Goal: Answer question/provide support: Share knowledge or assist other users

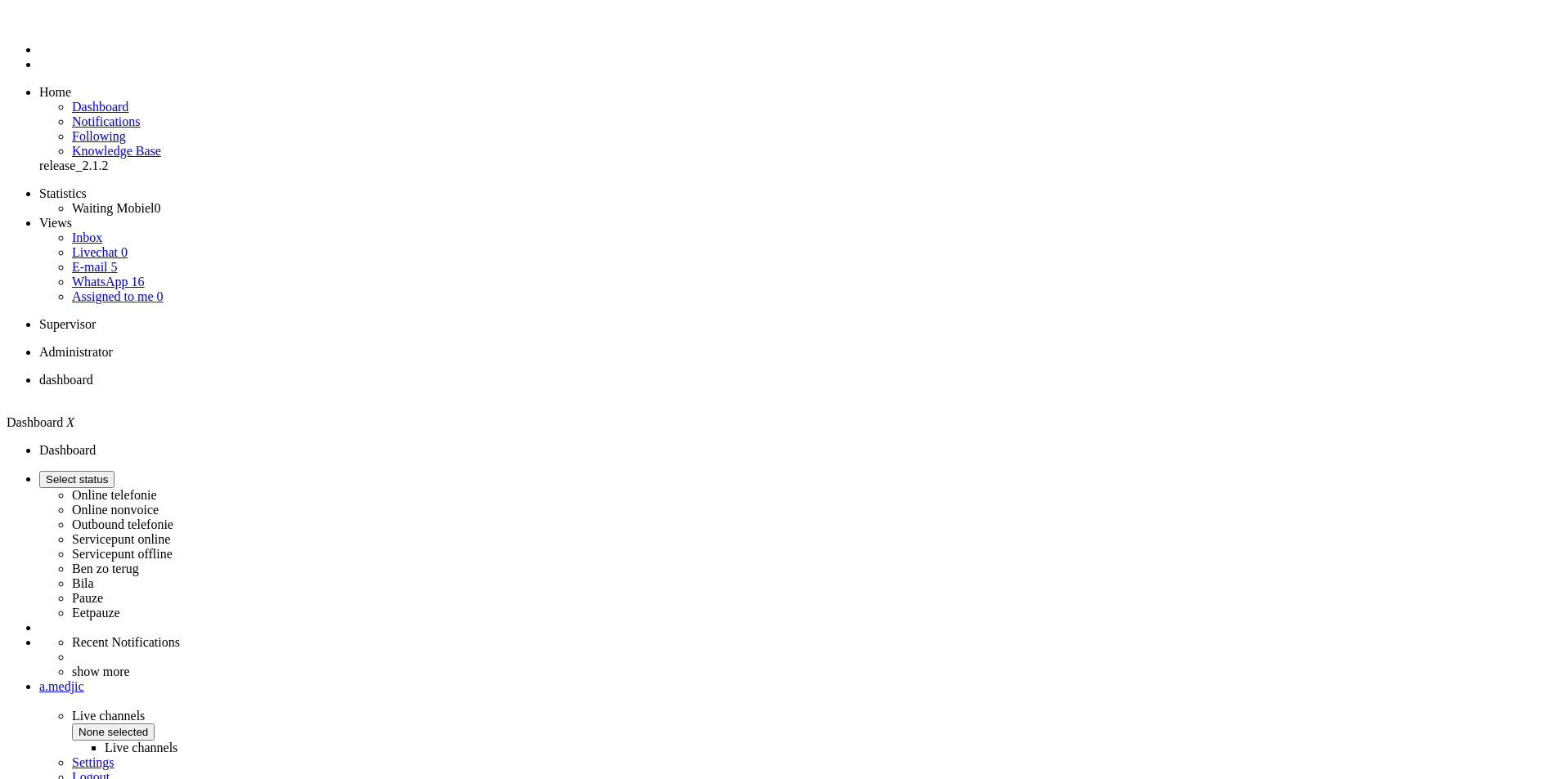
click at [108, 474] on span "Select status" at bounding box center [77, 480] width 62 height 12
drag, startPoint x: 1362, startPoint y: 56, endPoint x: 1362, endPoint y: 97, distance: 40.1
click at [157, 488] on label "Online telefonie" at bounding box center [114, 495] width 85 height 14
click at [122, 471] on button "away for 00:00" at bounding box center [80, 479] width 83 height 17
click at [157, 488] on label "Online telefonie" at bounding box center [114, 495] width 85 height 14
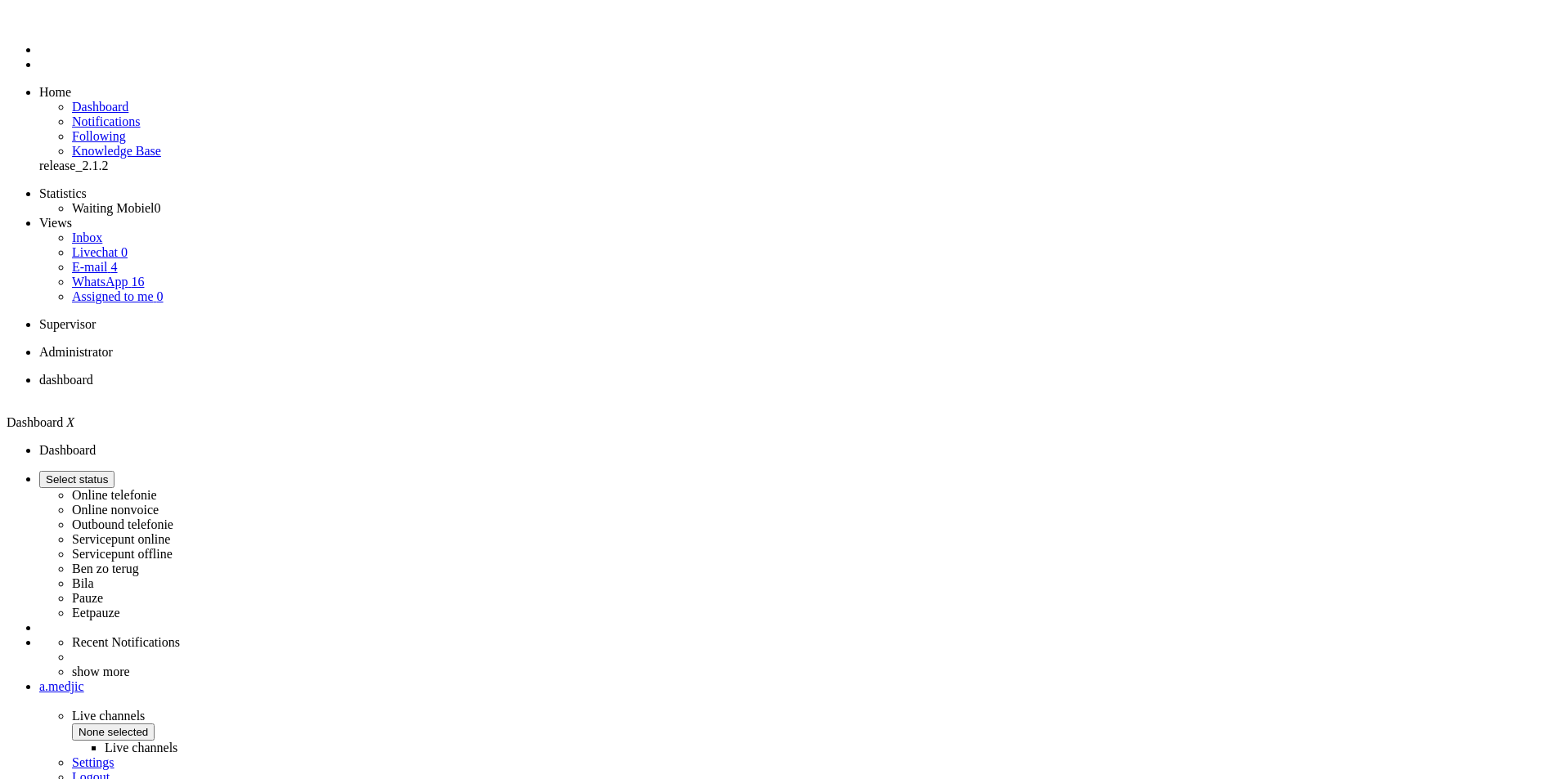
click at [157, 488] on label "Online telefonie" at bounding box center [114, 495] width 85 height 14
click at [1391, 471] on li "Online telefonie Online nonvoice Outbound telefonie Servicepunt online Servicep…" at bounding box center [795, 546] width 1512 height 150
click at [122, 471] on button "away for 00:00" at bounding box center [80, 479] width 83 height 17
click at [157, 488] on label "Online telefonie" at bounding box center [114, 495] width 85 height 14
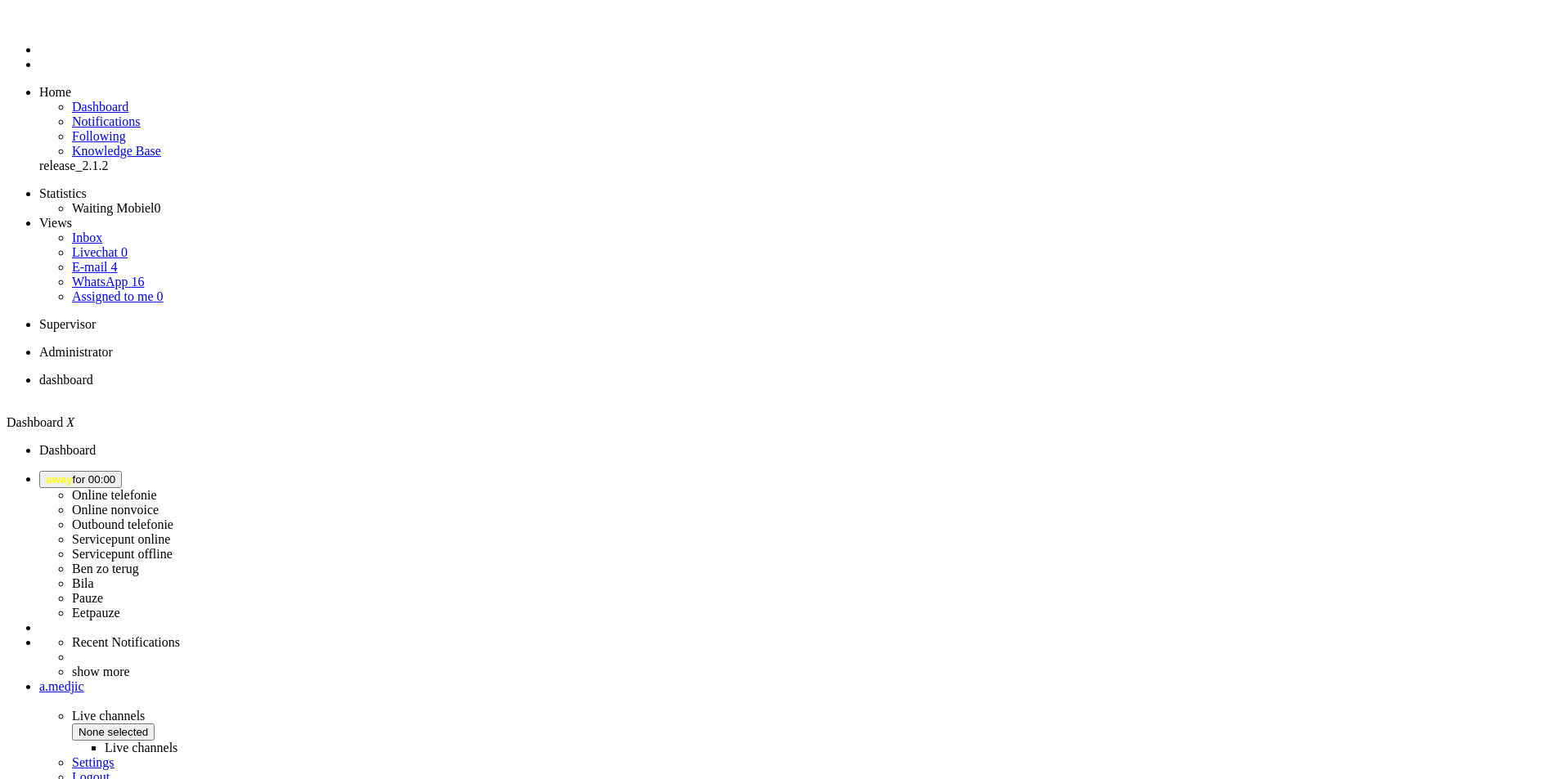
click at [115, 474] on span "away for 00:00" at bounding box center [81, 480] width 70 height 12
click at [157, 488] on label "Online telefonie" at bounding box center [114, 495] width 85 height 14
click at [0, 0] on icon at bounding box center [0, 0] width 0 height 0
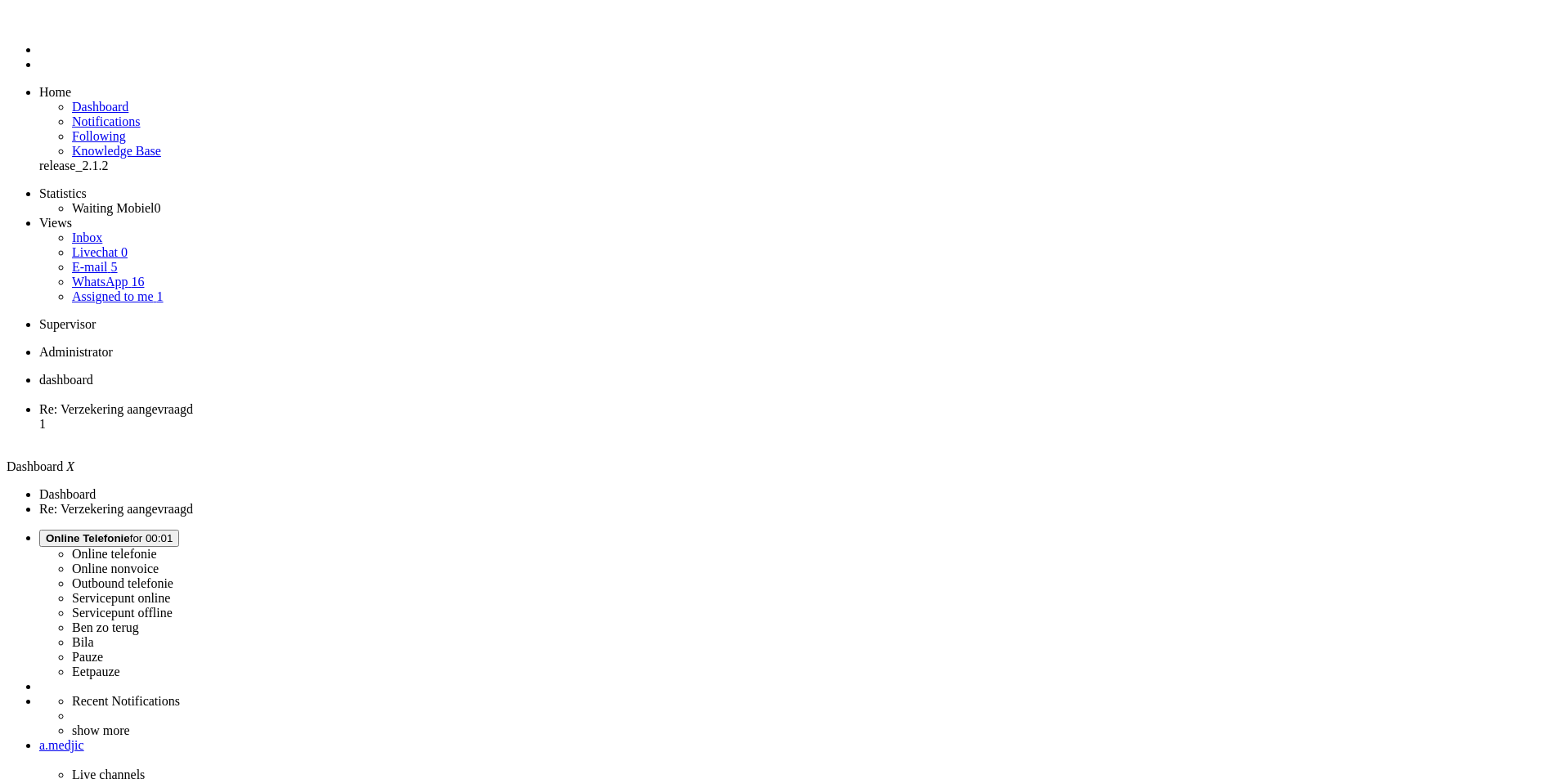
click at [193, 402] on span "Re: Verzekering aangevraagd" at bounding box center [116, 409] width 154 height 14
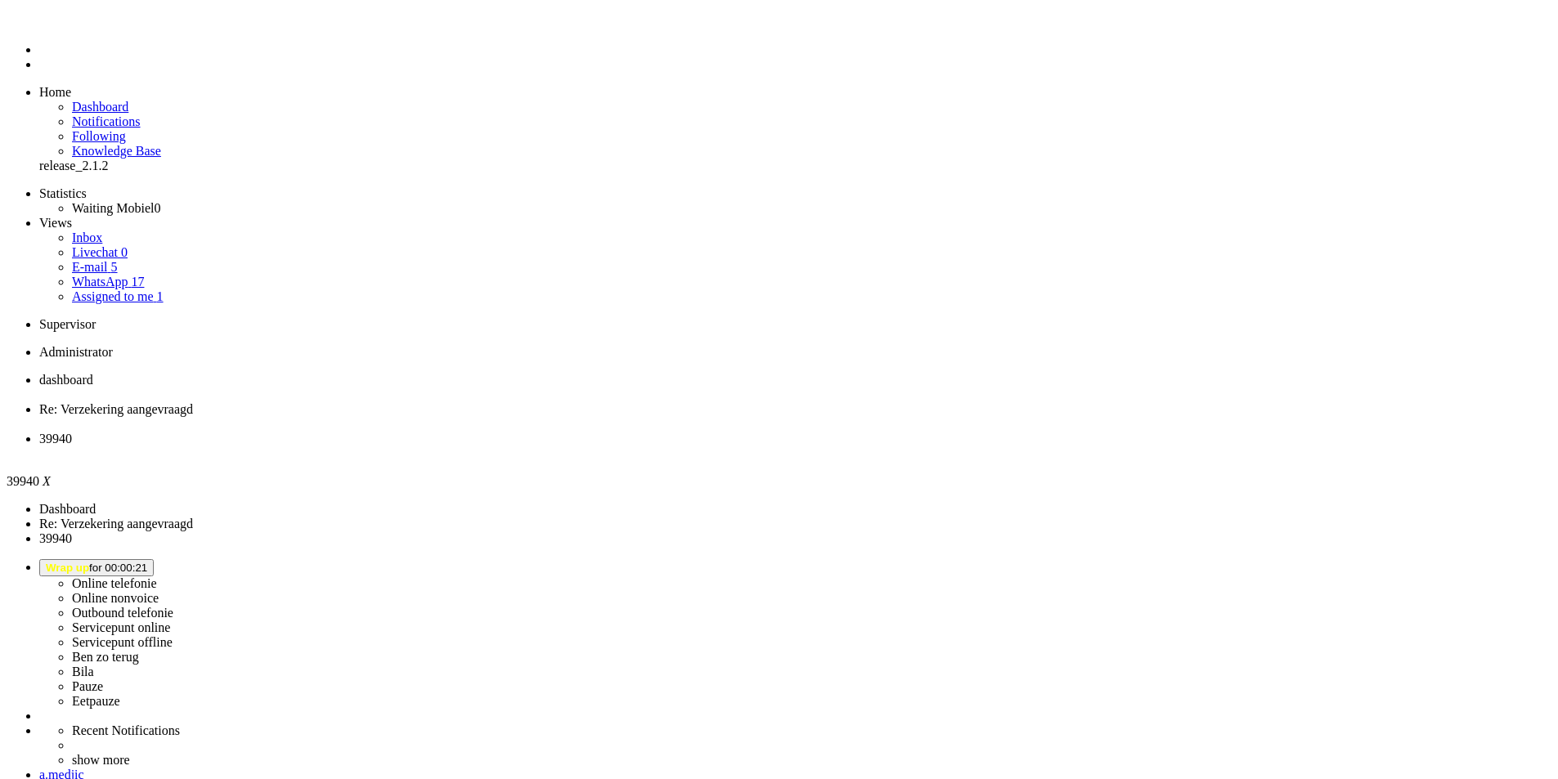
click at [609, 447] on div "Close tab" at bounding box center [795, 454] width 1512 height 15
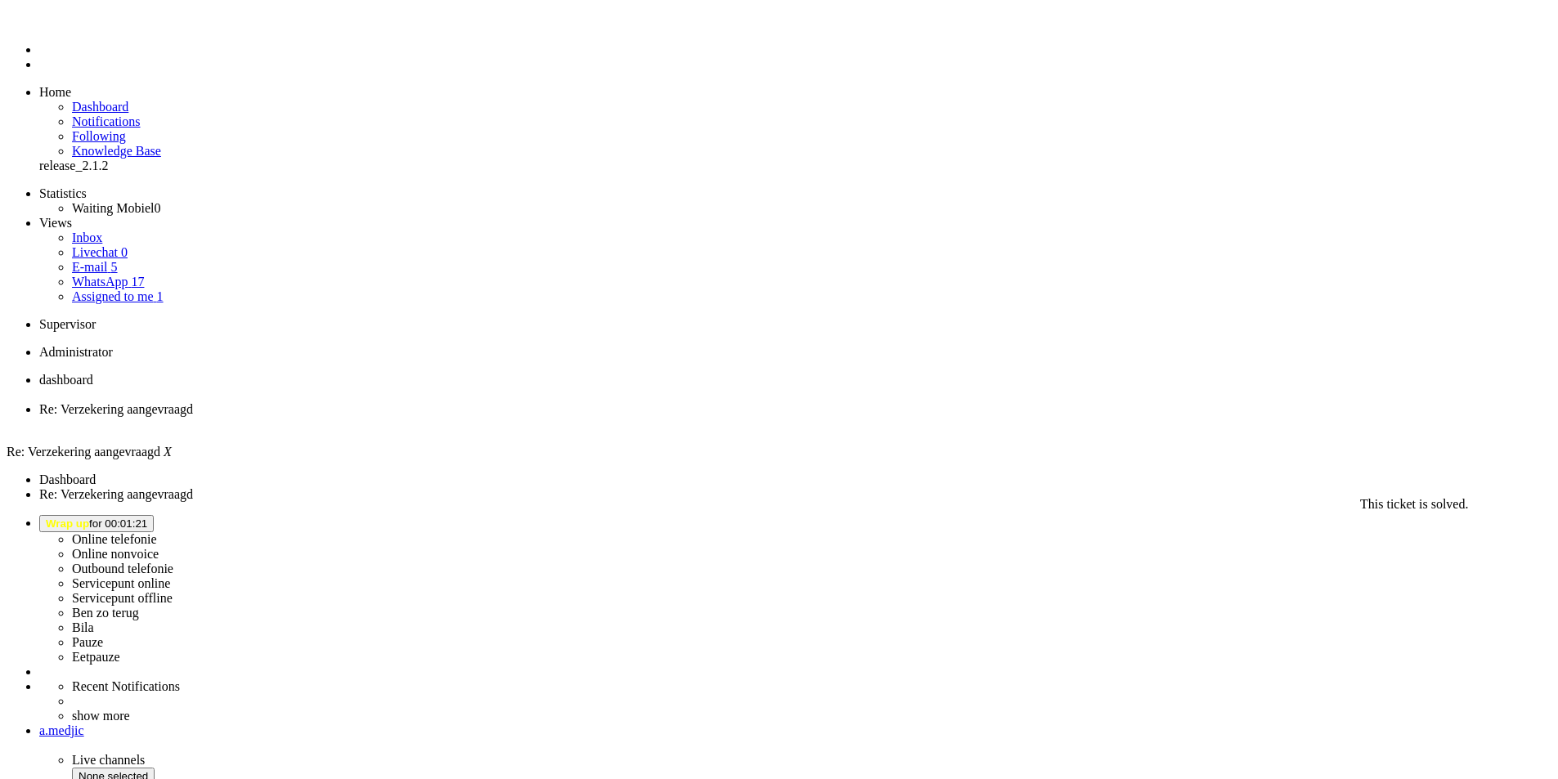
click at [473, 417] on div "Close tab" at bounding box center [795, 424] width 1512 height 15
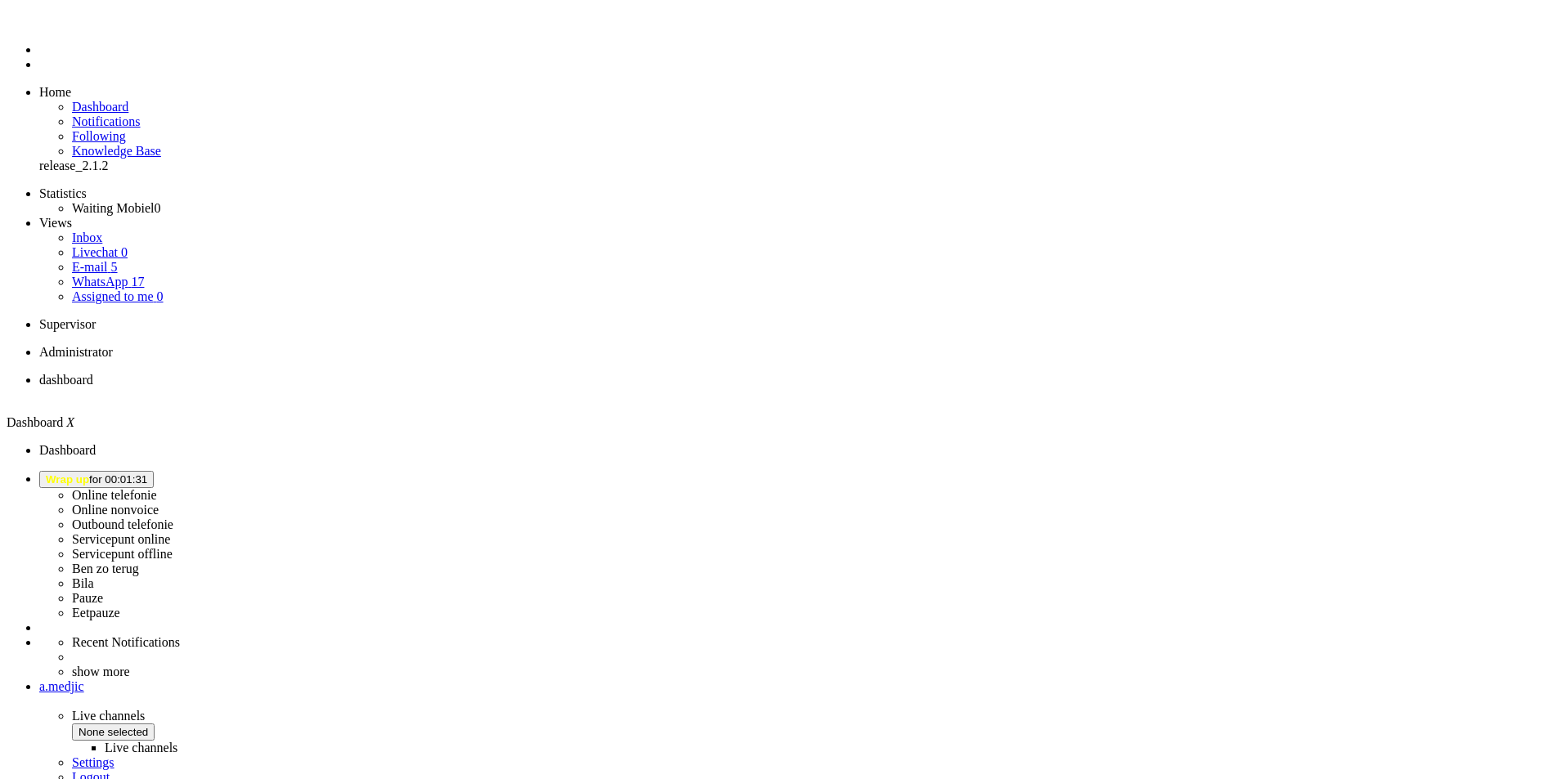
click at [147, 474] on span "Wrap up for 00:01:31" at bounding box center [96, 480] width 101 height 12
click at [157, 488] on label "Online telefonie" at bounding box center [114, 495] width 85 height 14
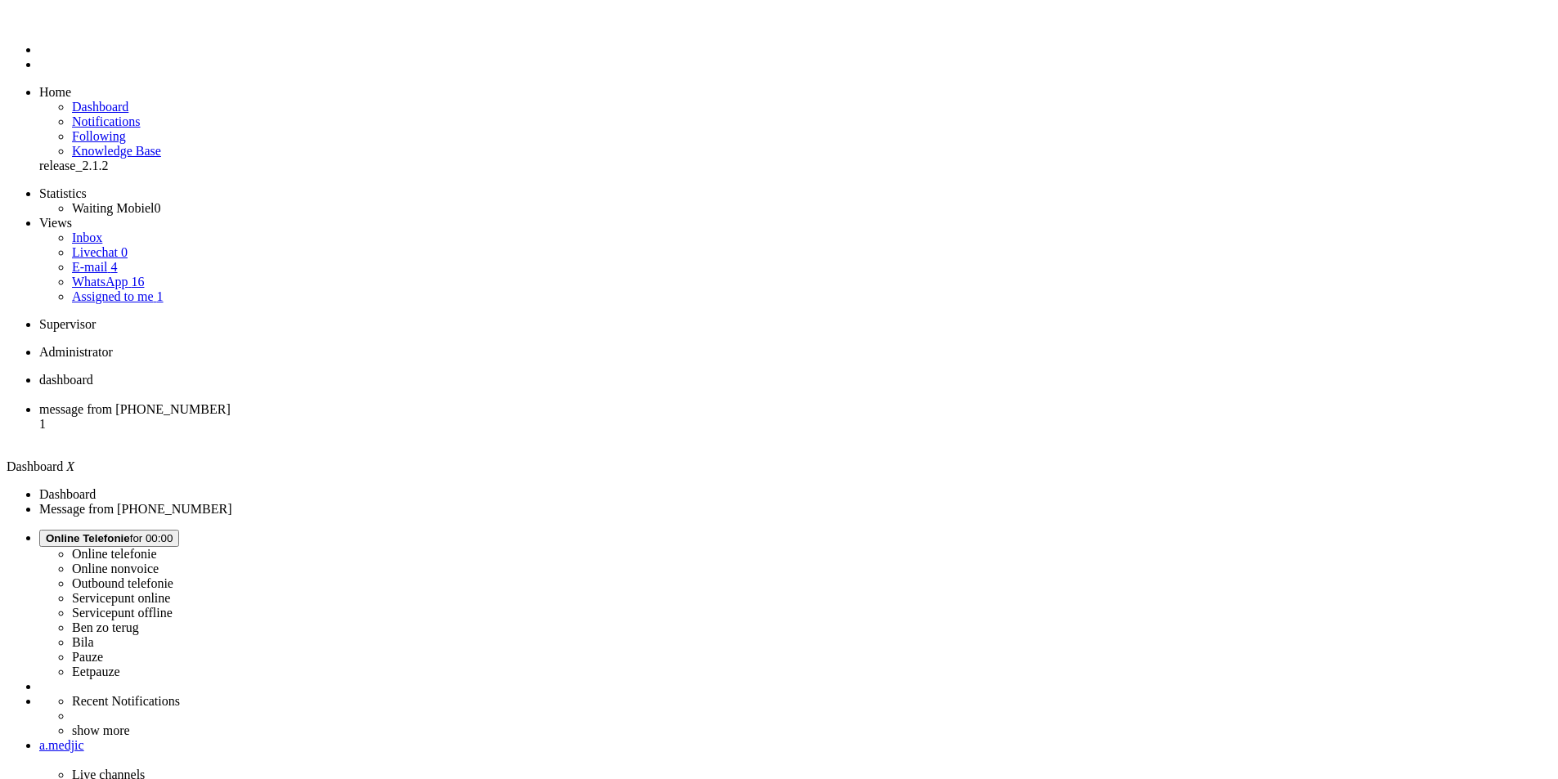
click at [231, 402] on span "message from [PHONE_NUMBER]" at bounding box center [134, 409] width 191 height 14
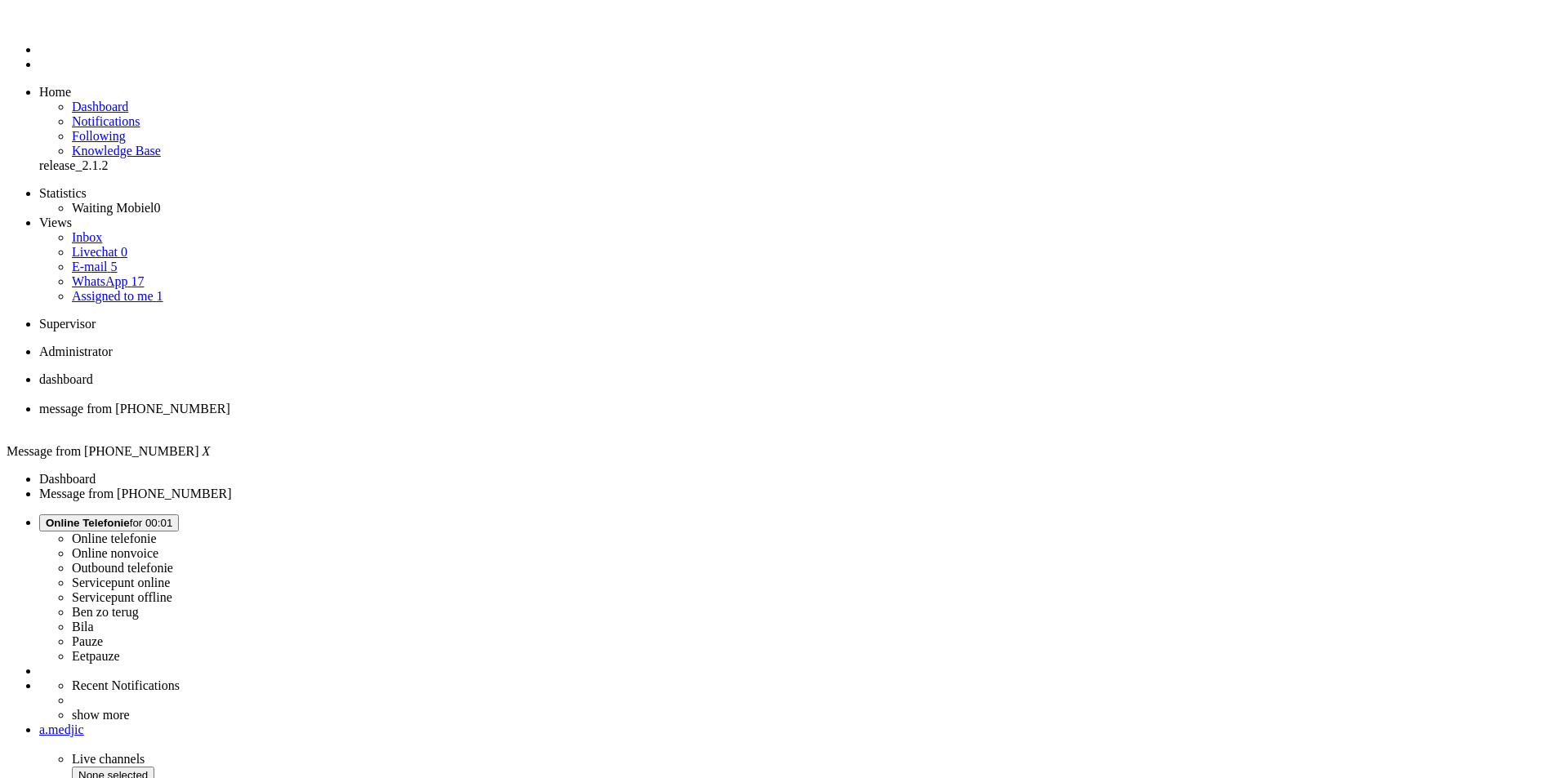
click at [466, 416] on div "Close tab" at bounding box center [800, 423] width 1523 height 15
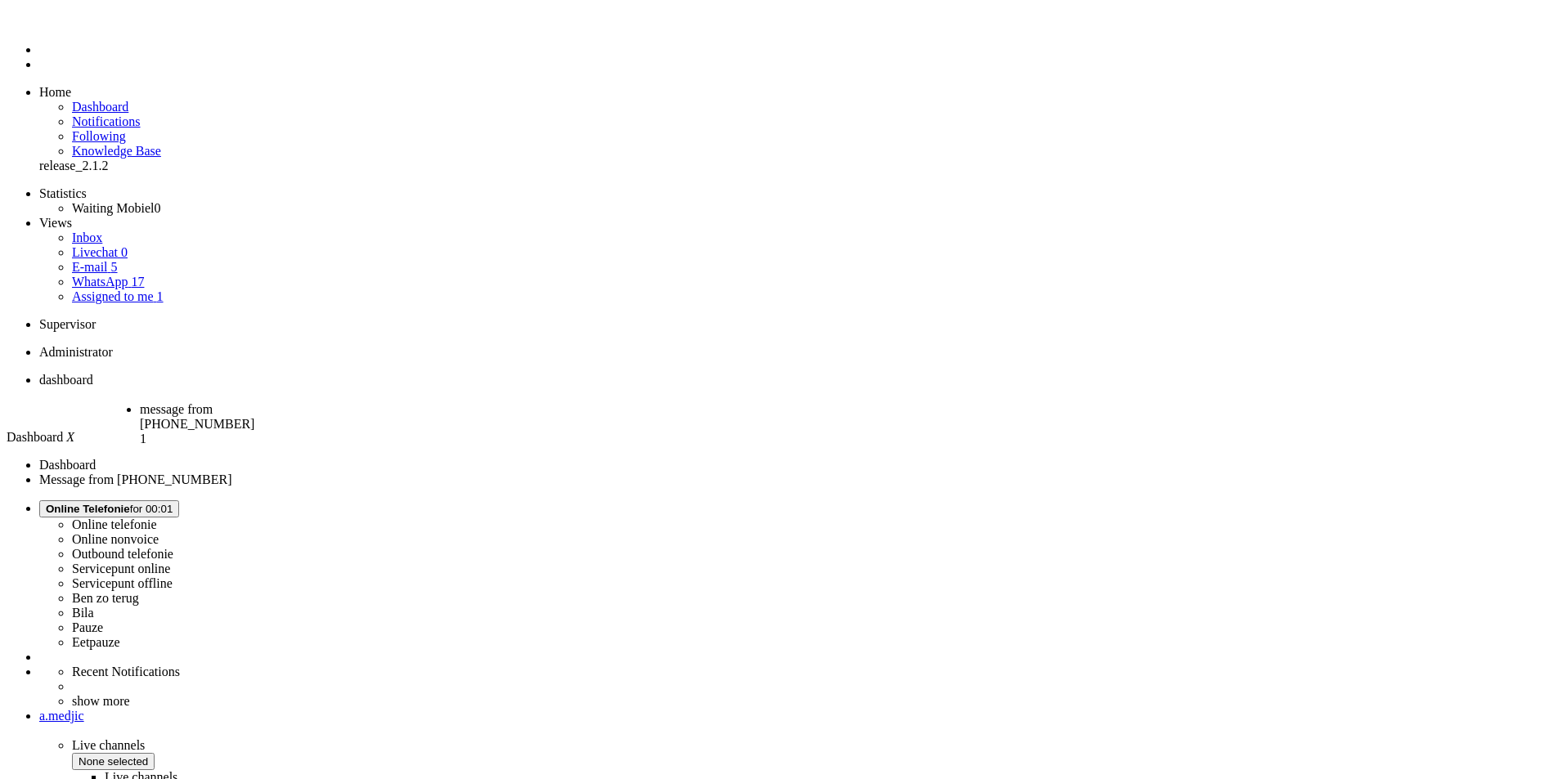
click at [254, 402] on span "message from [PHONE_NUMBER]" at bounding box center [197, 416] width 115 height 29
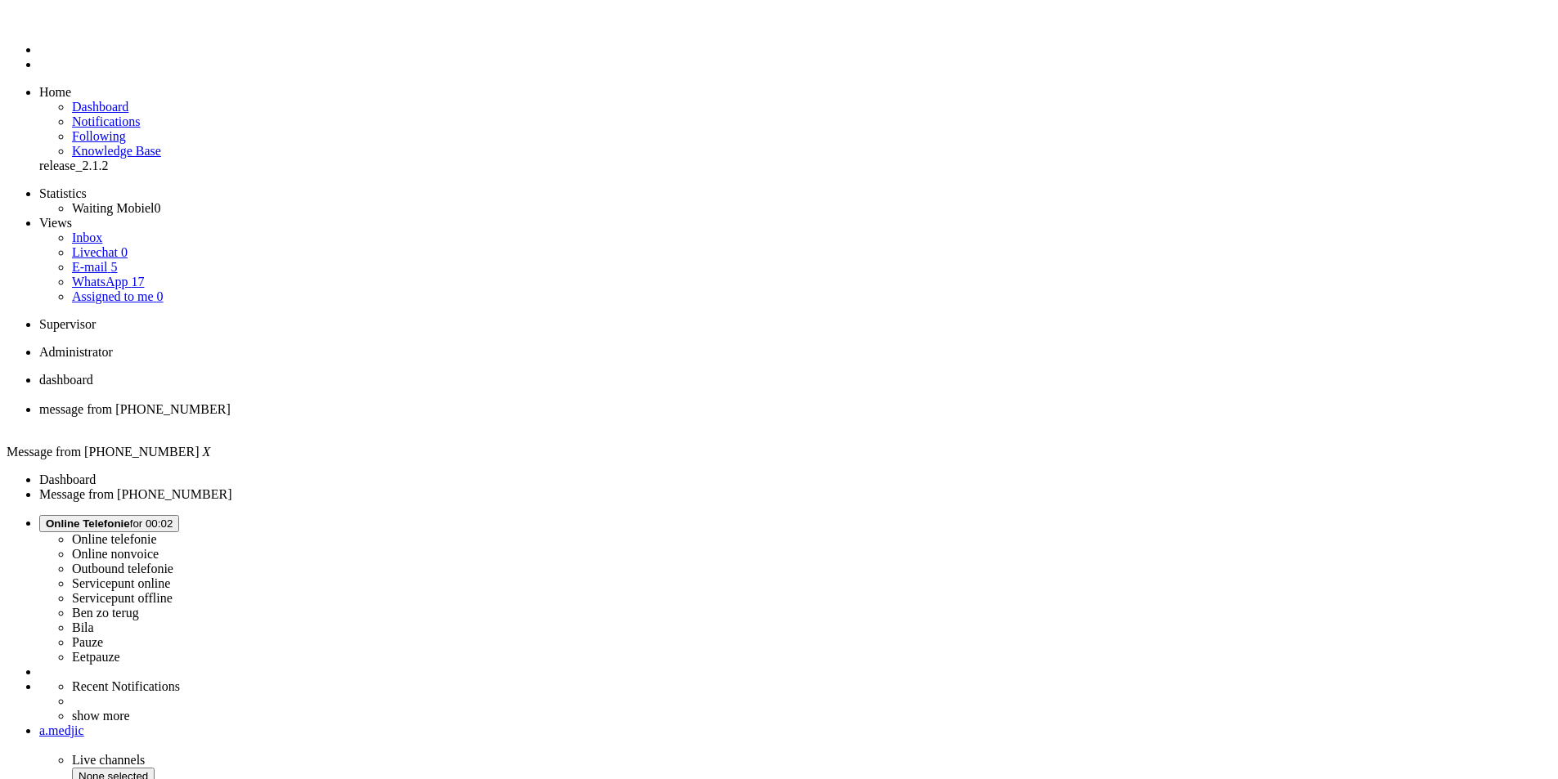
click at [477, 402] on li "message from [PHONE_NUMBER]" at bounding box center [795, 416] width 1512 height 29
click at [473, 417] on div "Close tab" at bounding box center [795, 424] width 1512 height 15
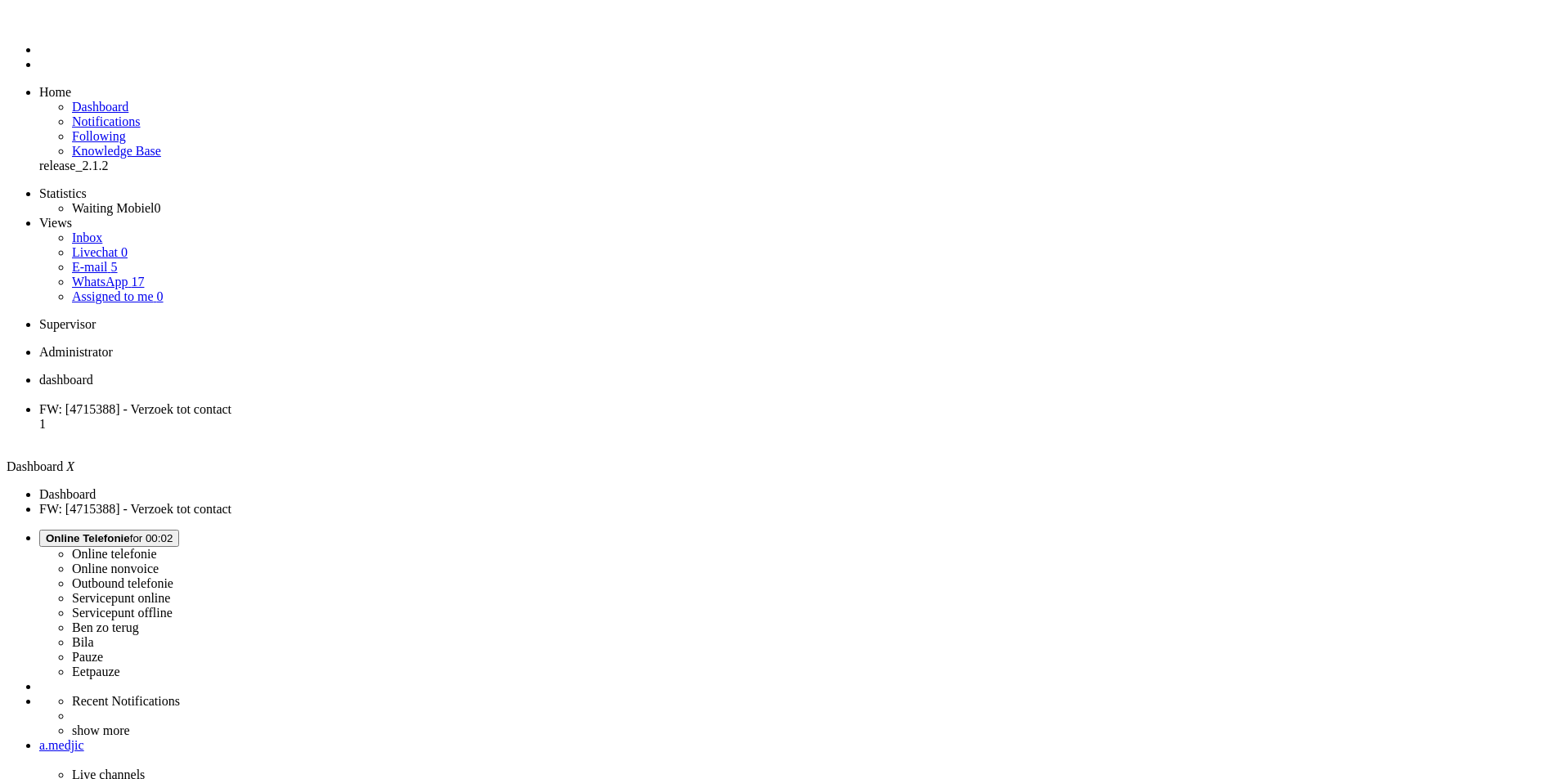
click at [421, 402] on li "FW: [4715388] - Verzoek tot contact 1" at bounding box center [795, 424] width 1512 height 44
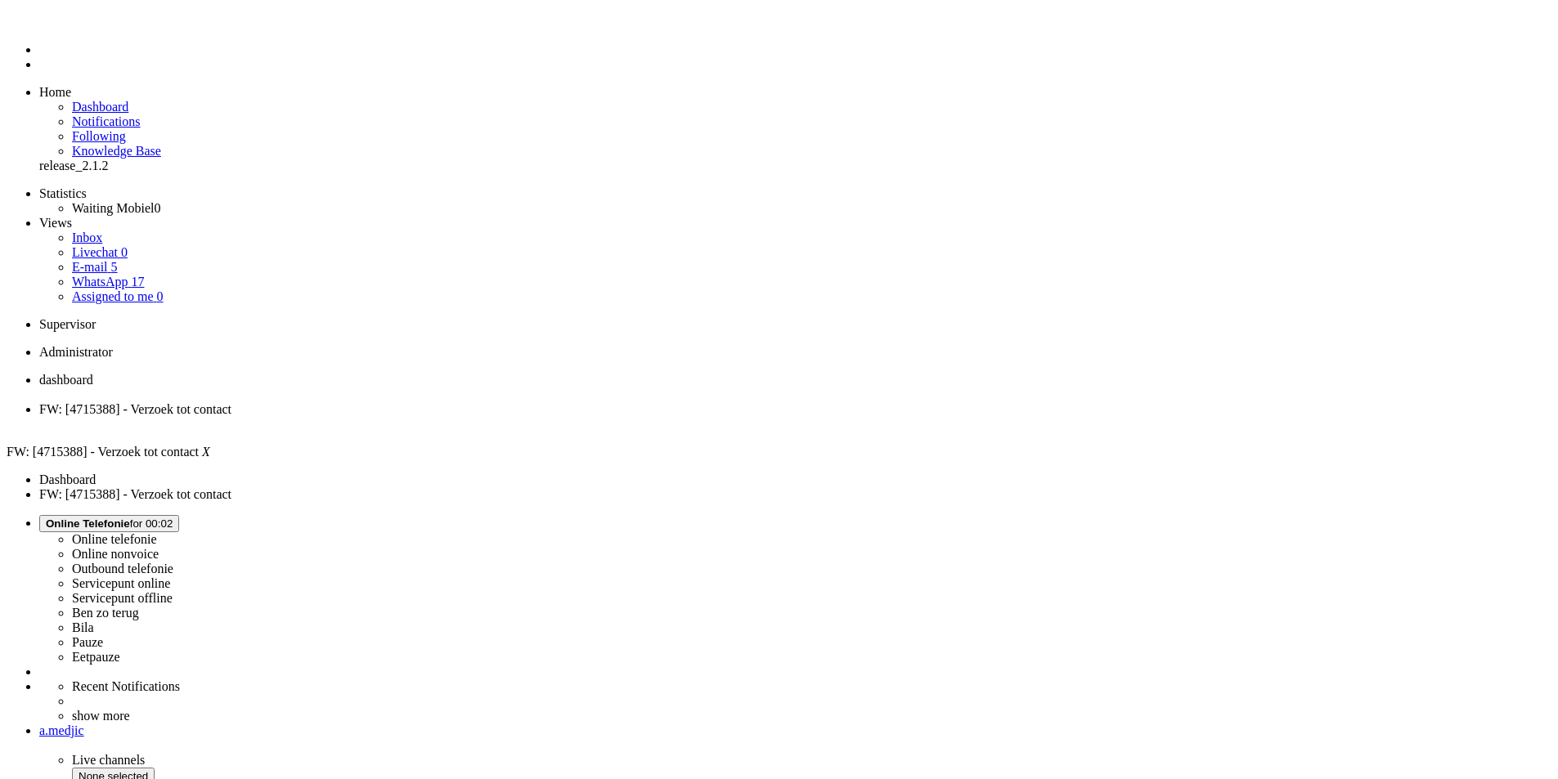
drag, startPoint x: 993, startPoint y: 3441, endPoint x: 667, endPoint y: 3246, distance: 380.0
drag, startPoint x: 793, startPoint y: 3591, endPoint x: 388, endPoint y: 3155, distance: 595.5
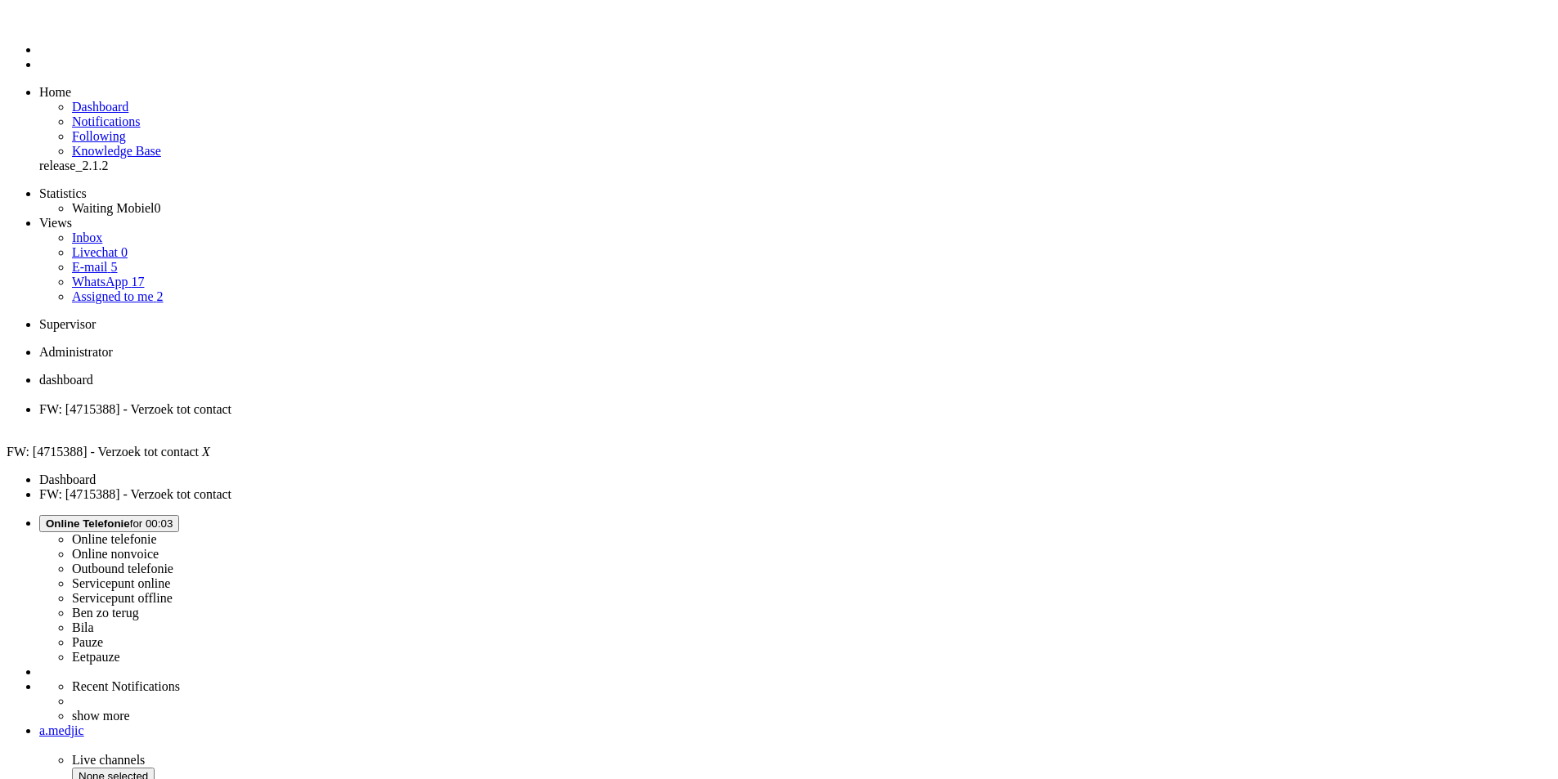
paste body "Rich Text Area. Press ALT-0 for help."
drag, startPoint x: 59, startPoint y: 3008, endPoint x: 175, endPoint y: 3011, distance: 116.2
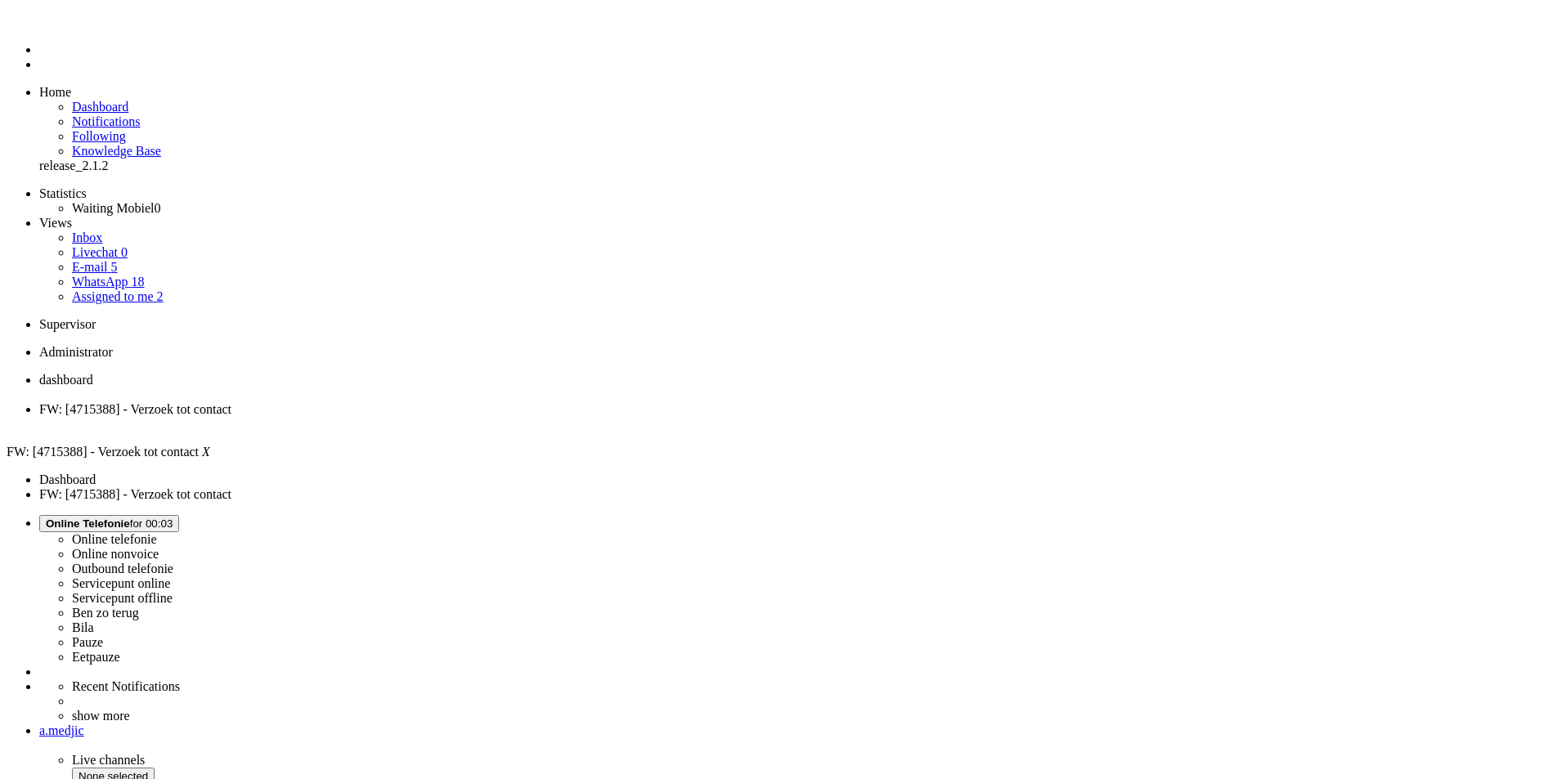
click at [471, 417] on div "Close tab" at bounding box center [795, 424] width 1512 height 15
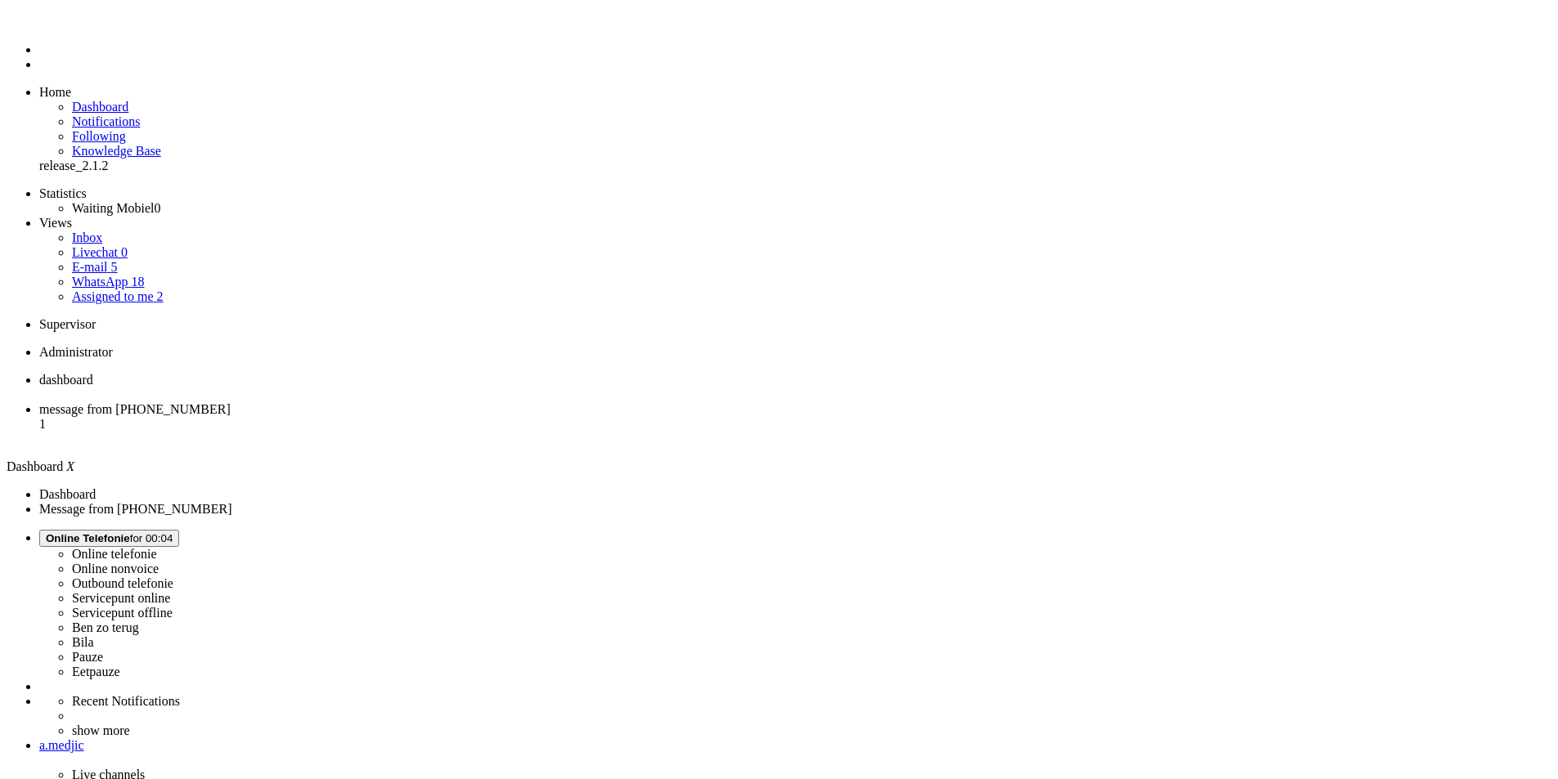
click at [231, 402] on span "message from [PHONE_NUMBER]" at bounding box center [134, 409] width 191 height 14
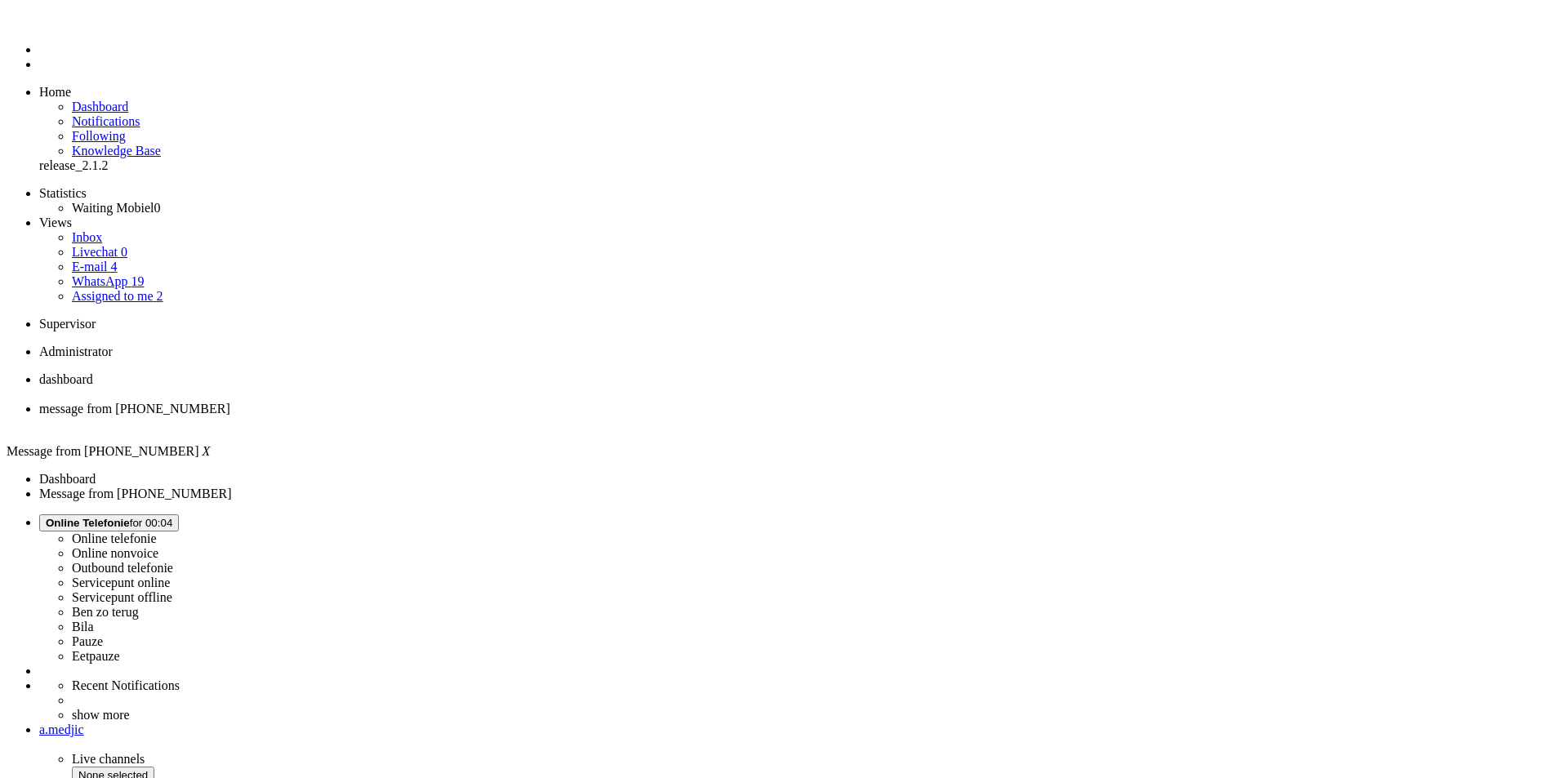
click at [144, 275] on link "WhatsApp 20" at bounding box center [108, 282] width 72 height 14
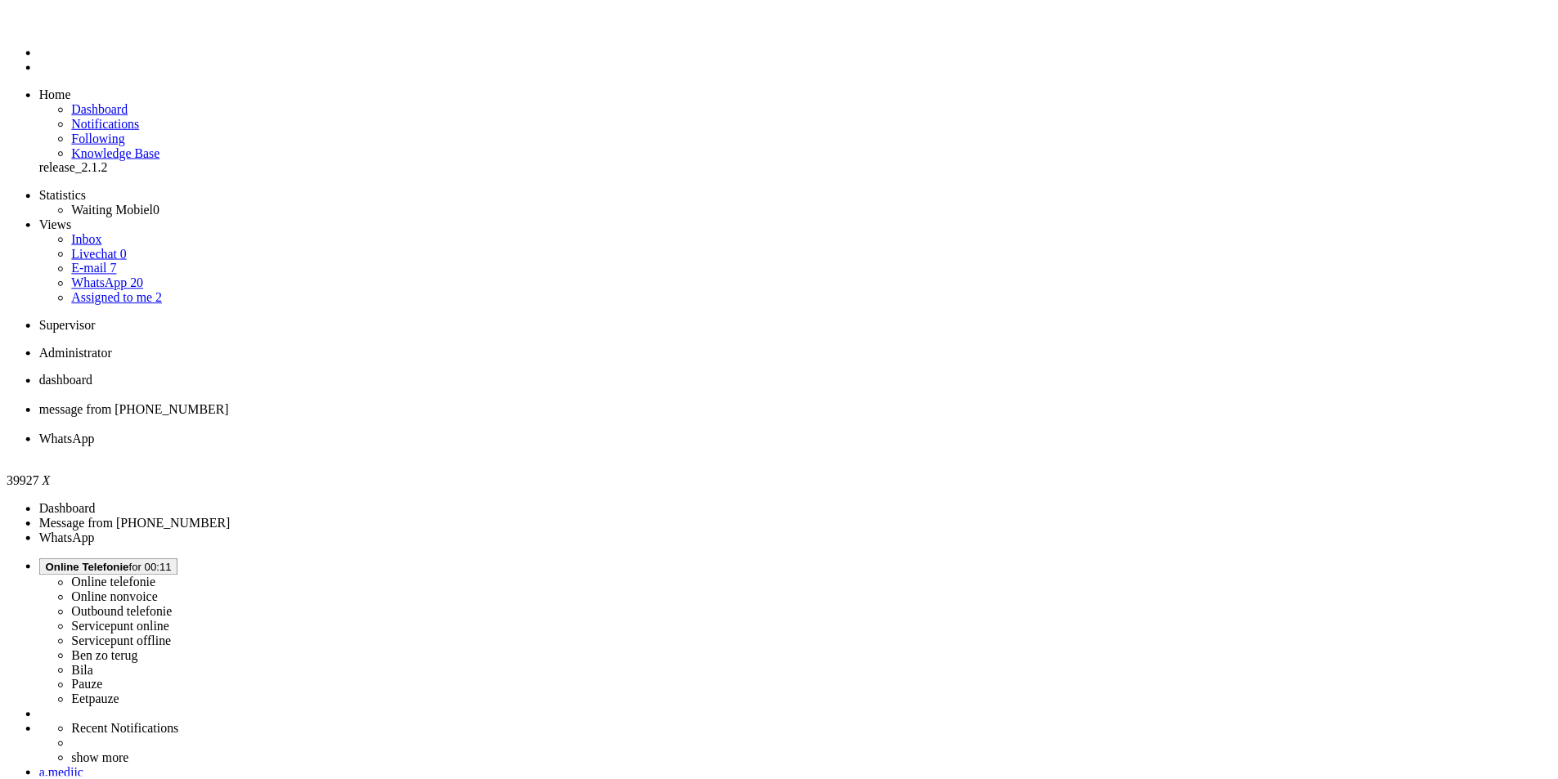
scroll to position [164, 0]
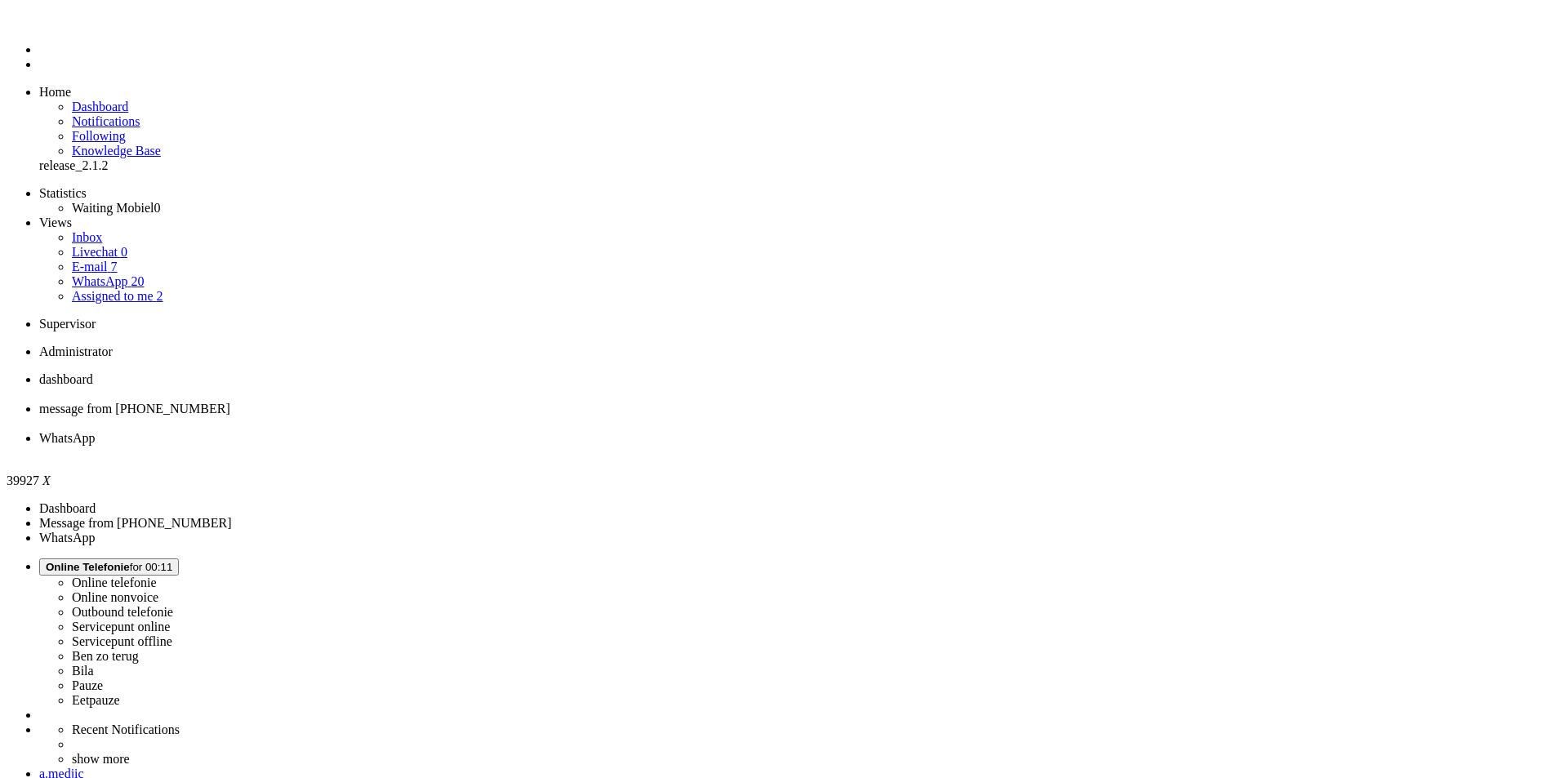
click at [605, 446] on div "Close tab" at bounding box center [800, 453] width 1523 height 15
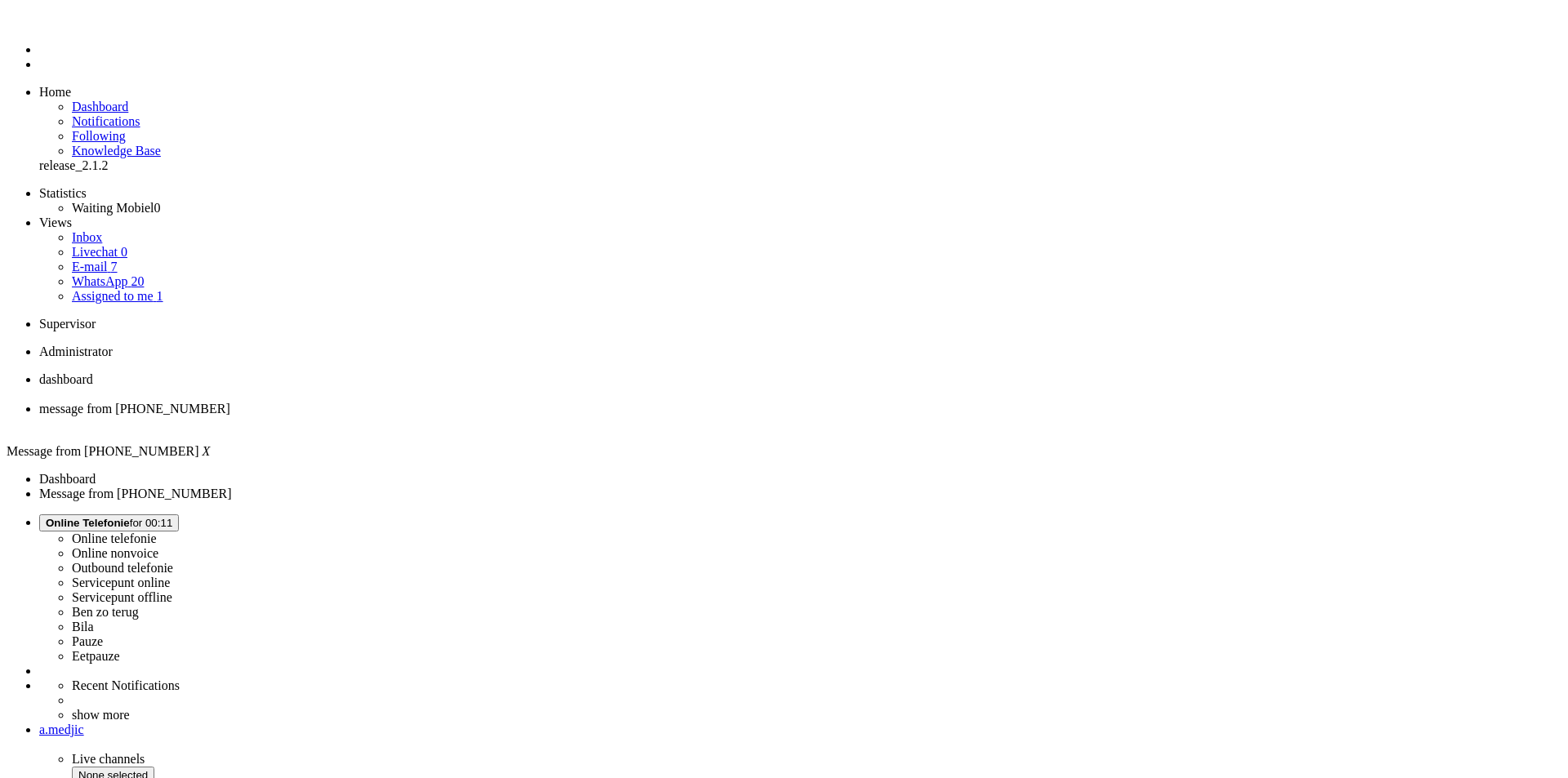
drag, startPoint x: 474, startPoint y: 22, endPoint x: 570, endPoint y: 55, distance: 101.5
click at [474, 416] on div "Close tab" at bounding box center [800, 423] width 1523 height 15
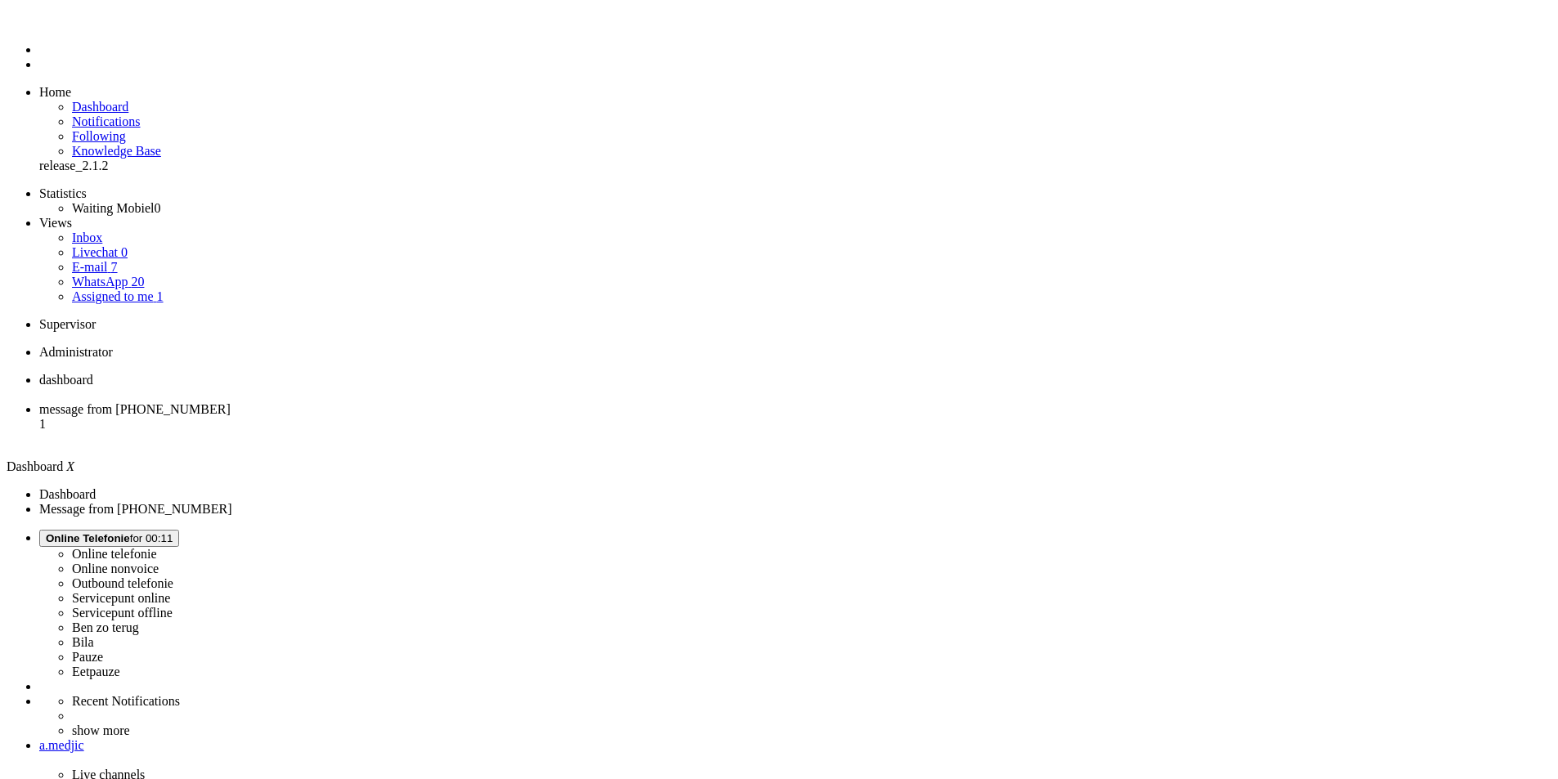
click at [231, 402] on span "message from [PHONE_NUMBER]" at bounding box center [134, 409] width 191 height 14
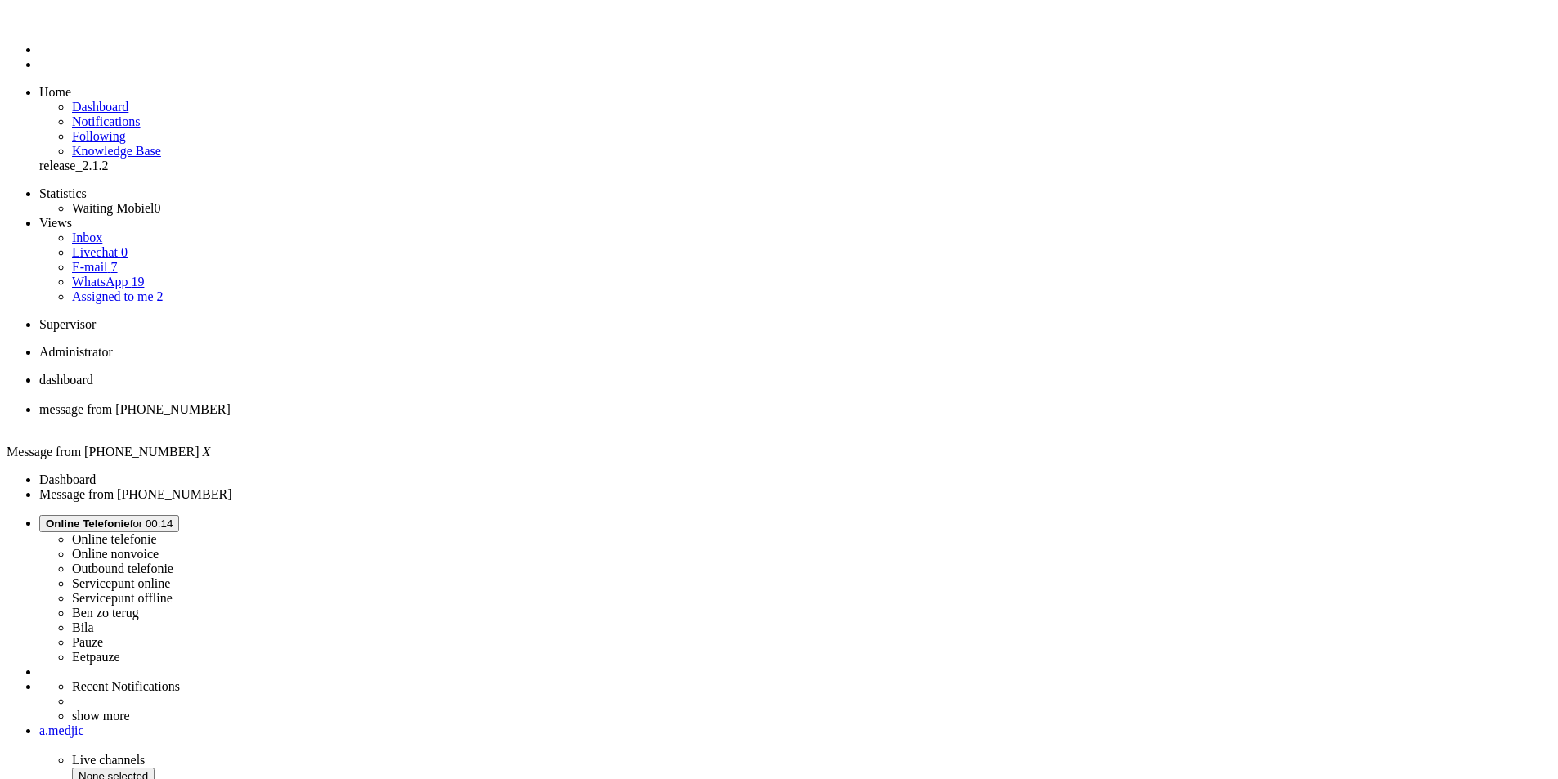
click at [475, 417] on div "Close tab" at bounding box center [795, 424] width 1512 height 15
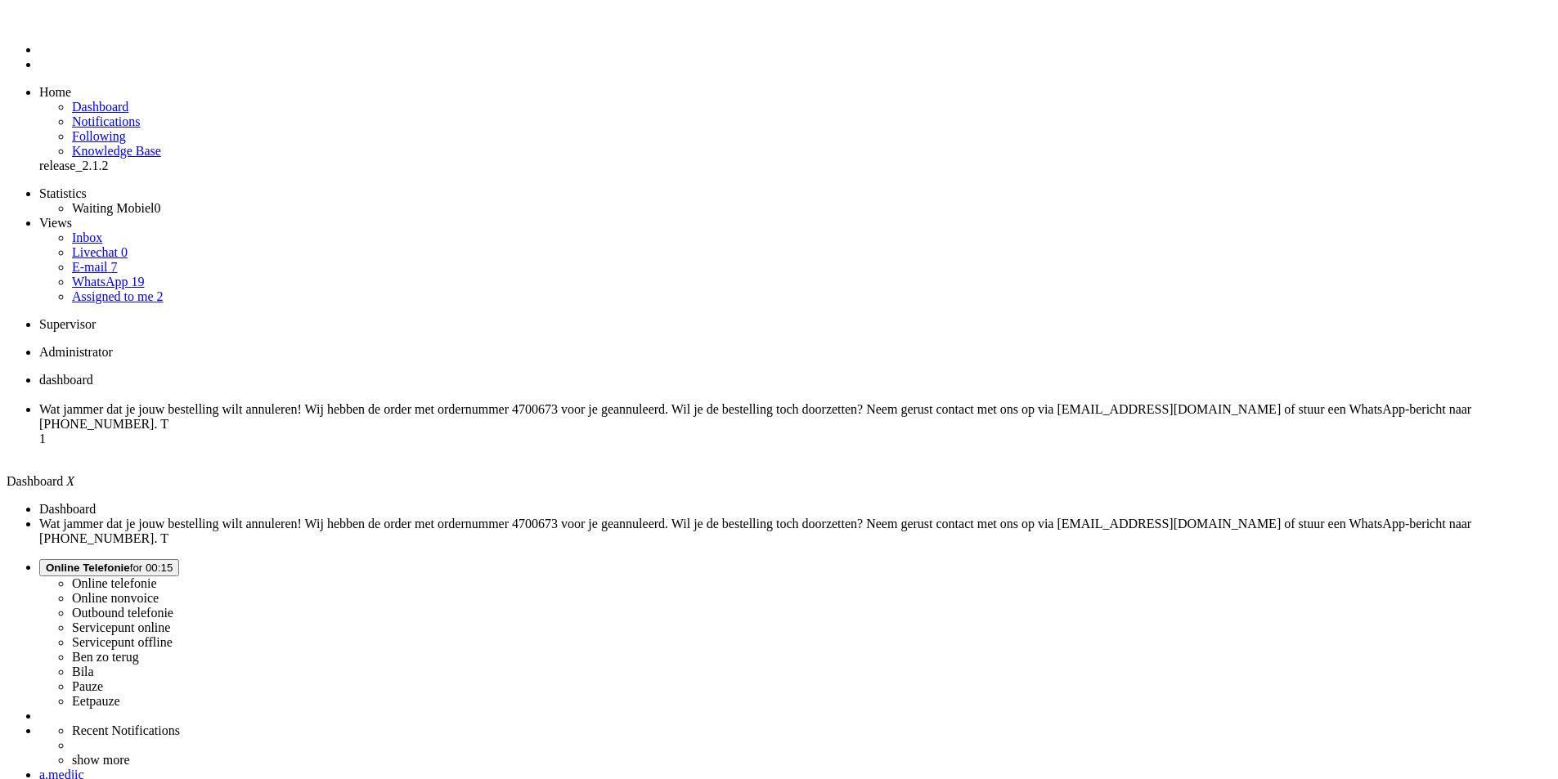
click at [418, 402] on span "Wat jammer dat je jouw bestelling wilt annuleren! Wij hebben de order met order…" at bounding box center [755, 416] width 1432 height 29
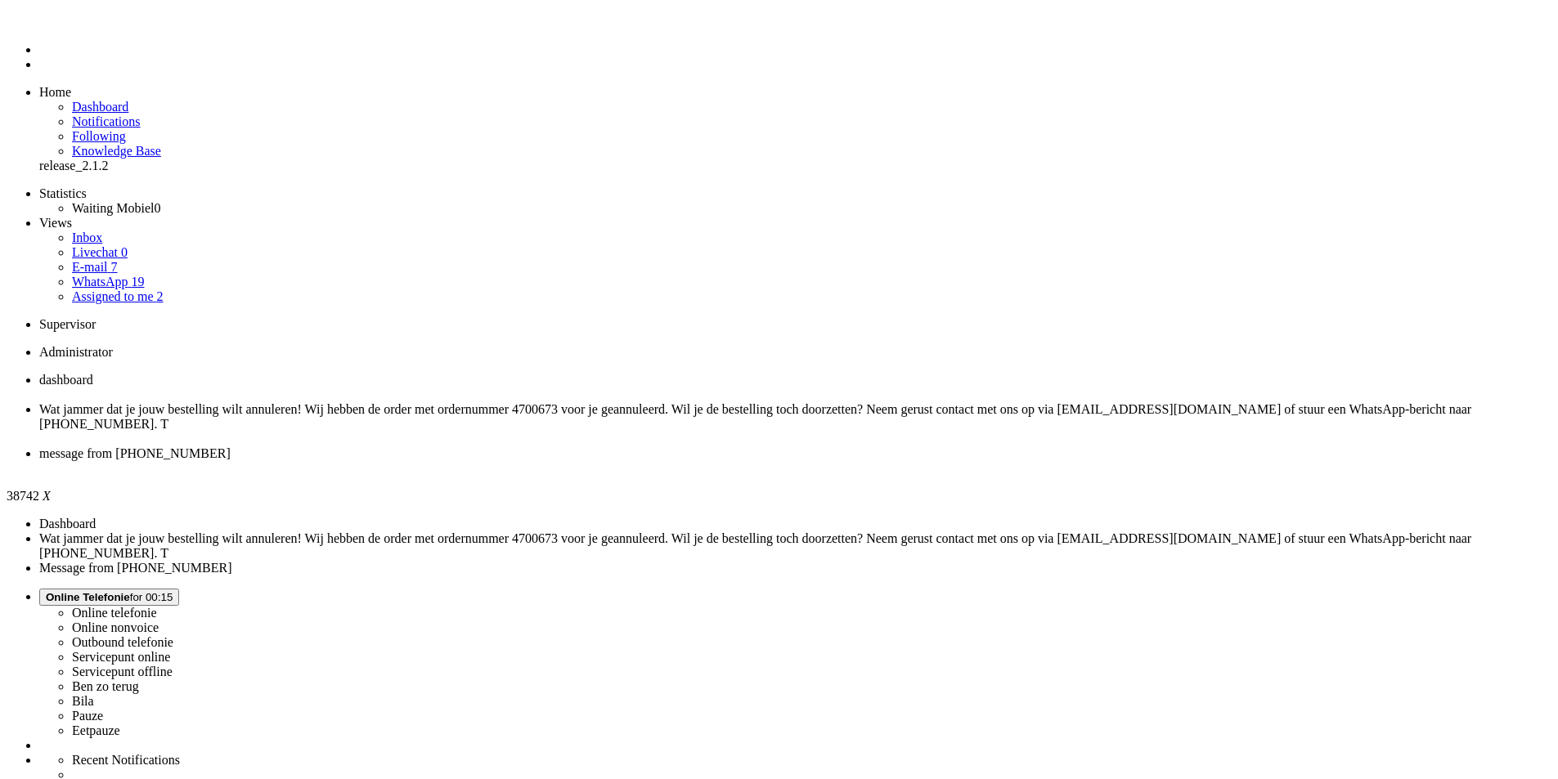
click at [615, 461] on div "Close tab" at bounding box center [795, 468] width 1512 height 15
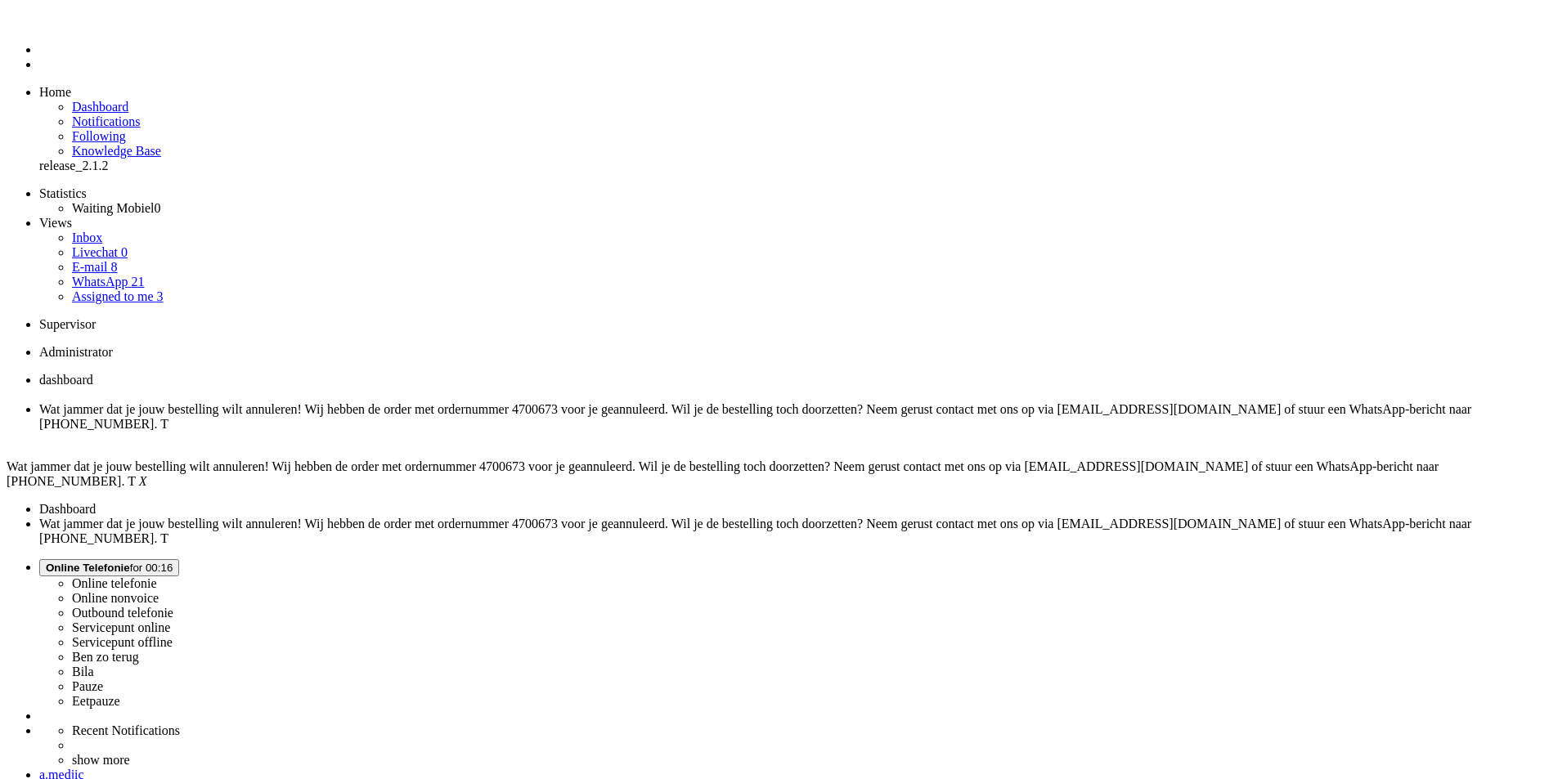
click at [477, 432] on div "Close tab" at bounding box center [795, 439] width 1512 height 15
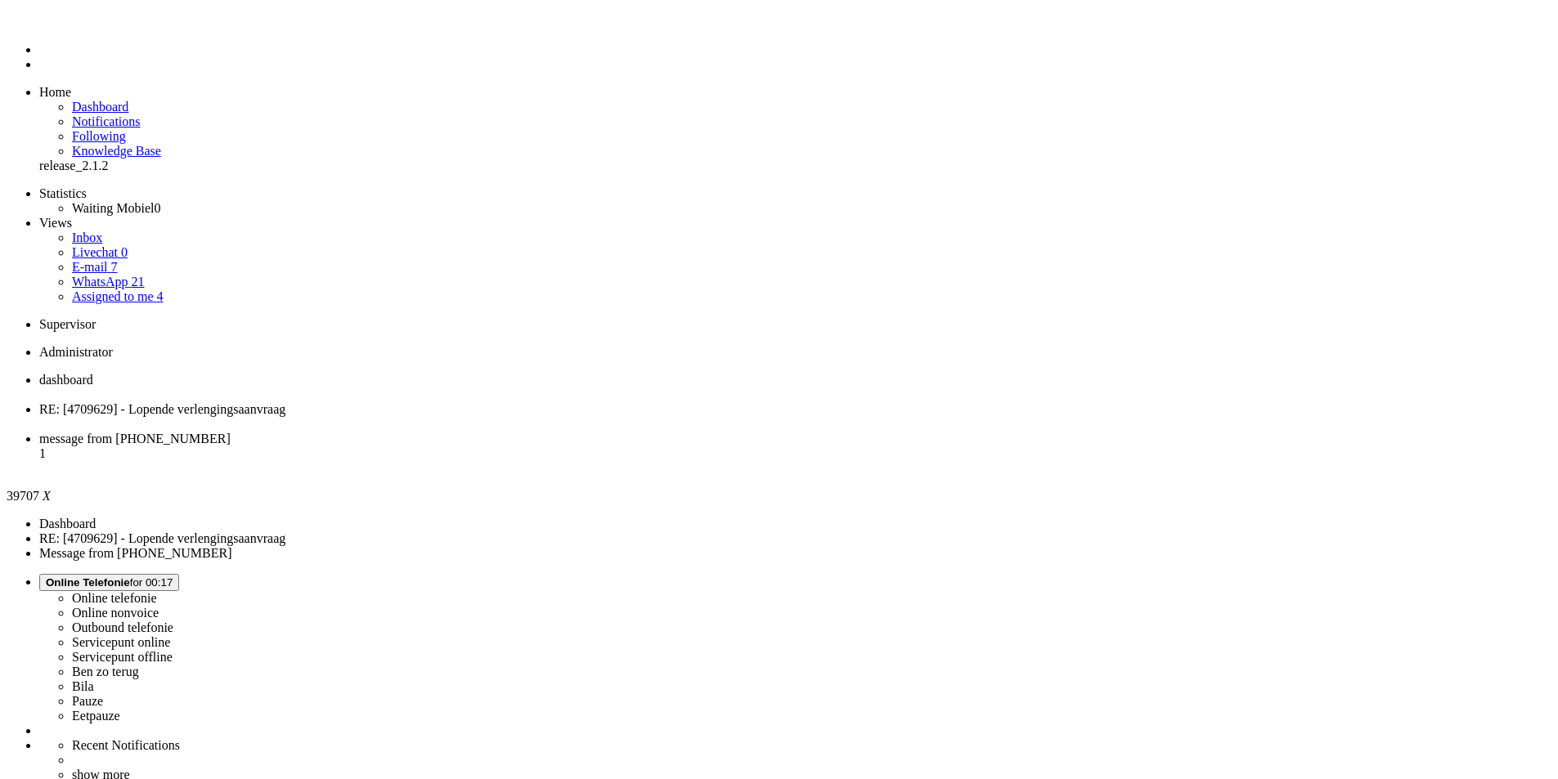
click at [477, 417] on div "Close tab" at bounding box center [795, 424] width 1512 height 15
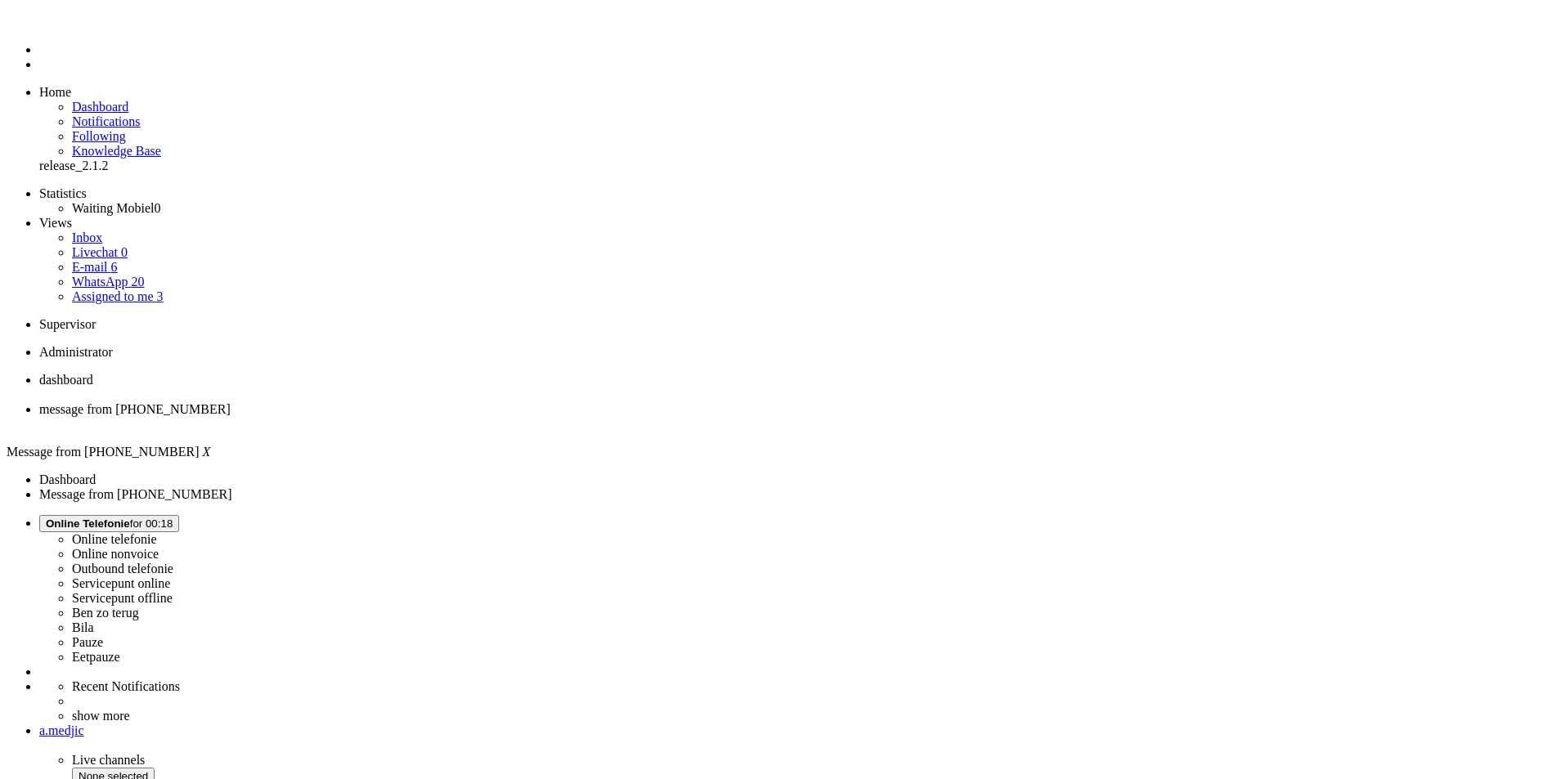
click at [471, 417] on div "Close tab" at bounding box center [795, 424] width 1512 height 15
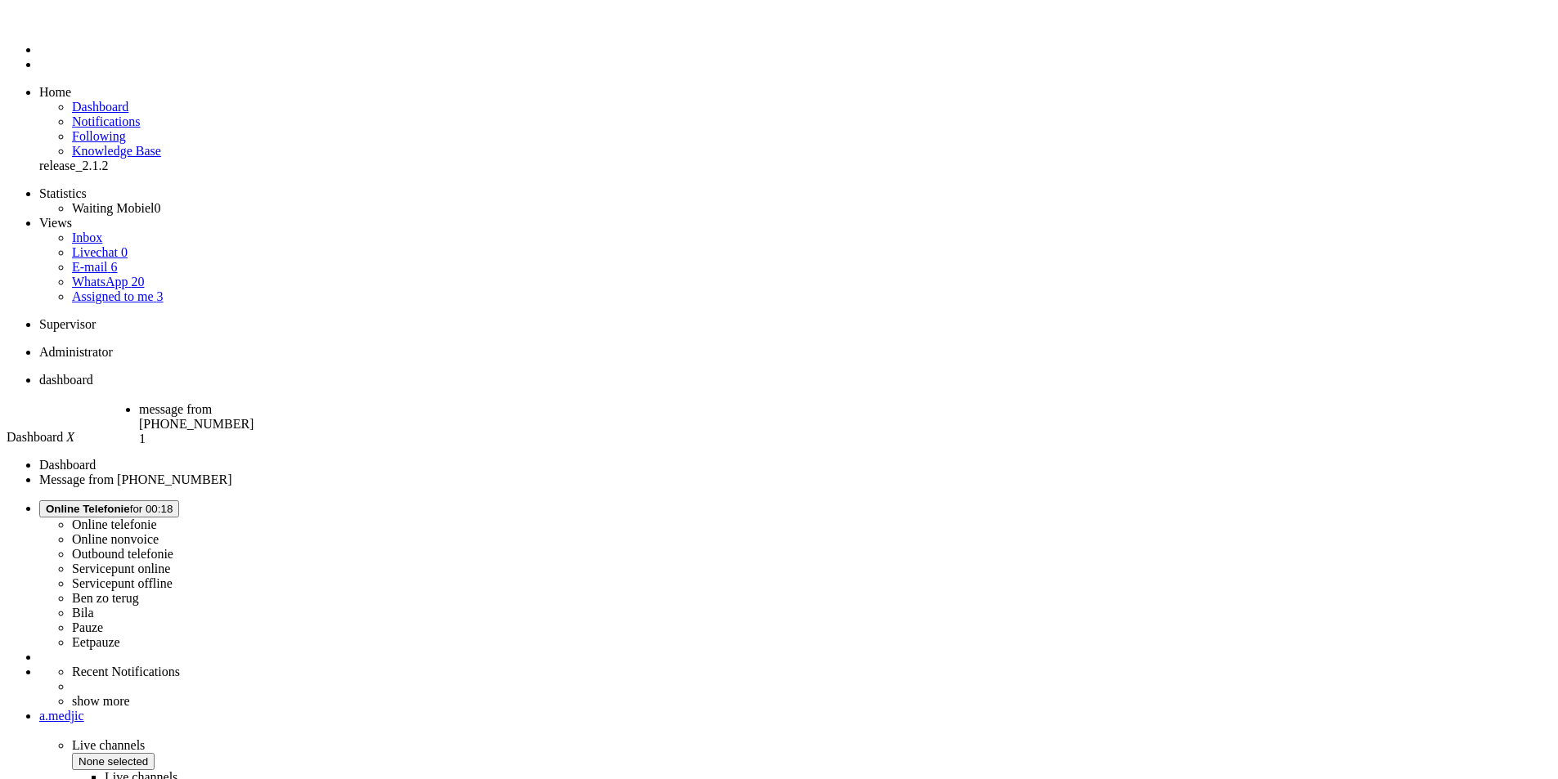
click at [254, 402] on span "message from [PHONE_NUMBER]" at bounding box center [196, 416] width 115 height 29
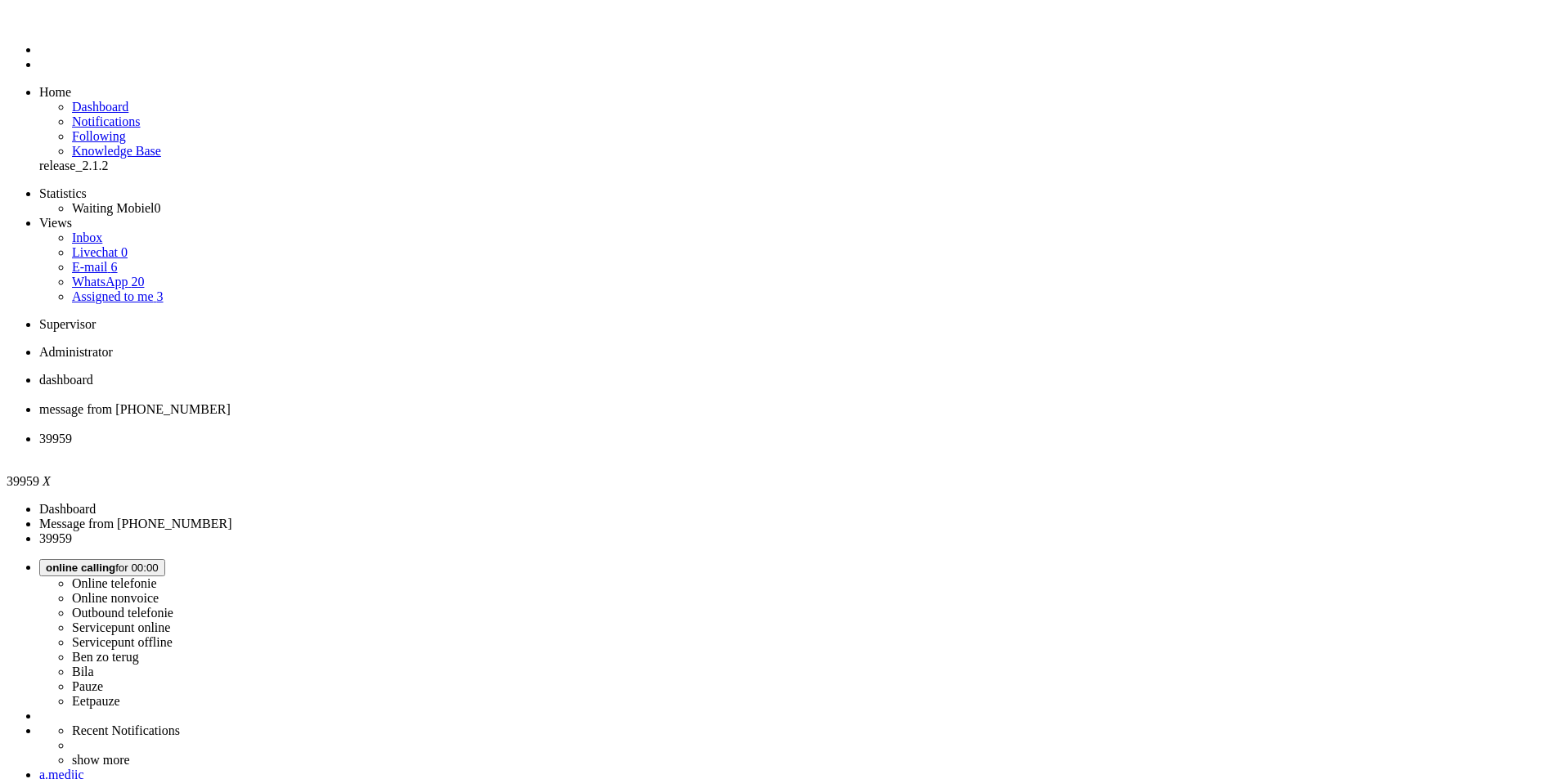
click at [231, 402] on span "message from [PHONE_NUMBER]" at bounding box center [134, 409] width 191 height 14
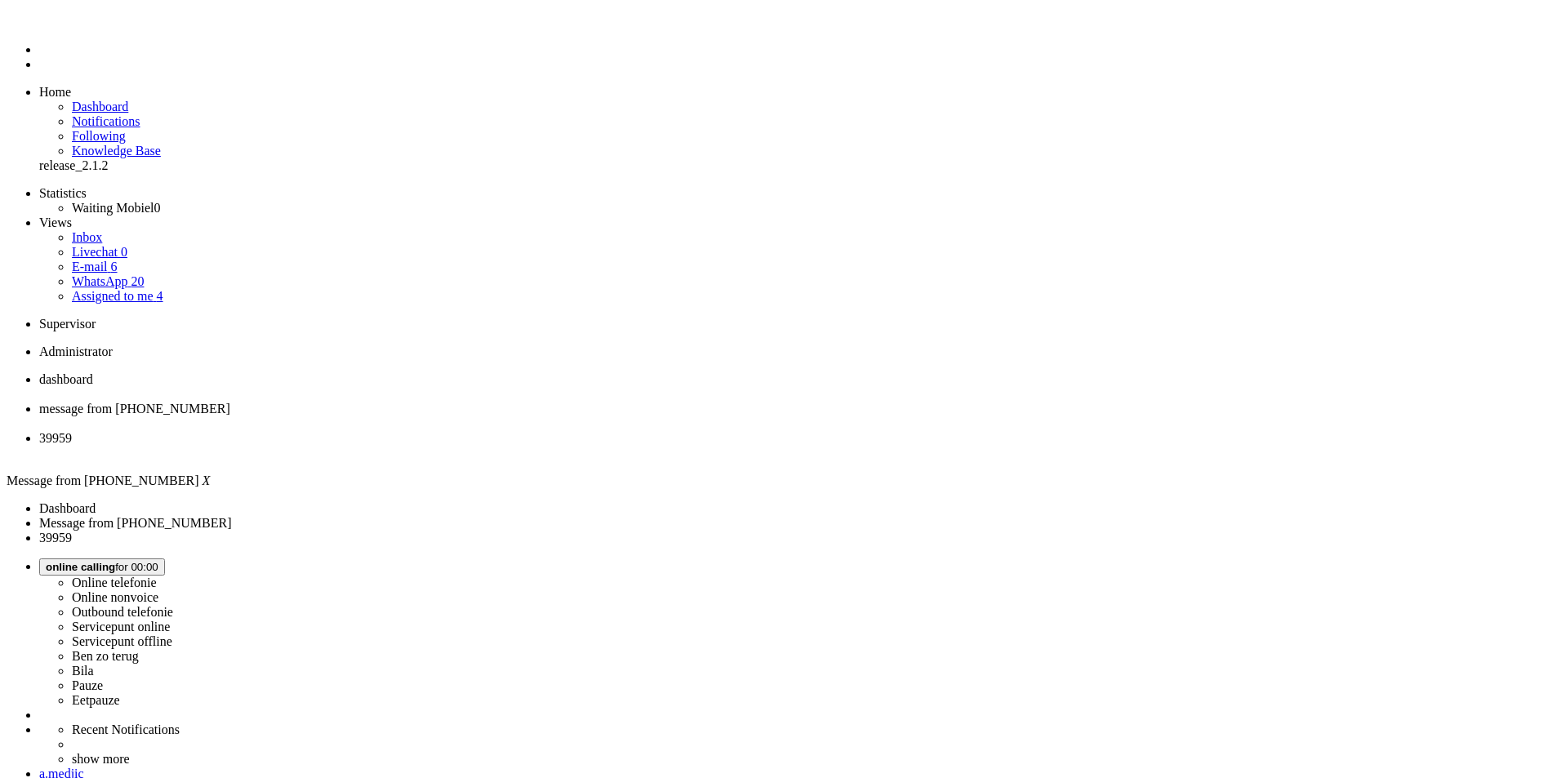
type input "annu"
drag, startPoint x: 316, startPoint y: 2991, endPoint x: 656, endPoint y: 2974, distance: 340.4
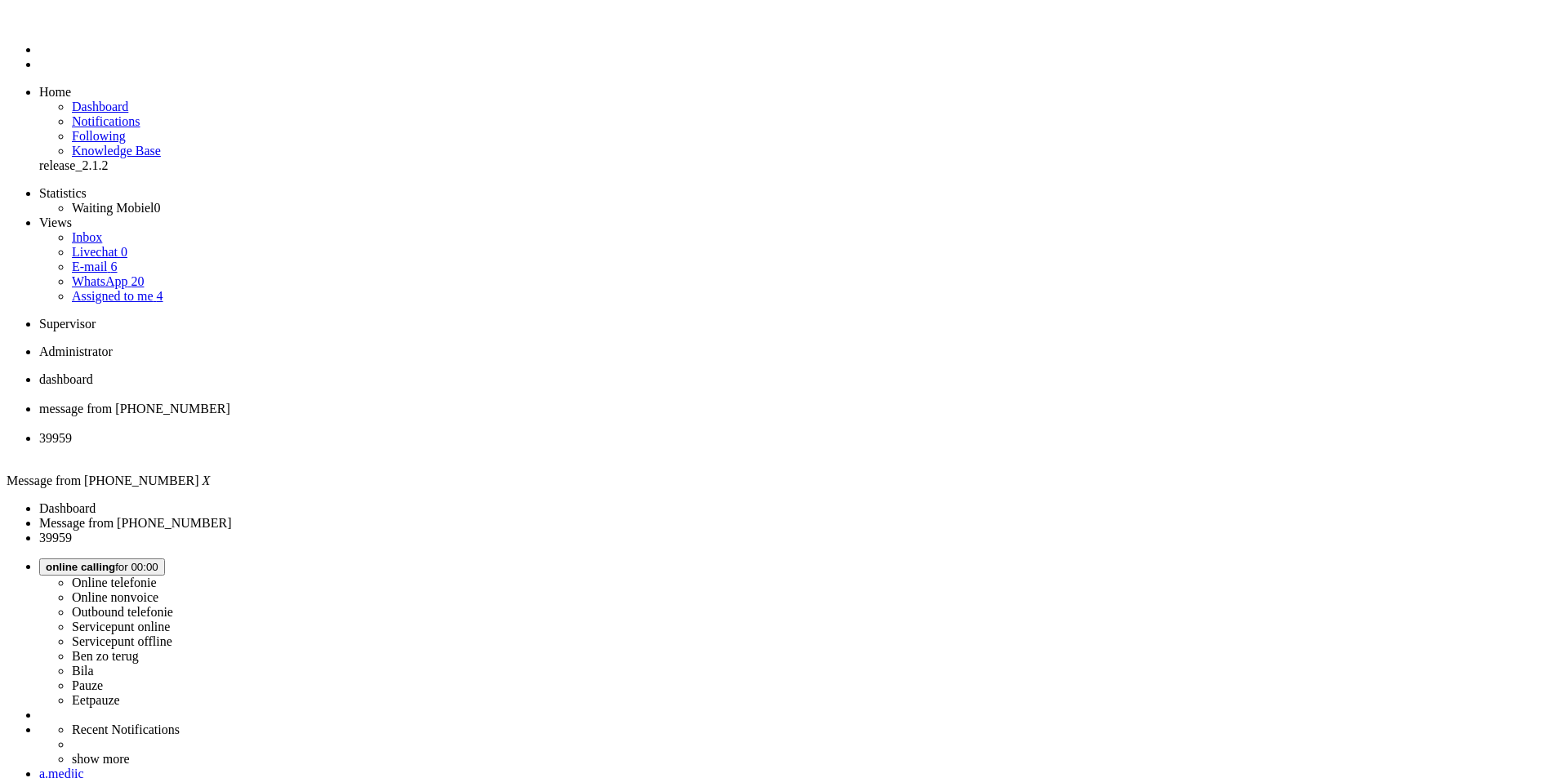
click at [72, 431] on span "39959" at bounding box center [55, 438] width 33 height 14
click at [231, 401] on span "message from [PHONE_NUMBER]" at bounding box center [134, 408] width 191 height 14
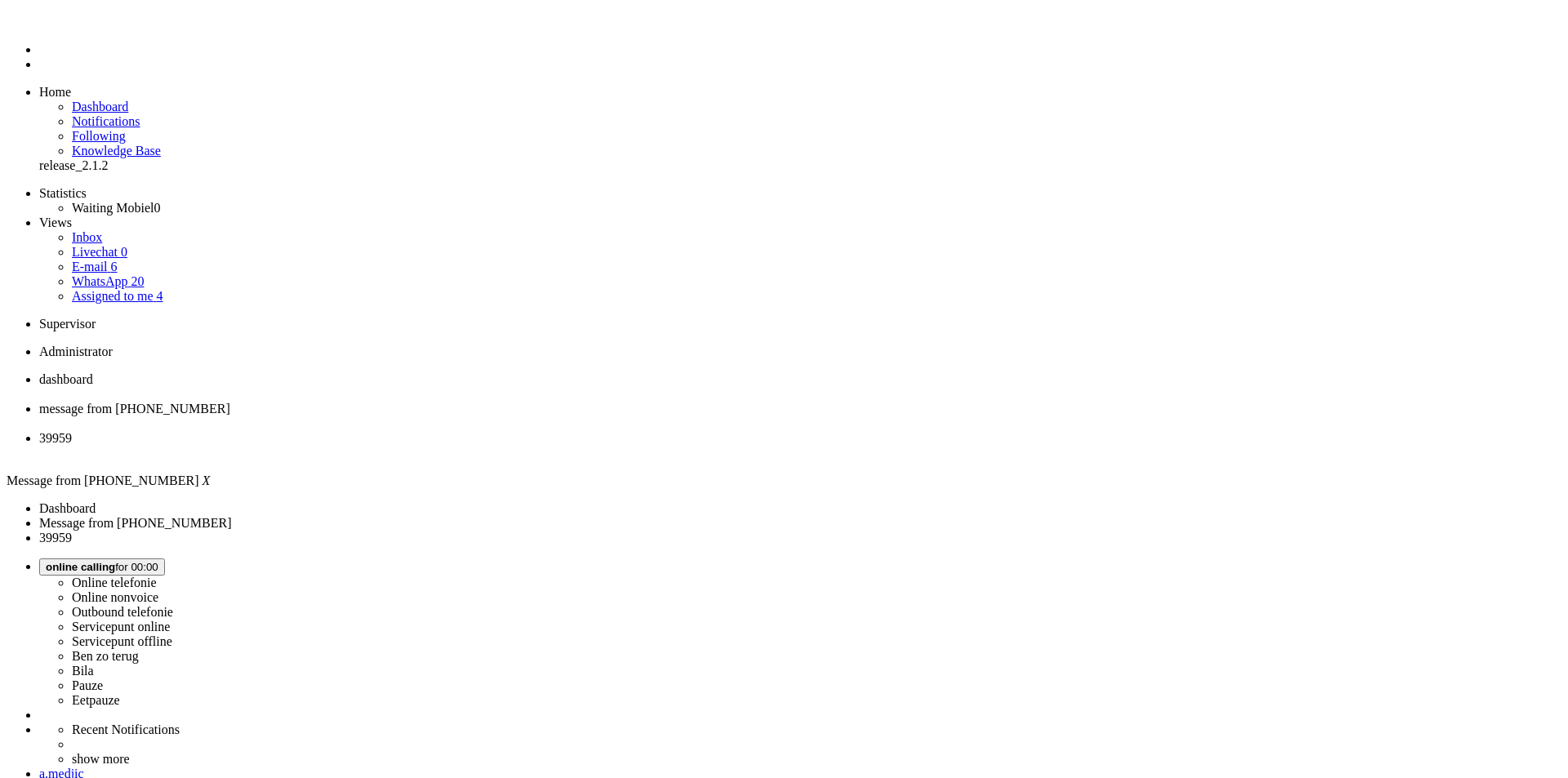
click at [469, 416] on div "Close tab" at bounding box center [800, 423] width 1523 height 15
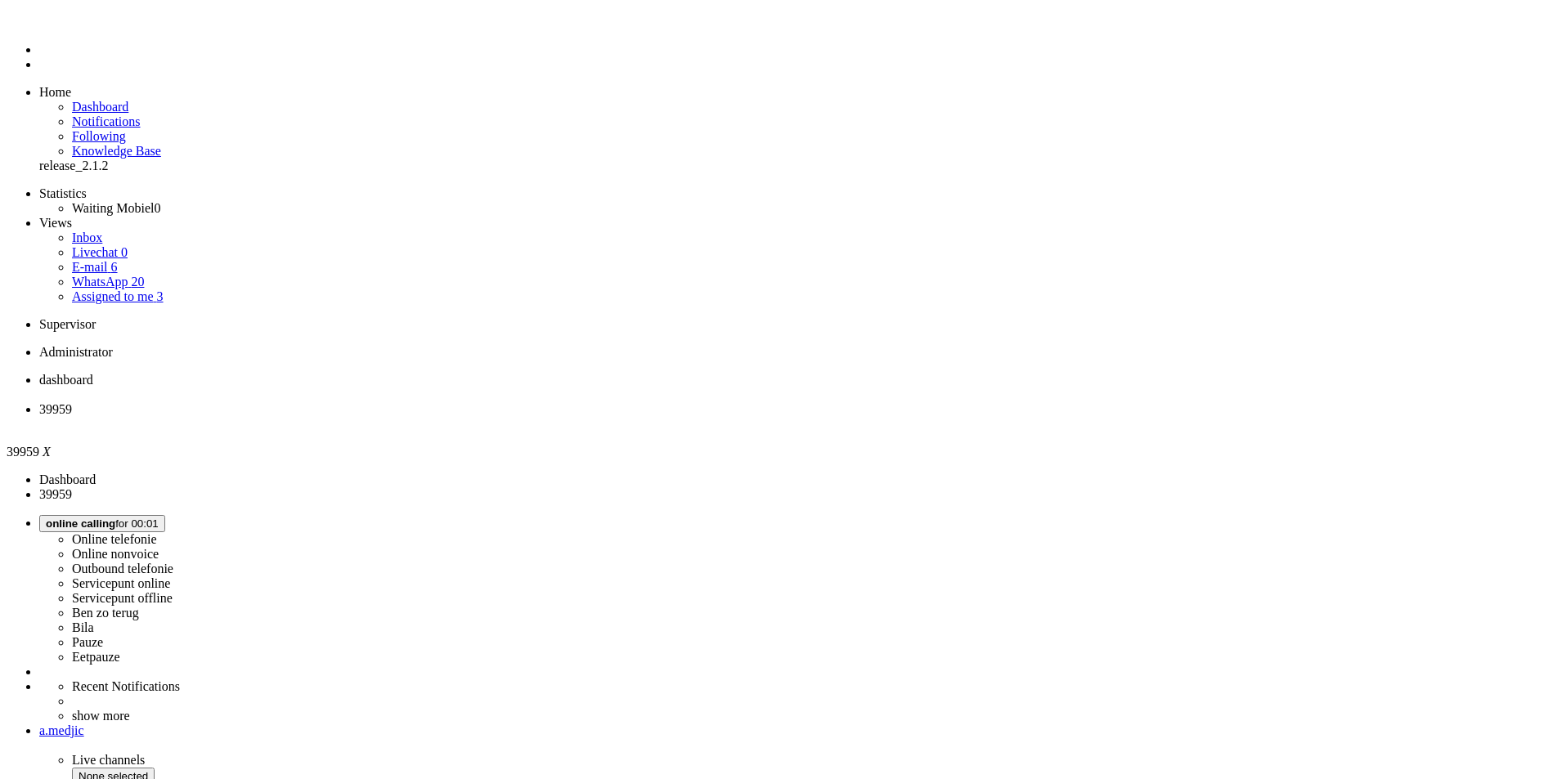
click at [290, 373] on li "dashboard" at bounding box center [795, 387] width 1512 height 29
click at [72, 402] on span "39959" at bounding box center [55, 409] width 33 height 14
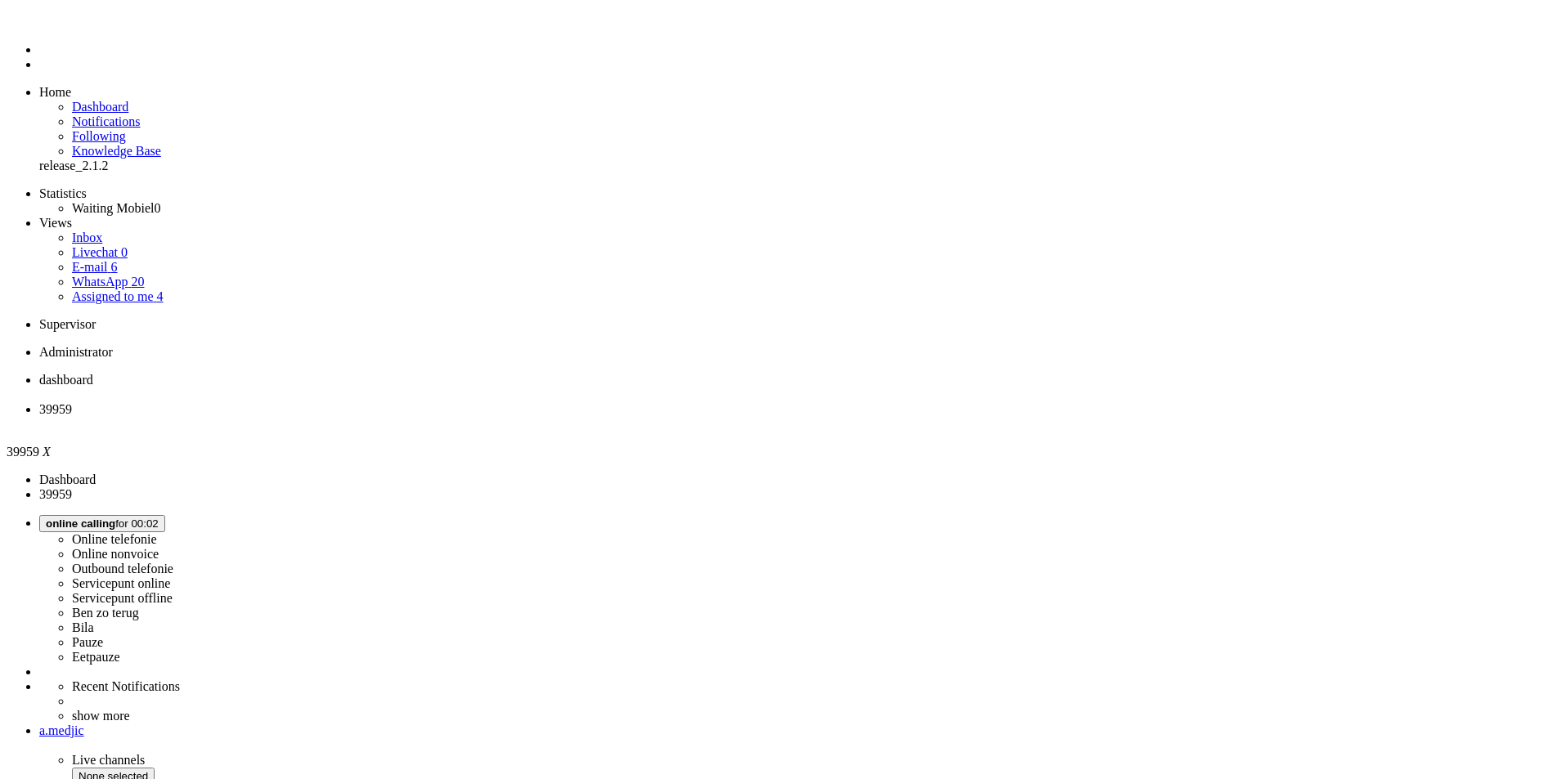
scroll to position [245, 0]
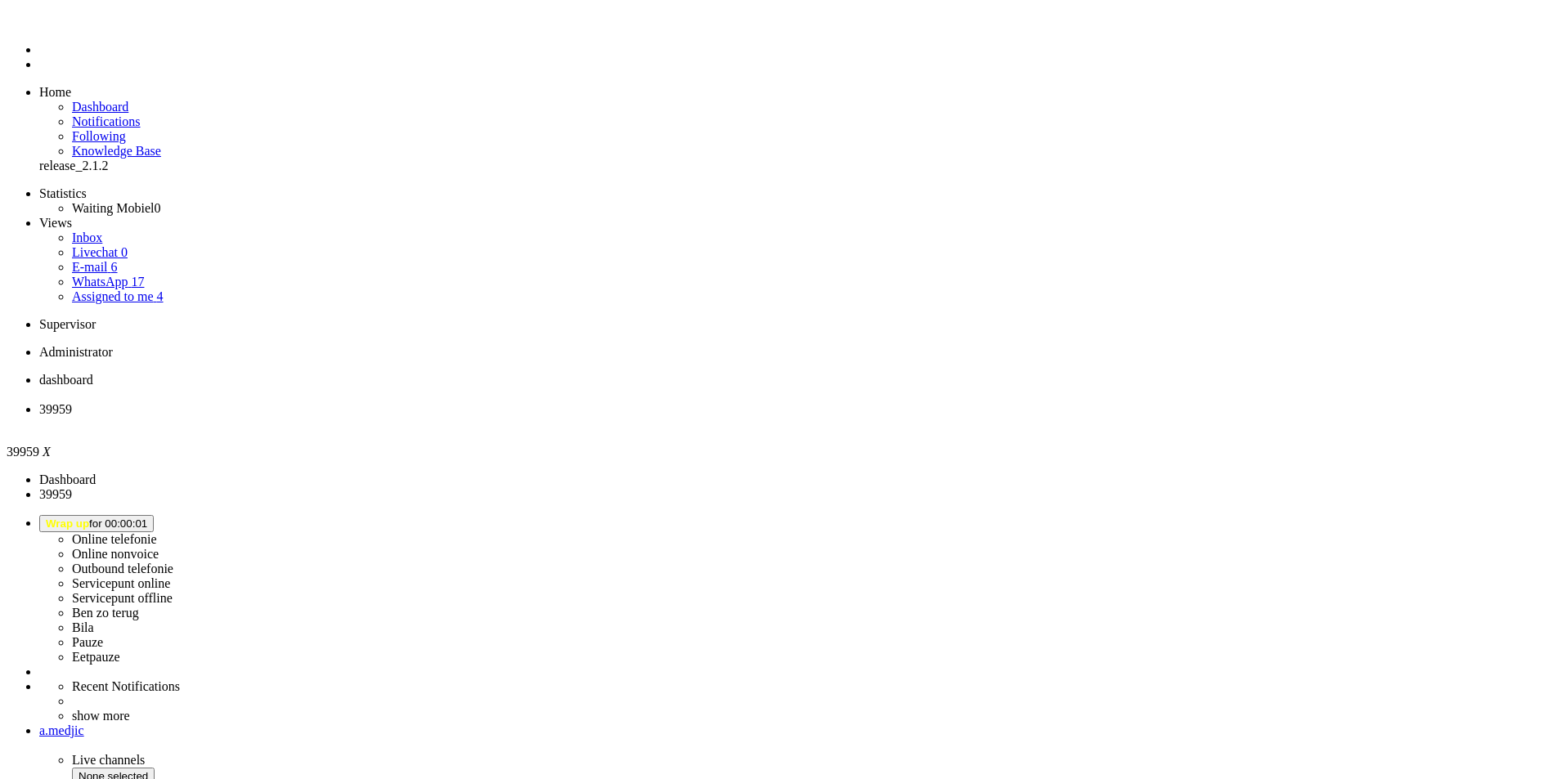
click at [470, 417] on div "Close tab" at bounding box center [795, 424] width 1512 height 15
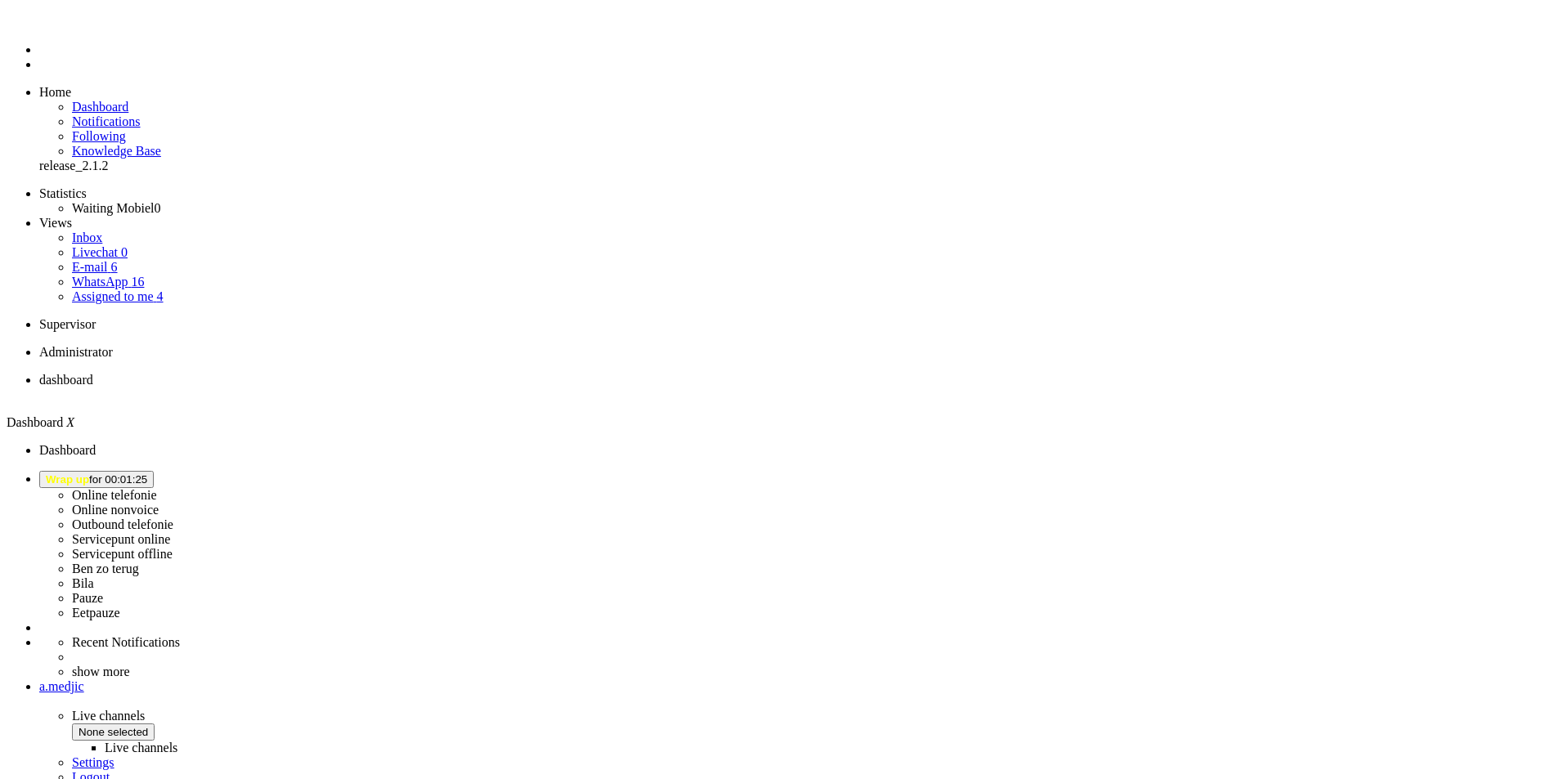
click at [154, 471] on button "Wrap up for 00:01:25" at bounding box center [96, 479] width 115 height 17
click at [157, 488] on label "Online telefonie" at bounding box center [114, 495] width 85 height 14
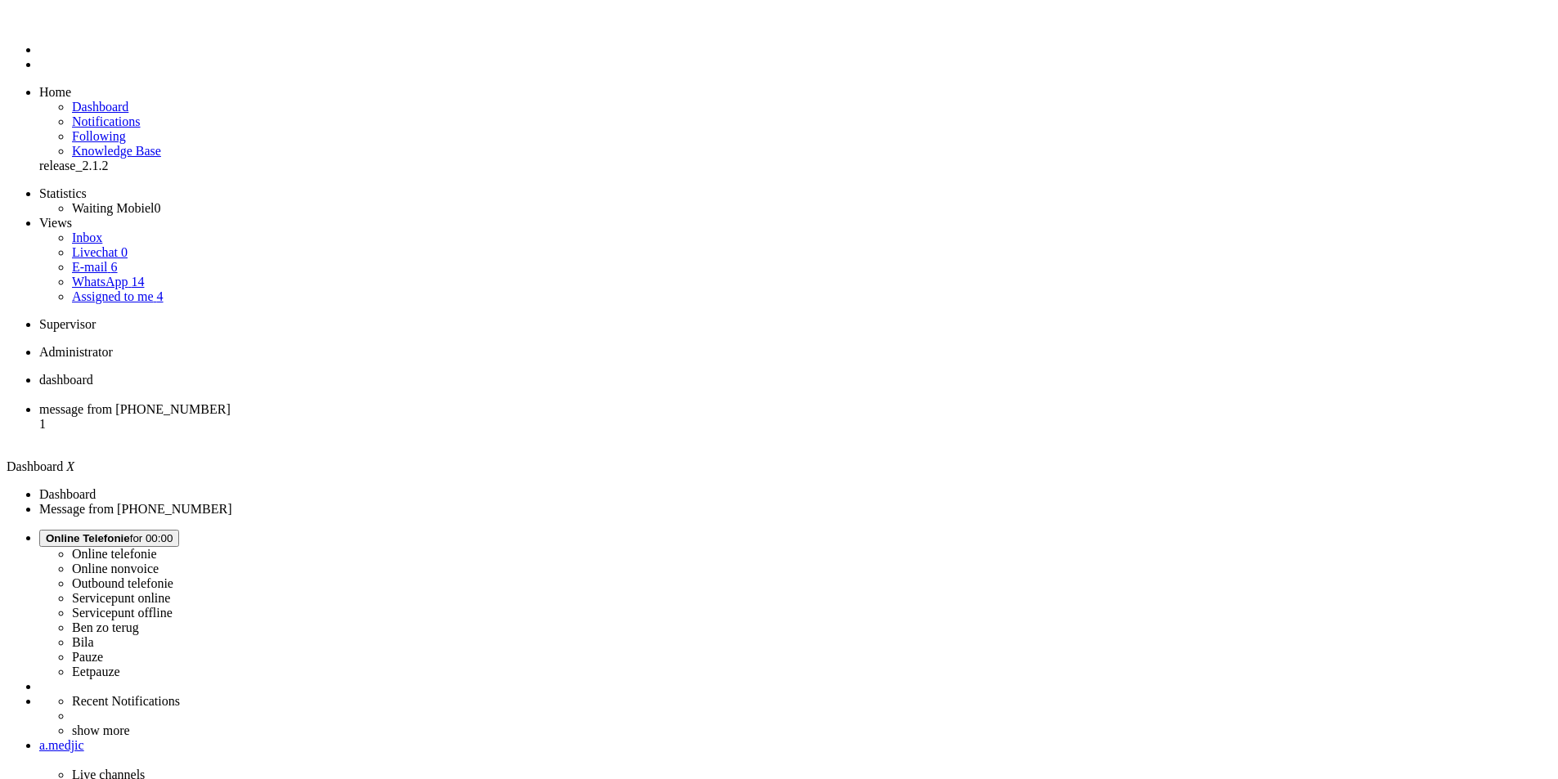
click at [231, 402] on span "message from [PHONE_NUMBER]" at bounding box center [134, 409] width 191 height 14
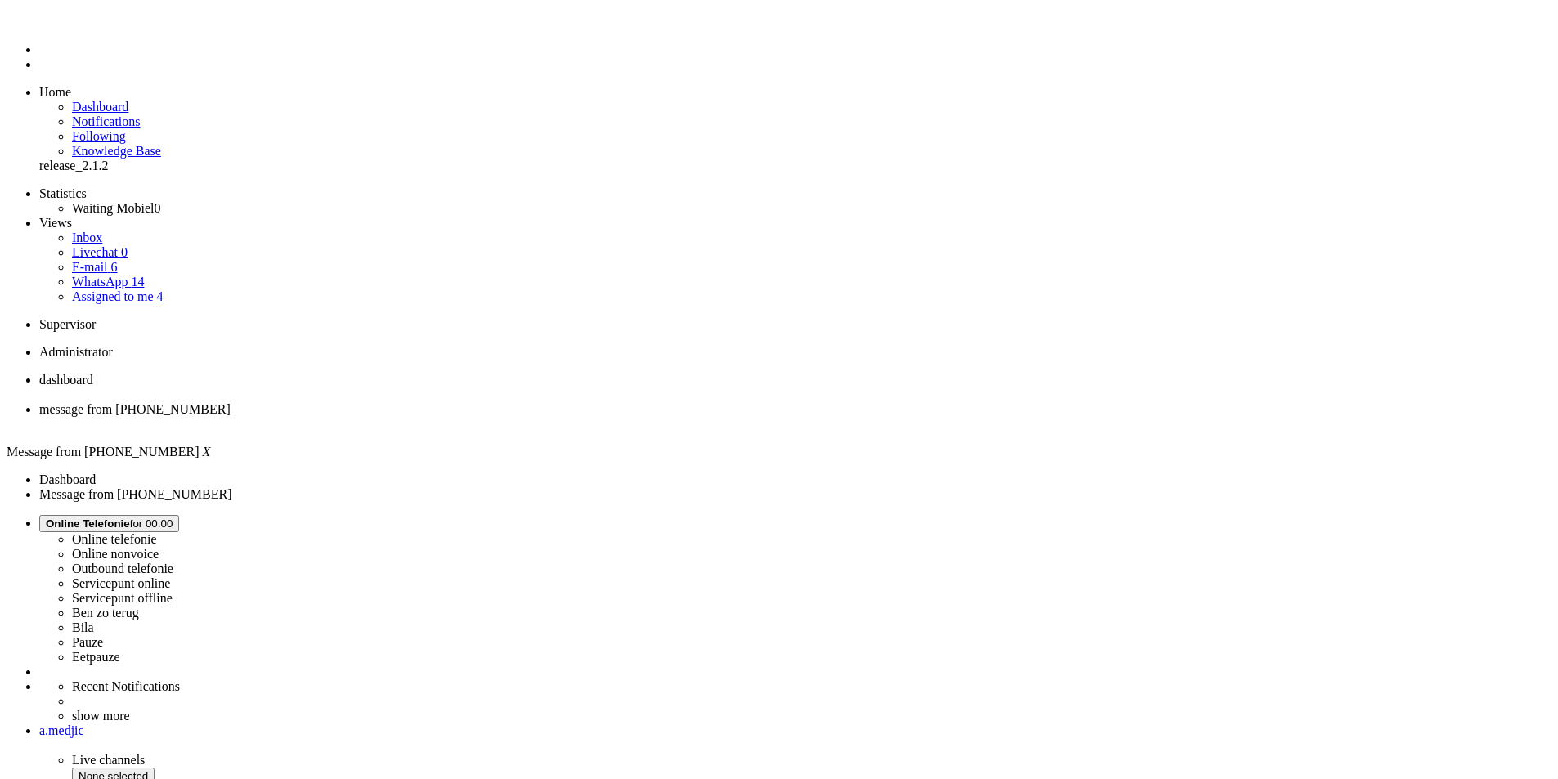
type input "ree"
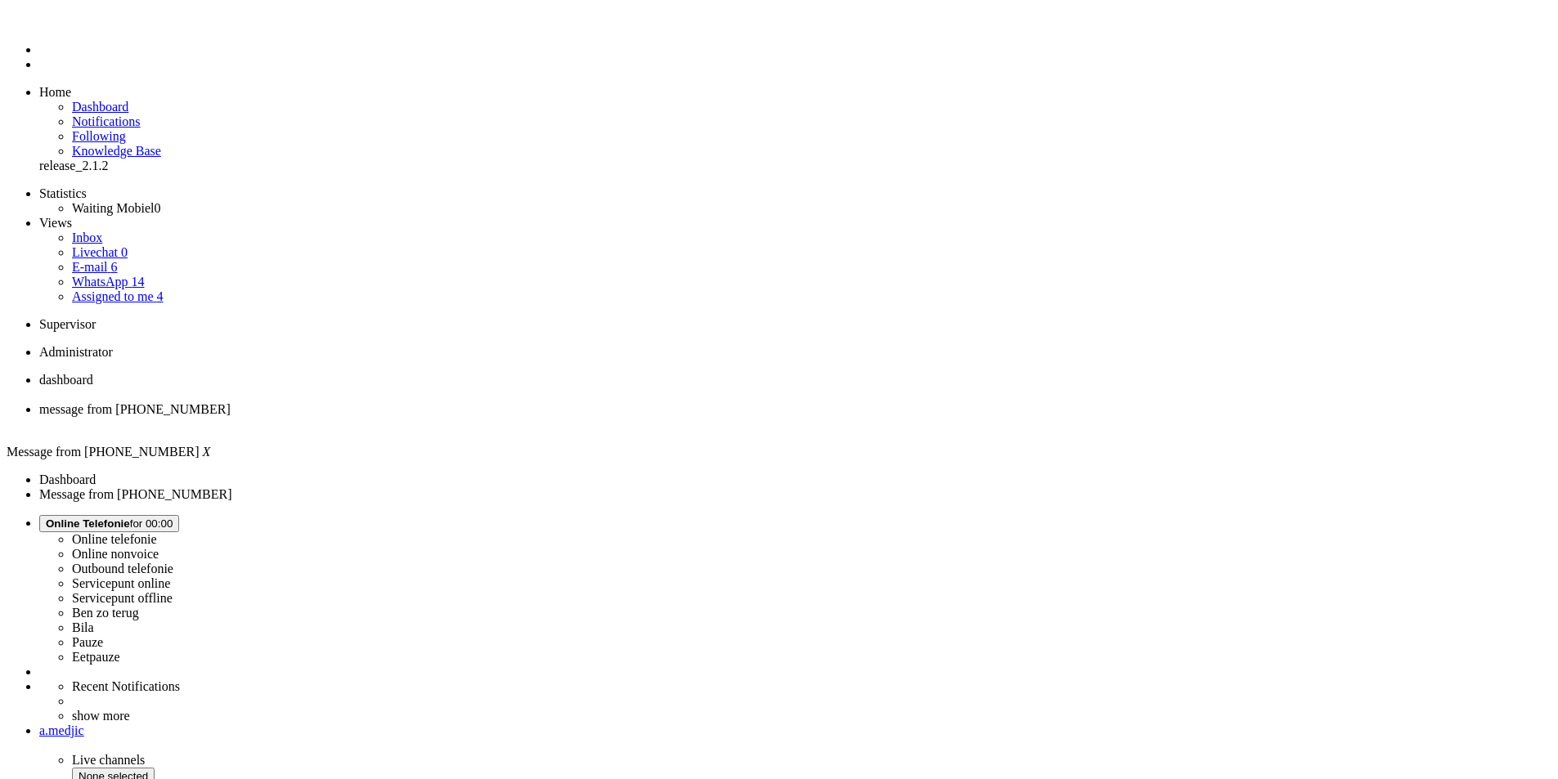
click at [473, 417] on div "Close tab" at bounding box center [795, 424] width 1512 height 15
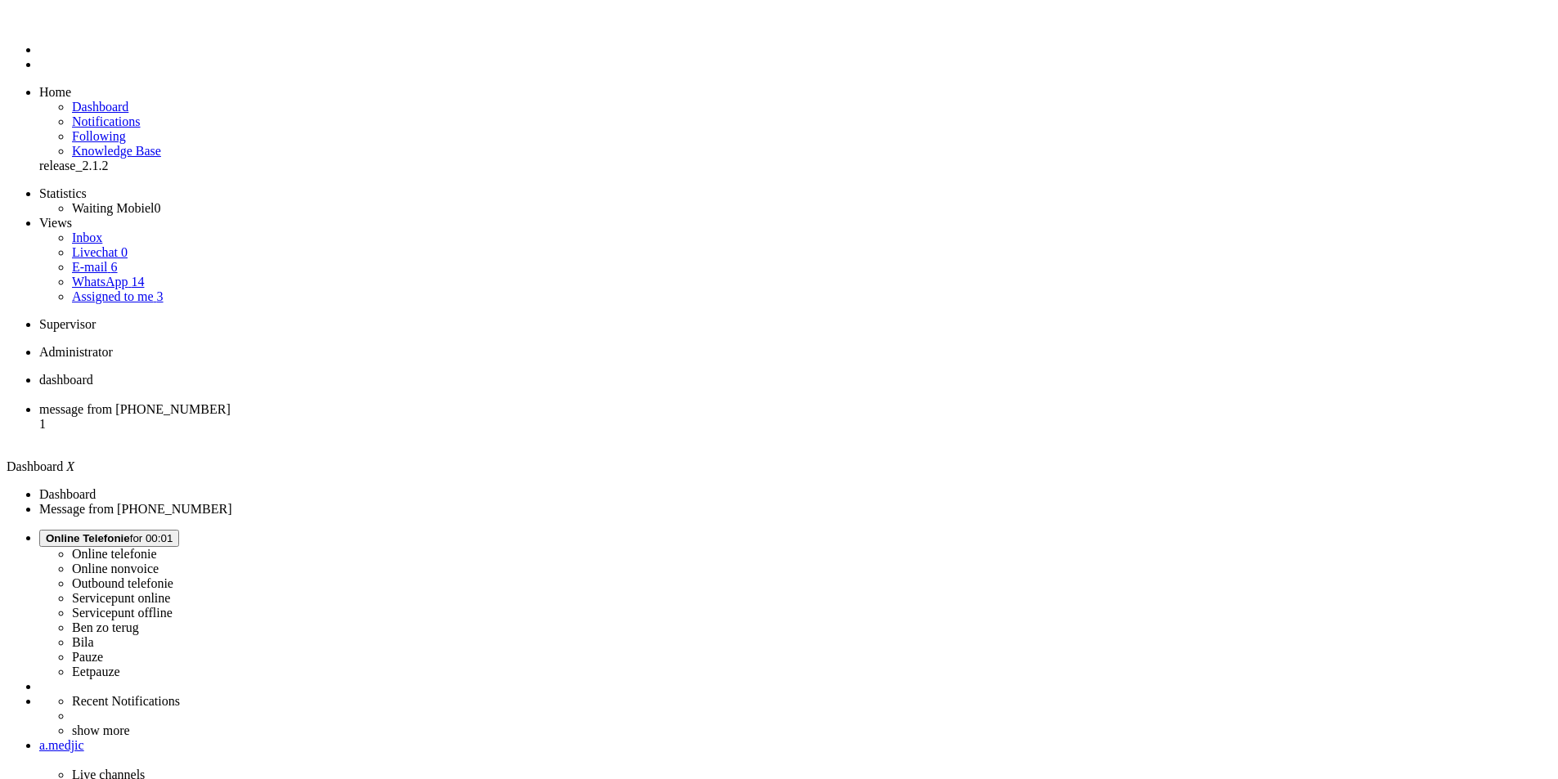
click at [231, 402] on span "message from [PHONE_NUMBER]" at bounding box center [134, 409] width 191 height 14
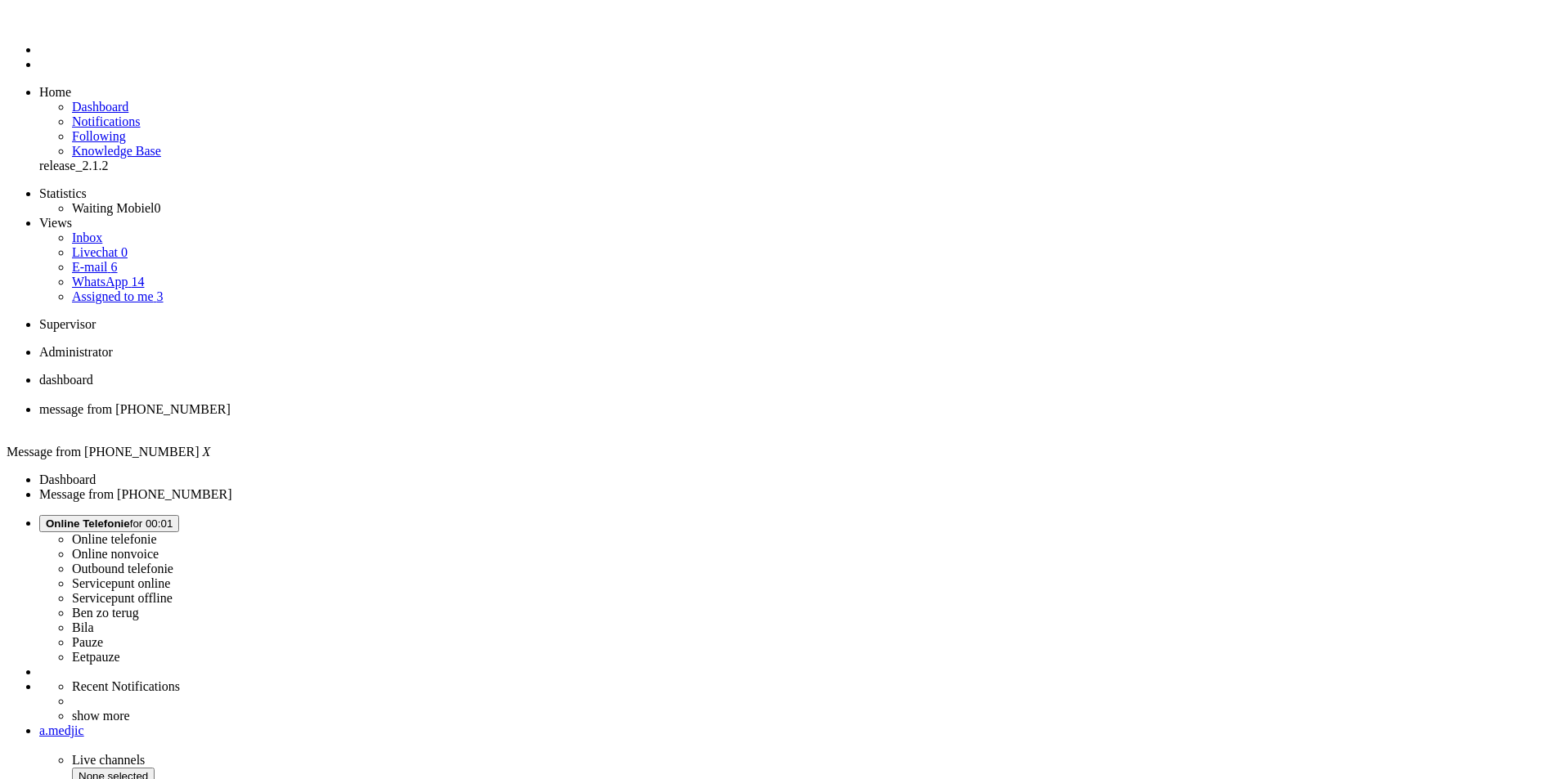
drag, startPoint x: 186, startPoint y: 2935, endPoint x: 115, endPoint y: 2935, distance: 72.0
drag, startPoint x: 410, startPoint y: 2936, endPoint x: 114, endPoint y: 2939, distance: 296.1
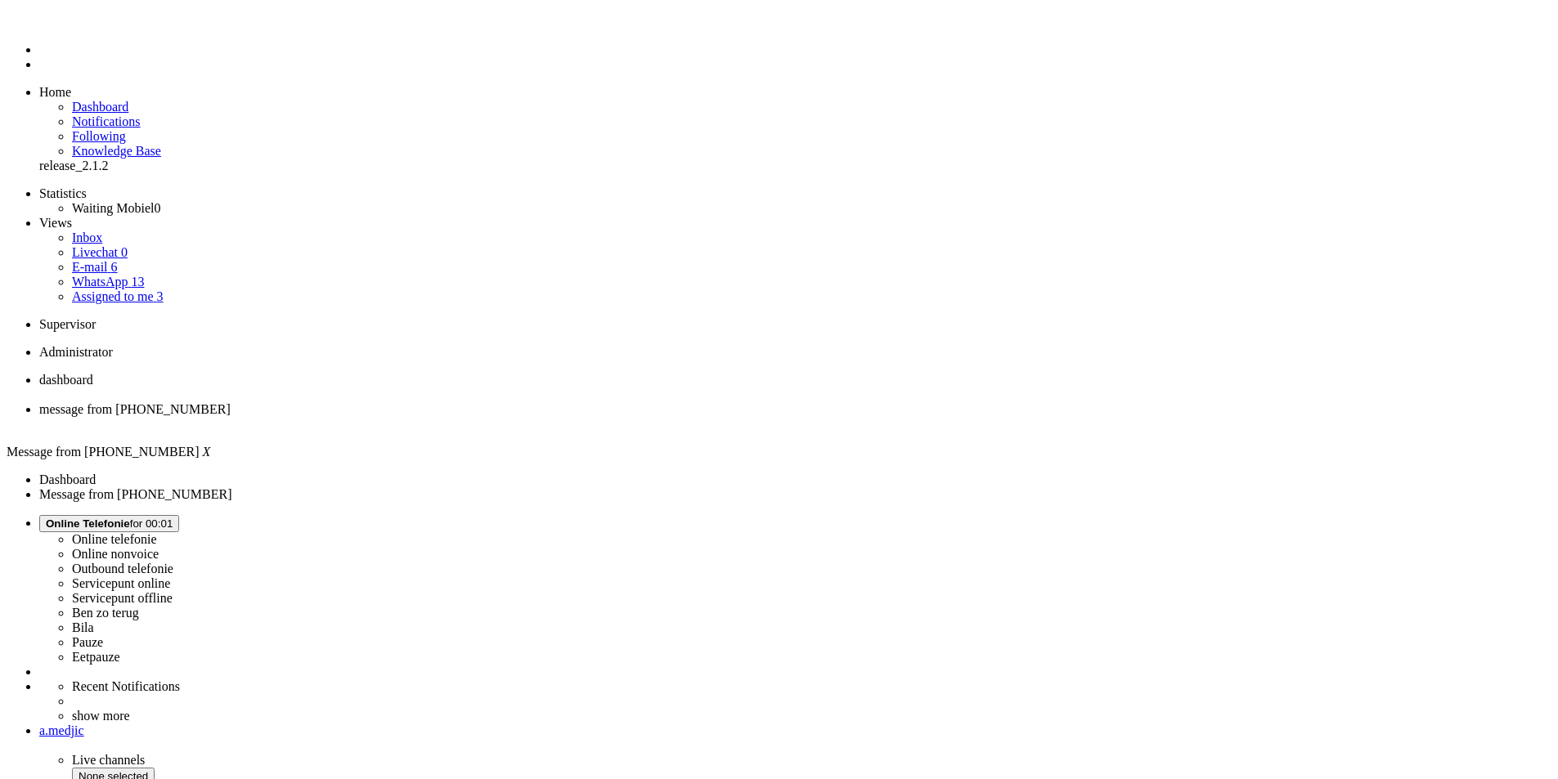
click at [472, 417] on div "Close tab" at bounding box center [795, 424] width 1512 height 15
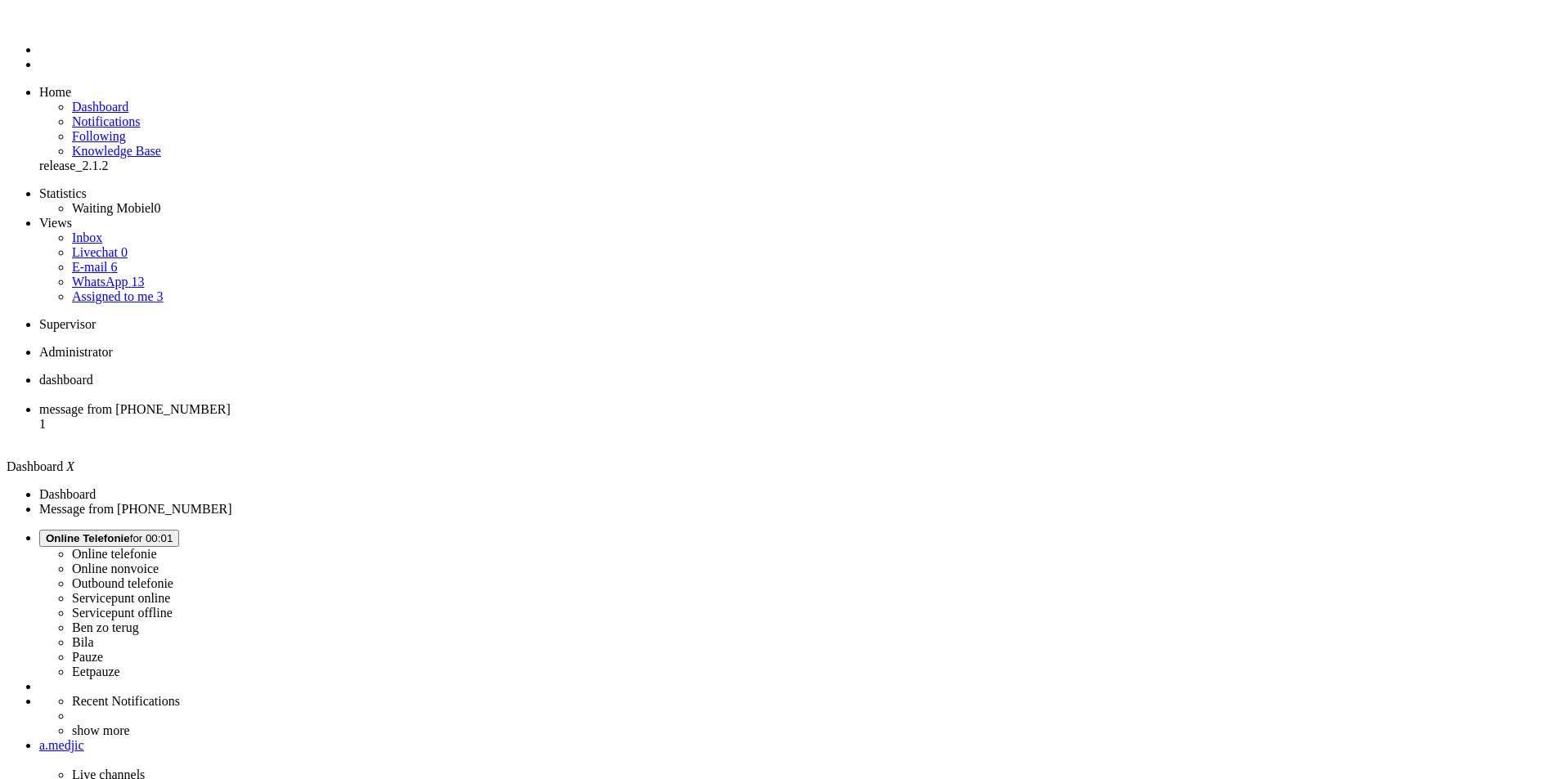
click at [231, 402] on span "message from [PHONE_NUMBER]" at bounding box center [134, 409] width 191 height 14
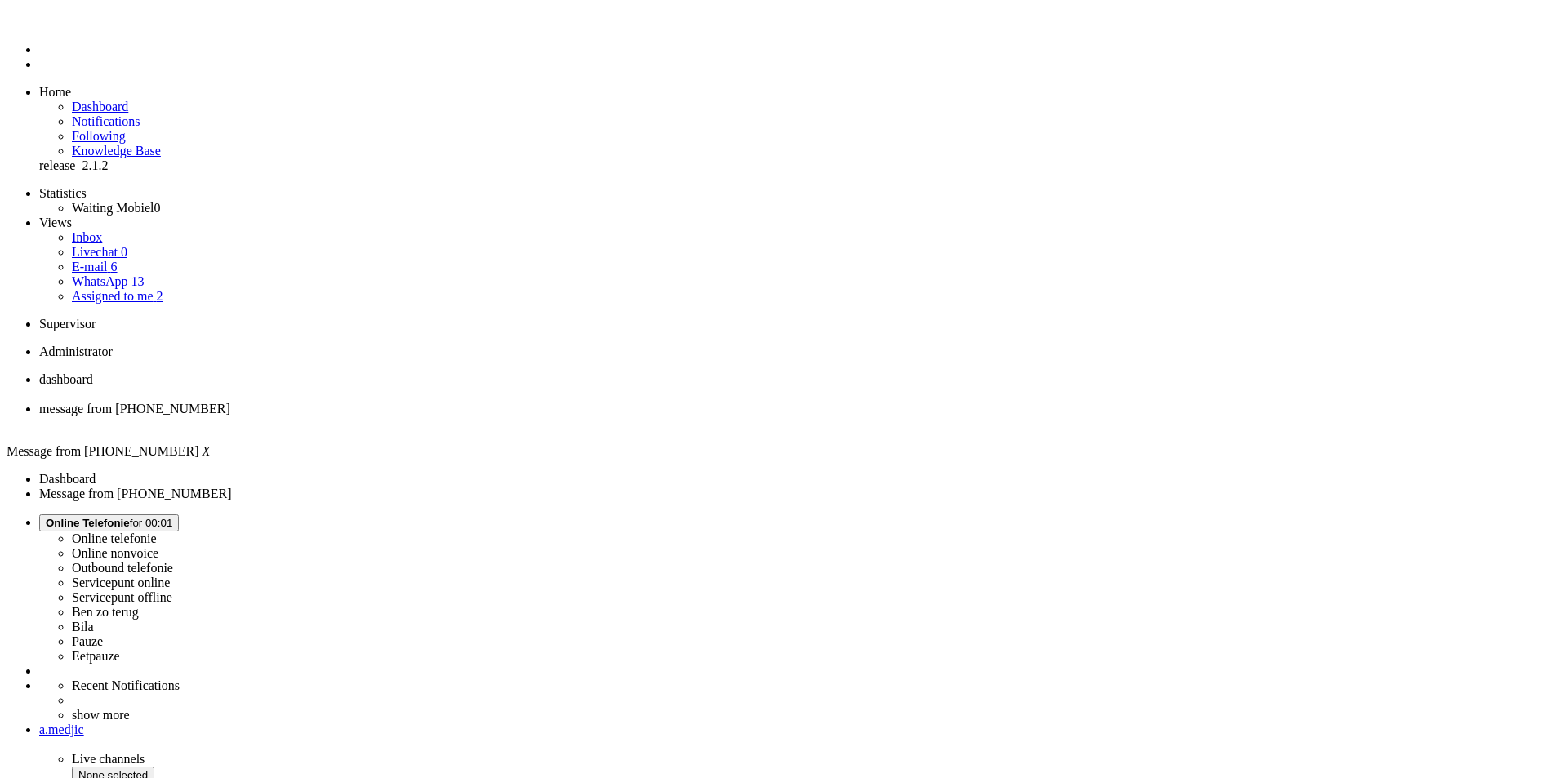
click at [474, 416] on div "Close tab" at bounding box center [800, 423] width 1523 height 15
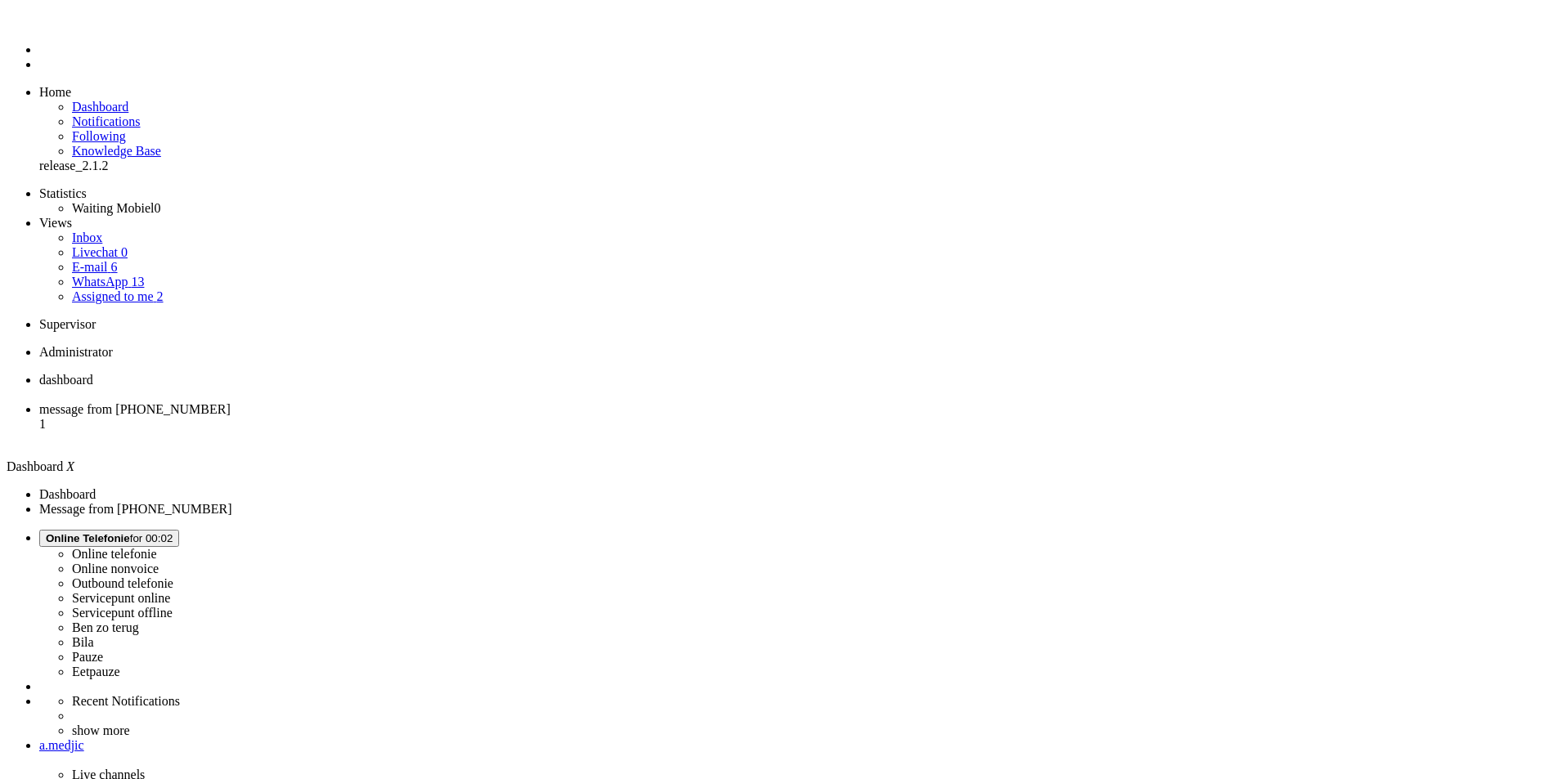
click at [406, 402] on li "message from [PHONE_NUMBER] 1" at bounding box center [795, 424] width 1512 height 44
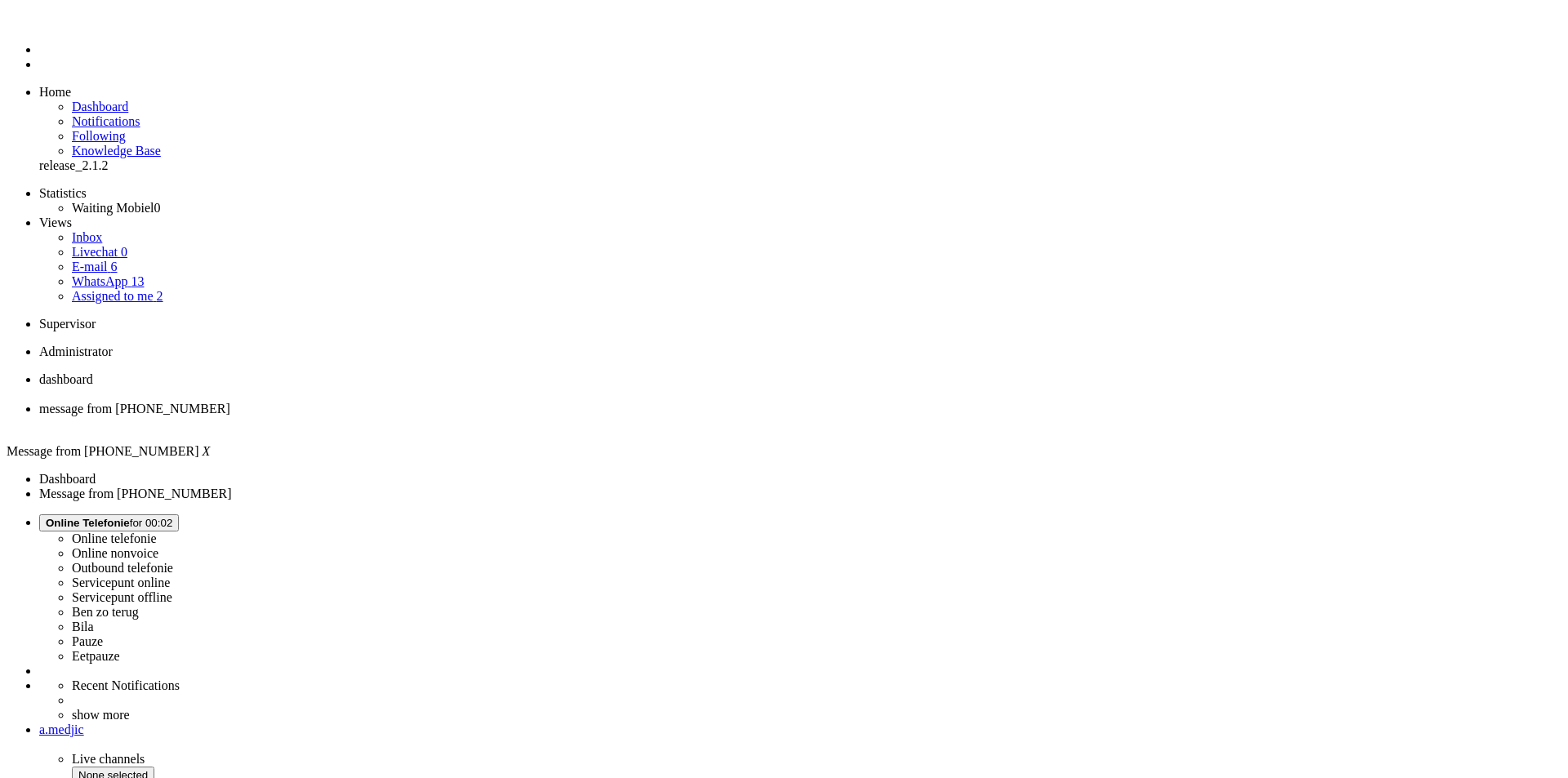
click at [478, 401] on li "message from [PHONE_NUMBER]" at bounding box center [800, 415] width 1523 height 29
click at [473, 416] on div "Close tab" at bounding box center [800, 423] width 1523 height 15
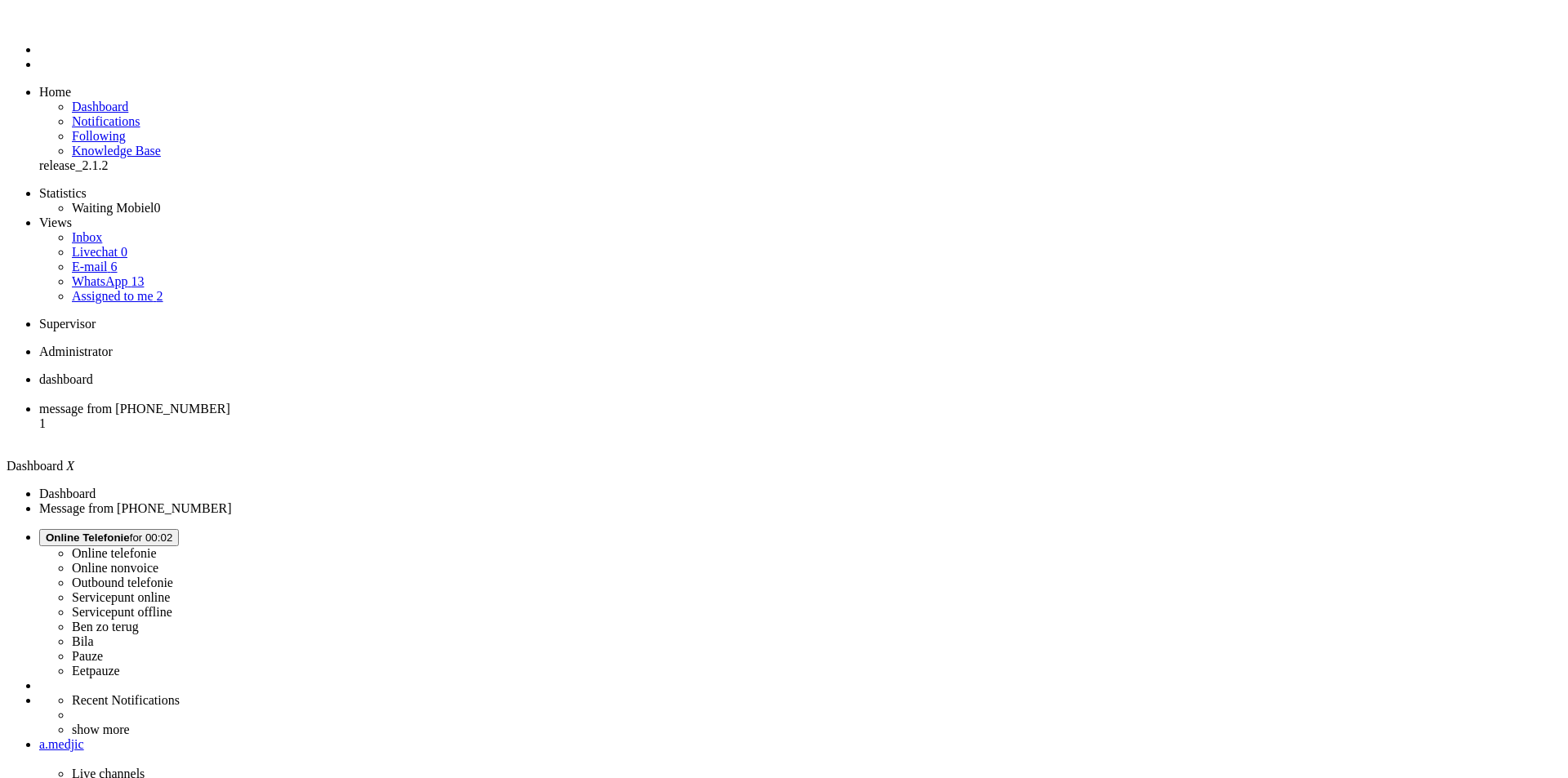
click at [231, 401] on span "message from [PHONE_NUMBER]" at bounding box center [134, 408] width 191 height 14
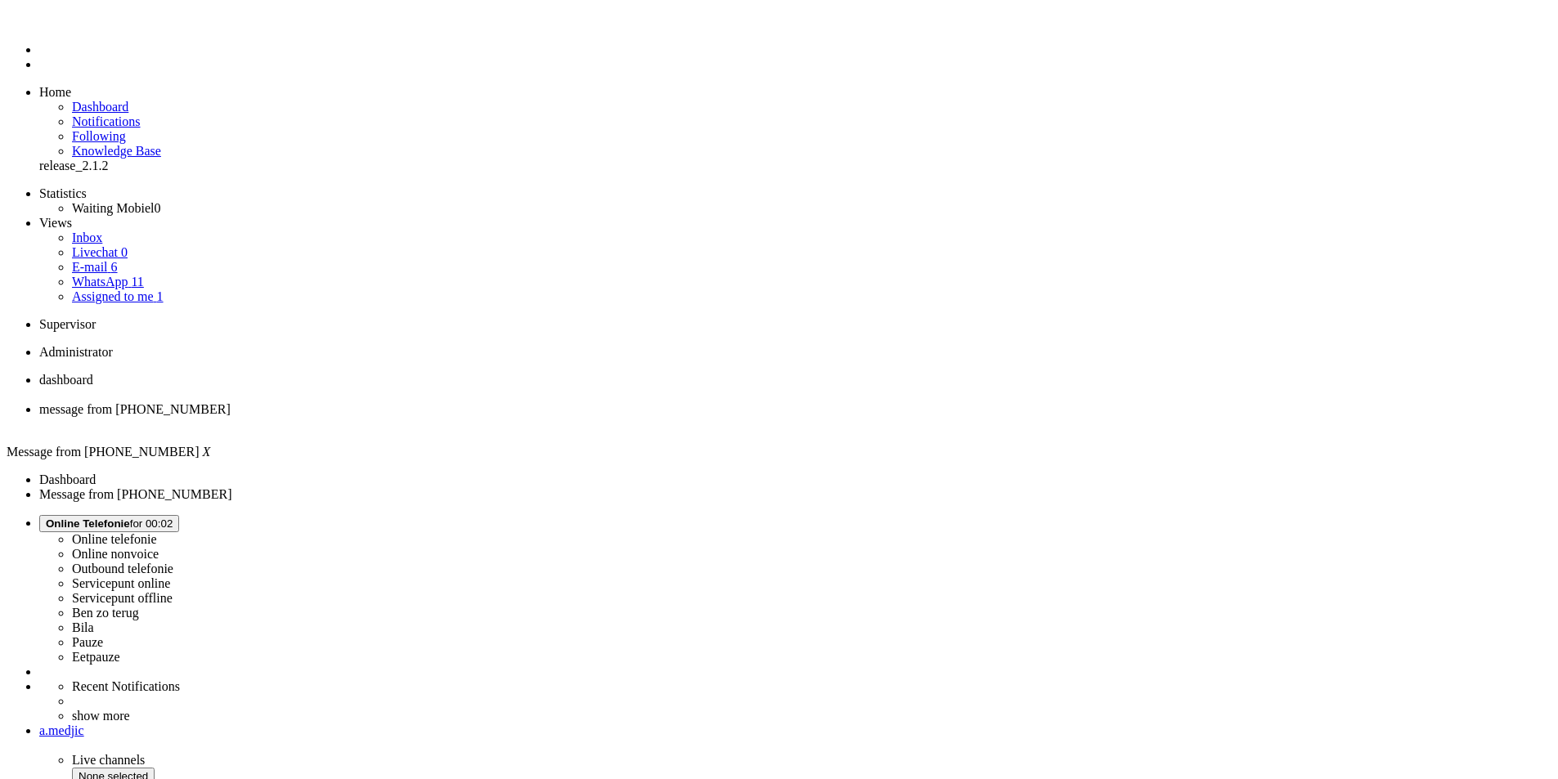
drag, startPoint x: 1355, startPoint y: 266, endPoint x: 1327, endPoint y: 308, distance: 51.3
click at [473, 417] on div "Close tab" at bounding box center [795, 424] width 1512 height 15
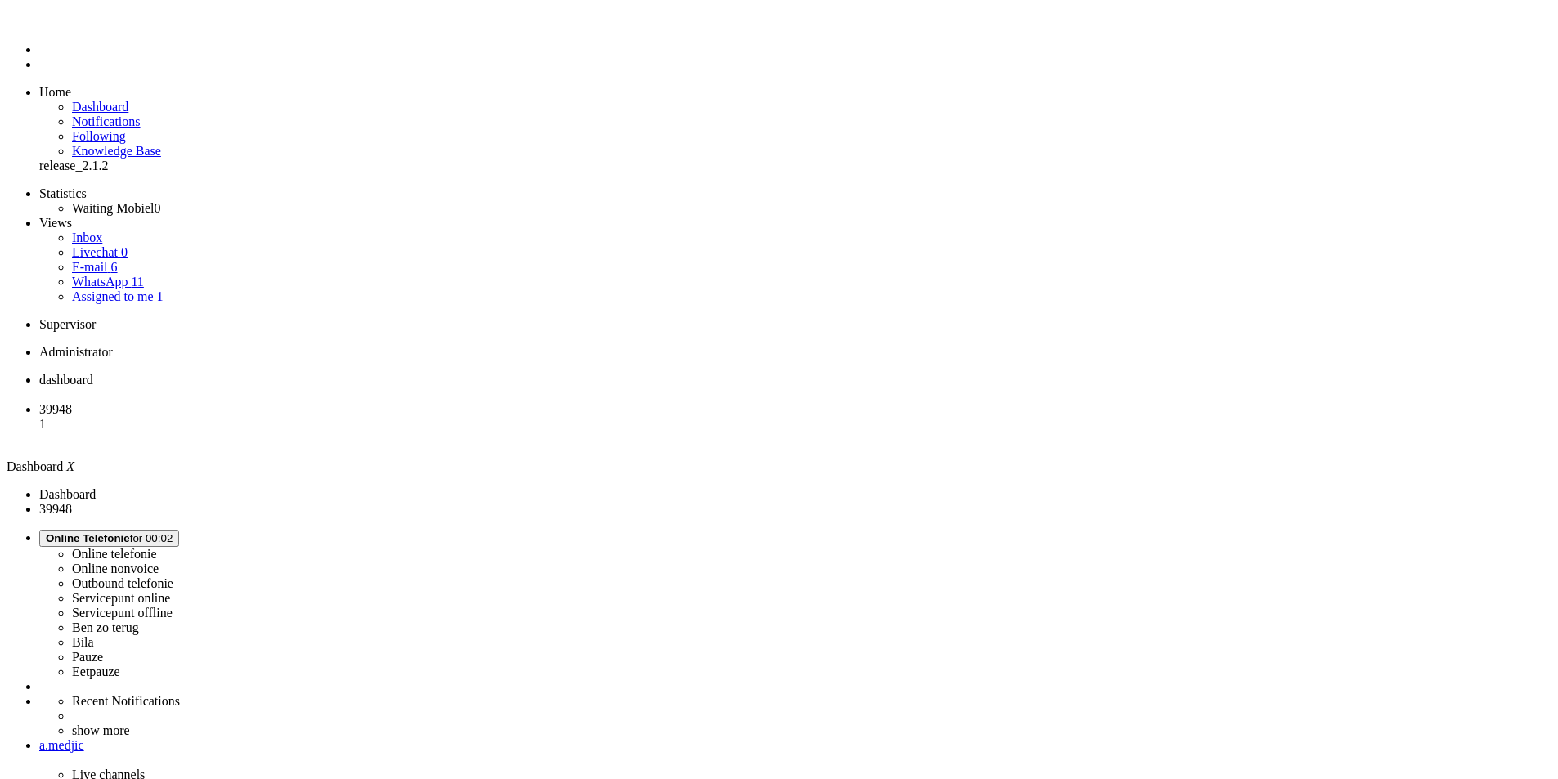
click at [72, 402] on span "39948" at bounding box center [55, 409] width 33 height 14
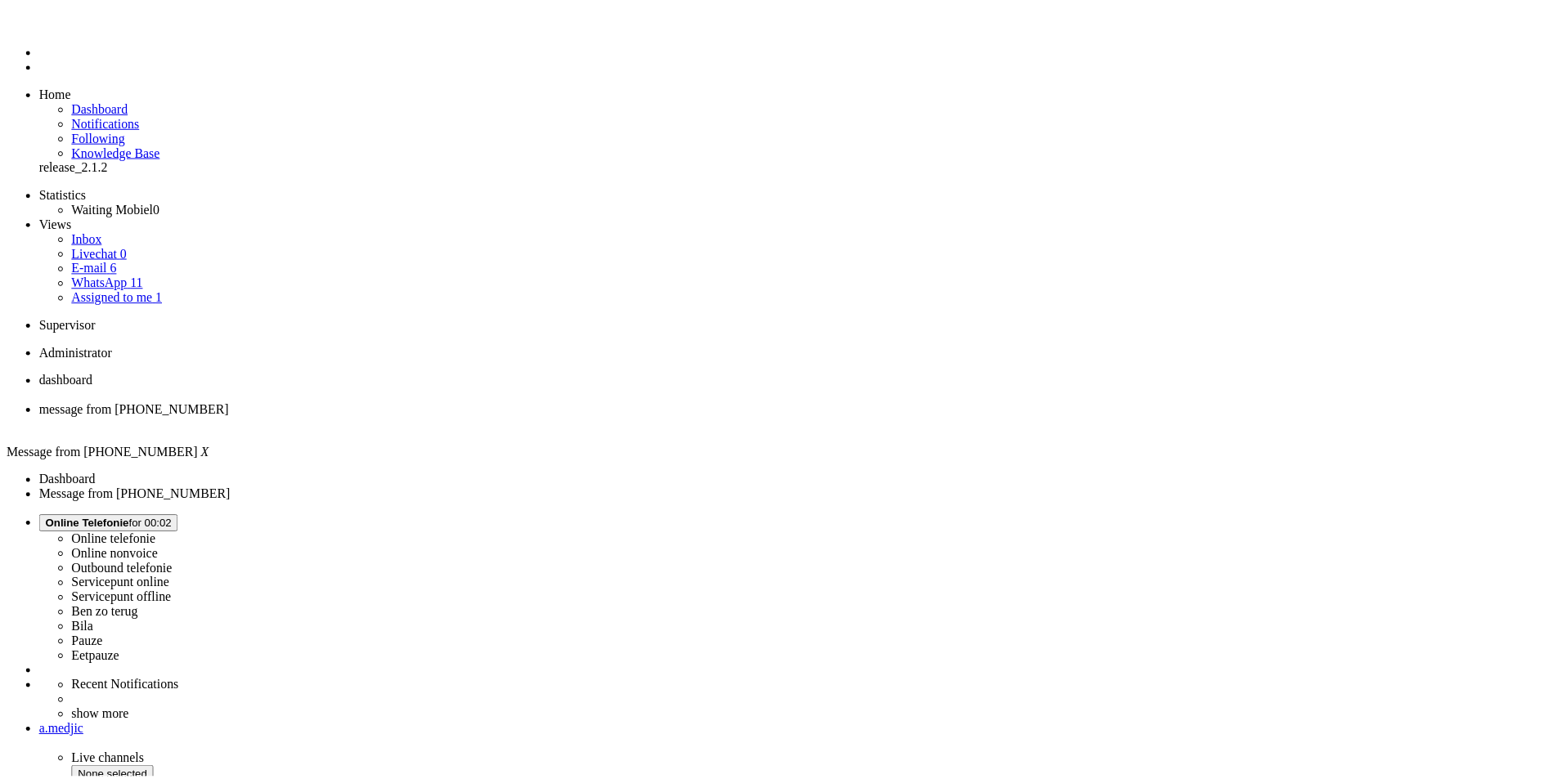
scroll to position [327, 0]
drag, startPoint x: 419, startPoint y: 2920, endPoint x: 218, endPoint y: 2925, distance: 200.4
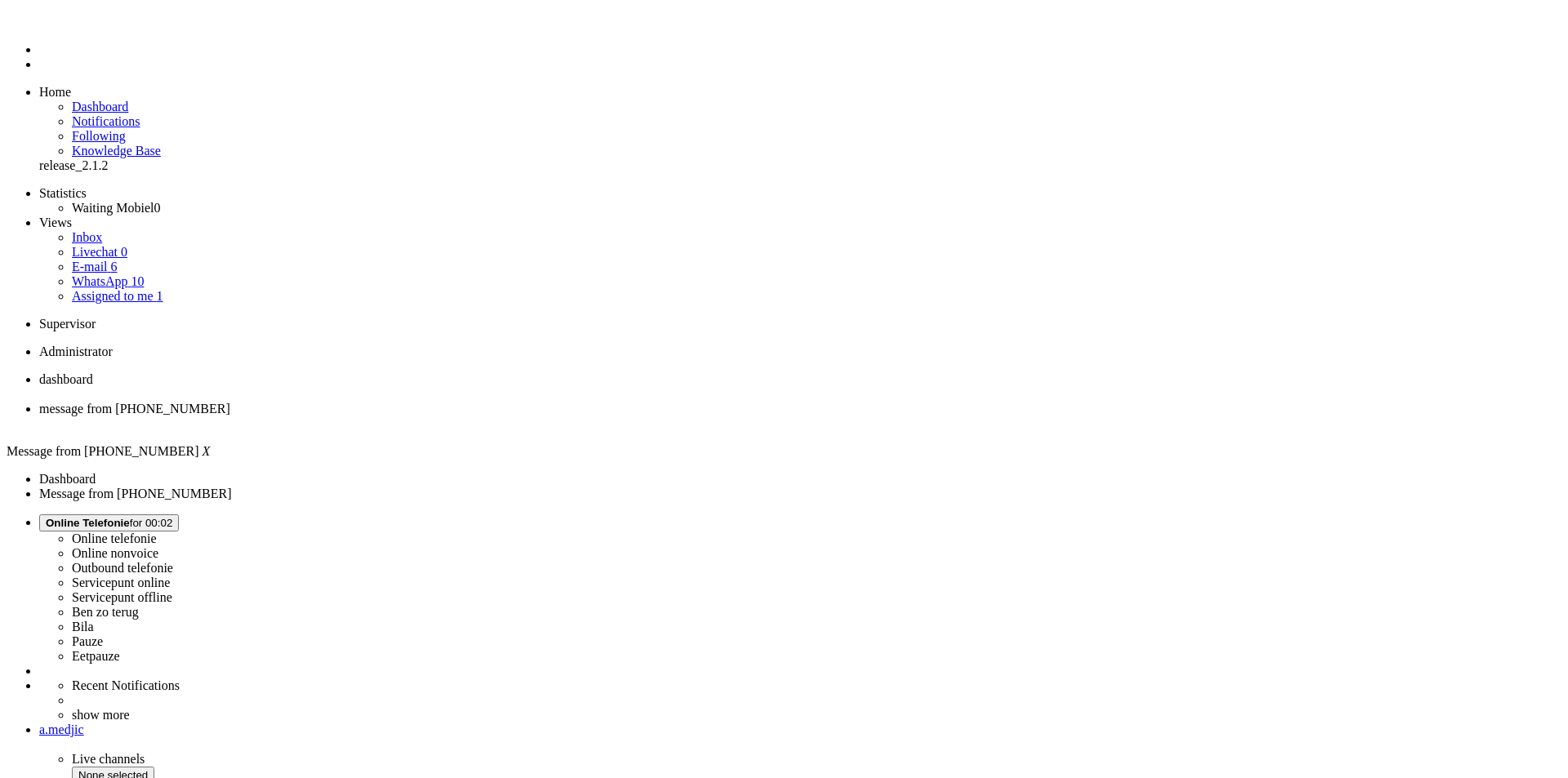
click at [470, 416] on div "Close tab" at bounding box center [800, 423] width 1523 height 15
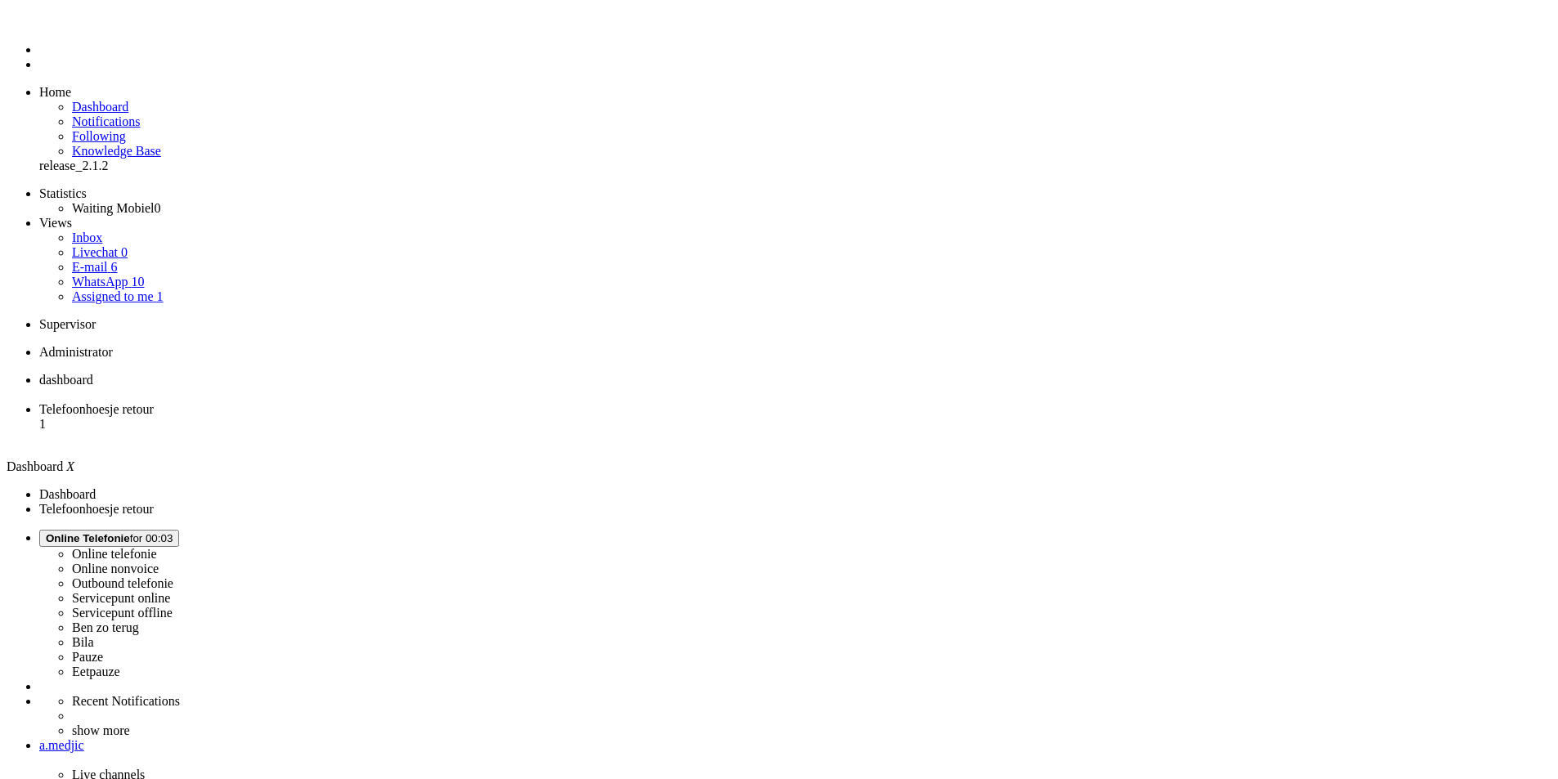
click at [154, 402] on span "Telefoonhoesje retour" at bounding box center [96, 409] width 115 height 14
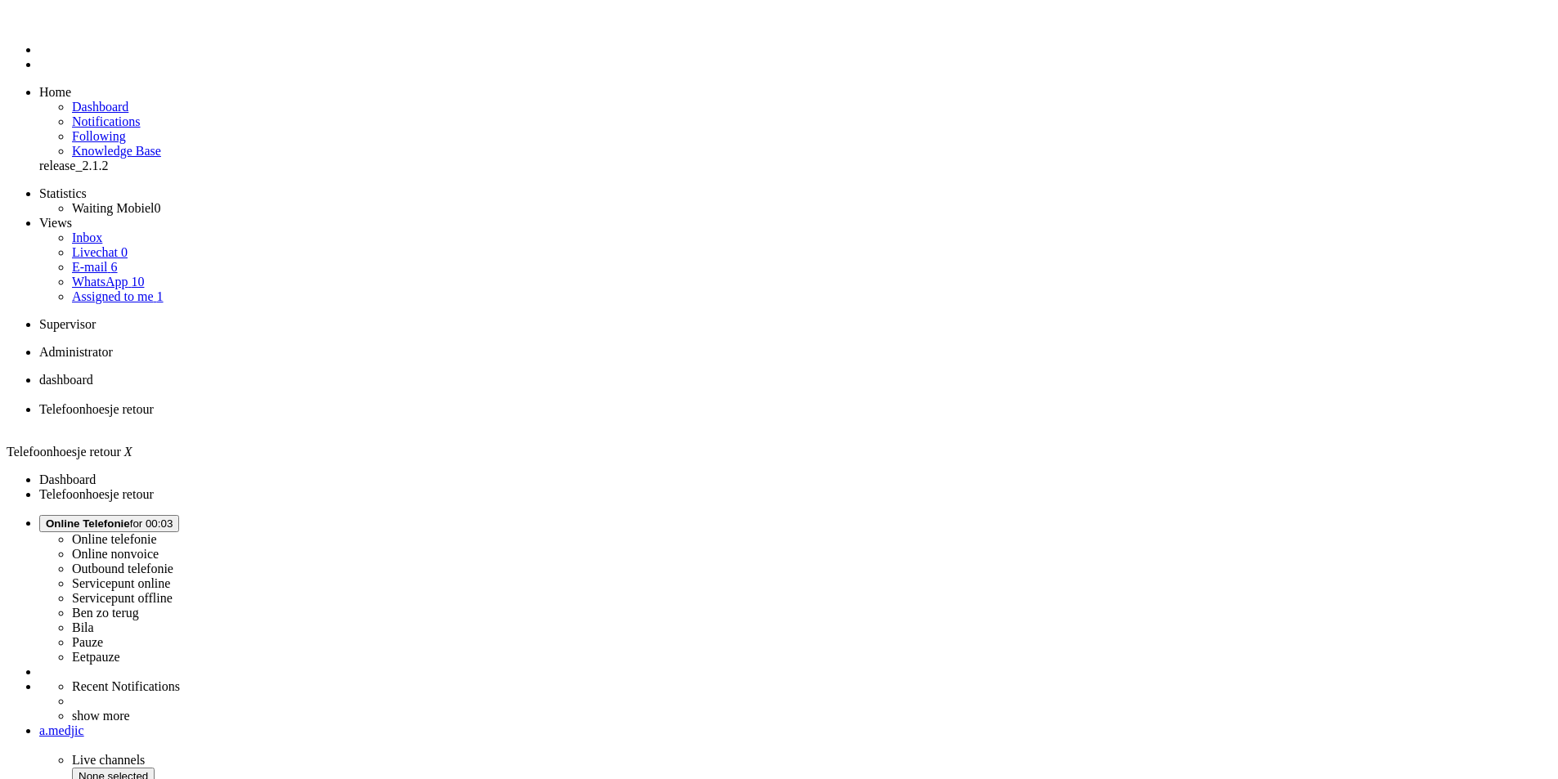
drag, startPoint x: 579, startPoint y: 3038, endPoint x: 581, endPoint y: 3050, distance: 12.4
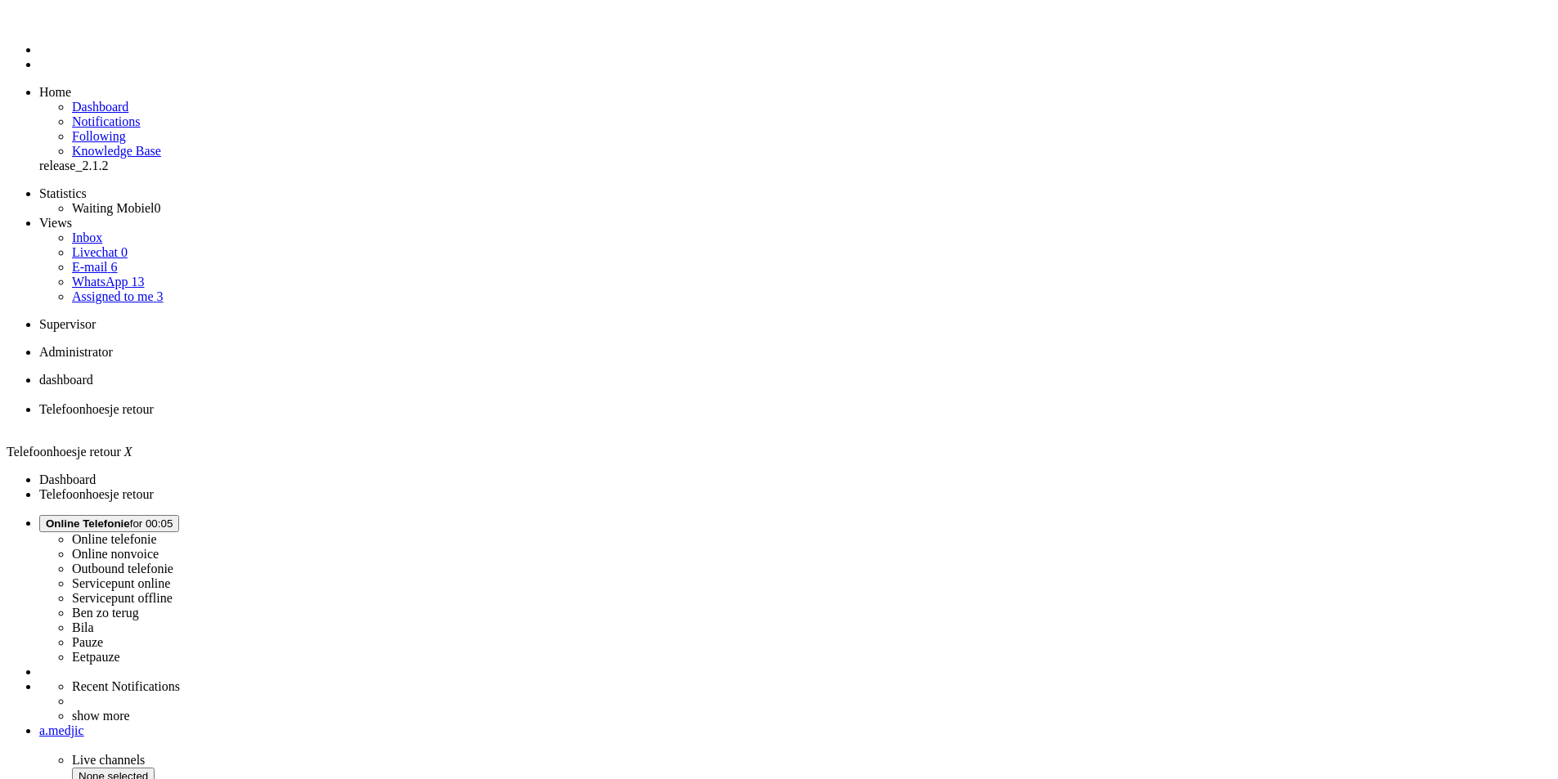
click at [470, 417] on div "Close tab" at bounding box center [795, 424] width 1512 height 15
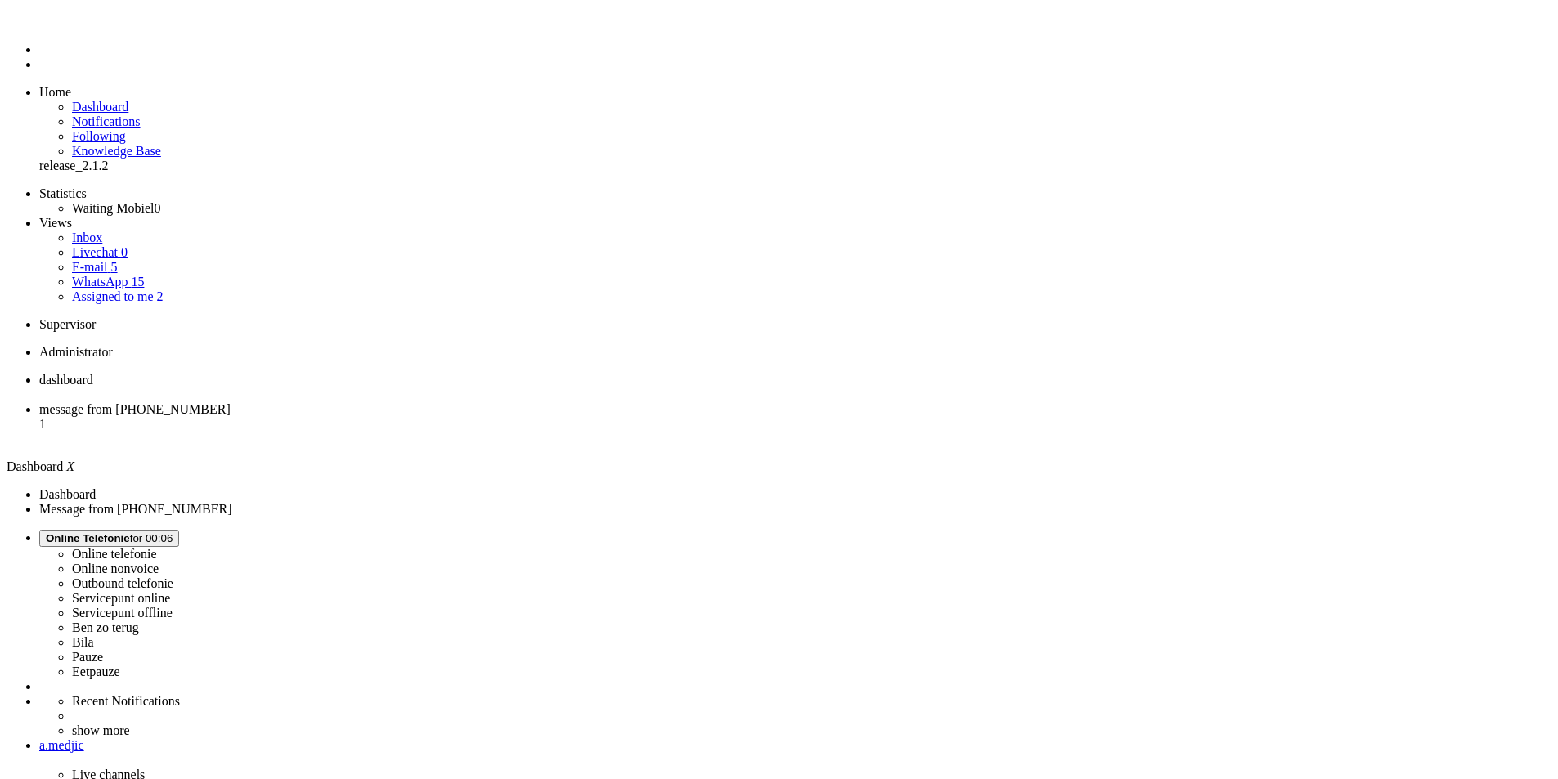
click at [231, 402] on span "message from [PHONE_NUMBER]" at bounding box center [134, 409] width 191 height 14
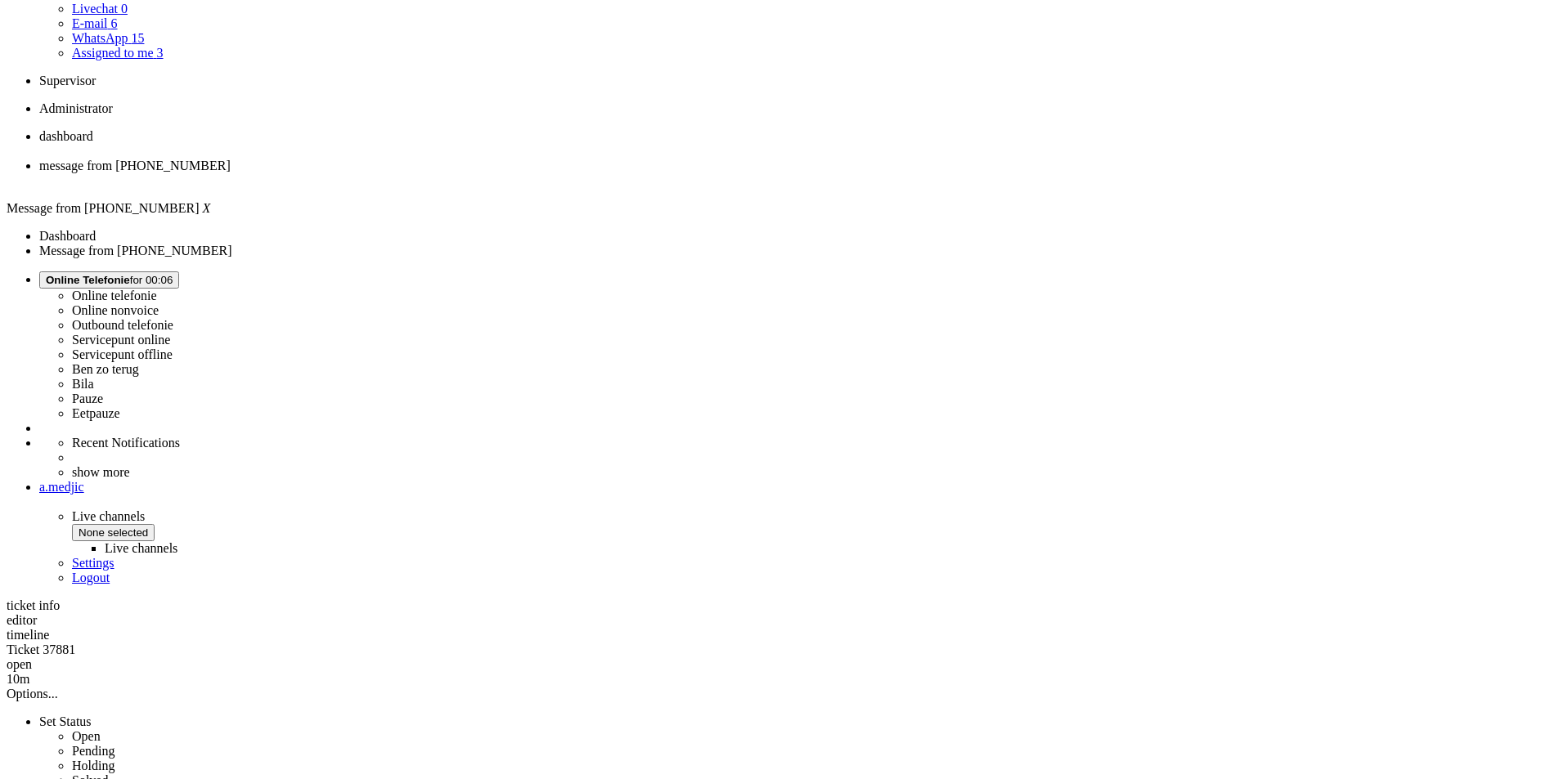
scroll to position [82, 0]
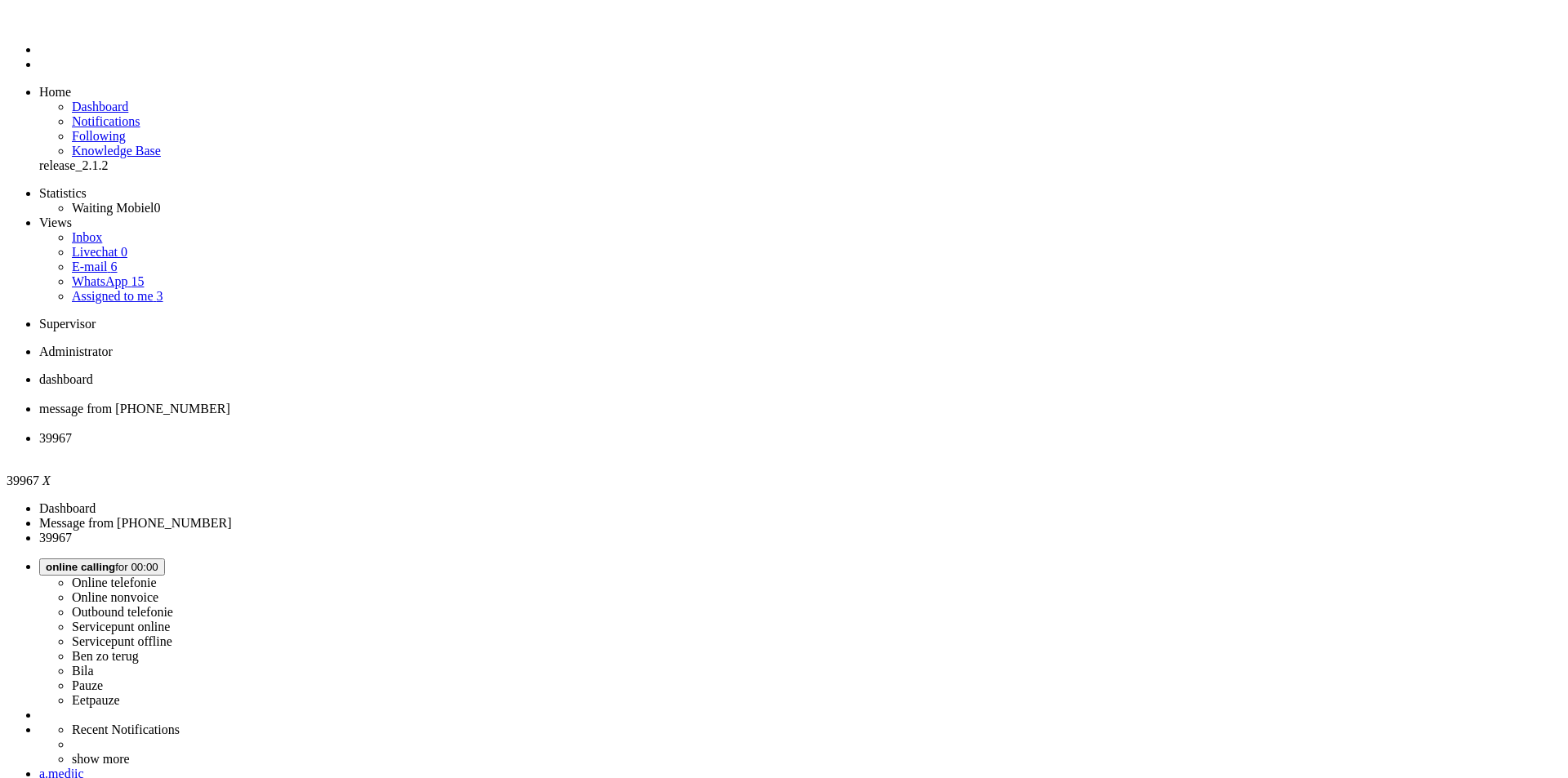
click at [231, 401] on span "message from [PHONE_NUMBER]" at bounding box center [134, 408] width 191 height 14
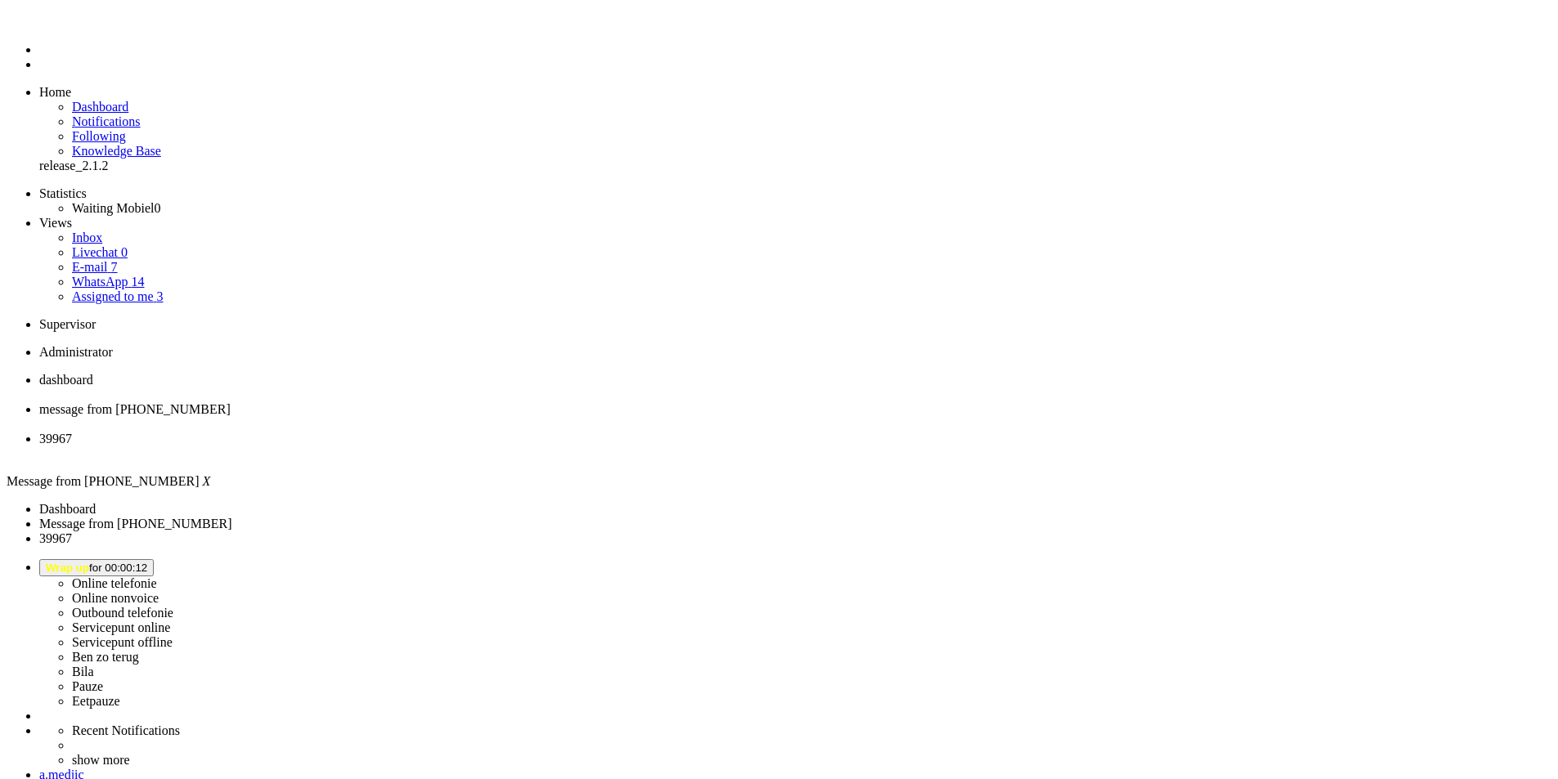
click at [72, 432] on span "39967" at bounding box center [55, 439] width 33 height 14
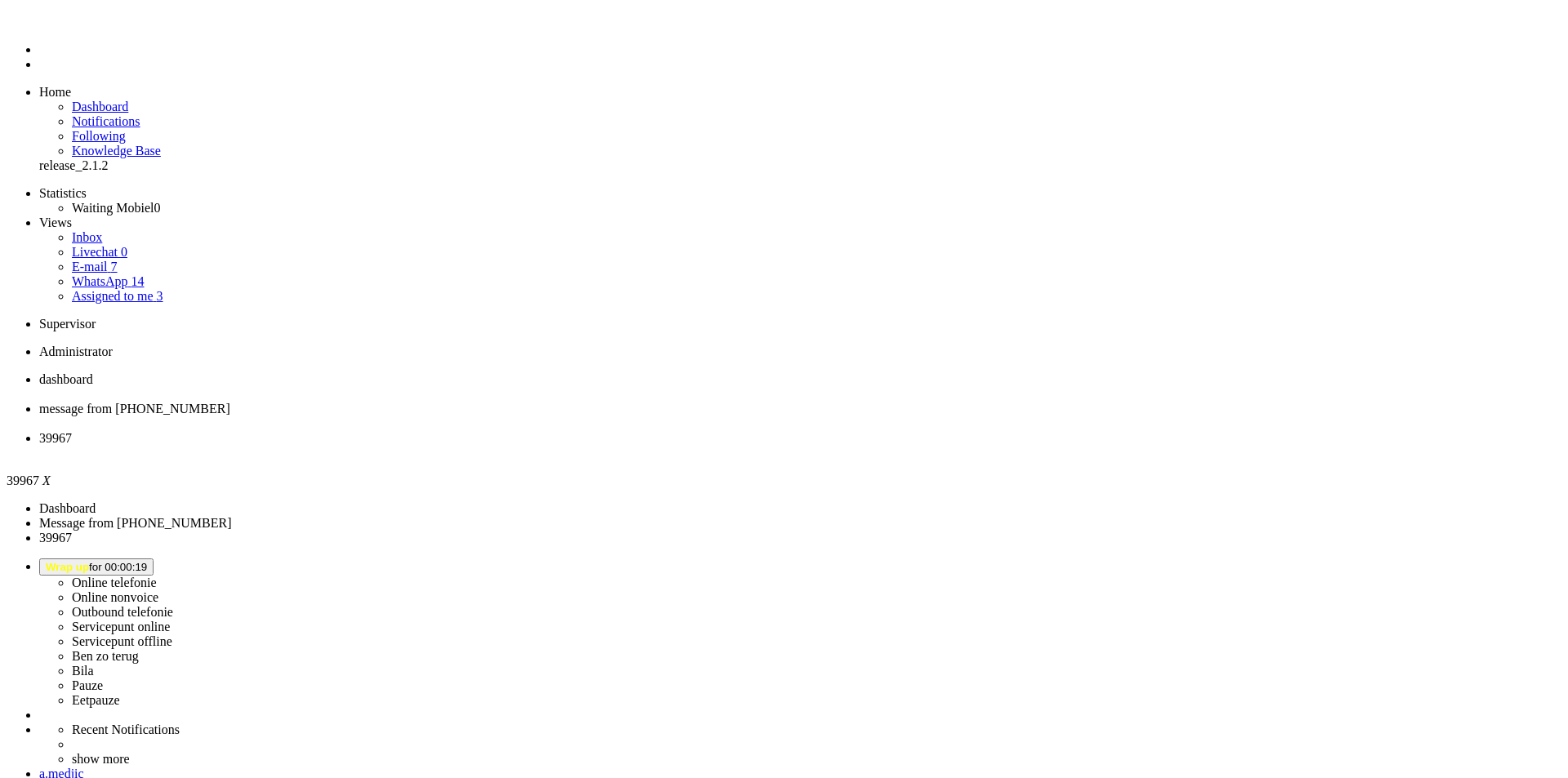
click at [611, 446] on div "Close tab" at bounding box center [800, 453] width 1523 height 15
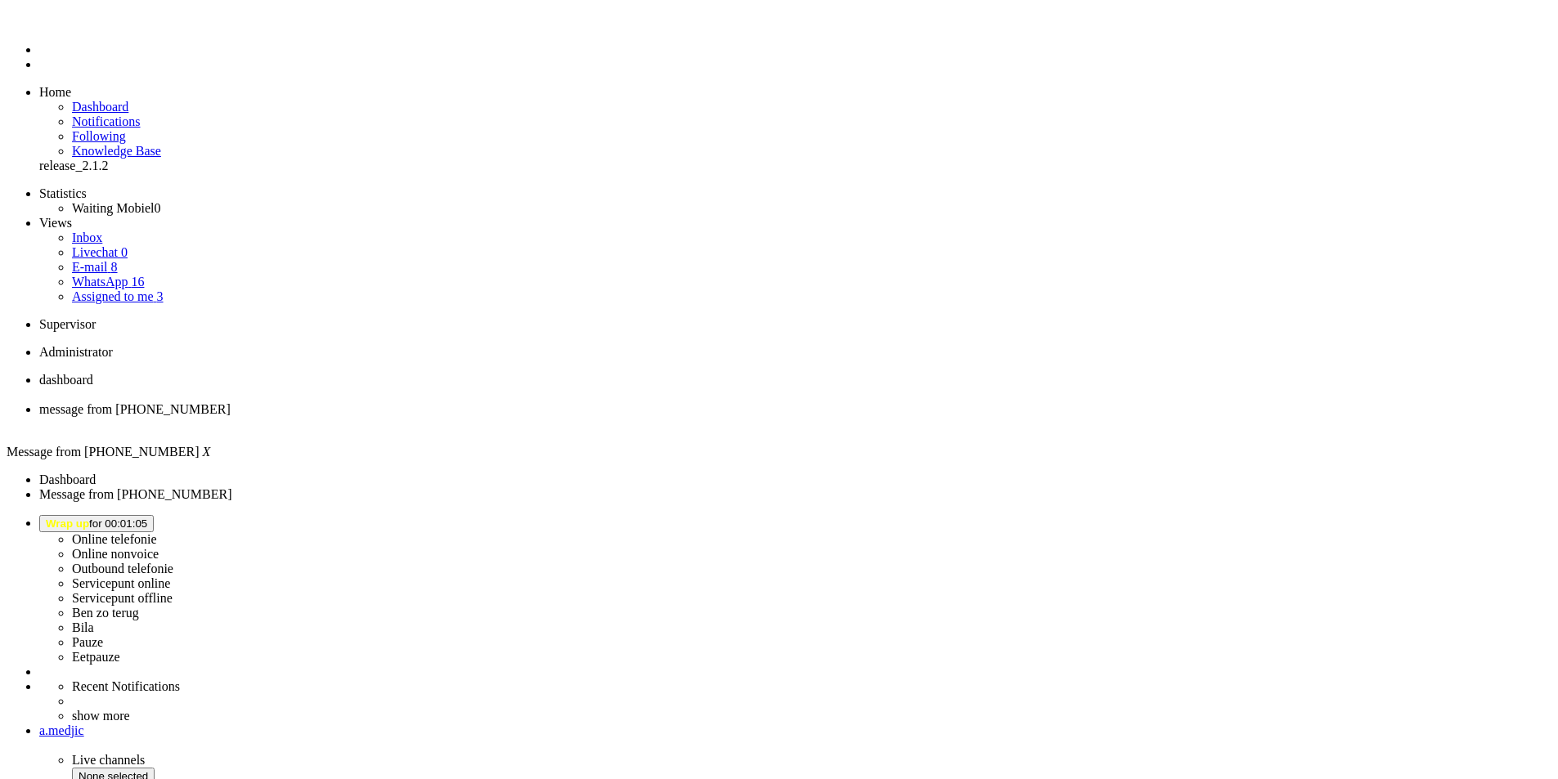
click at [474, 417] on div "Close tab" at bounding box center [795, 424] width 1512 height 15
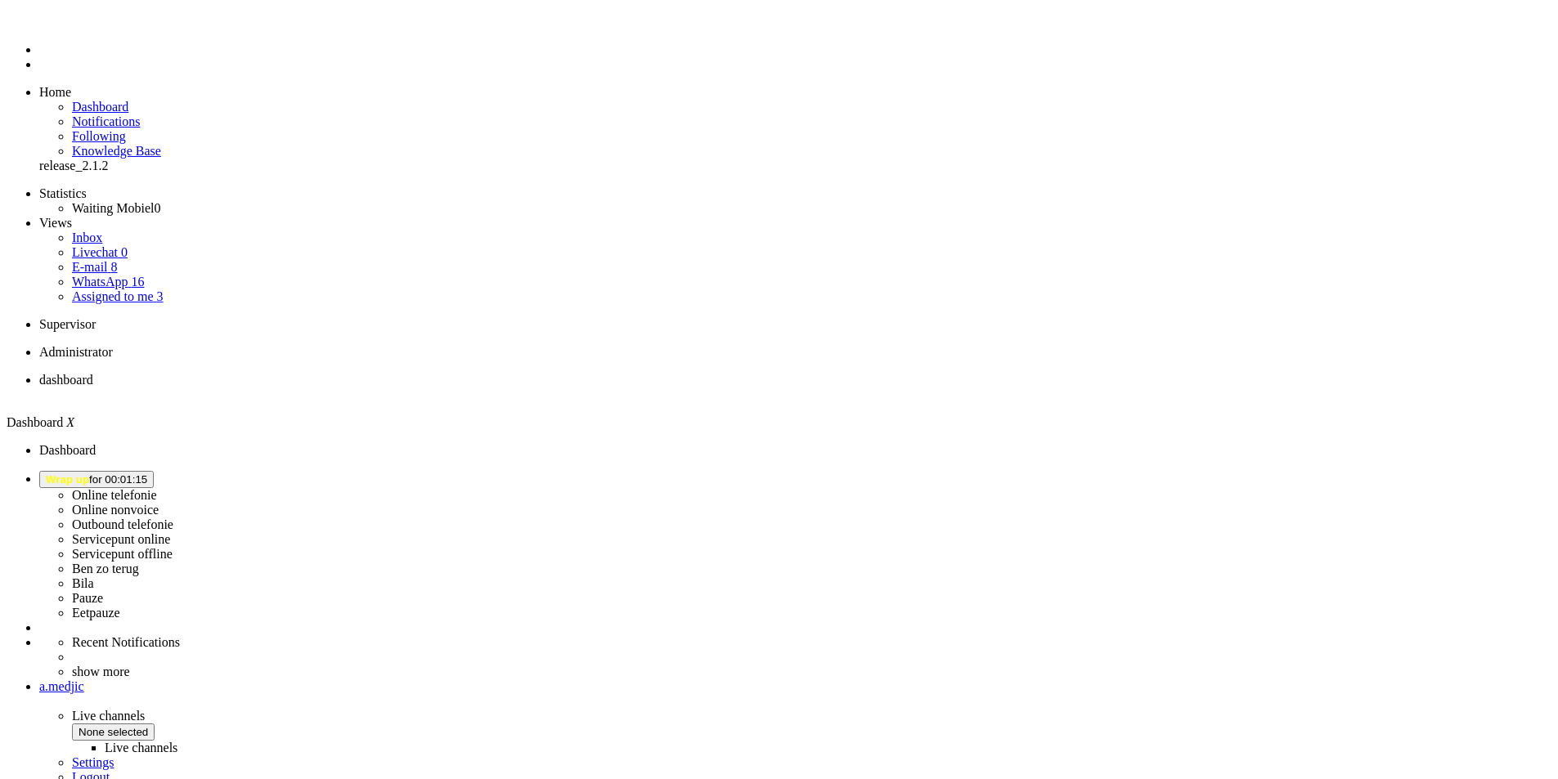
click at [164, 290] on link "Assigned to me 3" at bounding box center [118, 297] width 92 height 14
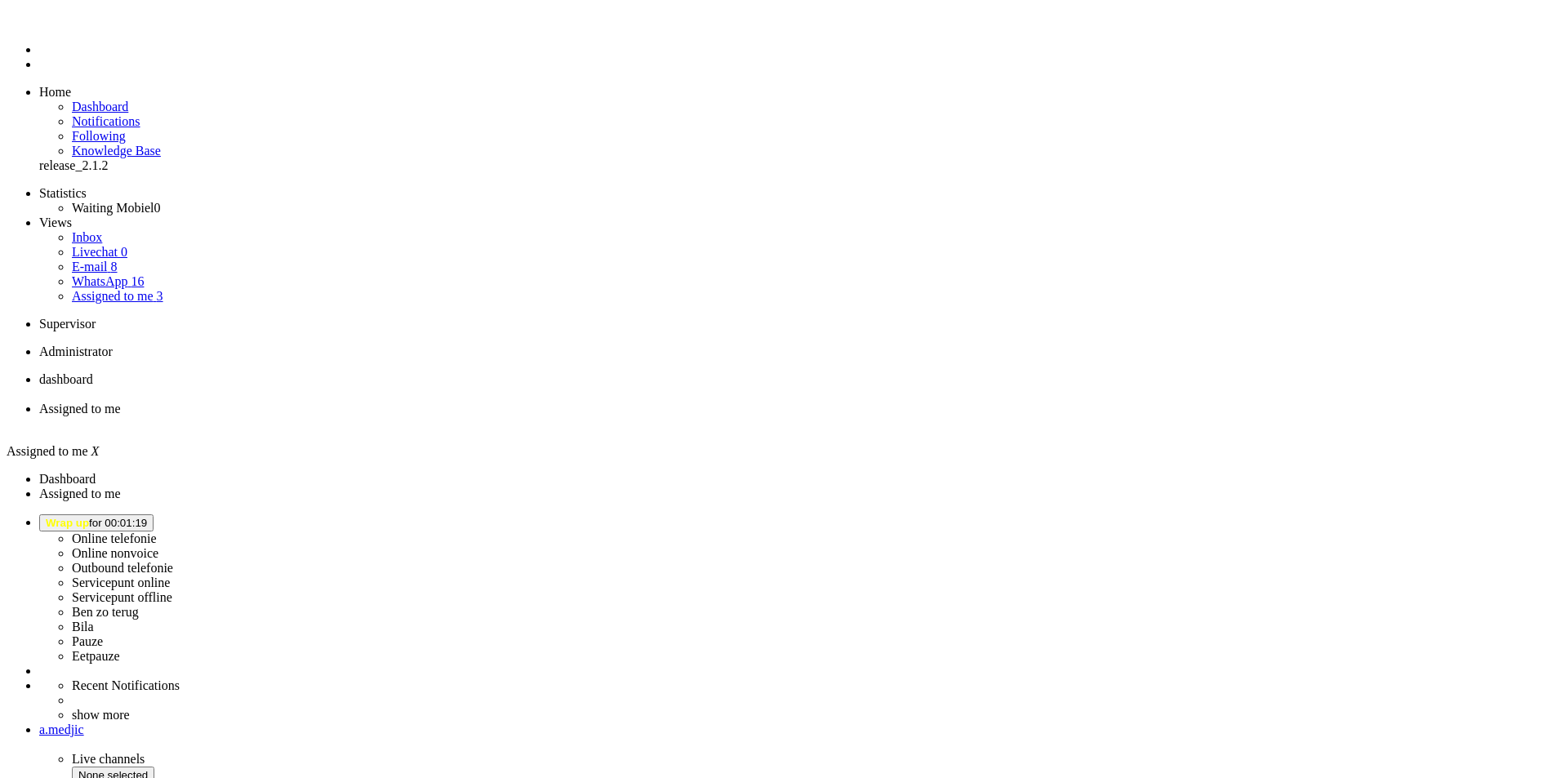
click at [637, 373] on ul "dashboard Assigned to me" at bounding box center [784, 401] width 1555 height 59
click at [147, 517] on span "Wrap up for 00:02:15" at bounding box center [96, 523] width 101 height 12
click at [157, 531] on label "Online telefonie" at bounding box center [114, 538] width 85 height 14
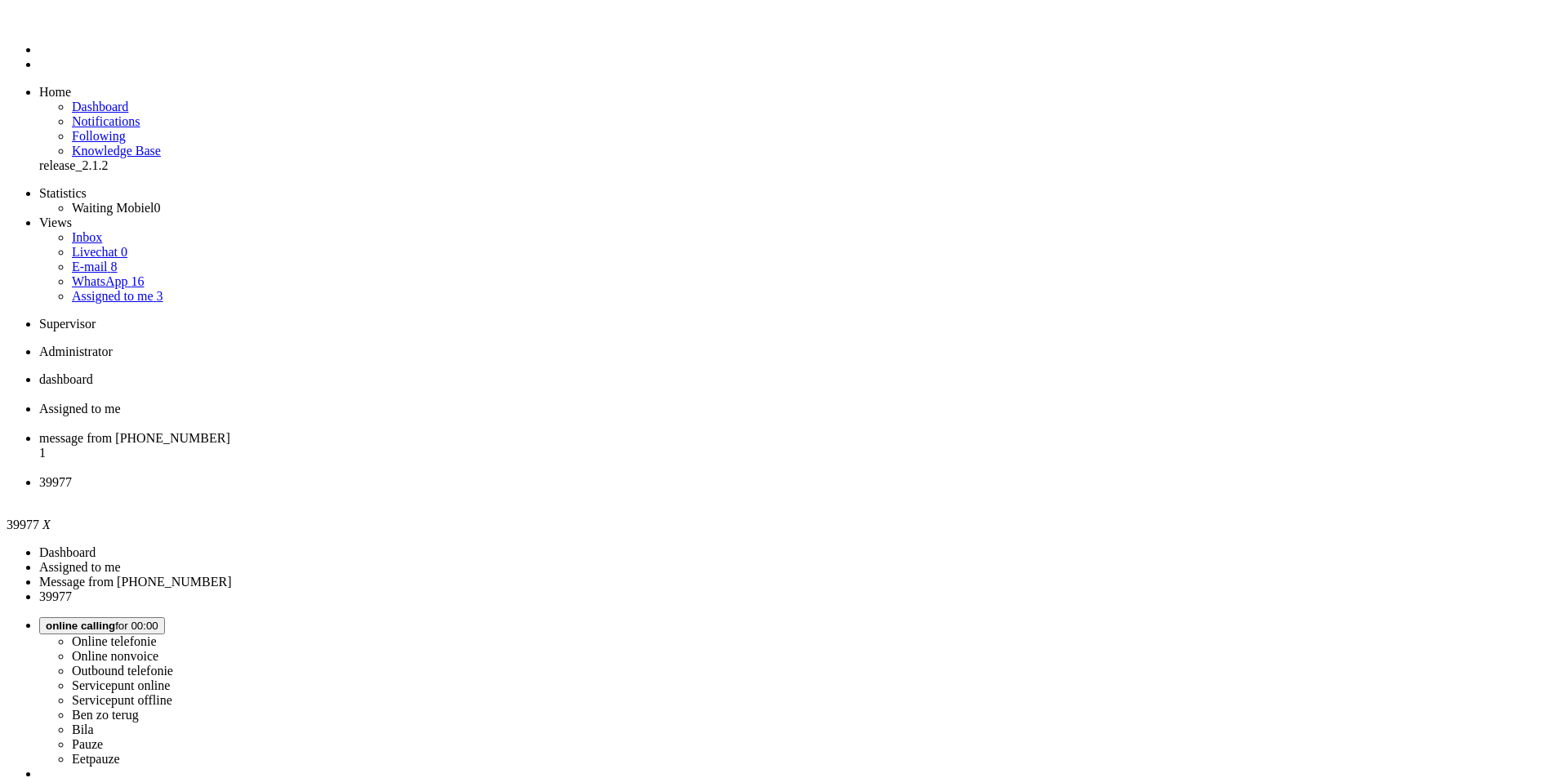
click at [554, 431] on li "message from [PHONE_NUMBER] 1" at bounding box center [800, 453] width 1523 height 44
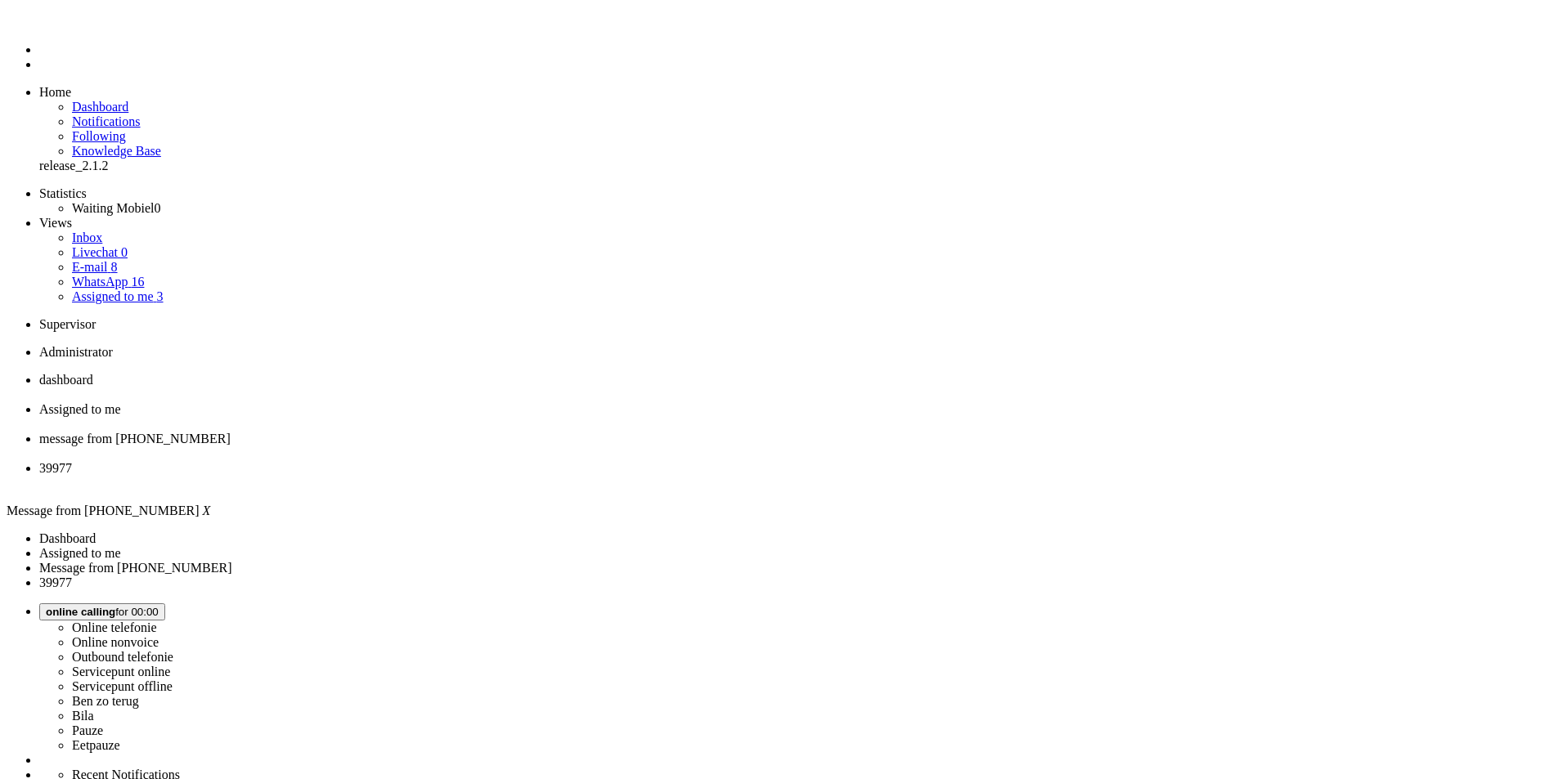
click at [231, 432] on span "message from [PHONE_NUMBER]" at bounding box center [134, 439] width 191 height 14
click at [609, 447] on div "Close tab" at bounding box center [795, 454] width 1512 height 15
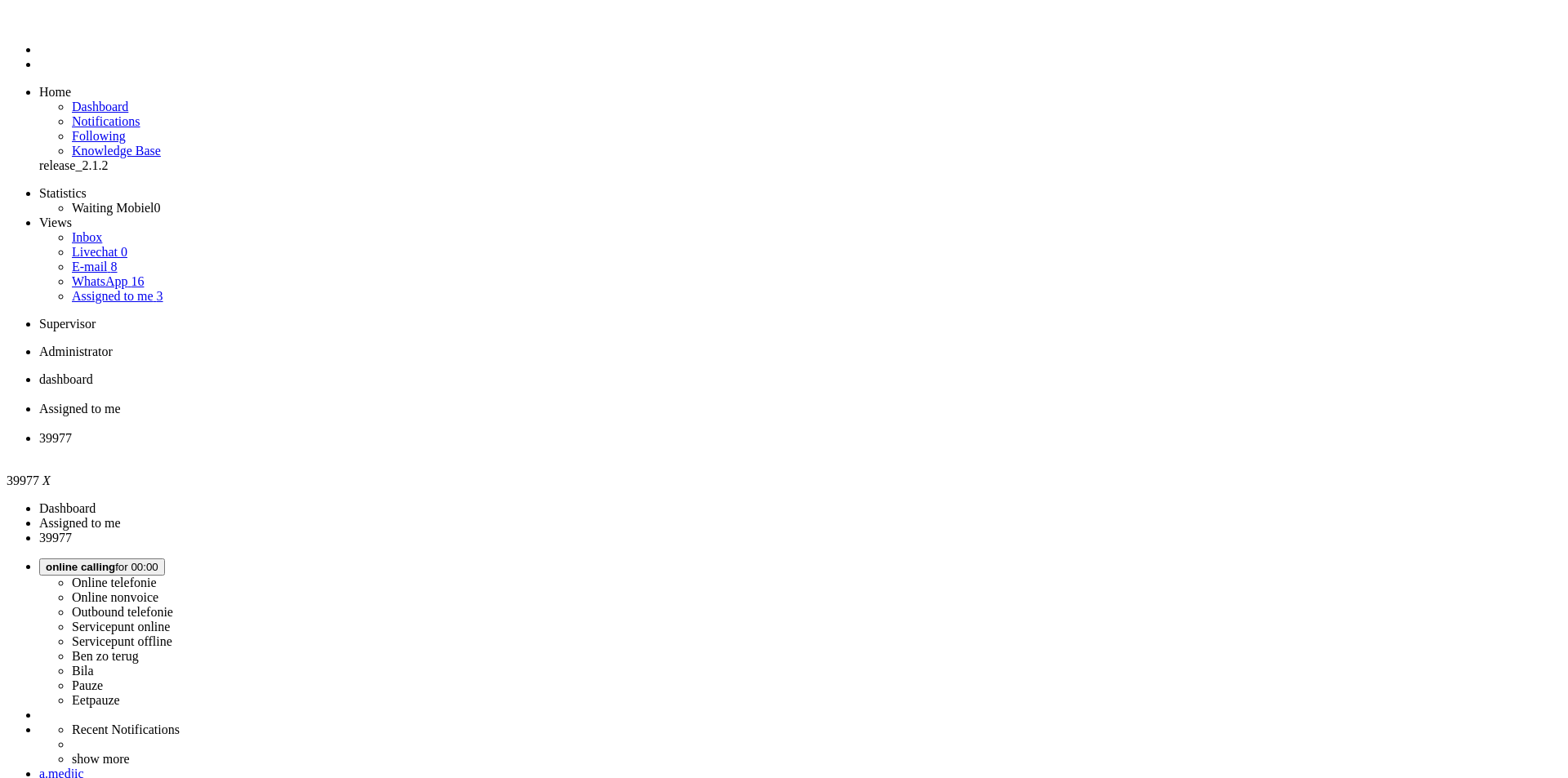
click at [121, 401] on span "Assigned to me" at bounding box center [80, 408] width 82 height 14
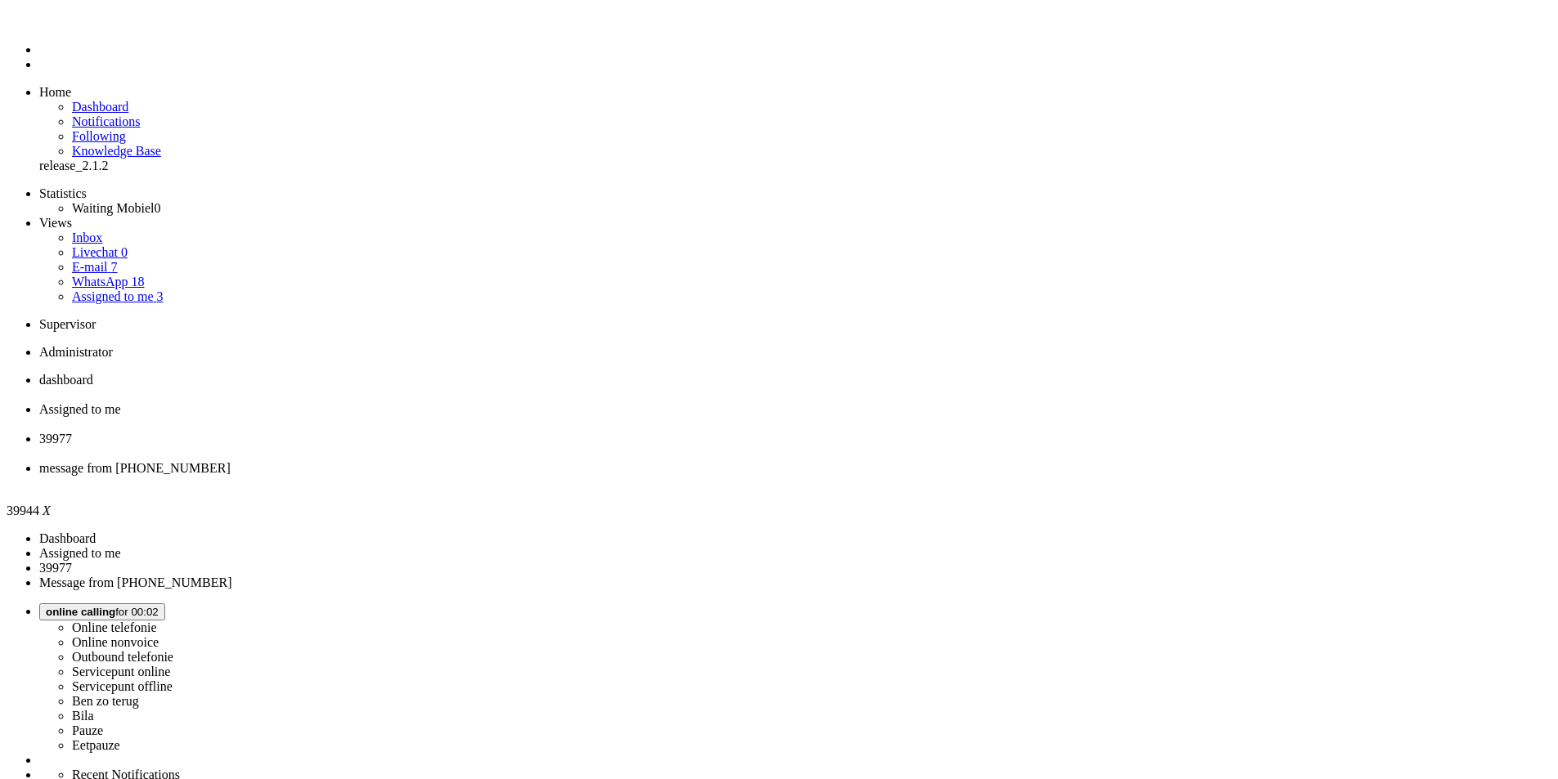
click at [748, 476] on div "Close tab" at bounding box center [795, 483] width 1512 height 15
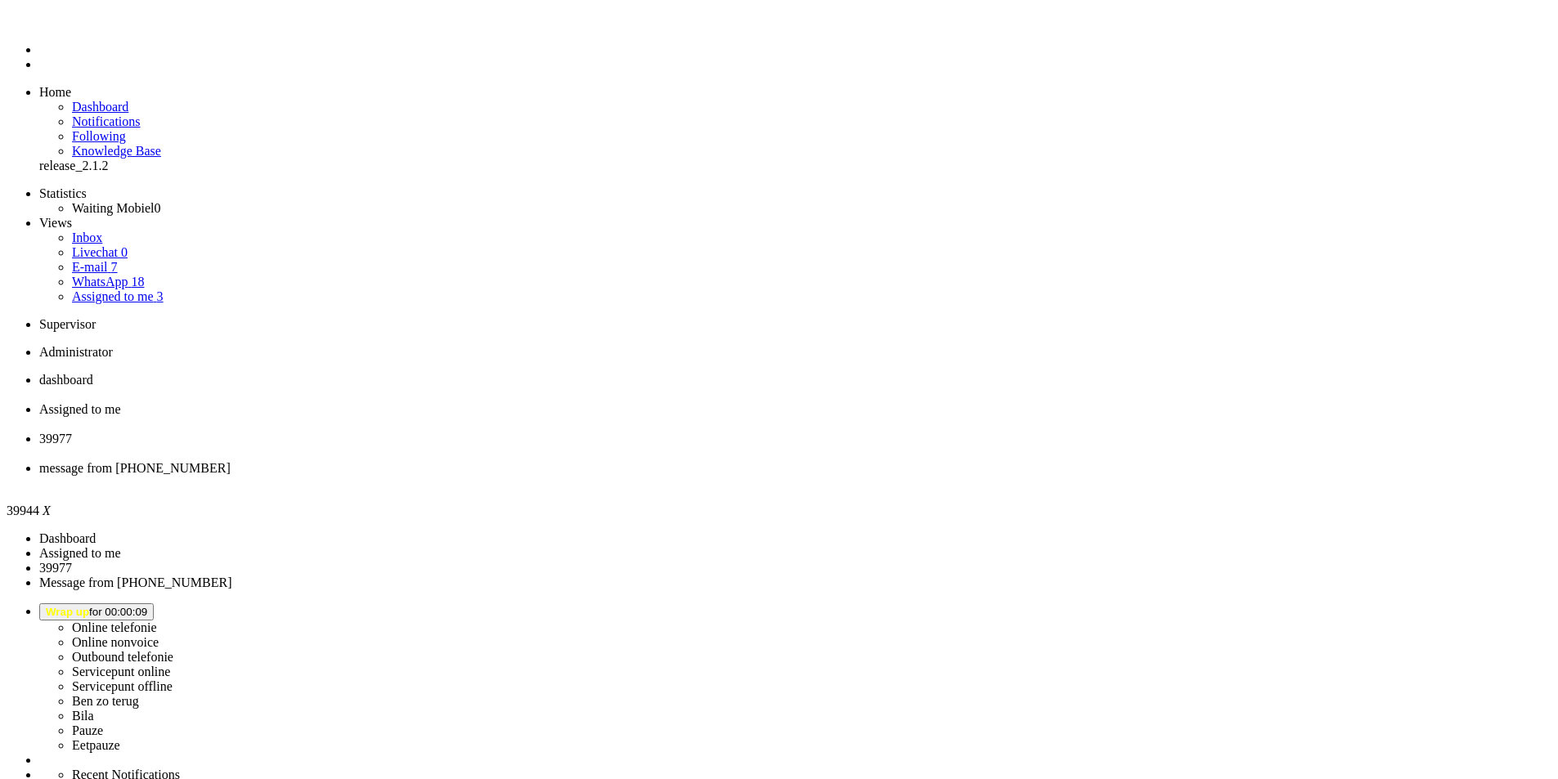
click at [748, 476] on div "Close tab" at bounding box center [795, 483] width 1512 height 15
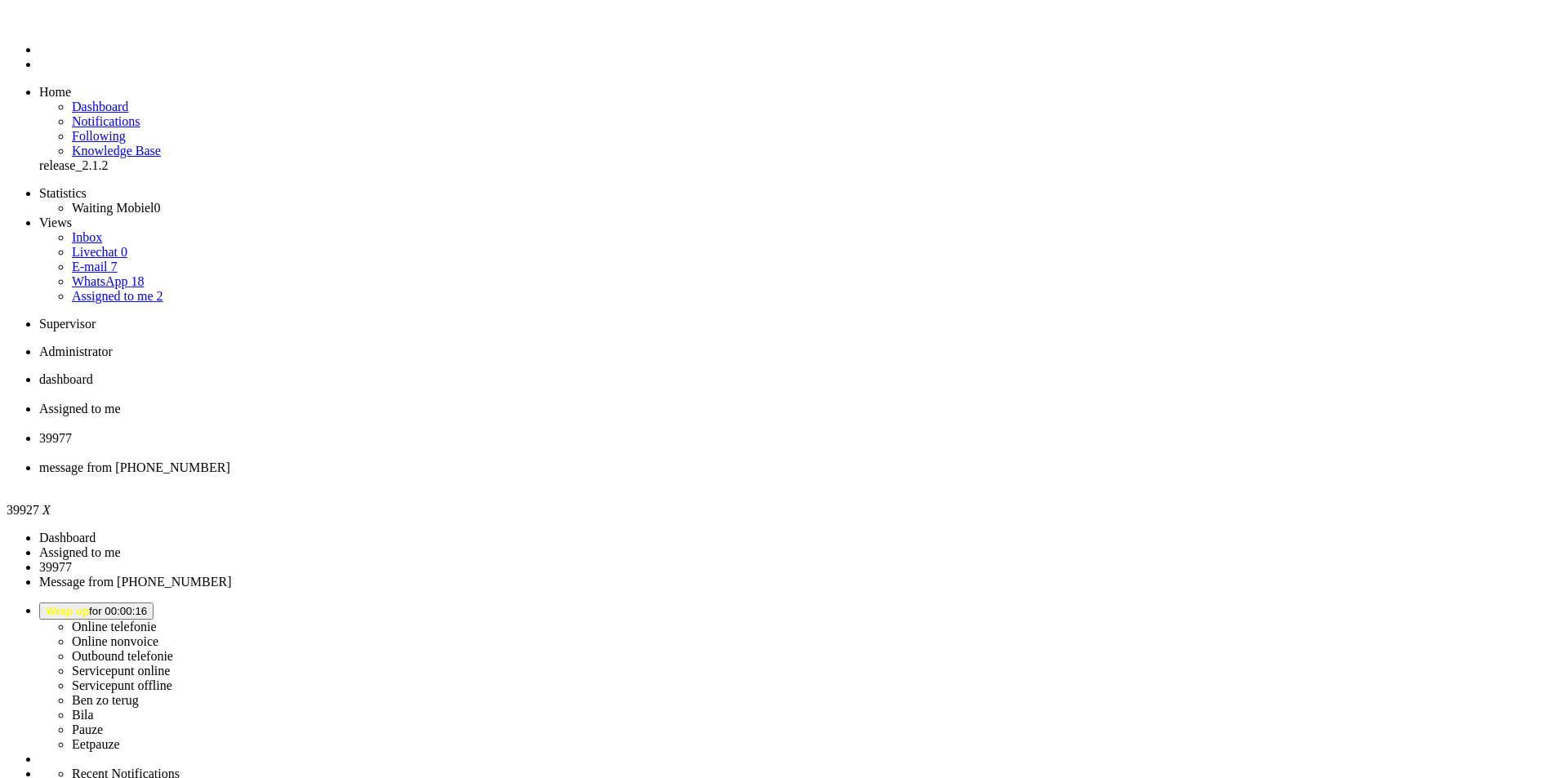
click at [121, 401] on span "Assigned to me" at bounding box center [80, 408] width 82 height 14
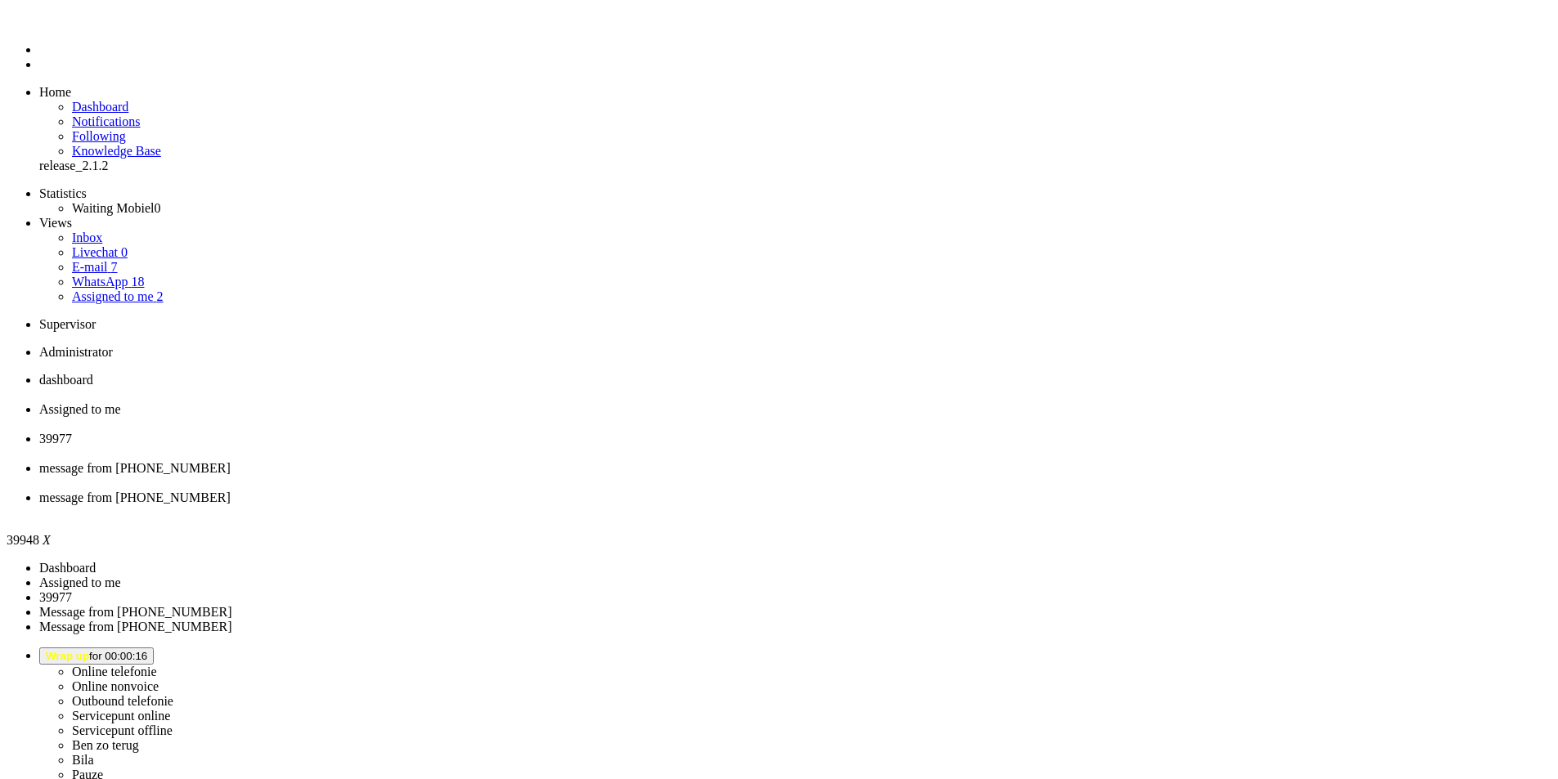
drag, startPoint x: 130, startPoint y: 2966, endPoint x: 68, endPoint y: 2962, distance: 62.2
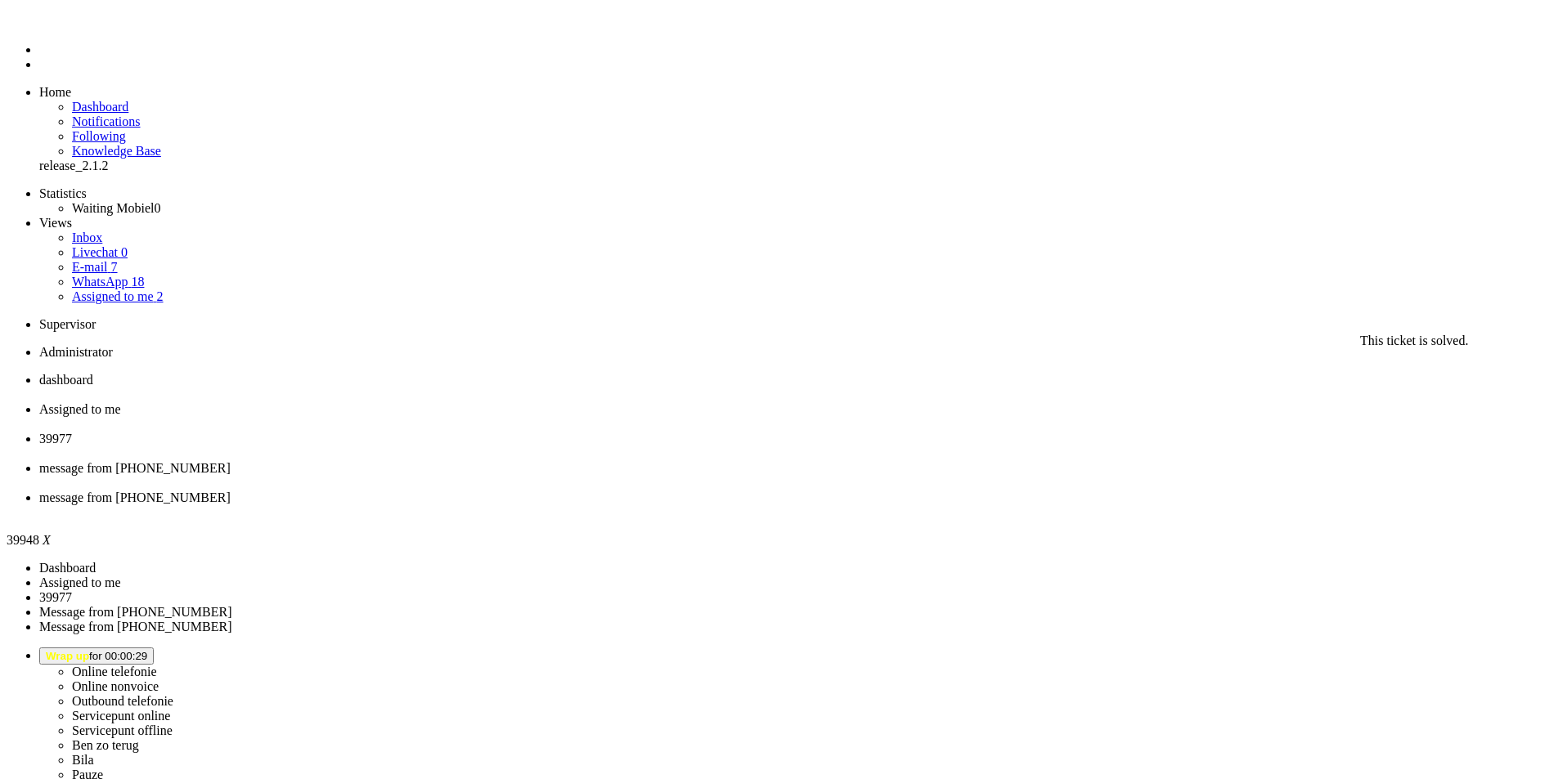
click at [888, 491] on li "message from [PHONE_NUMBER]" at bounding box center [795, 505] width 1512 height 29
click at [890, 505] on div "Close tab" at bounding box center [795, 512] width 1512 height 15
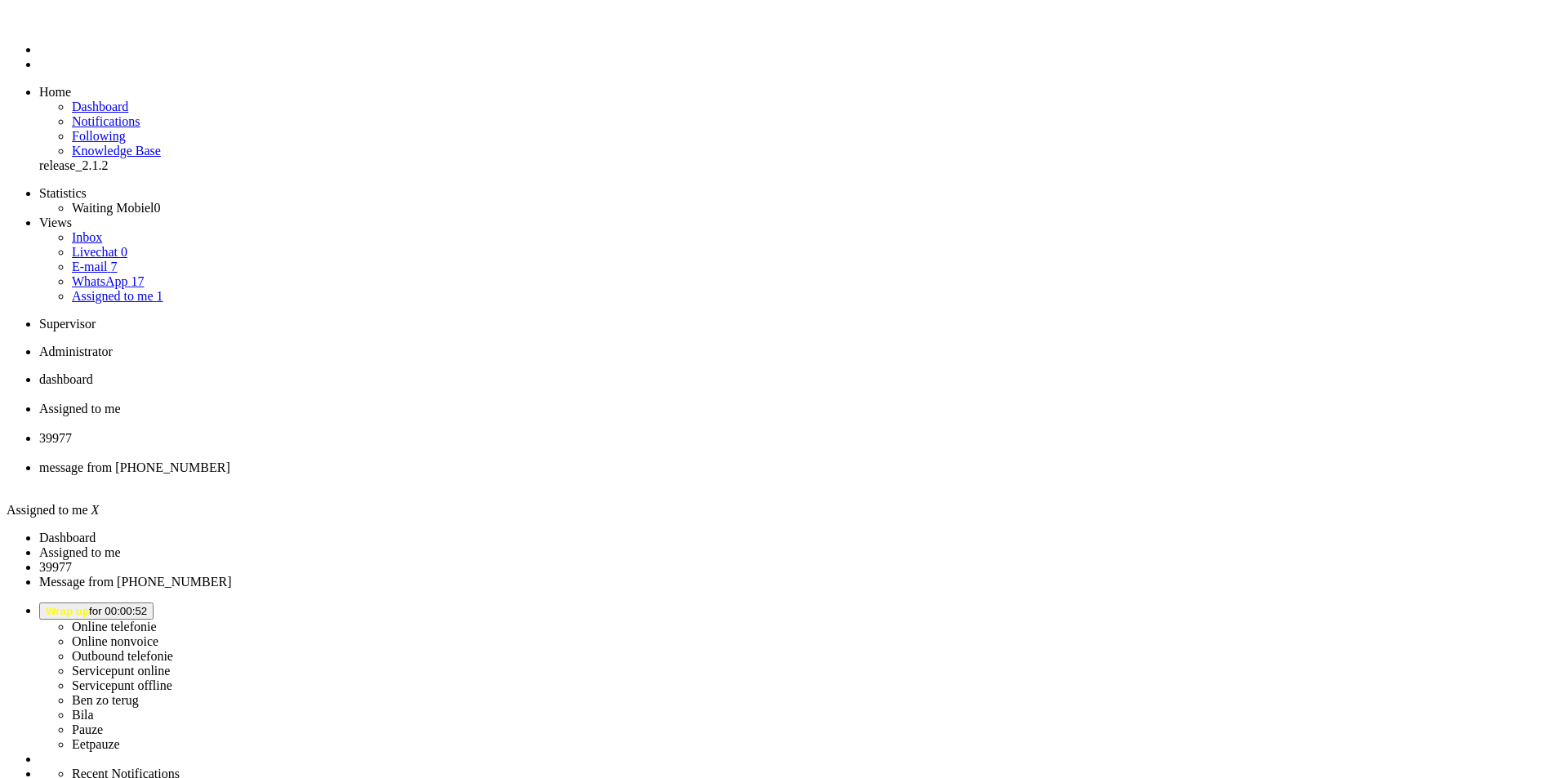
click at [72, 431] on span "39977" at bounding box center [55, 438] width 33 height 14
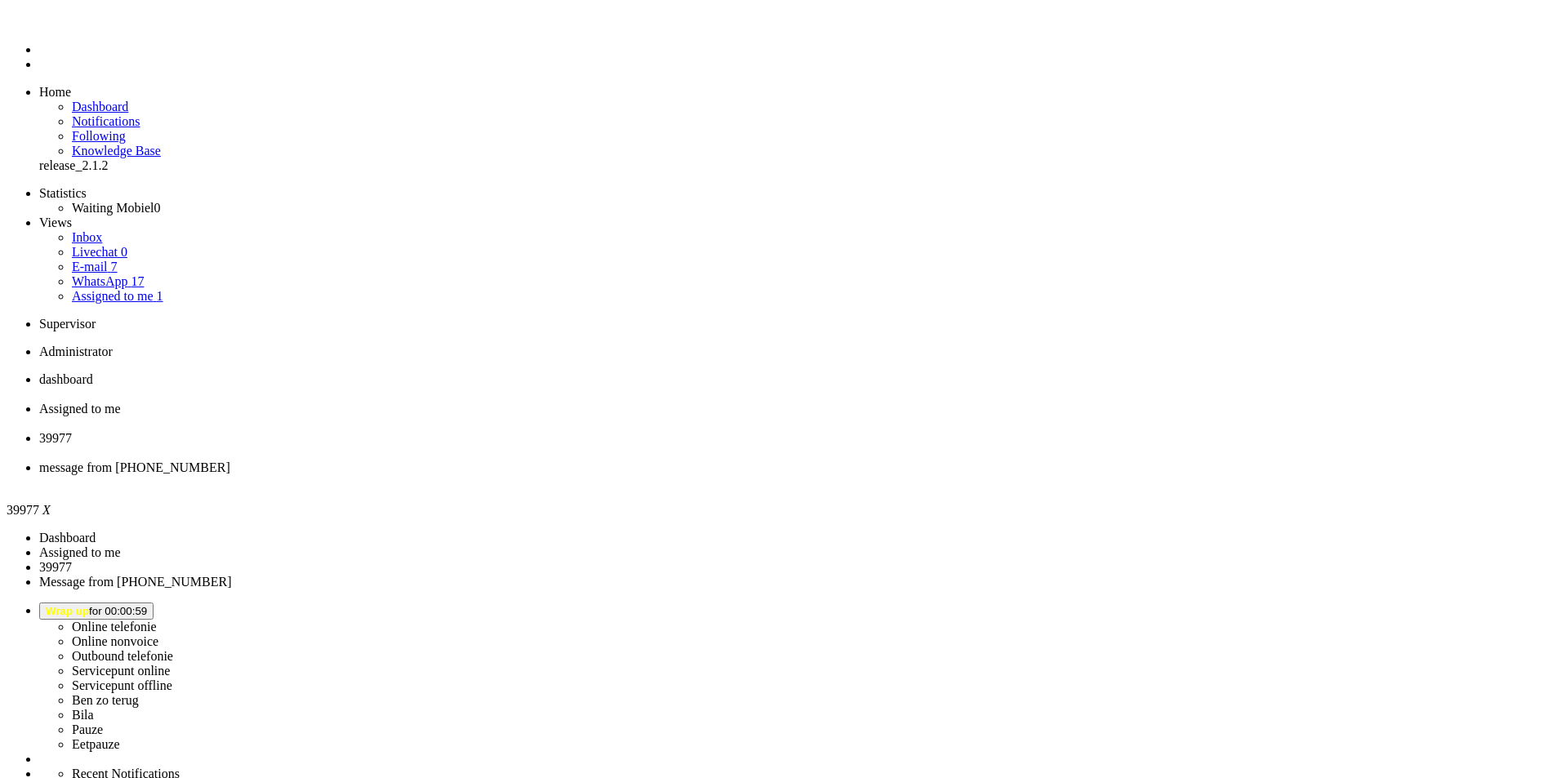
click at [611, 446] on div "Close tab" at bounding box center [800, 453] width 1523 height 15
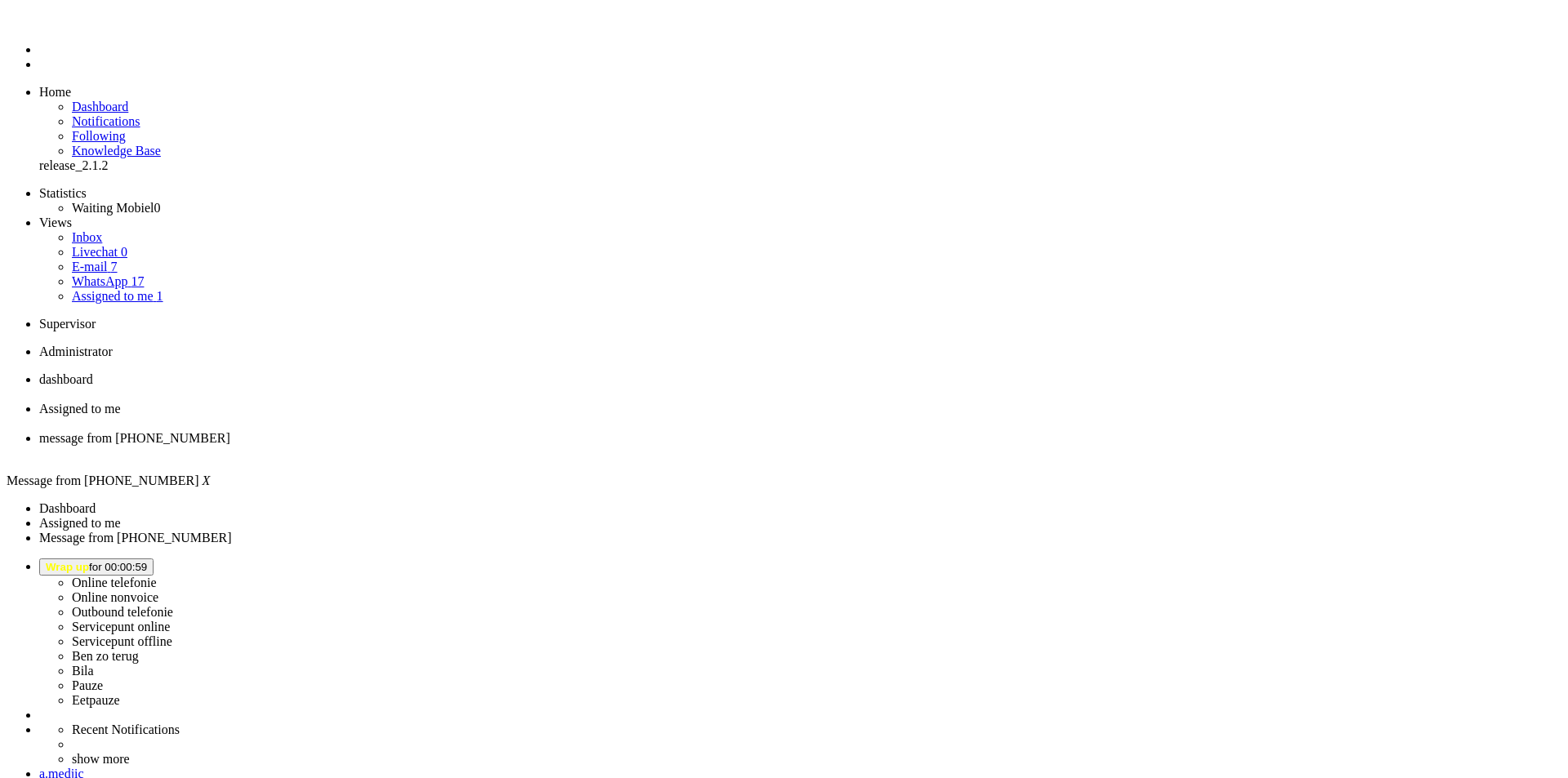
click at [121, 401] on span "Assigned to me" at bounding box center [80, 408] width 82 height 14
click at [468, 416] on div "Close tab" at bounding box center [800, 423] width 1523 height 15
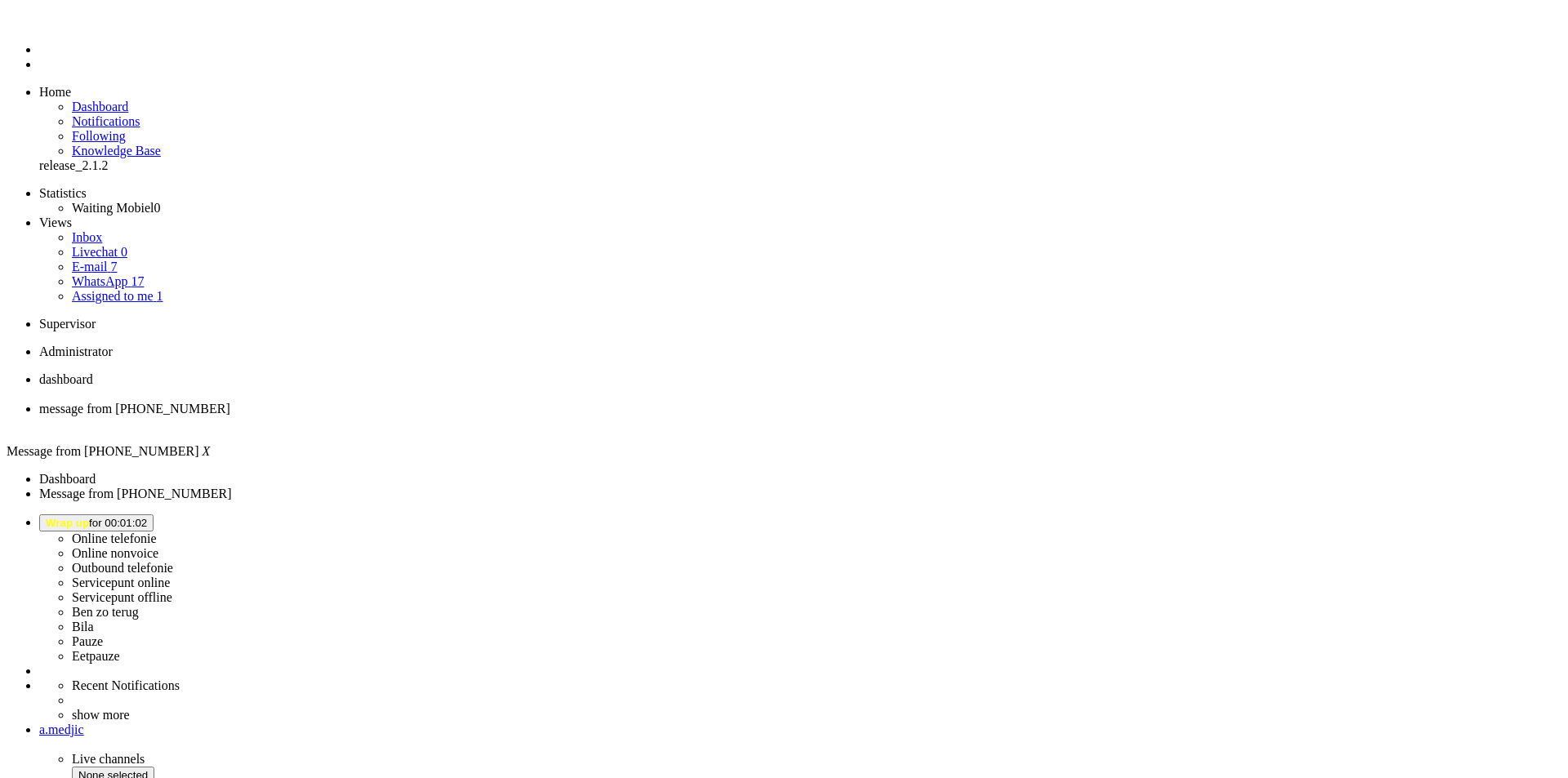
click at [154, 514] on button "Wrap up for 00:01:32" at bounding box center [96, 522] width 115 height 17
click at [157, 531] on label "Online telefonie" at bounding box center [114, 538] width 85 height 14
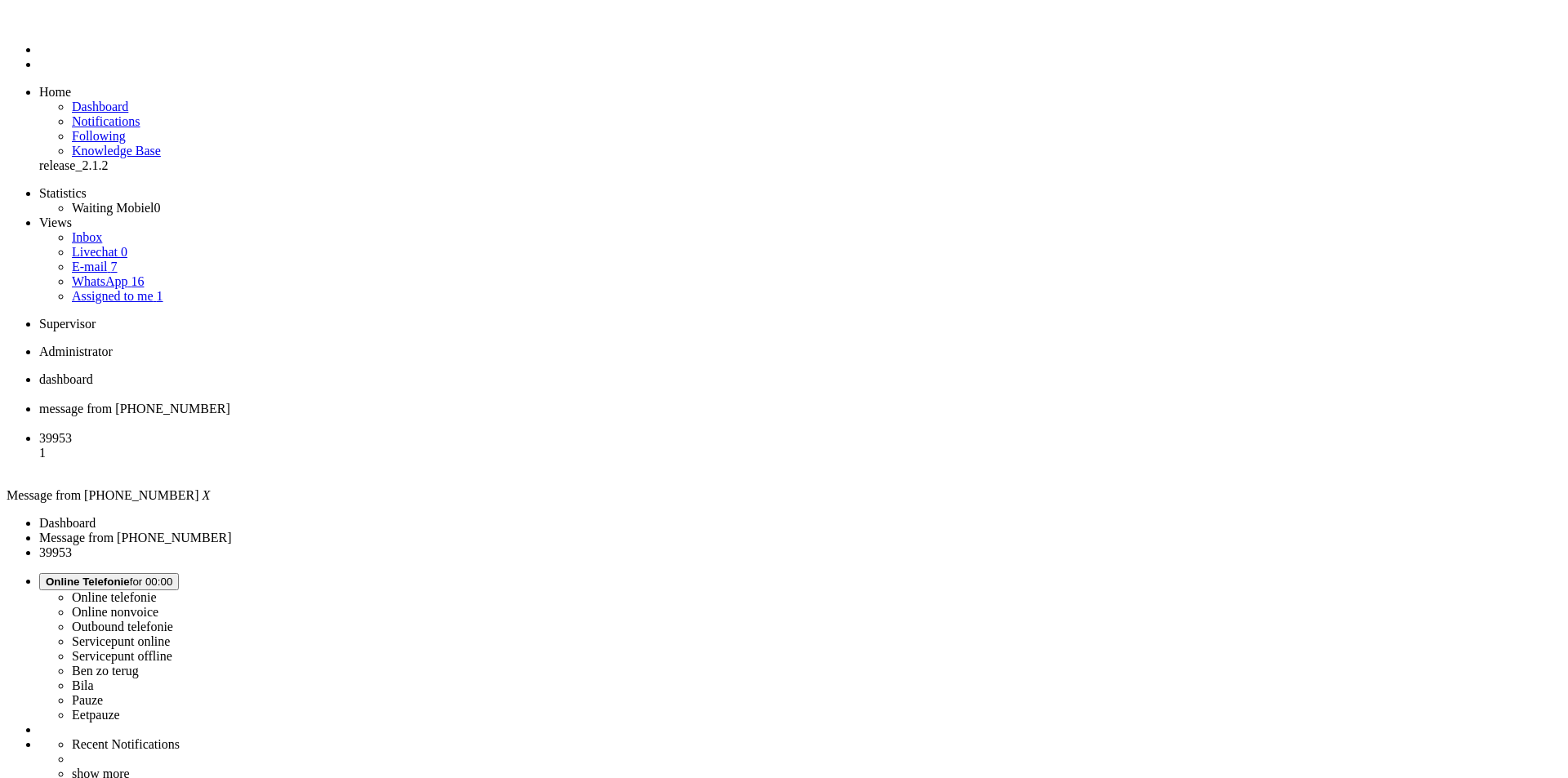
click at [534, 431] on li "39953 1" at bounding box center [800, 453] width 1523 height 44
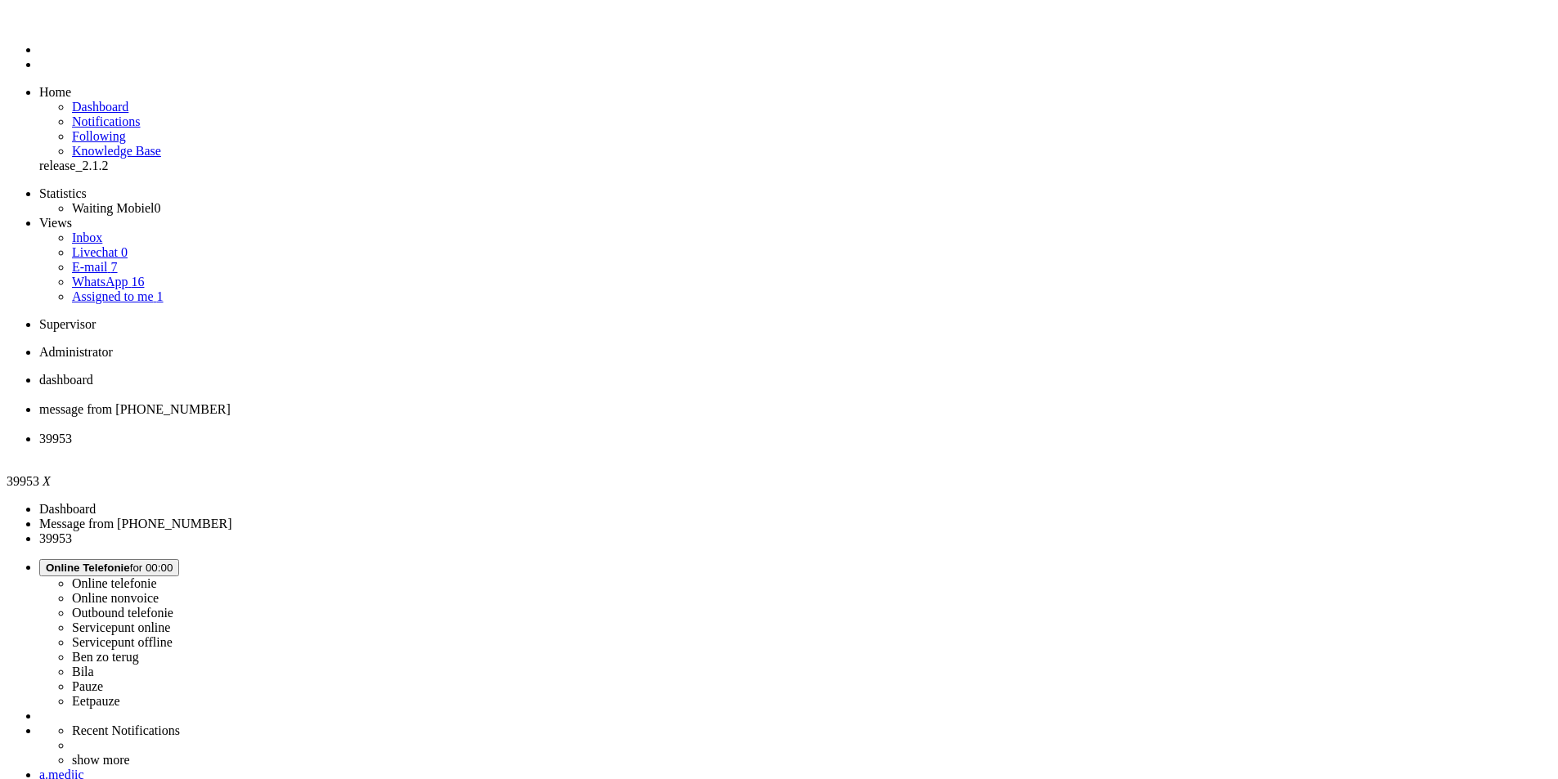
click at [429, 402] on li "message from [PHONE_NUMBER]" at bounding box center [795, 416] width 1512 height 29
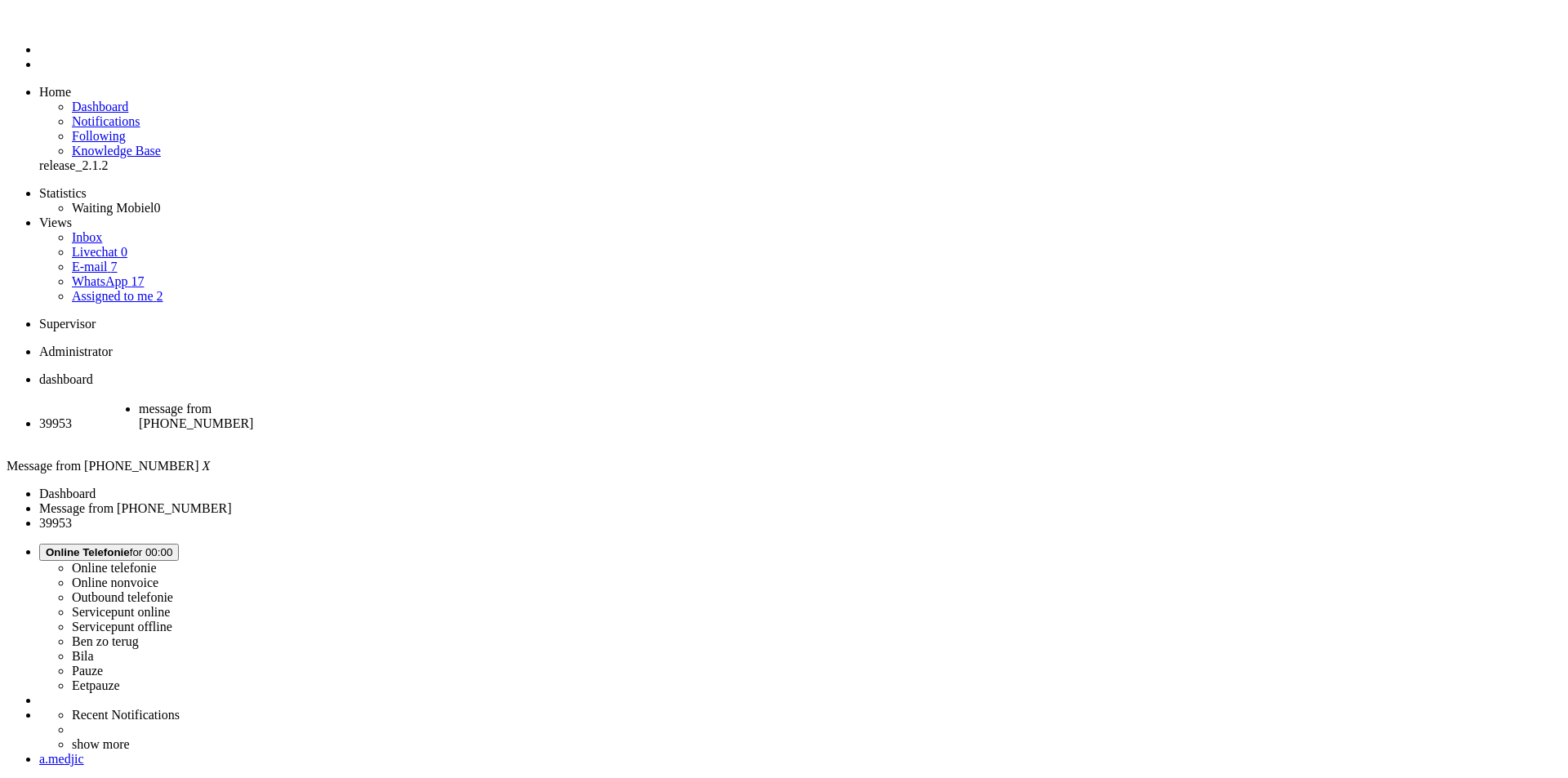
click at [274, 431] on div "Close tab" at bounding box center [206, 438] width 135 height 15
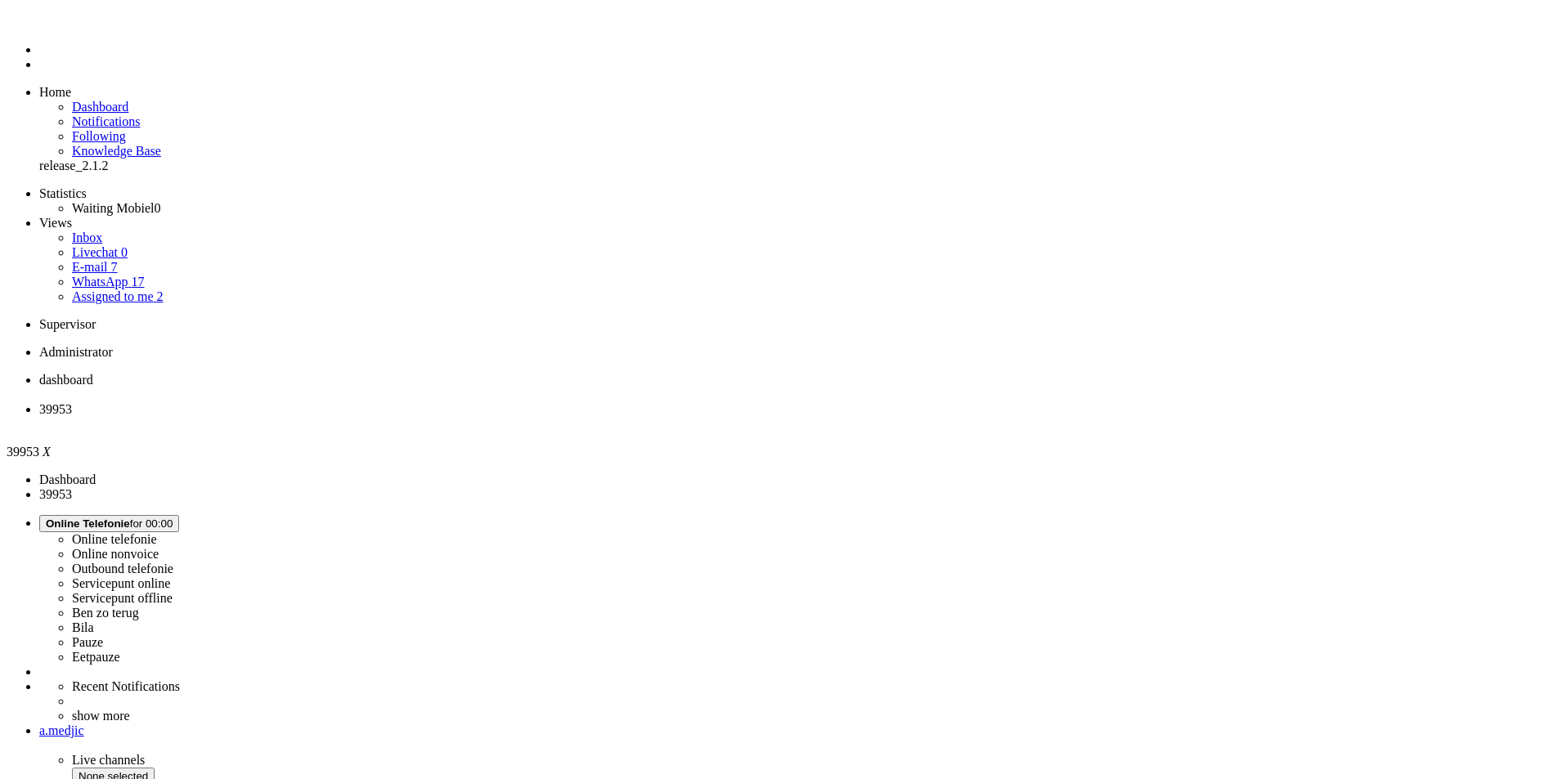
click at [159, 290] on link "Assigned to me 2" at bounding box center [118, 297] width 92 height 14
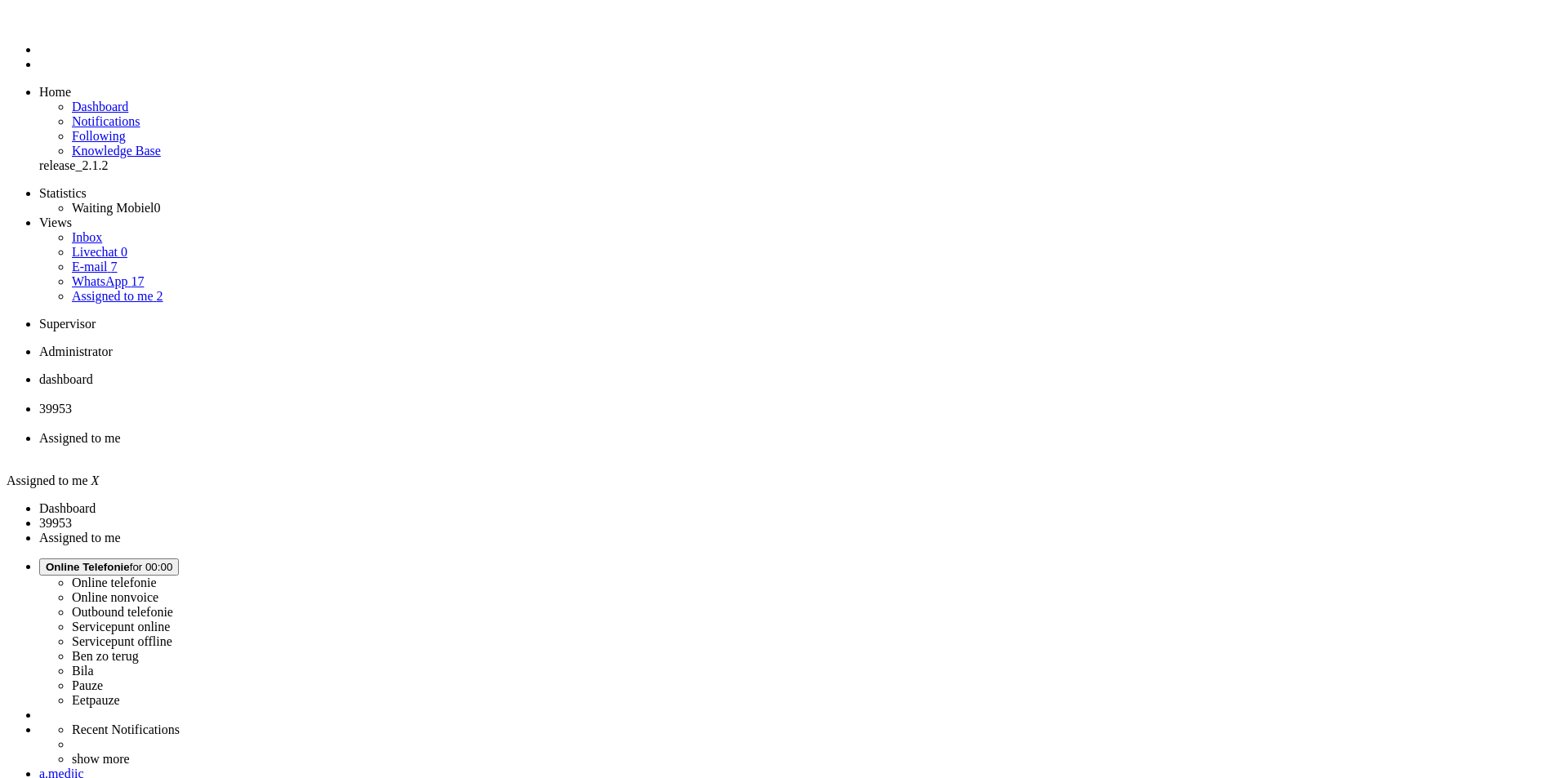
click at [72, 401] on span "39953" at bounding box center [55, 408] width 33 height 14
click at [609, 446] on div "Close tab" at bounding box center [794, 453] width 1510 height 15
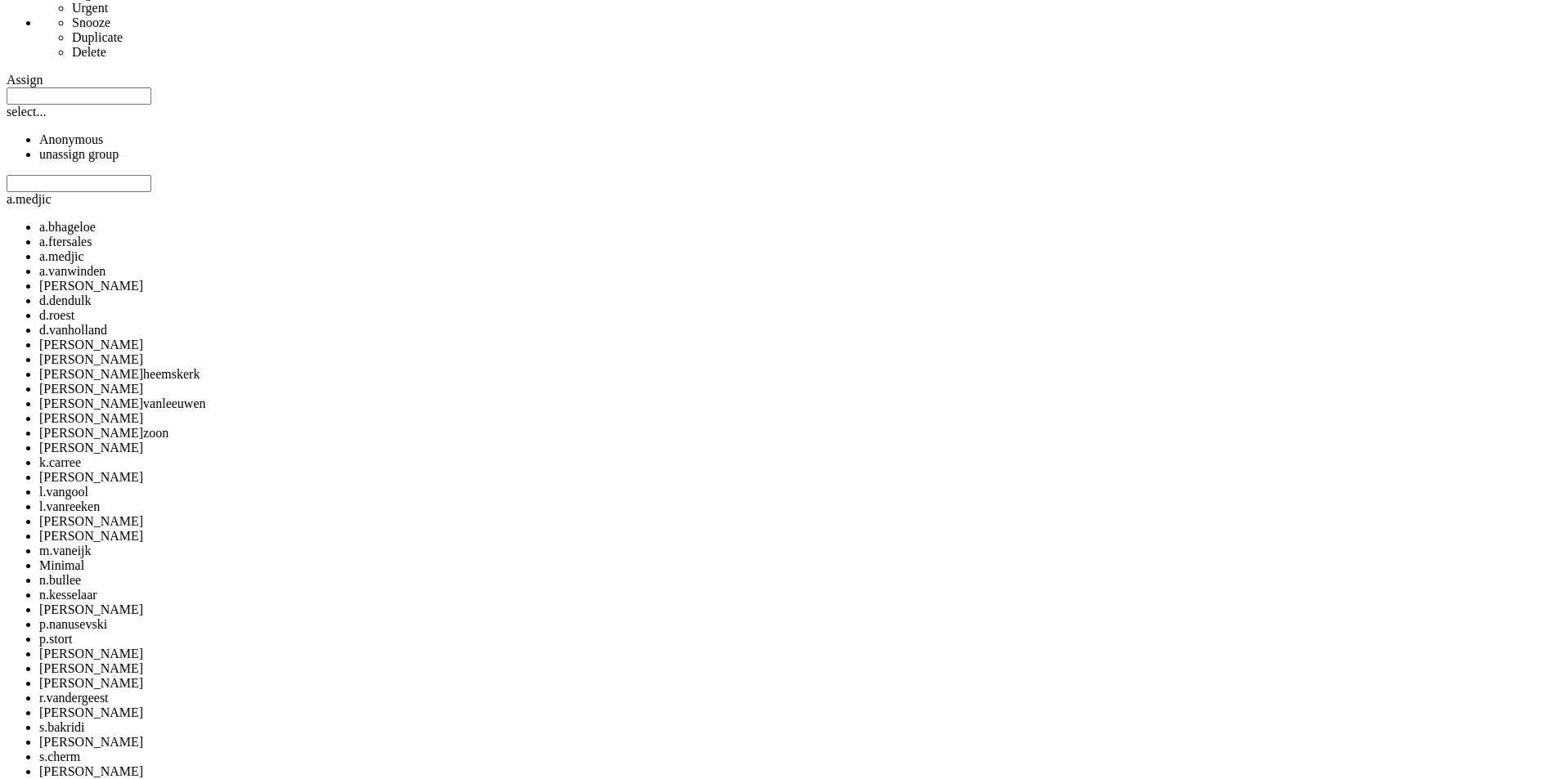
scroll to position [2143, 0]
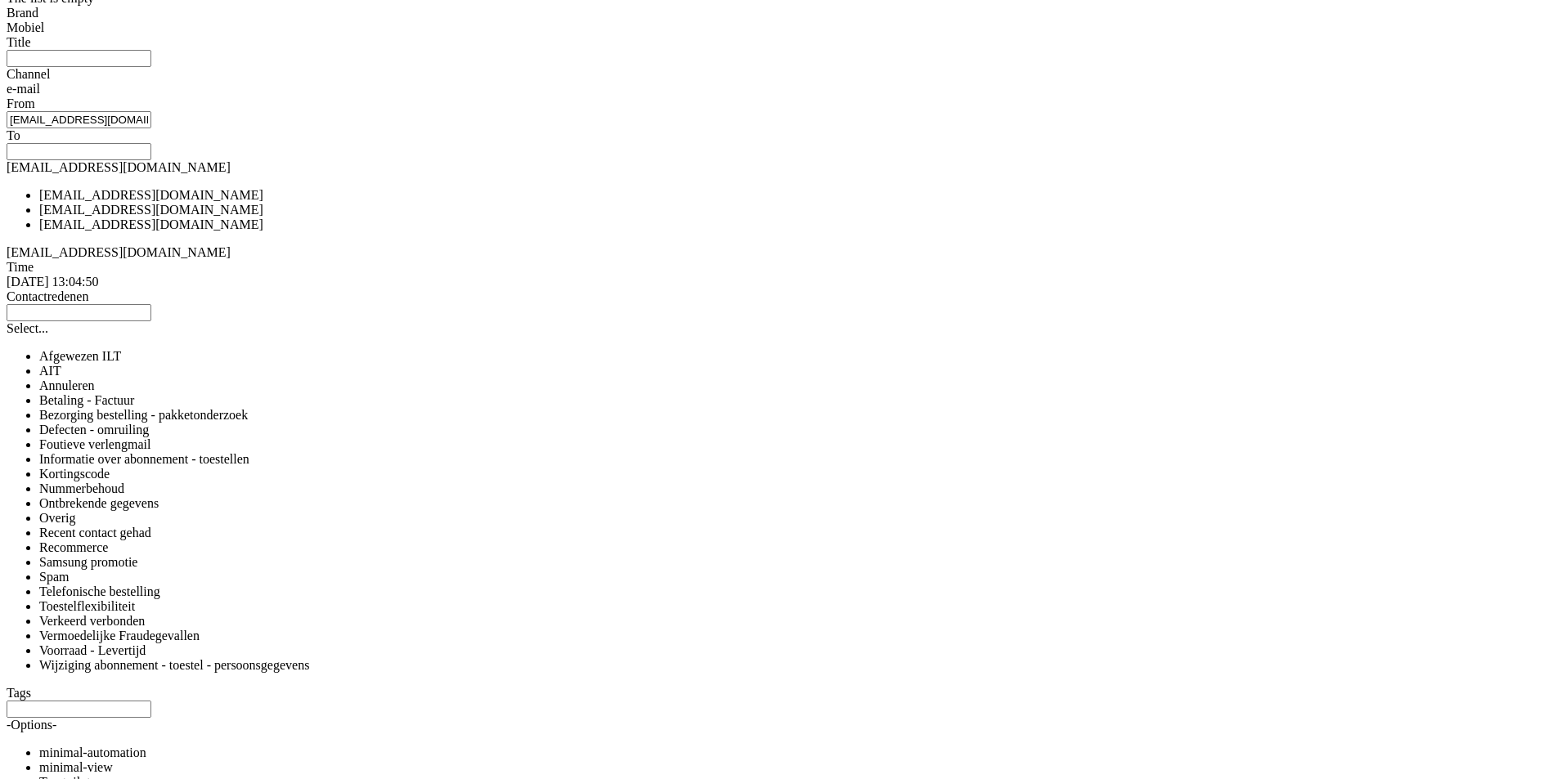
drag, startPoint x: 141, startPoint y: 294, endPoint x: 151, endPoint y: 548, distance: 254.6
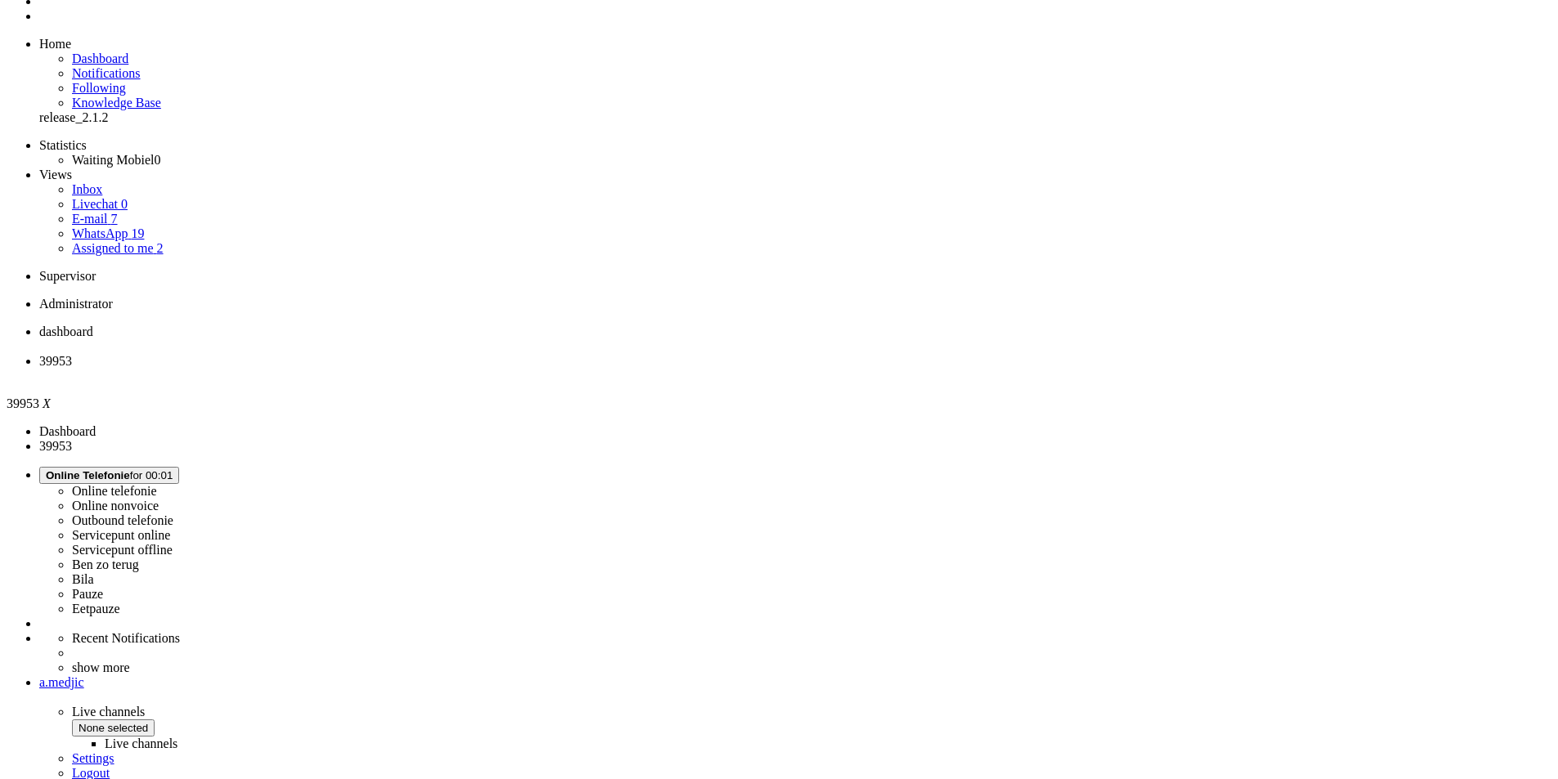
scroll to position [0, 0]
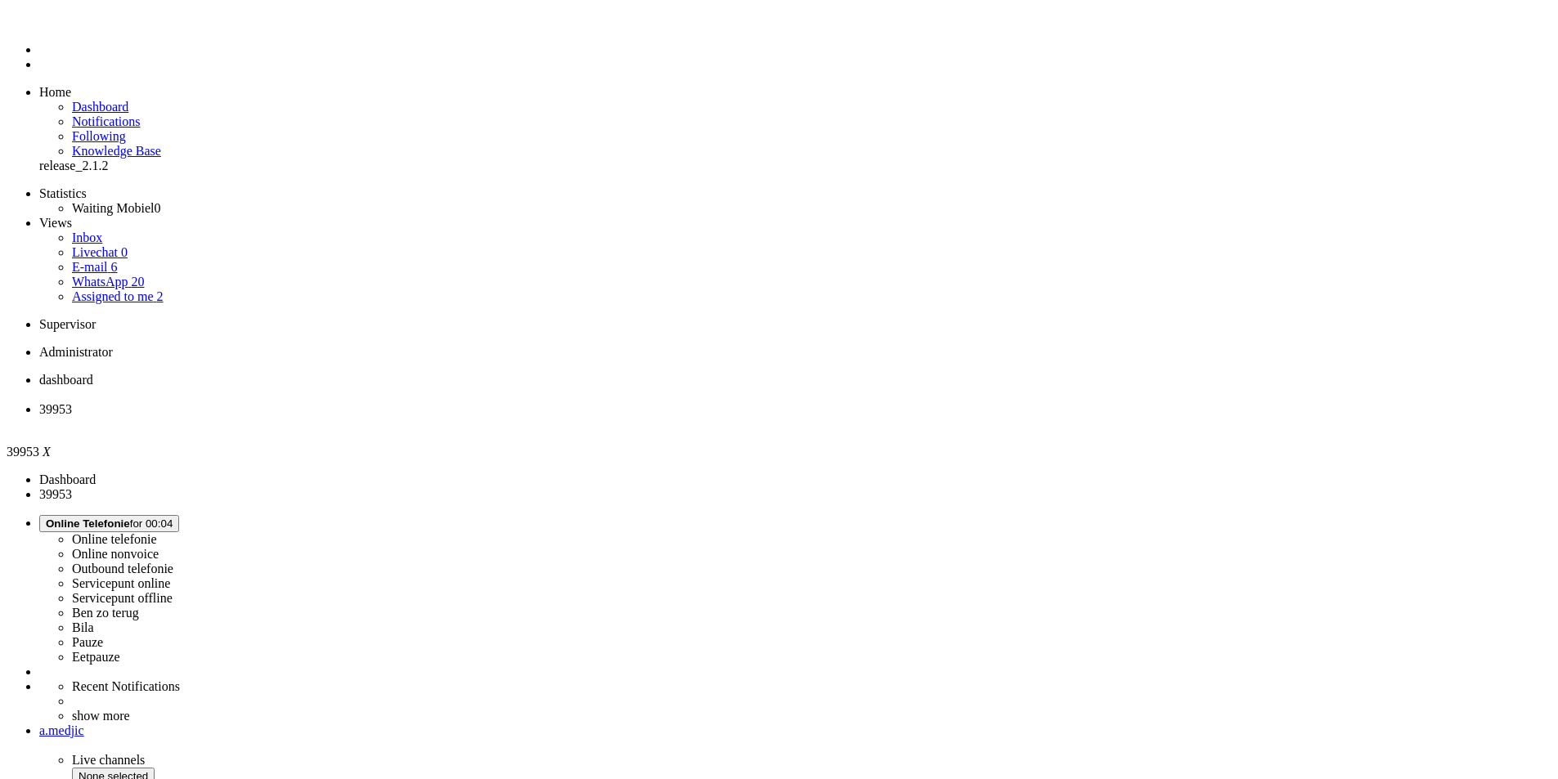
click at [471, 417] on div "Close tab" at bounding box center [795, 424] width 1512 height 15
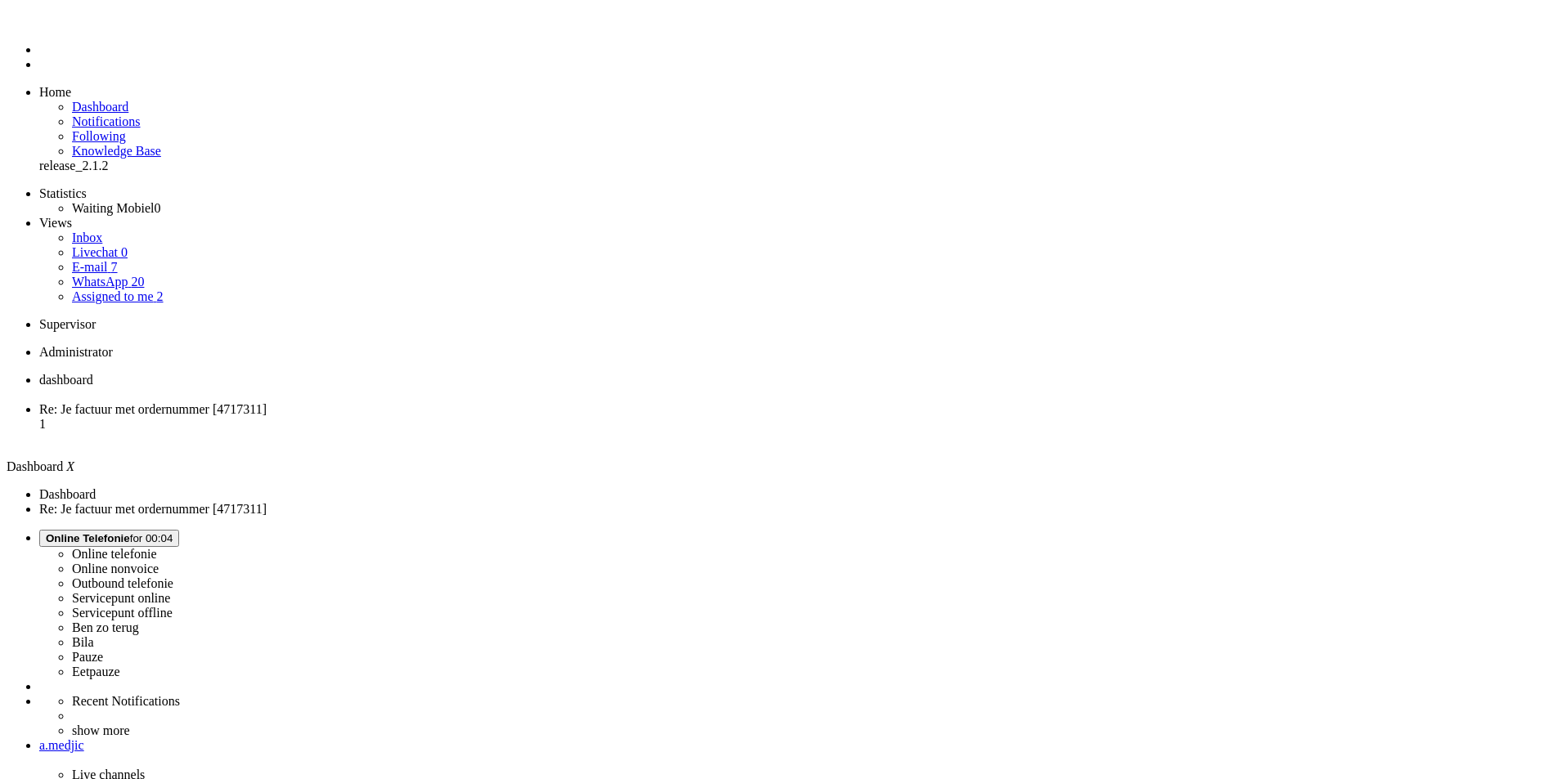
click at [414, 402] on li "Re: Je factuur met ordernummer [4717311] 1" at bounding box center [795, 424] width 1512 height 44
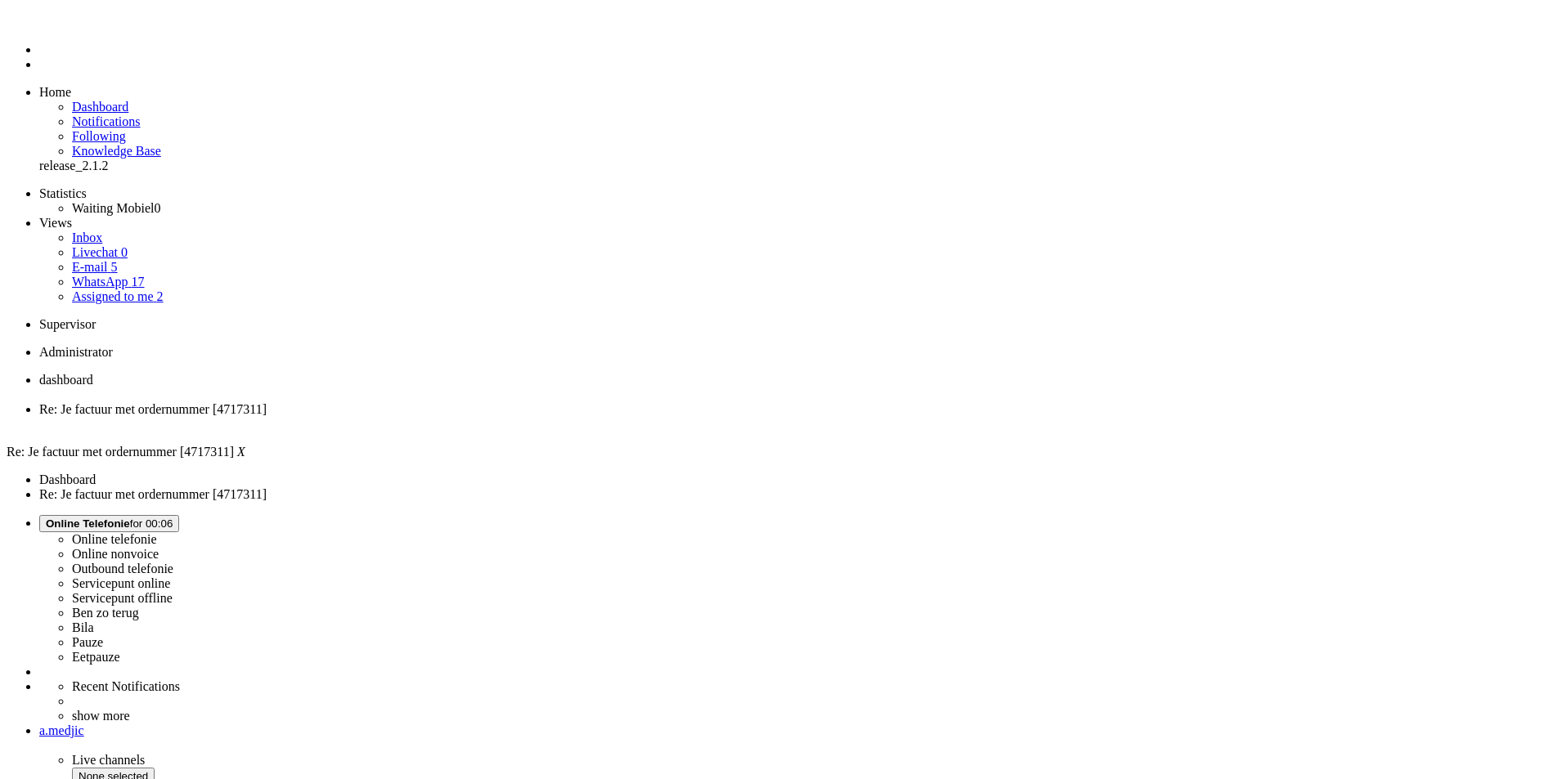
click at [93, 373] on span "dashboard" at bounding box center [66, 380] width 54 height 14
click at [267, 402] on span "Re: Je factuur met ordernummer [4717311]" at bounding box center [152, 409] width 227 height 14
click at [135, 290] on link "Assigned to me 2" at bounding box center [118, 297] width 92 height 14
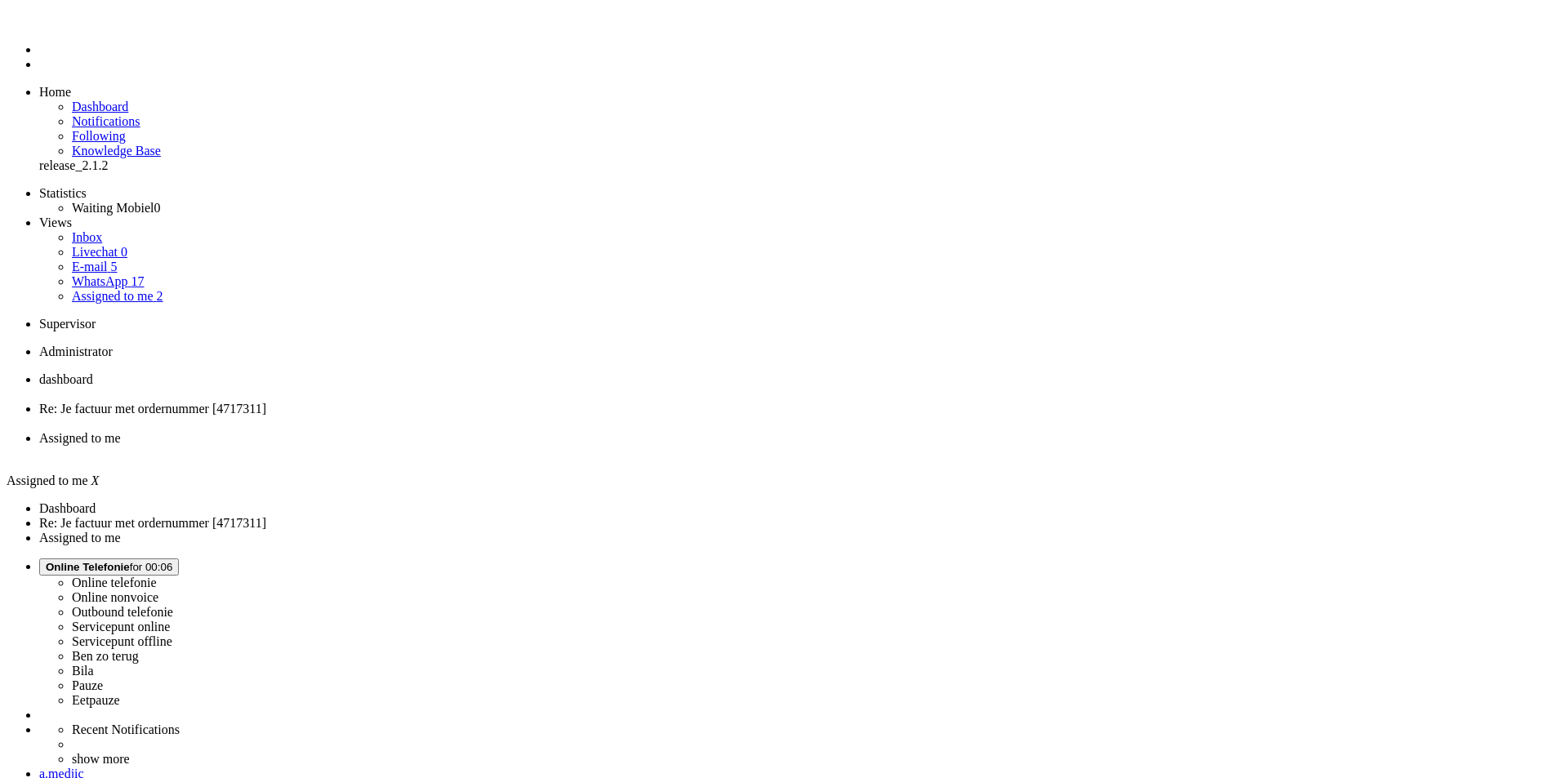
click at [121, 431] on span "Assigned to me" at bounding box center [80, 438] width 82 height 14
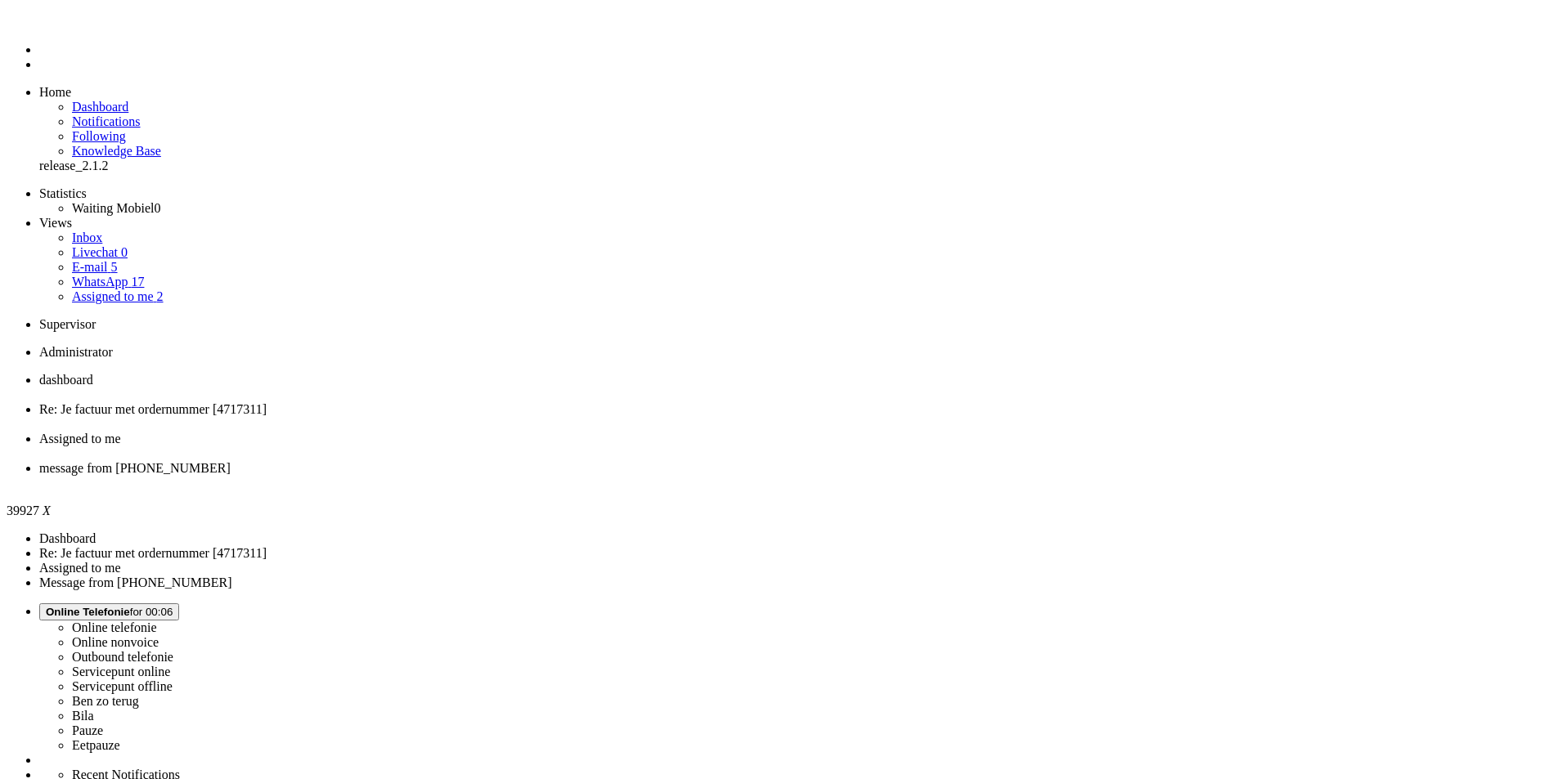
click at [748, 476] on div "Close tab" at bounding box center [795, 483] width 1512 height 15
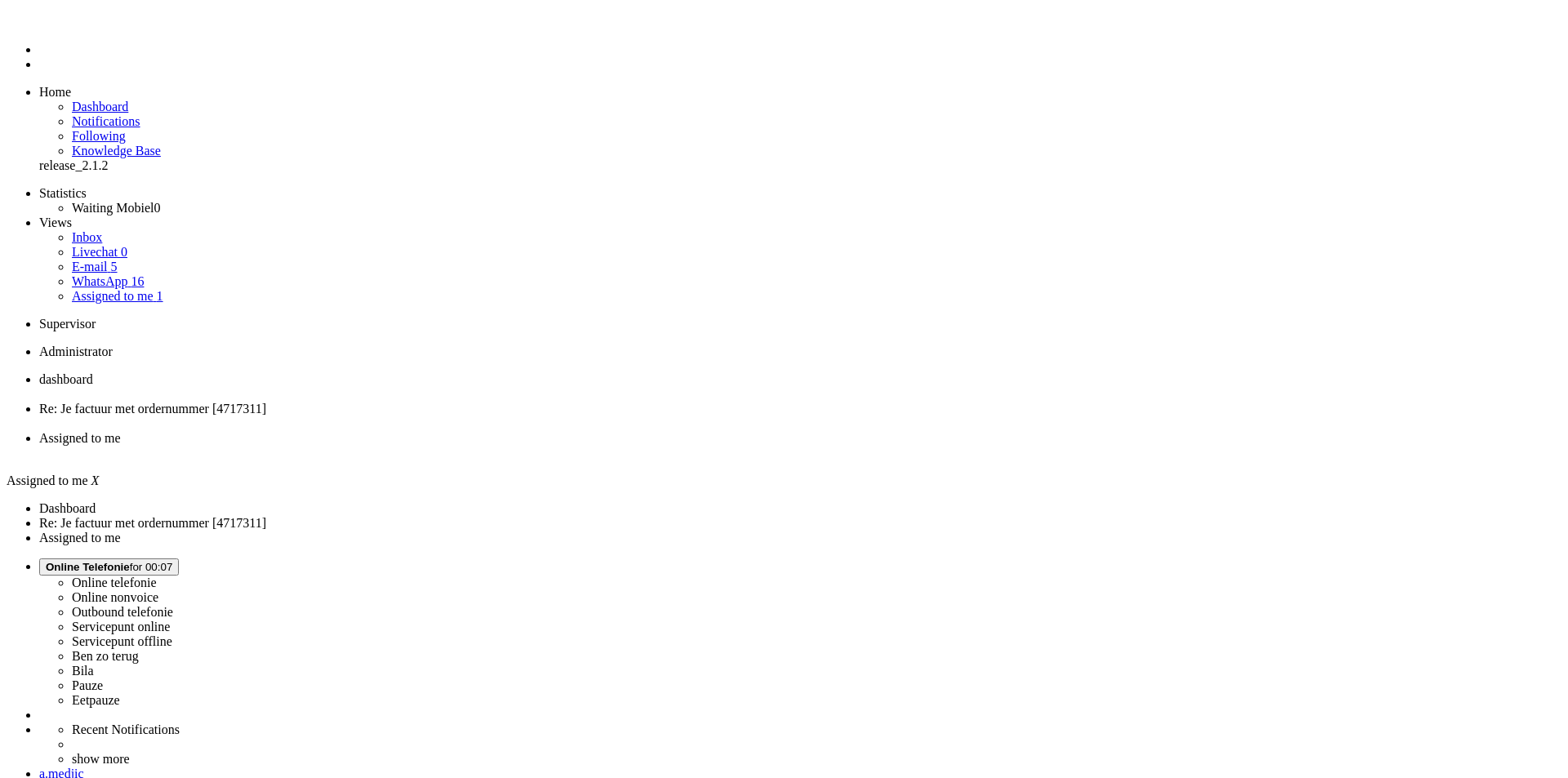
click at [93, 373] on span "dashboard" at bounding box center [66, 380] width 54 height 14
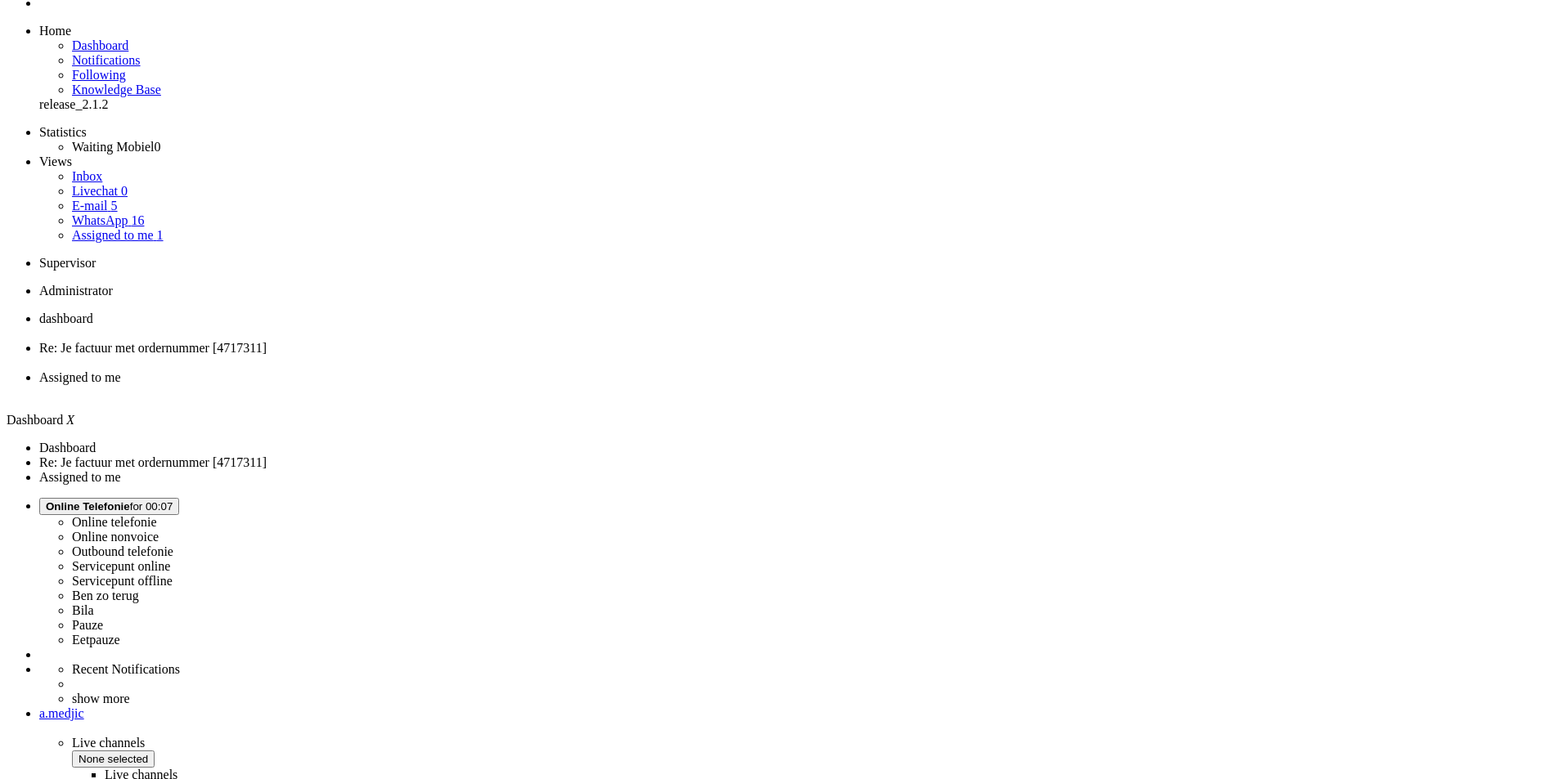
scroll to position [119, 0]
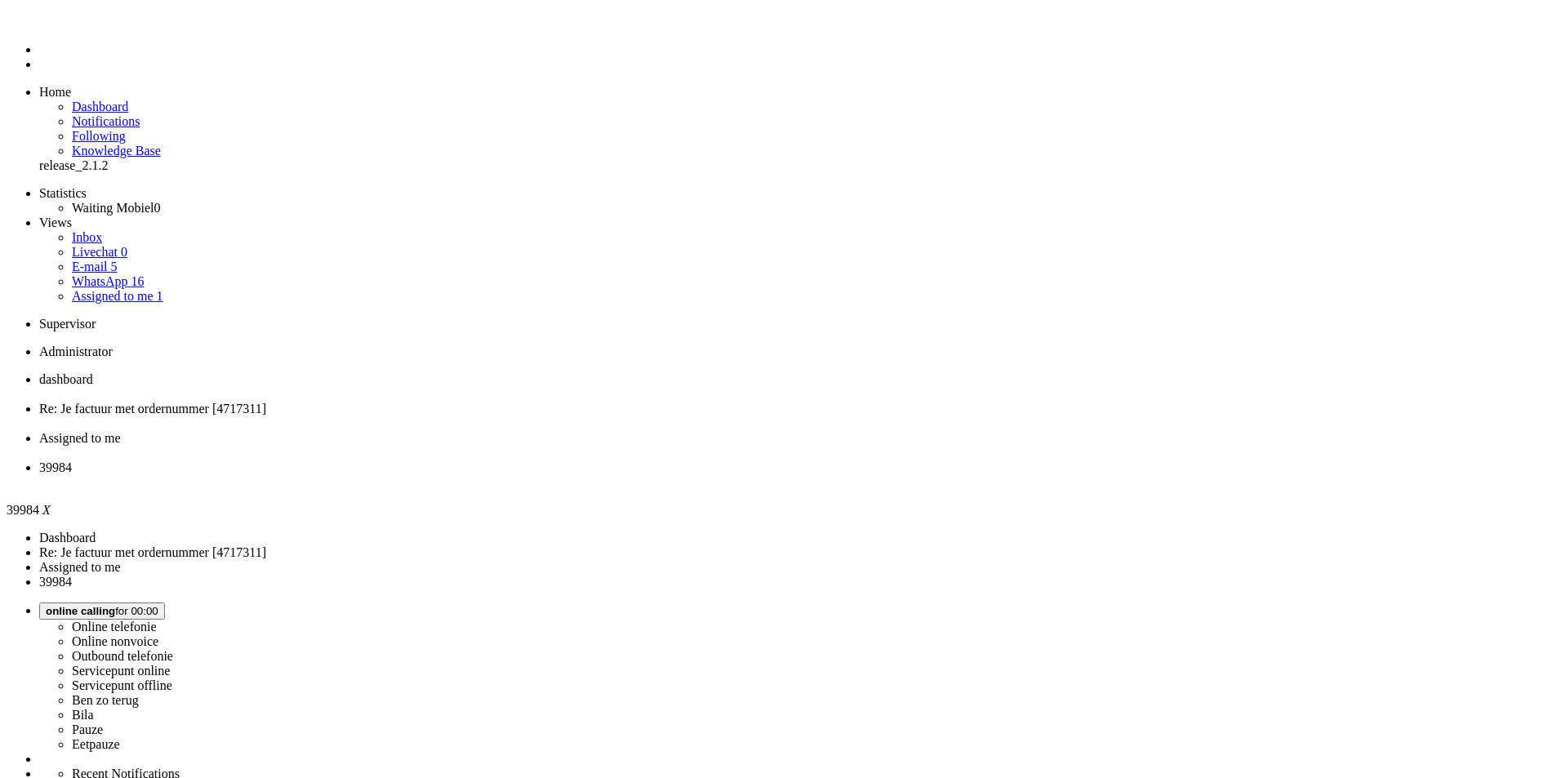
click at [1404, 13] on div at bounding box center [784, 13] width 1555 height 0
click at [0, 0] on icon at bounding box center [0, 0] width 0 height 0
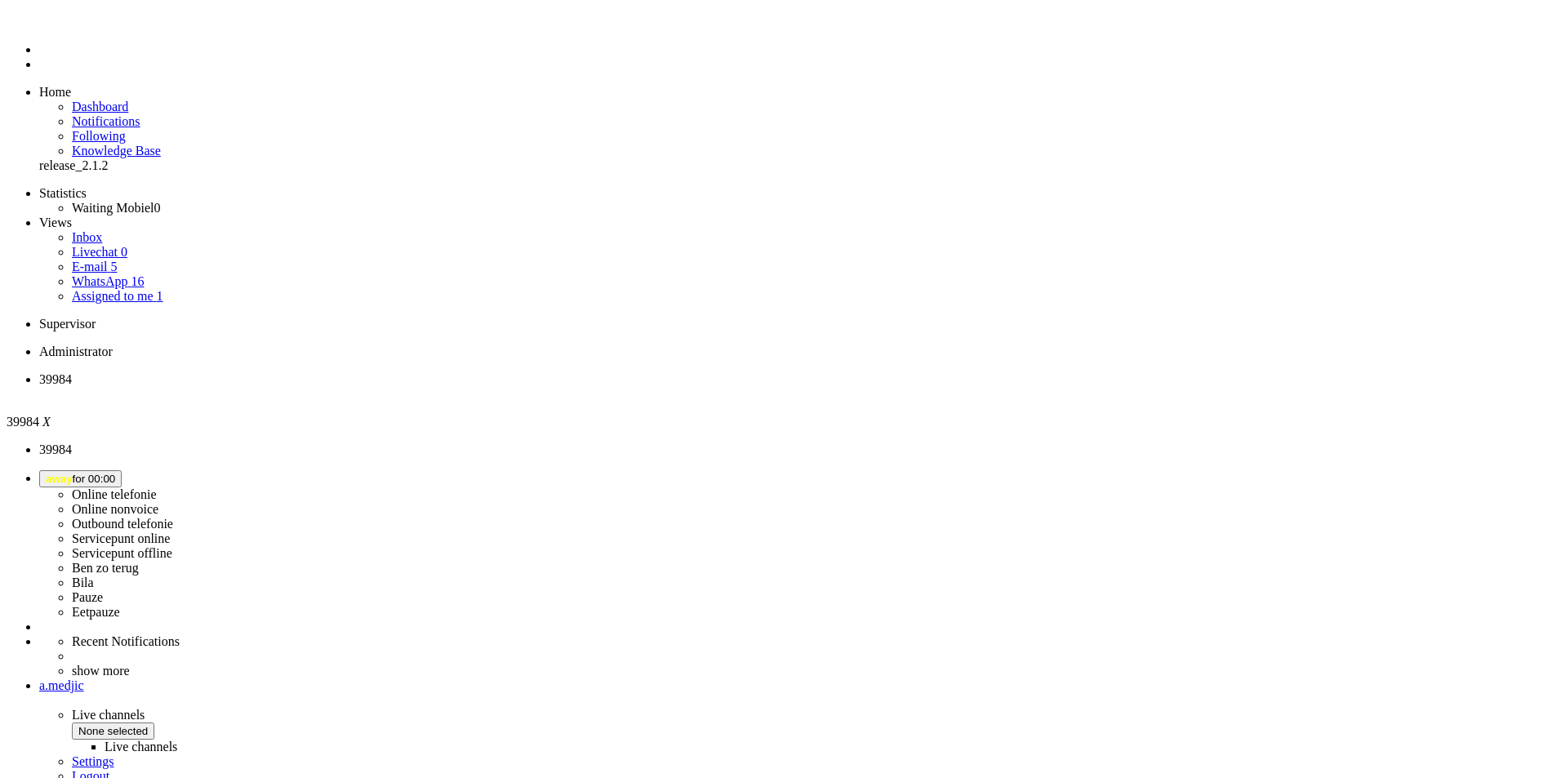
click at [331, 388] on div "Close tab" at bounding box center [800, 394] width 1523 height 15
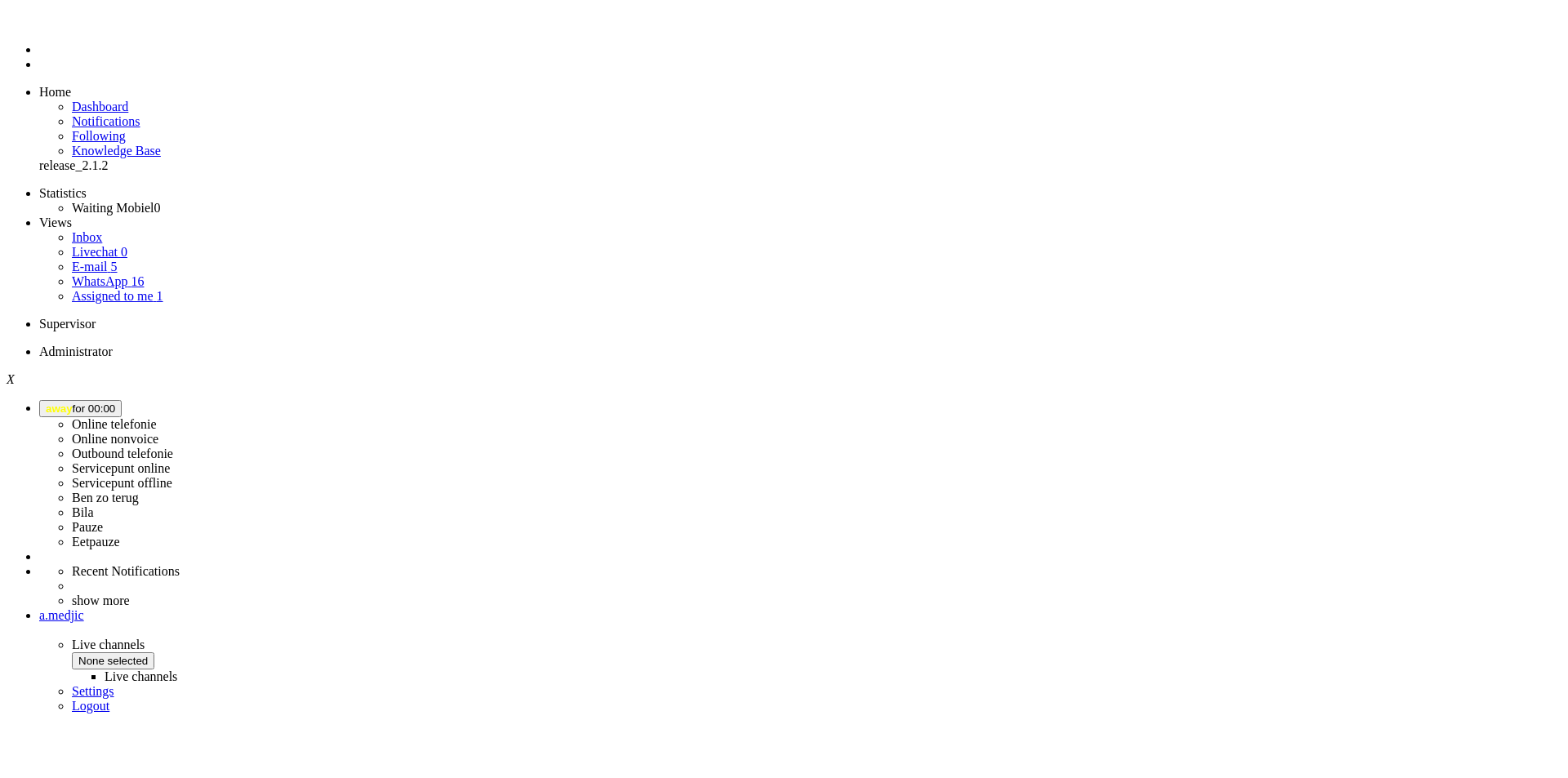
click at [115, 402] on span "away for 00:00" at bounding box center [81, 408] width 70 height 12
click at [157, 417] on label "Online telefonie" at bounding box center [114, 424] width 85 height 14
click at [1259, 727] on div at bounding box center [784, 727] width 1555 height 0
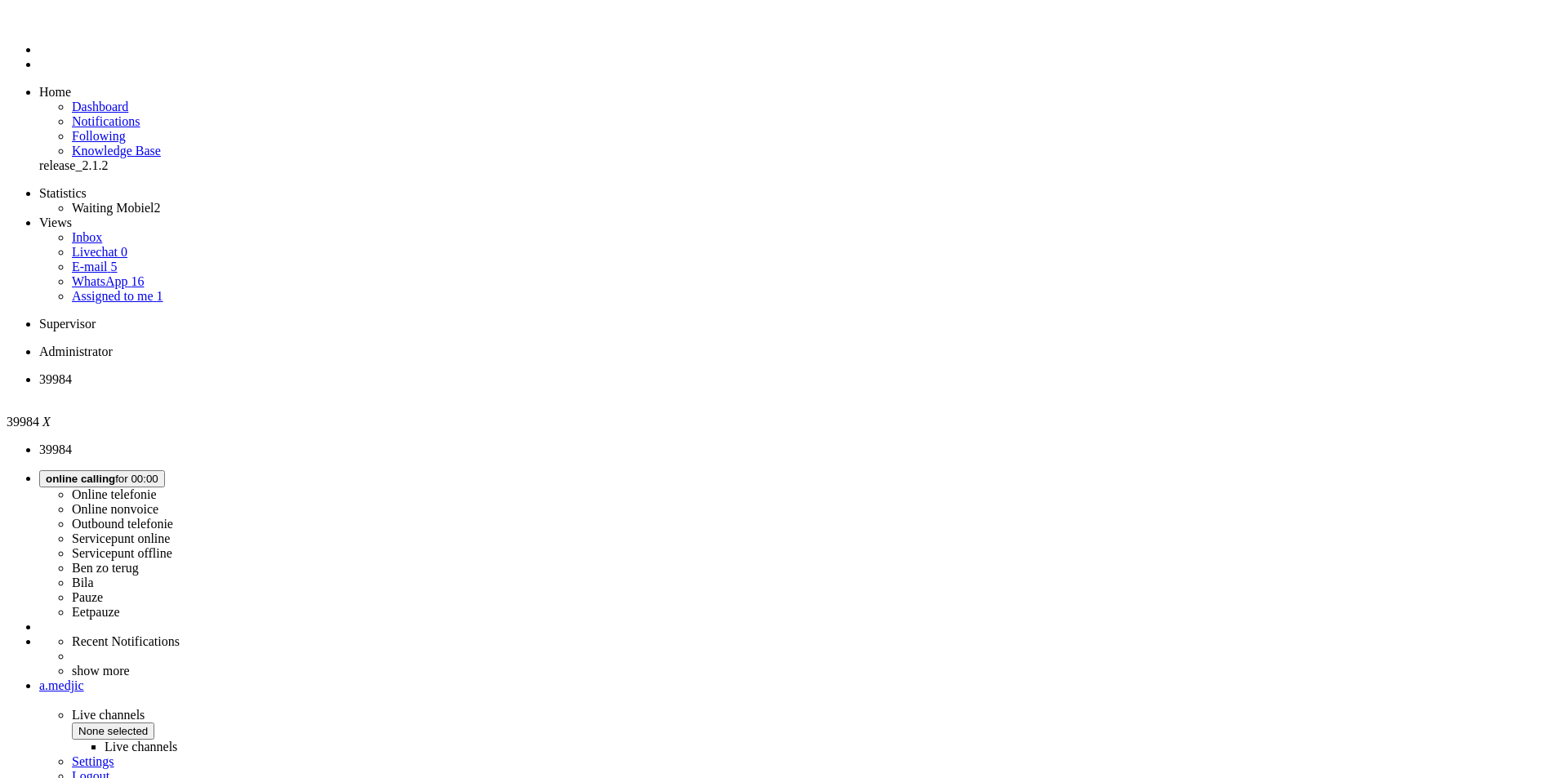
scroll to position [0, 0]
click at [39, 57] on li "Dashboard menu" at bounding box center [800, 50] width 1523 height 15
click at [110, 100] on span "Dashboard" at bounding box center [100, 107] width 56 height 14
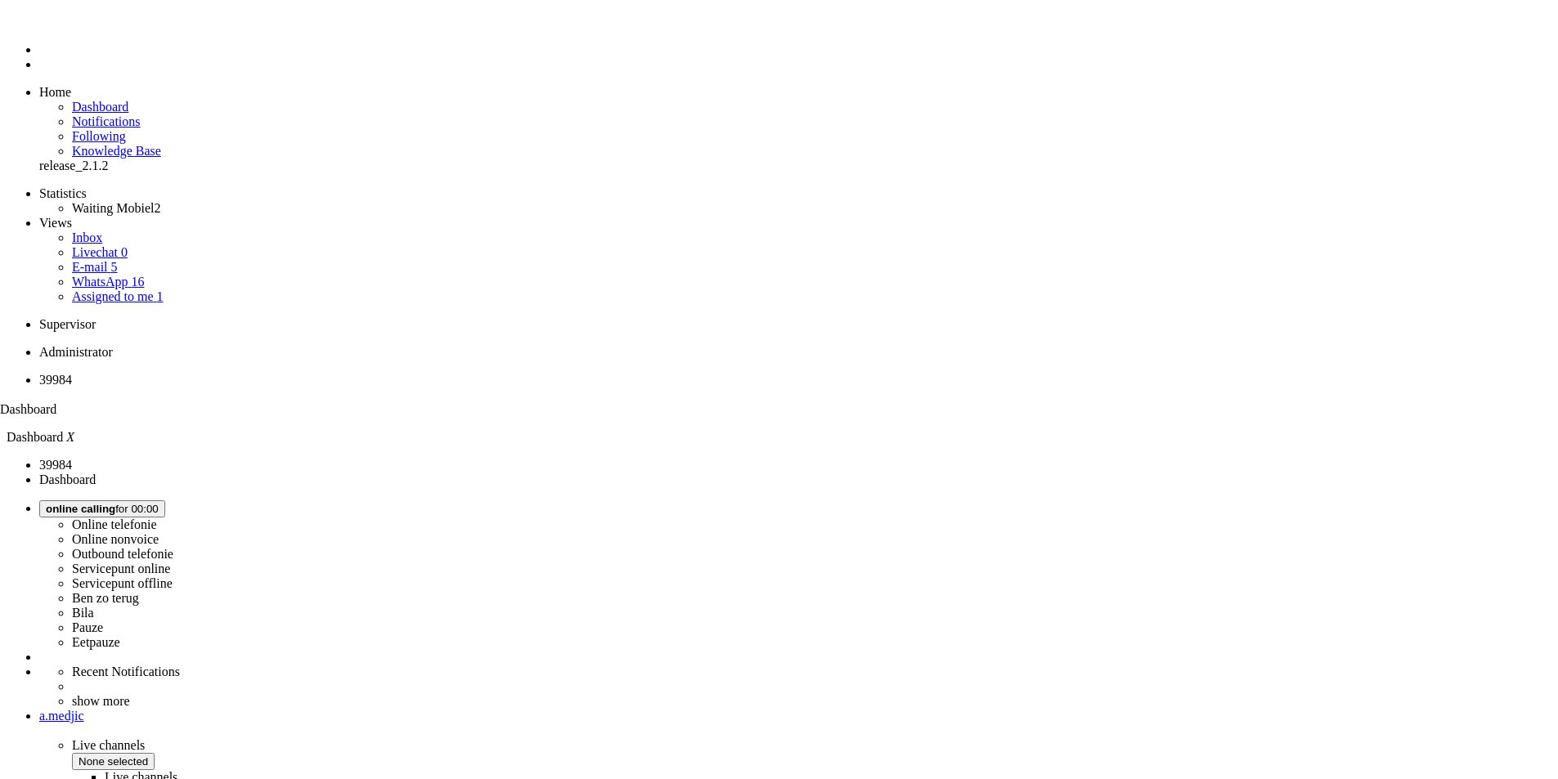
drag, startPoint x: 430, startPoint y: 25, endPoint x: 261, endPoint y: 18, distance: 169.4
click at [56, 402] on span "Dashboard" at bounding box center [28, 409] width 56 height 14
drag, startPoint x: 284, startPoint y: 22, endPoint x: 504, endPoint y: 15, distance: 220.1
click at [351, 373] on li "39984" at bounding box center [283, 390] width 135 height 34
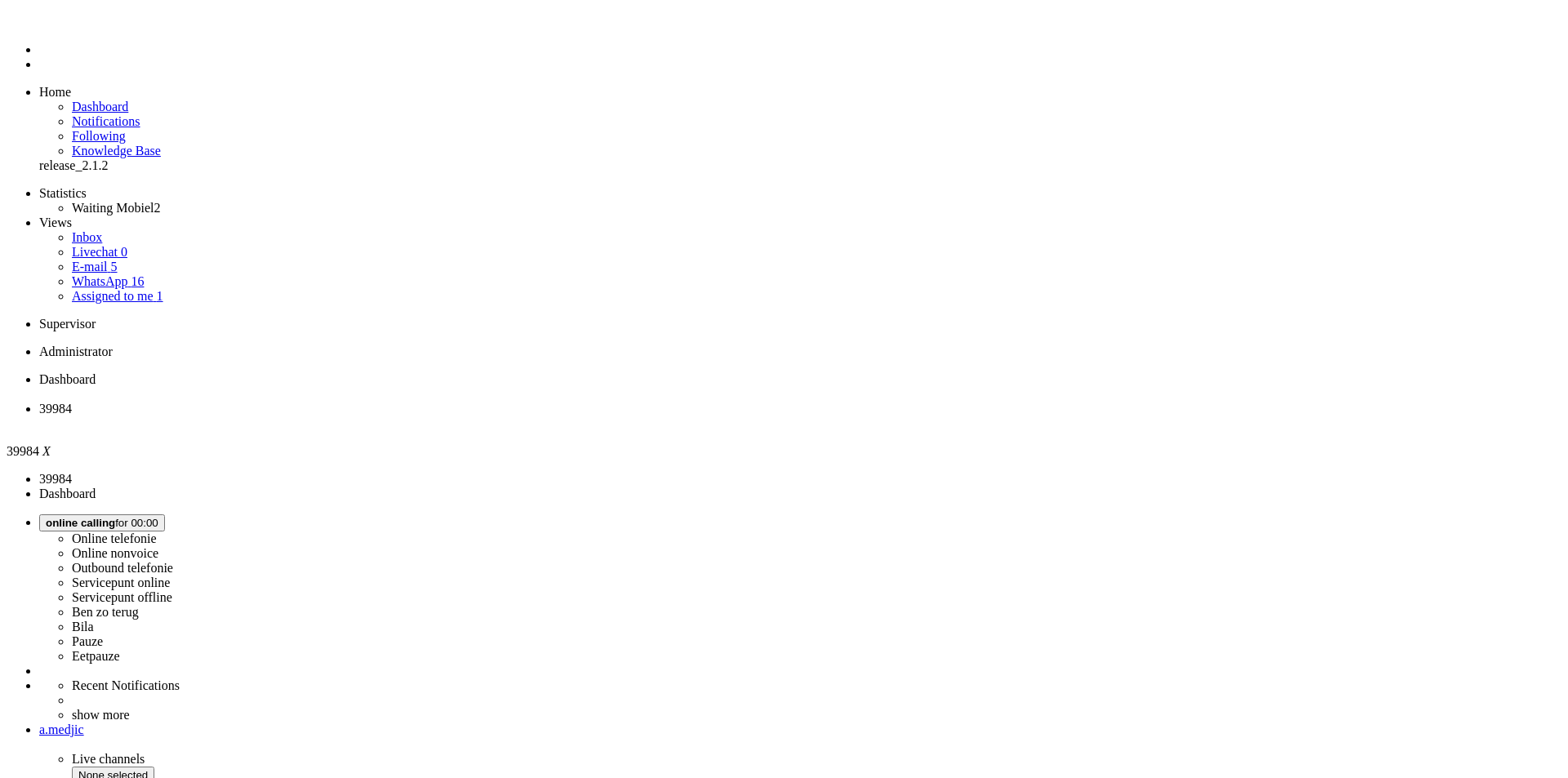
click at [96, 373] on span "Dashboard" at bounding box center [67, 380] width 56 height 14
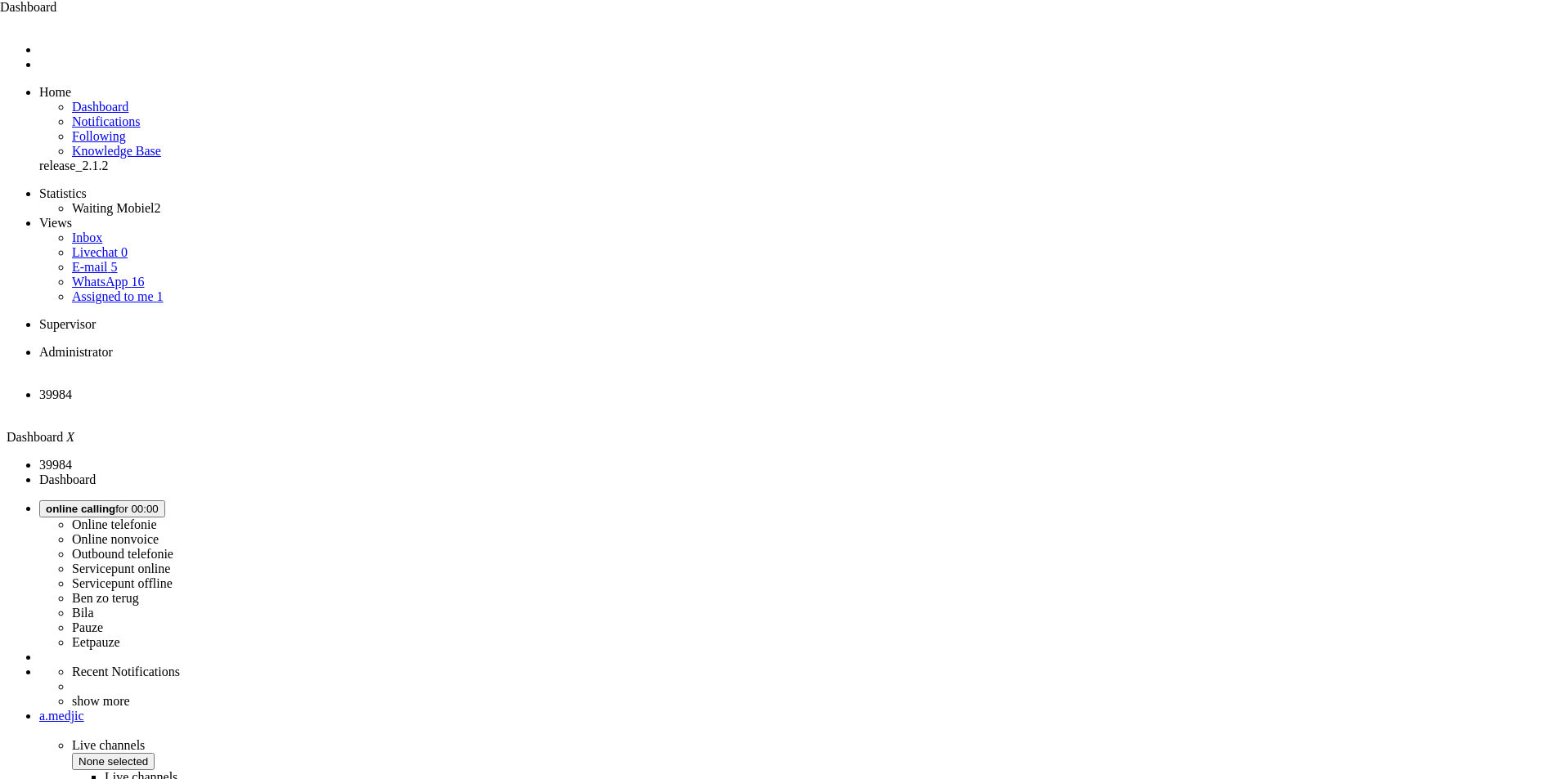
click at [72, 388] on span "39984" at bounding box center [55, 395] width 33 height 14
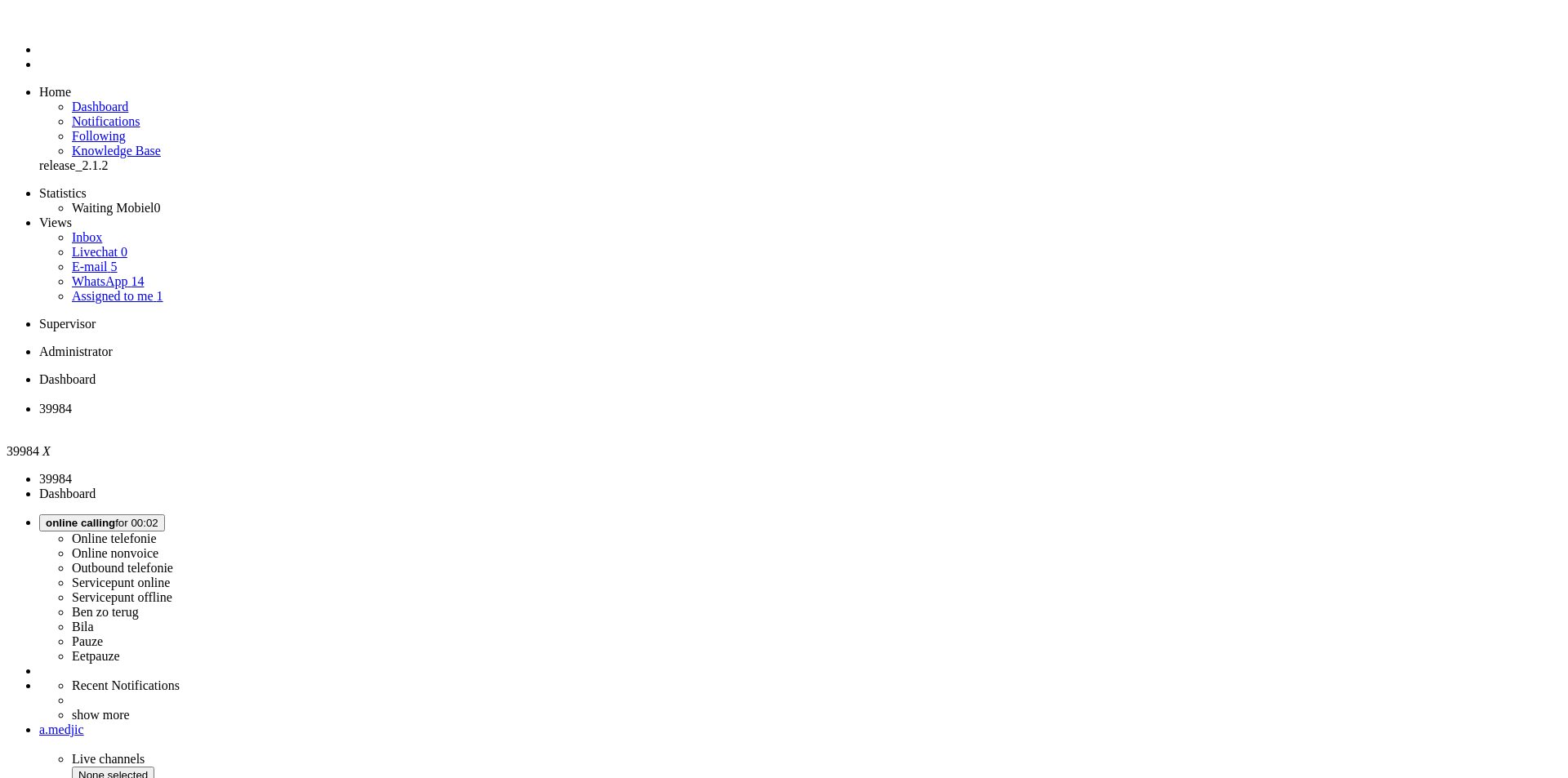
click at [473, 416] on div "Close tab" at bounding box center [800, 423] width 1523 height 15
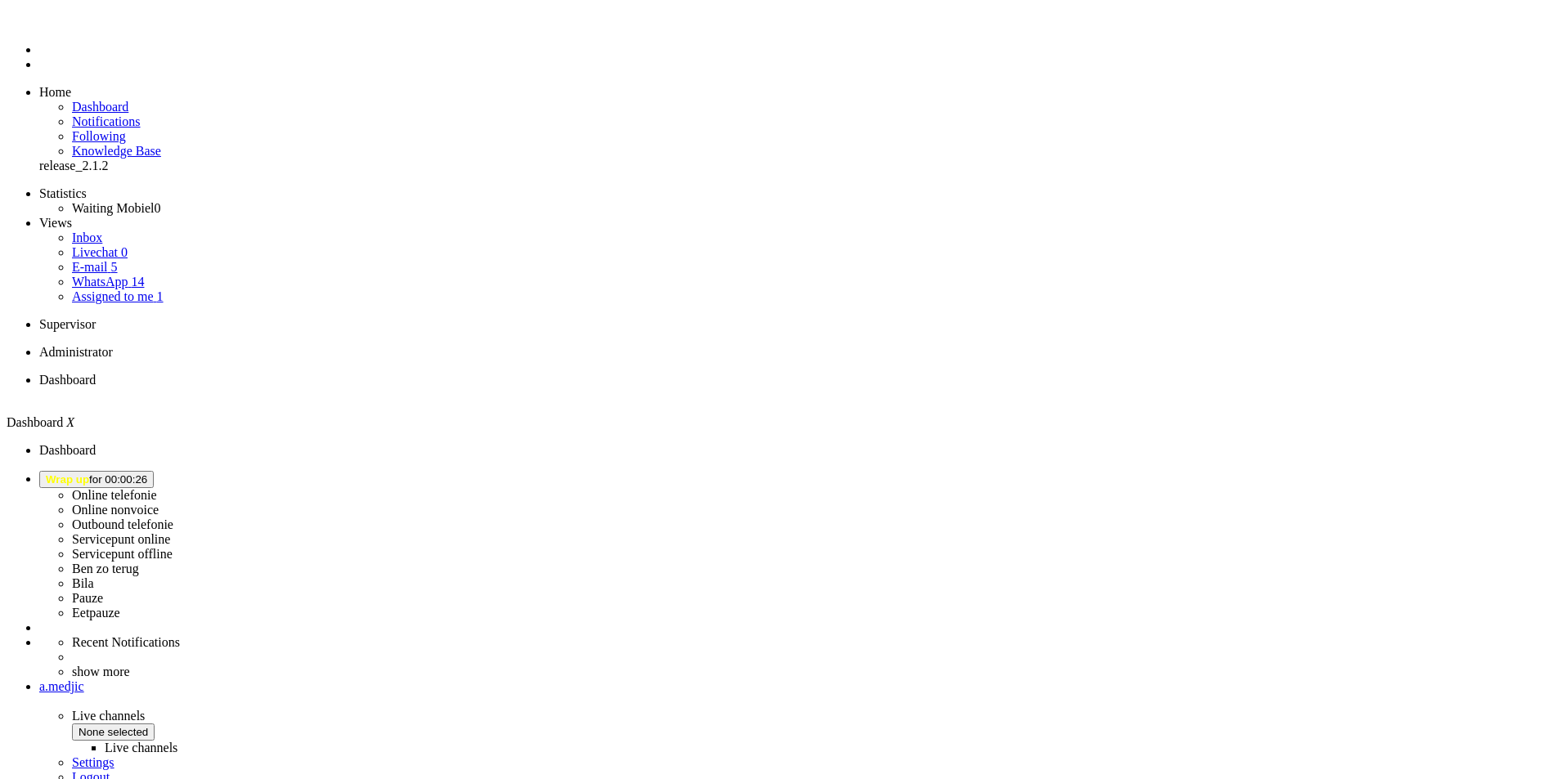
click at [39, 72] on li "Tickets menu" at bounding box center [795, 64] width 1512 height 15
click at [159, 290] on link "Assigned to me 1" at bounding box center [118, 297] width 92 height 14
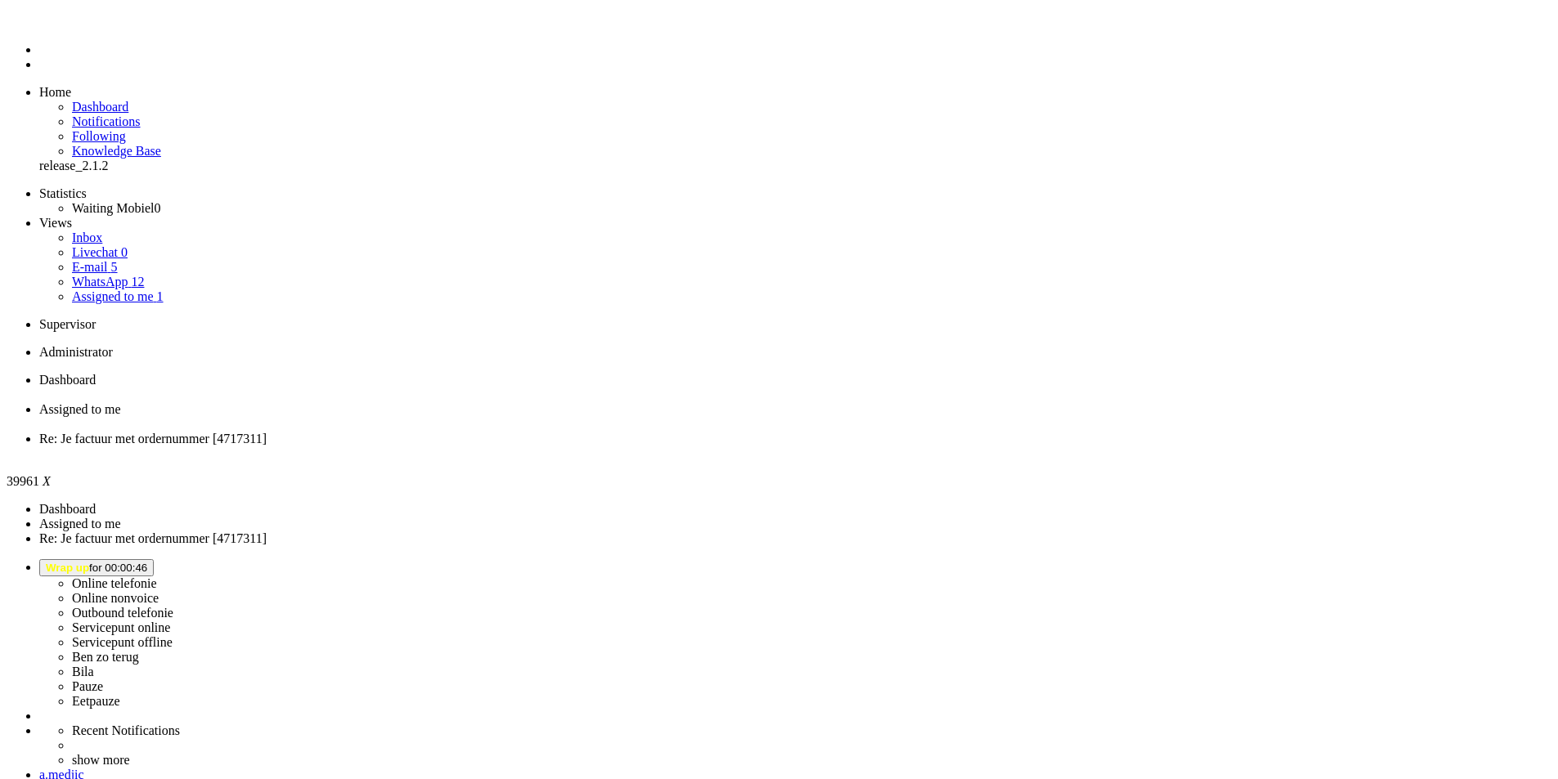
click at [147, 562] on span "Wrap up for 00:01:00" at bounding box center [96, 568] width 101 height 12
click at [157, 577] on label "Online telefonie" at bounding box center [114, 584] width 85 height 14
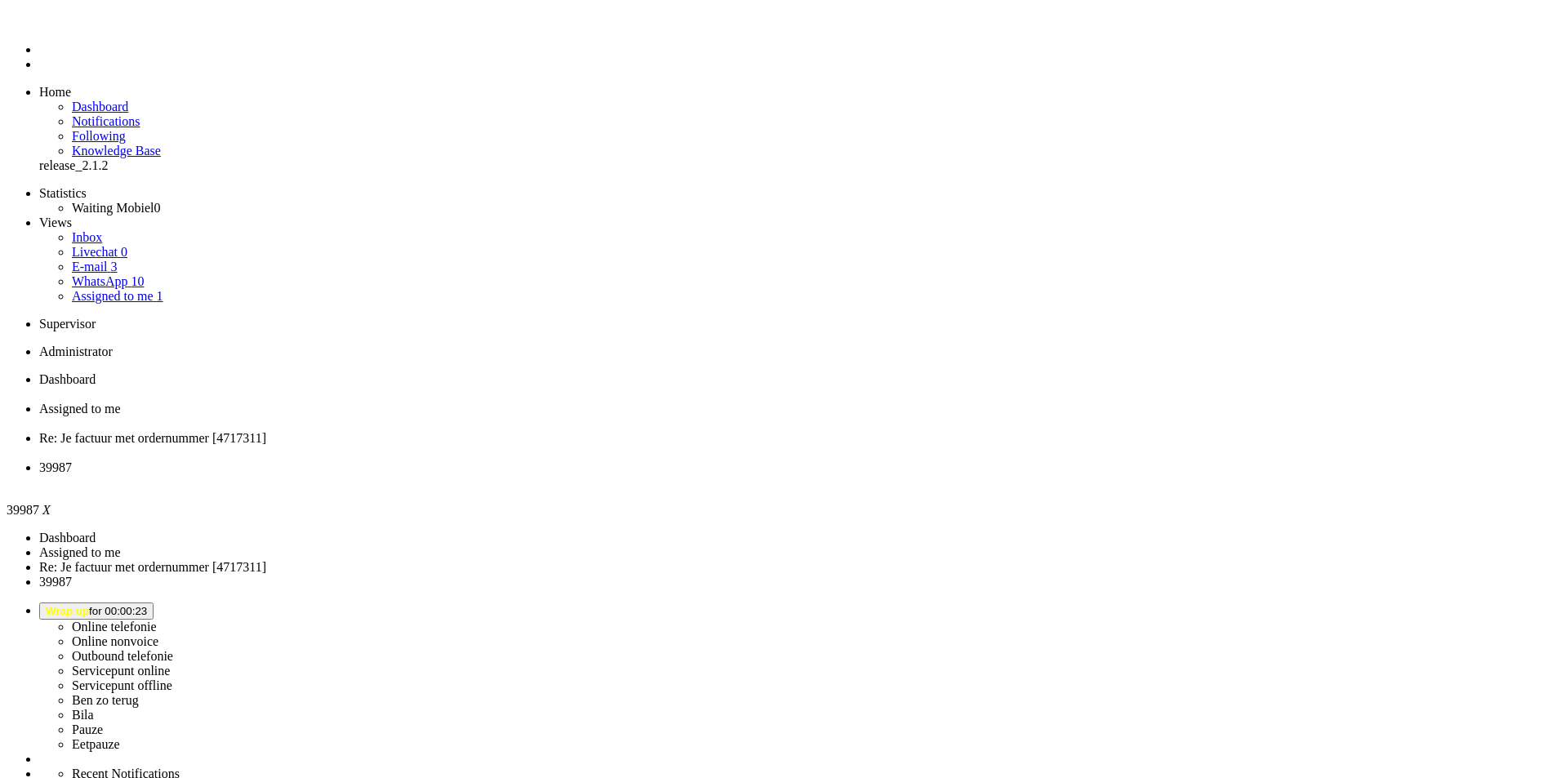
click at [754, 475] on div "Close tab" at bounding box center [800, 482] width 1523 height 15
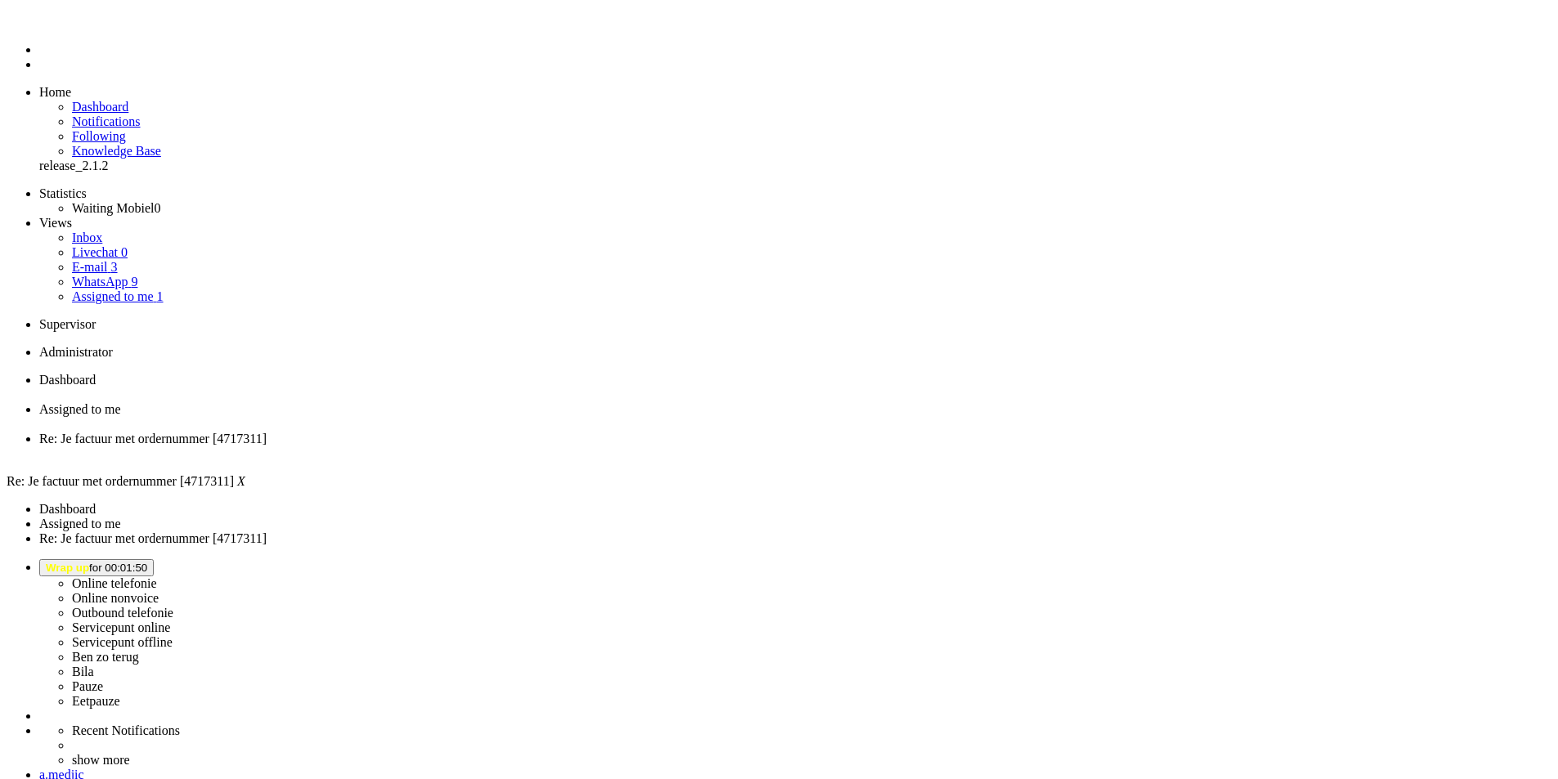
click at [154, 559] on button "Wrap up for 00:01:50" at bounding box center [96, 567] width 115 height 17
click at [157, 577] on label "Online telefonie" at bounding box center [114, 584] width 85 height 14
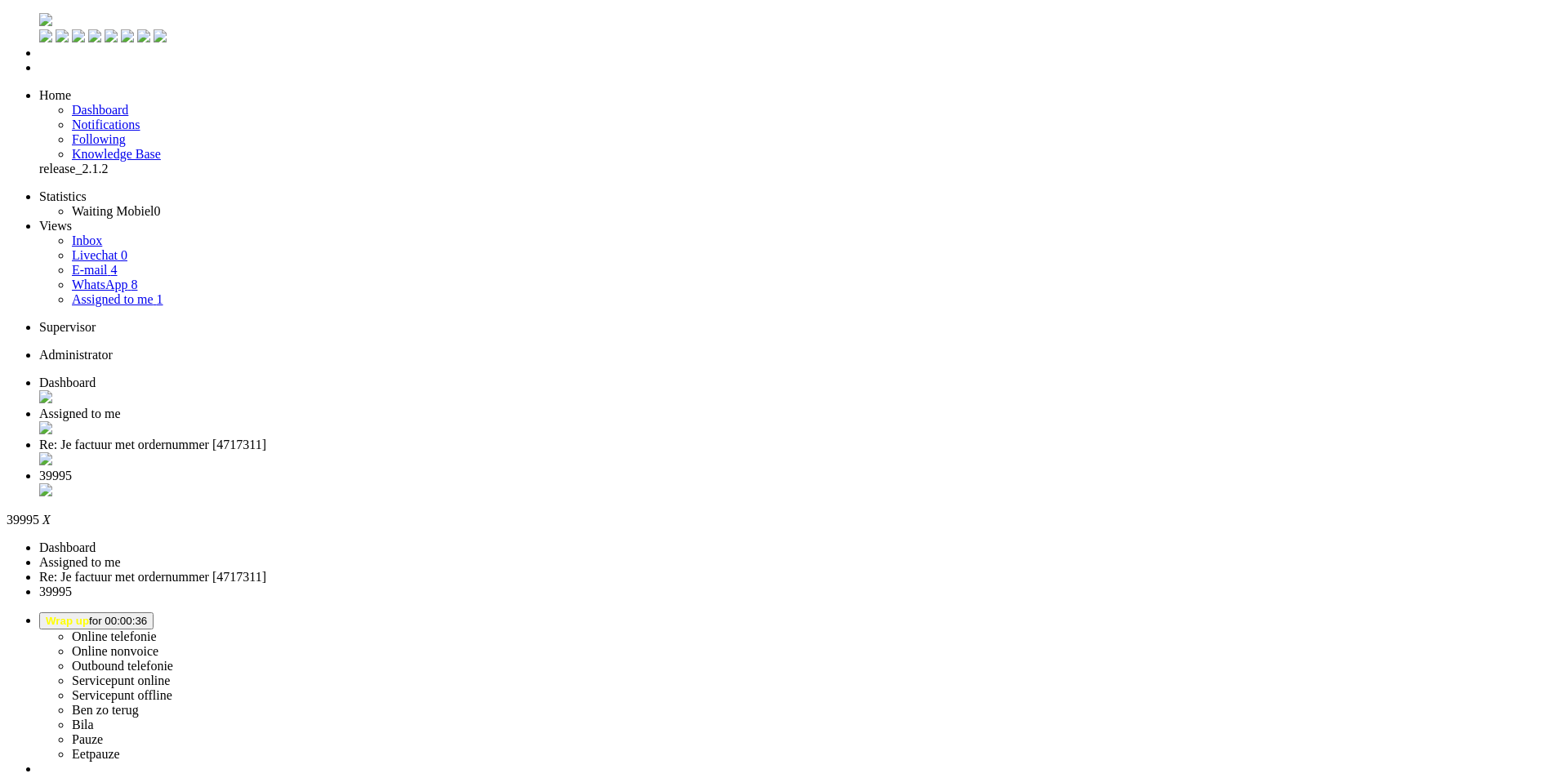
click at [748, 483] on div "Close tab" at bounding box center [800, 491] width 1523 height 16
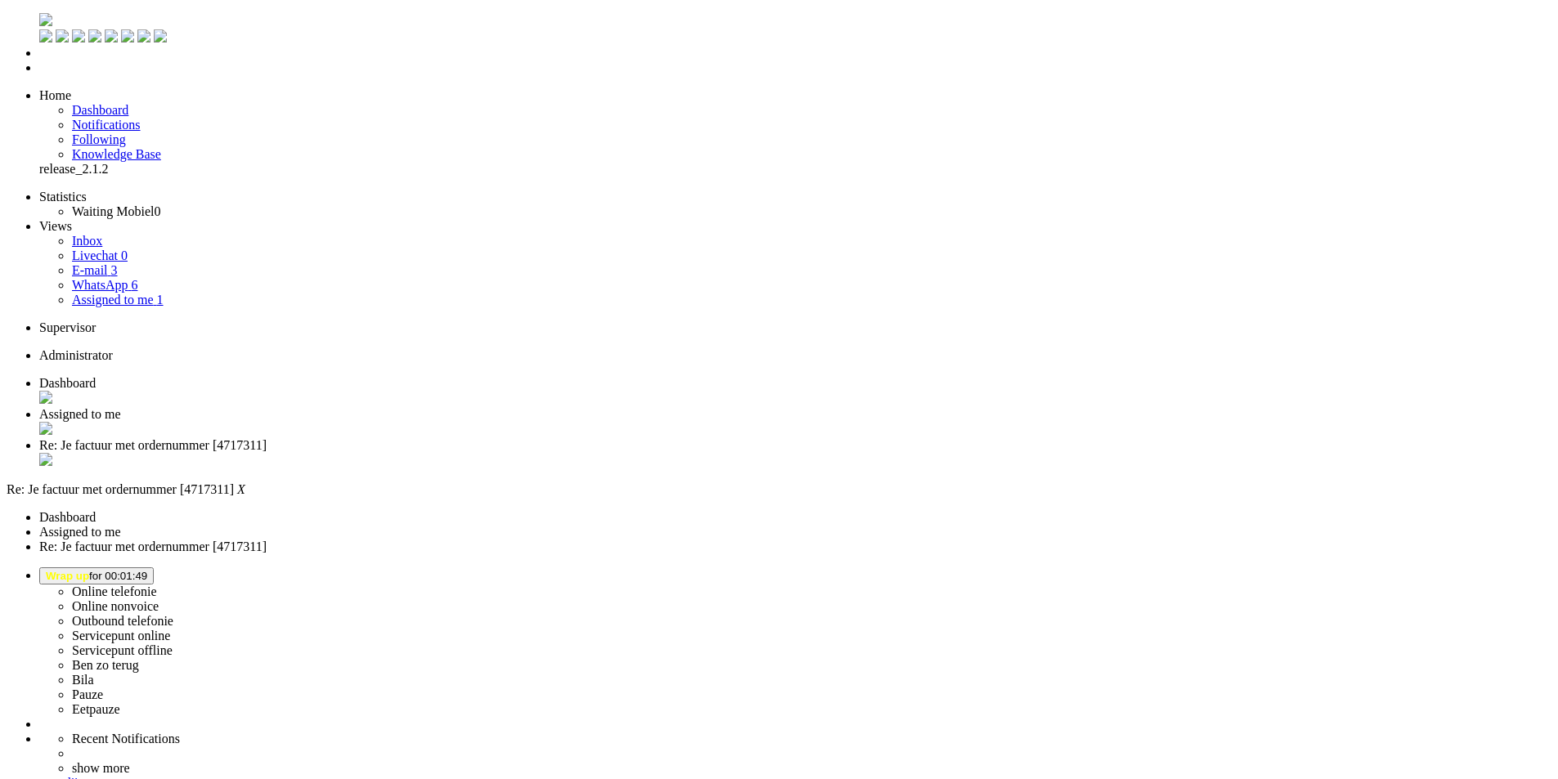
click at [147, 570] on span "Wrap up for 00:01:49" at bounding box center [96, 576] width 101 height 12
click at [139, 658] on label "Ben zo terug" at bounding box center [105, 665] width 67 height 14
click at [155, 570] on span "Ben zo terug for 00:01" at bounding box center [100, 576] width 109 height 12
click at [157, 585] on label "Online telefonie" at bounding box center [114, 592] width 85 height 14
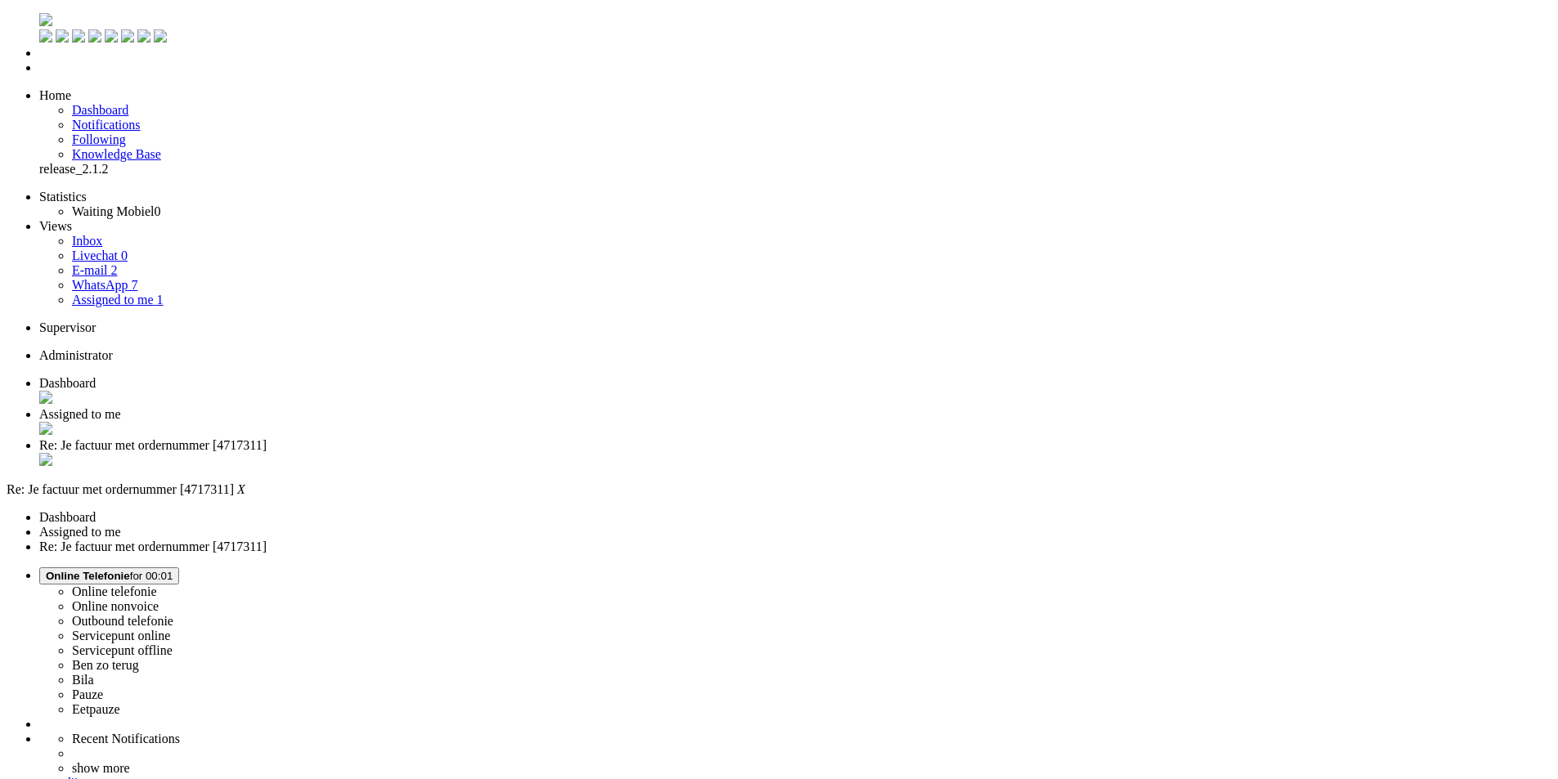
paste body "Rich Text Area. Press ALT-0 for help."
drag, startPoint x: 49, startPoint y: 2971, endPoint x: 175, endPoint y: 2969, distance: 126.0
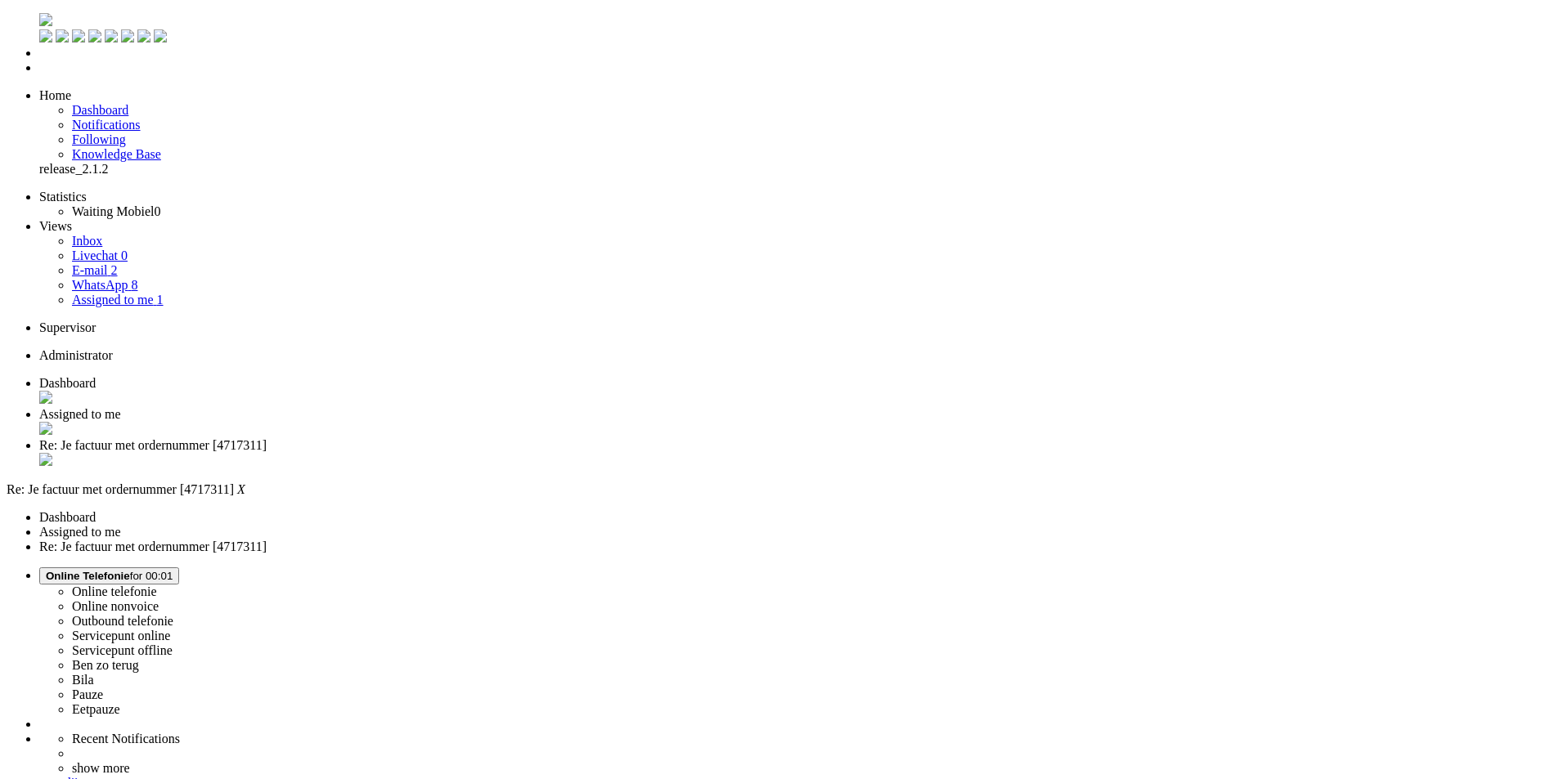
click at [609, 453] on div "Close tab" at bounding box center [795, 461] width 1512 height 16
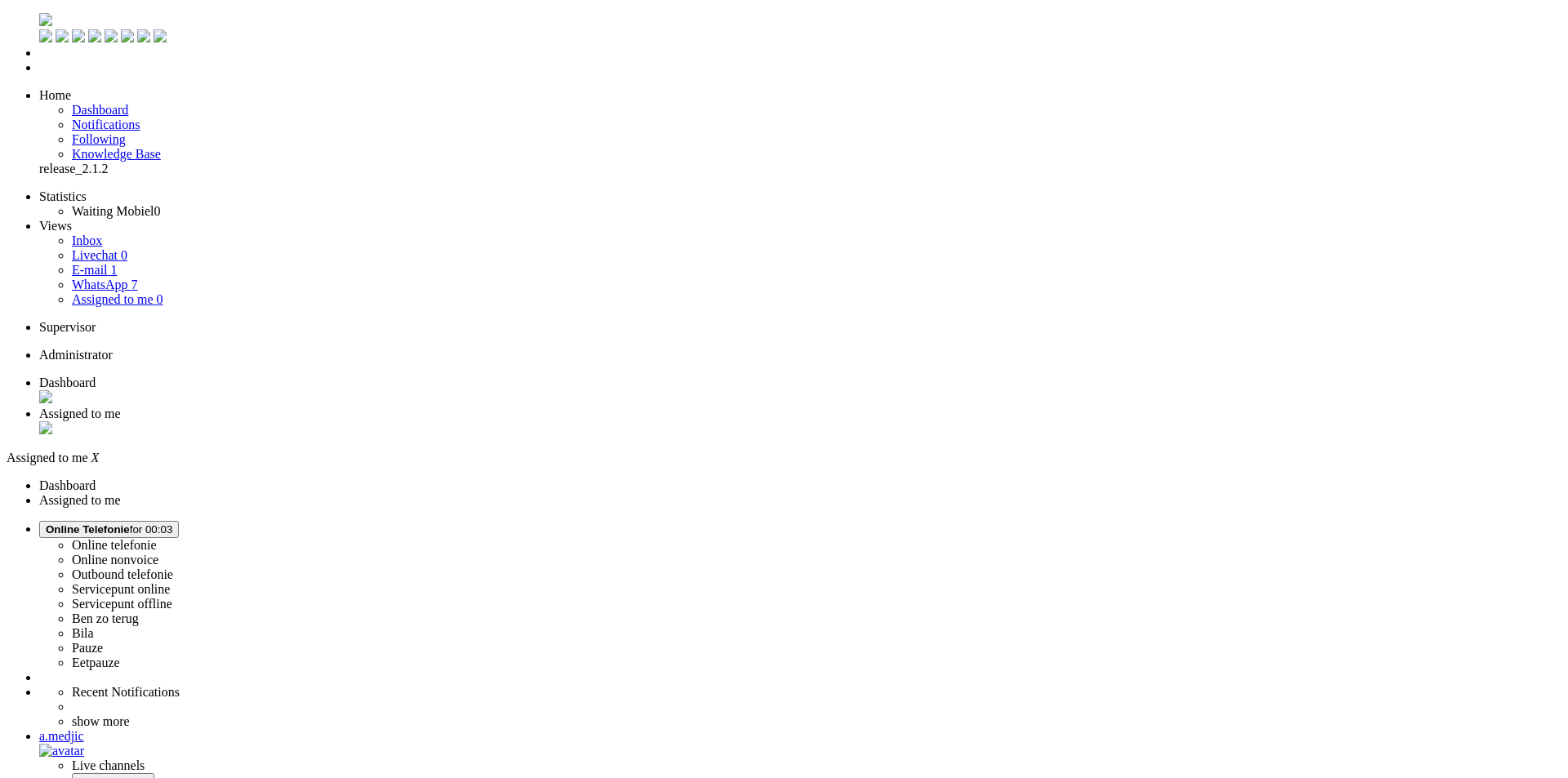
click at [308, 376] on li "Dashboard" at bounding box center [800, 390] width 1523 height 31
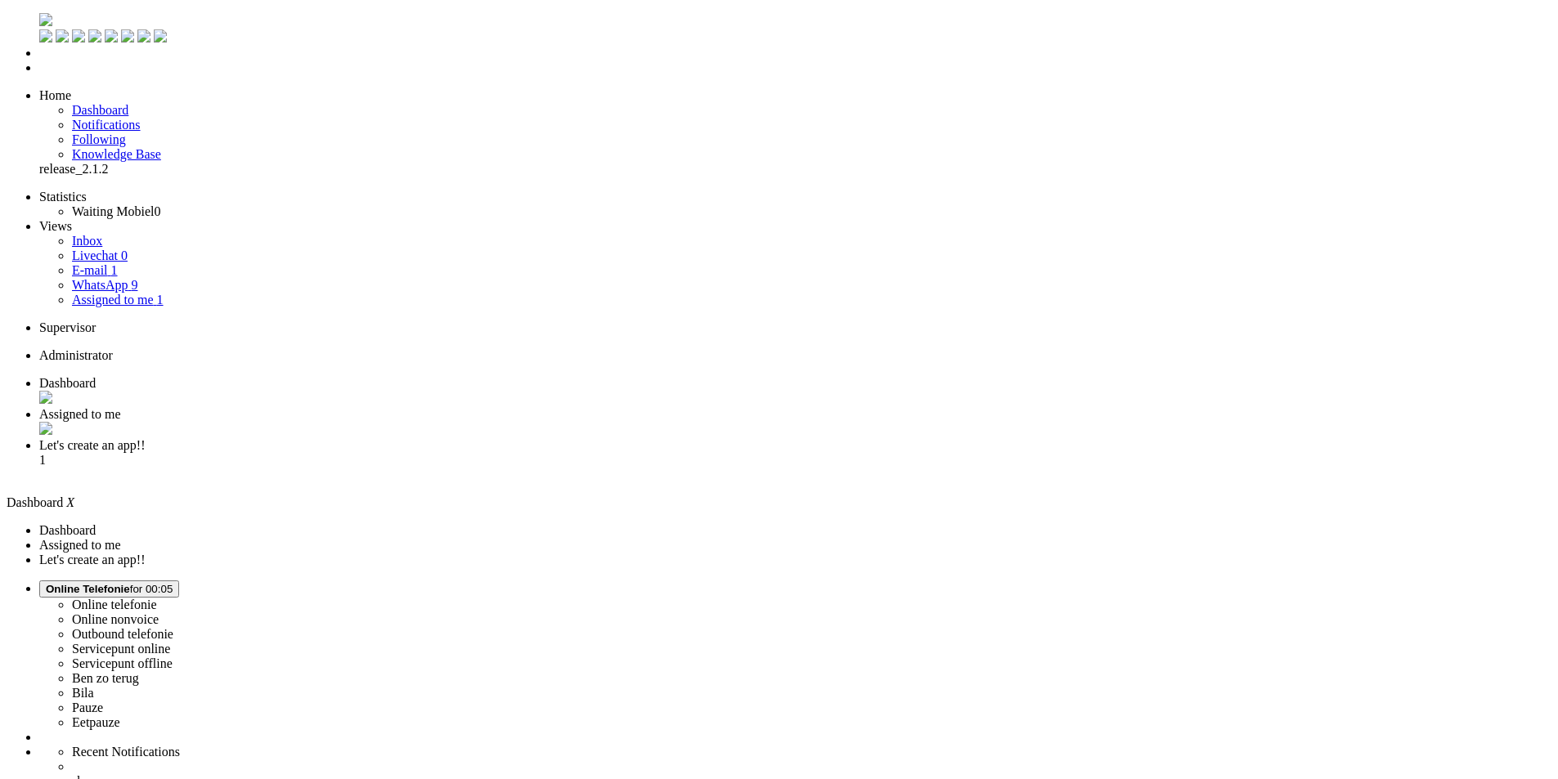
click at [534, 438] on li "Let's create an app!! 1" at bounding box center [795, 460] width 1512 height 44
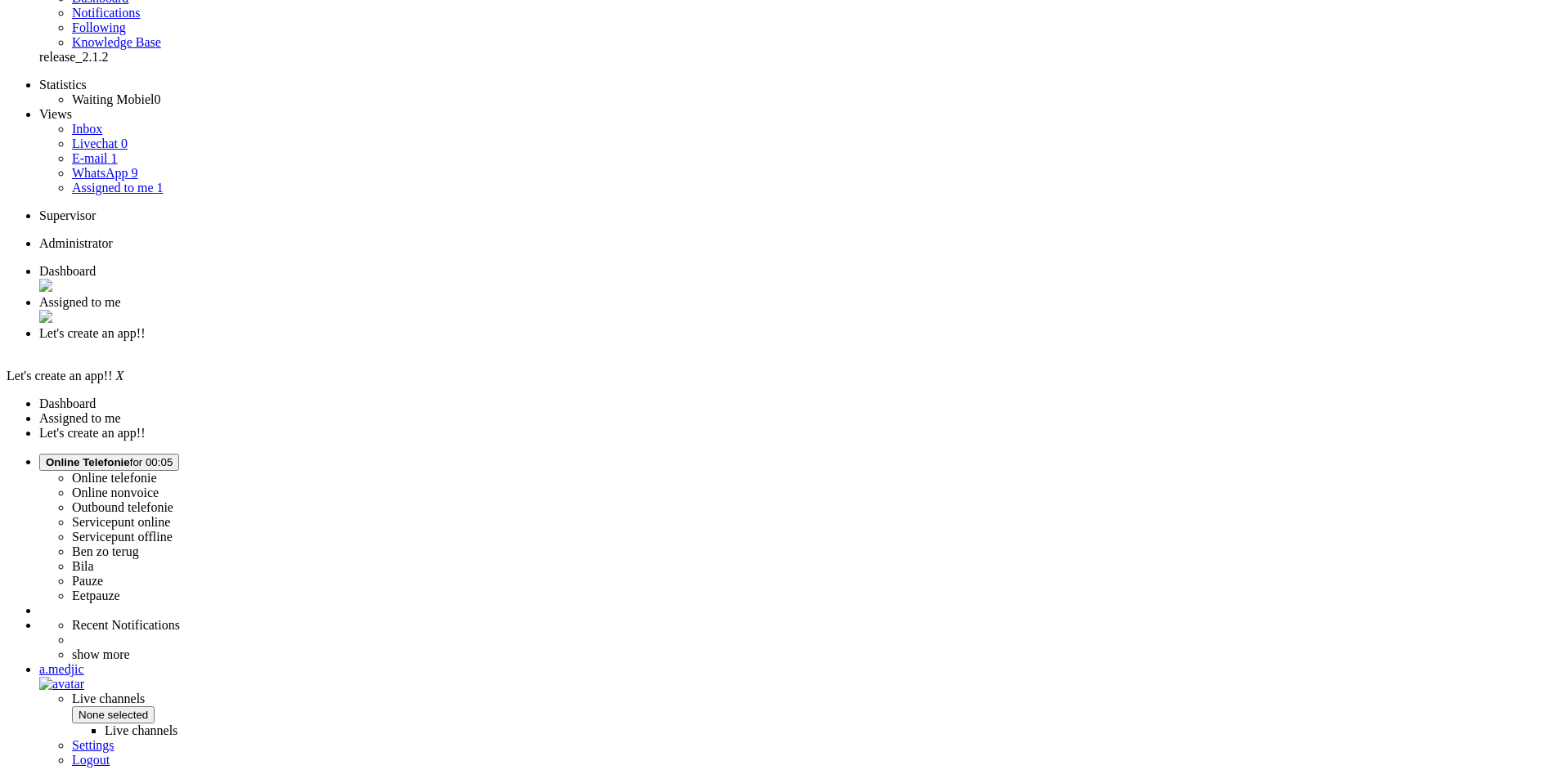
scroll to position [359, 0]
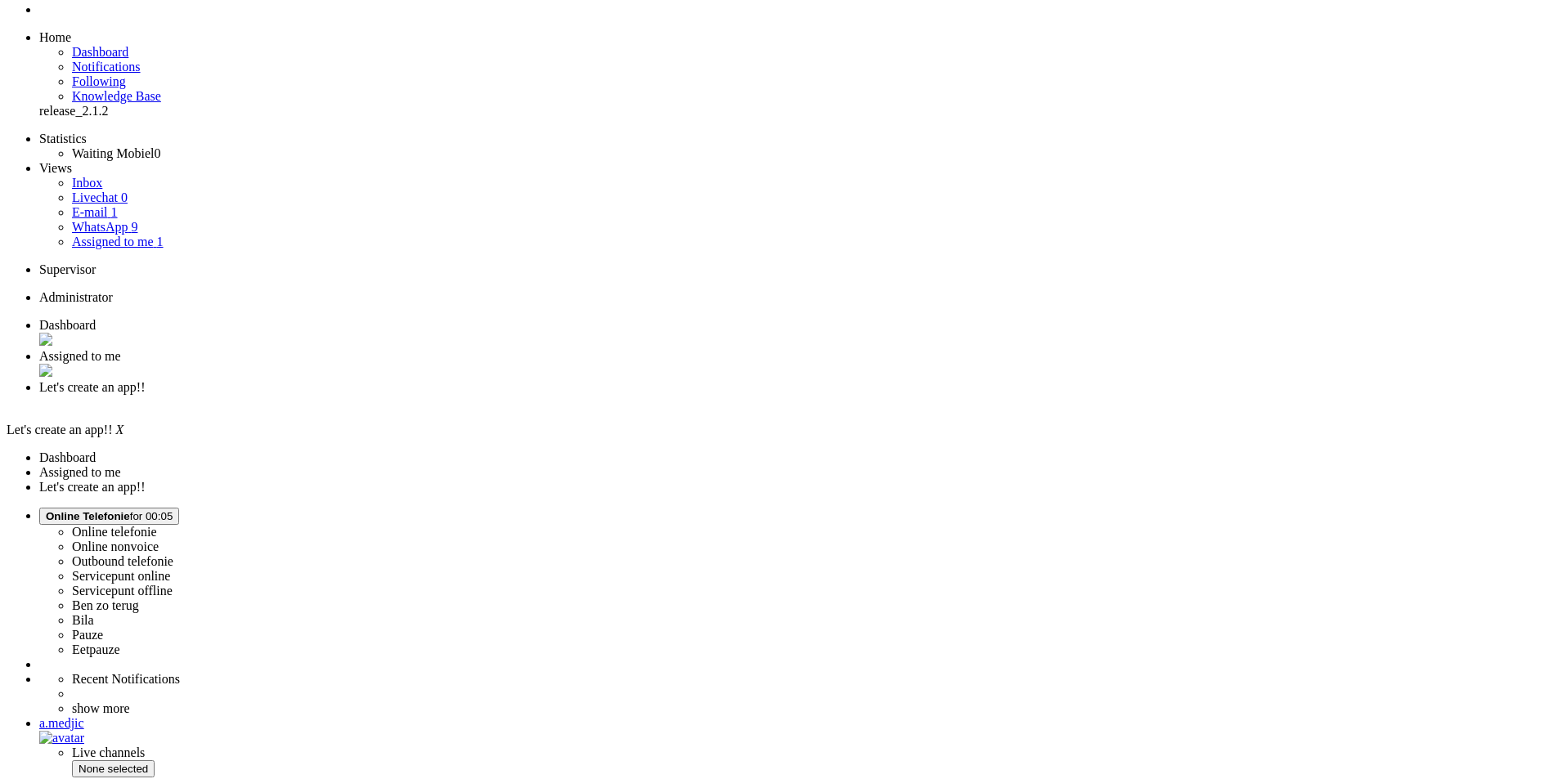
scroll to position [0, 0]
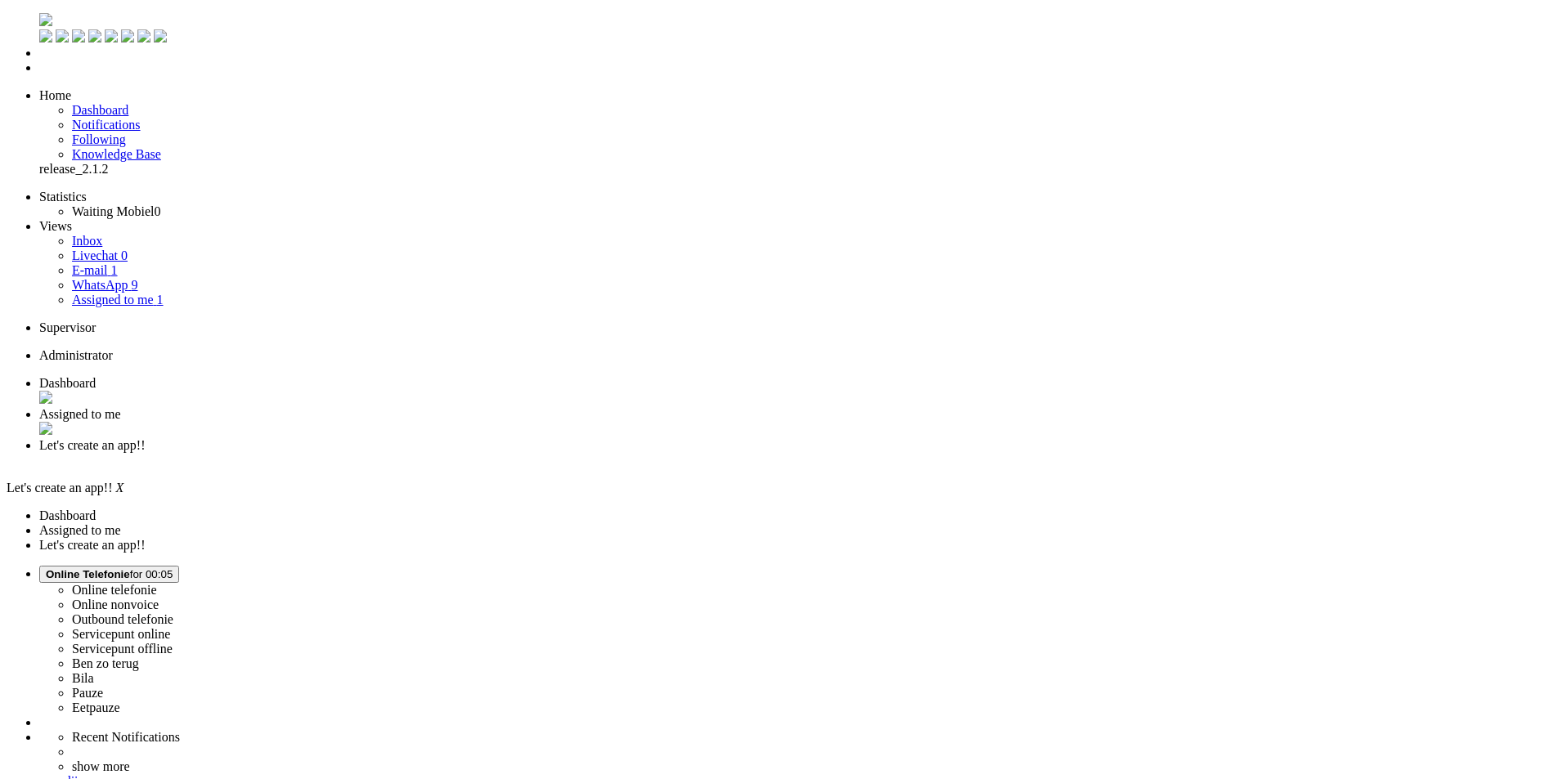
click at [613, 453] on div "Close tab" at bounding box center [795, 460] width 1512 height 15
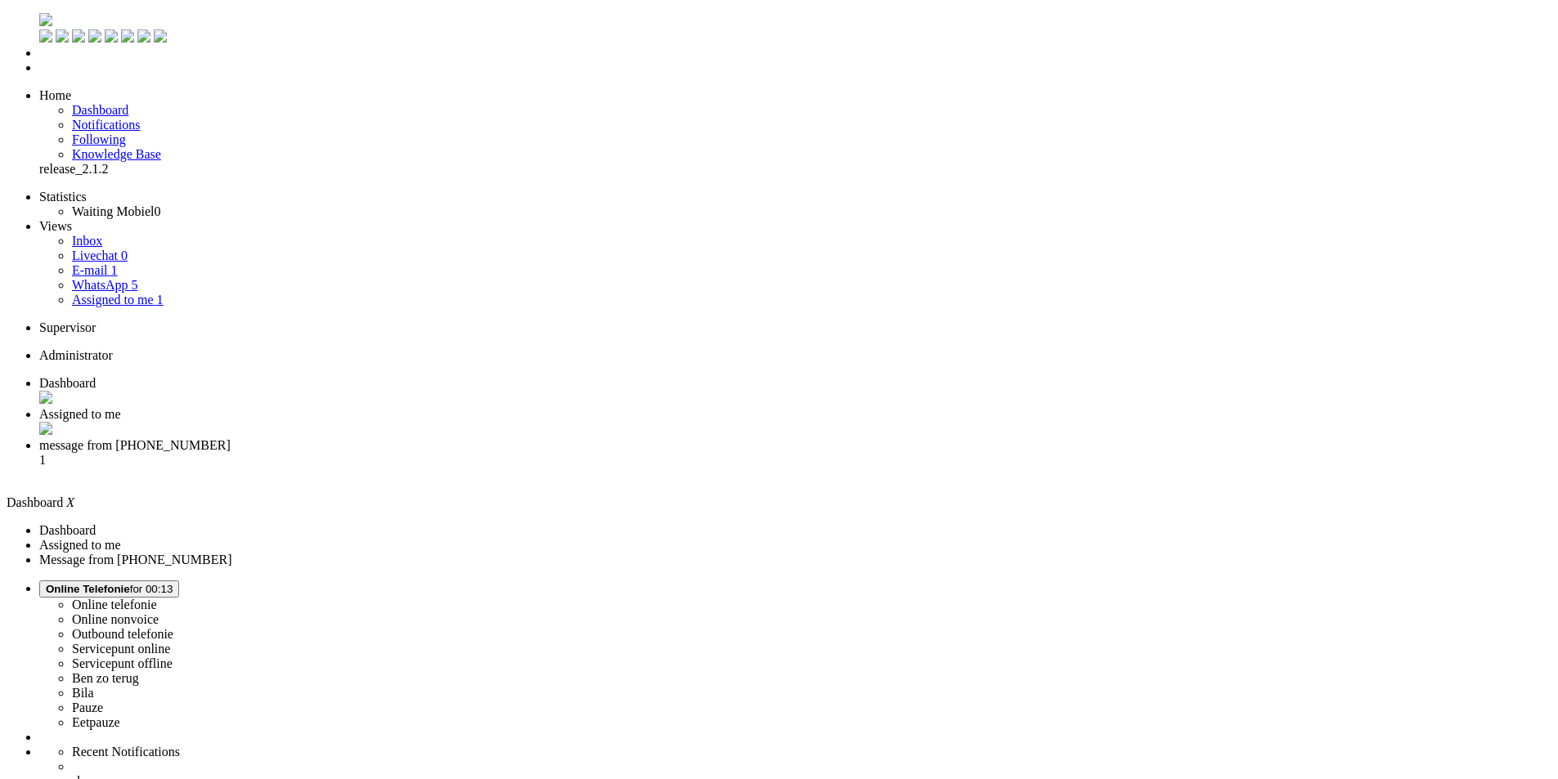
click at [231, 438] on span "message from +31685343053" at bounding box center [134, 445] width 191 height 14
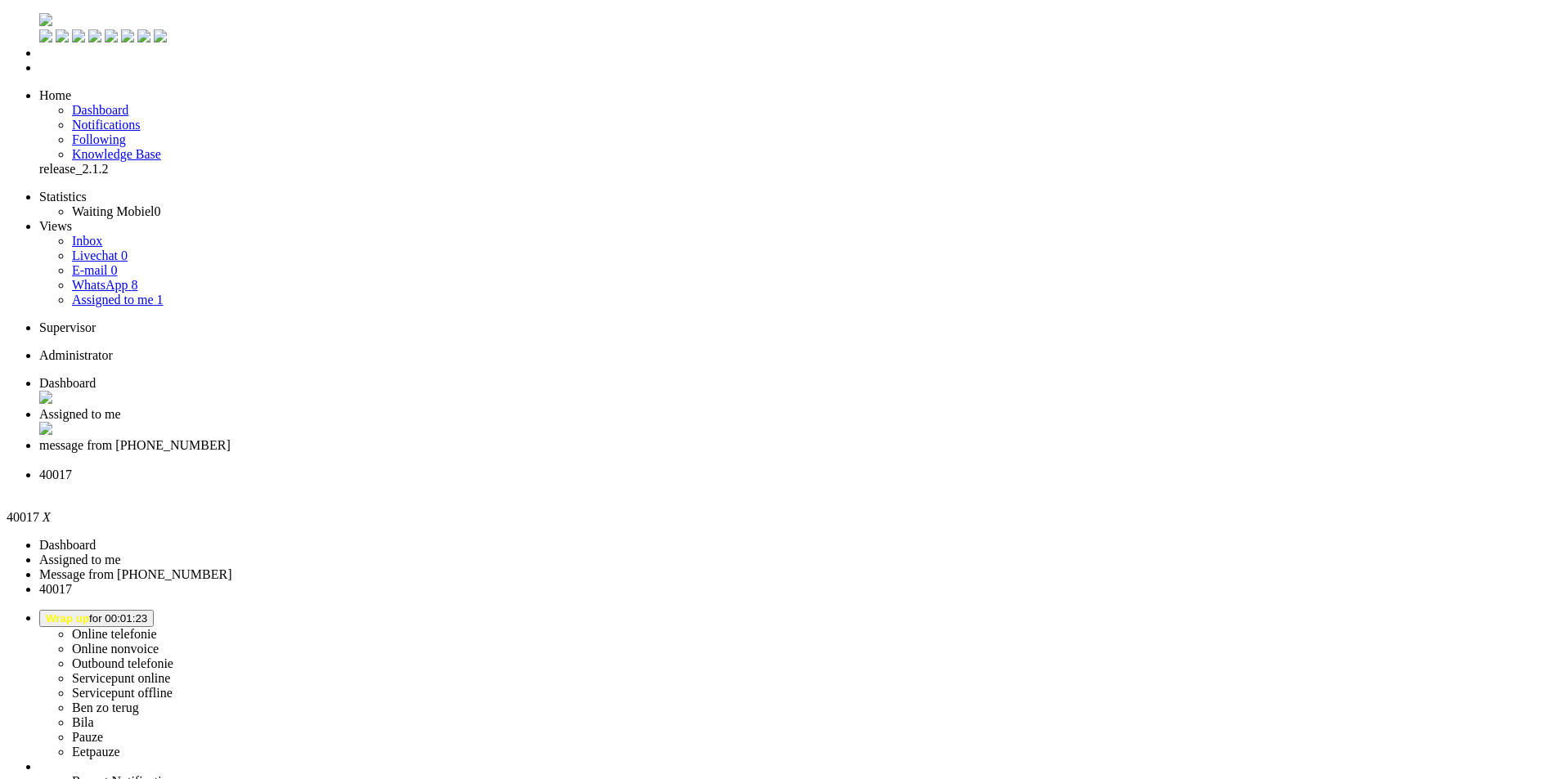
click at [749, 483] on div "Close tab" at bounding box center [795, 490] width 1512 height 15
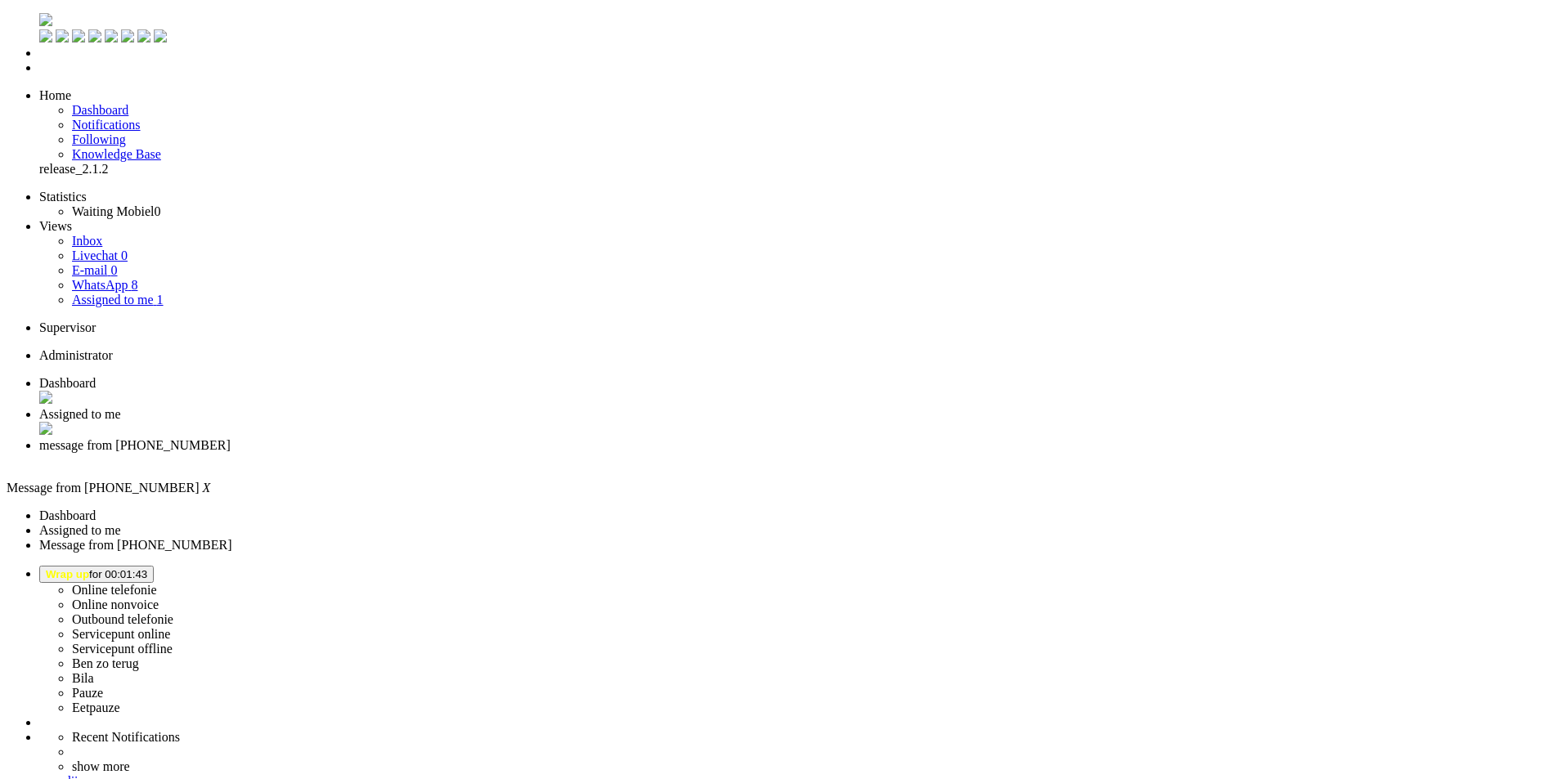
click at [154, 566] on button "Wrap up for 00:01:43" at bounding box center [96, 574] width 115 height 17
click at [103, 686] on label "Pauze" at bounding box center [87, 693] width 31 height 14
click at [611, 453] on div "Close tab" at bounding box center [795, 460] width 1512 height 15
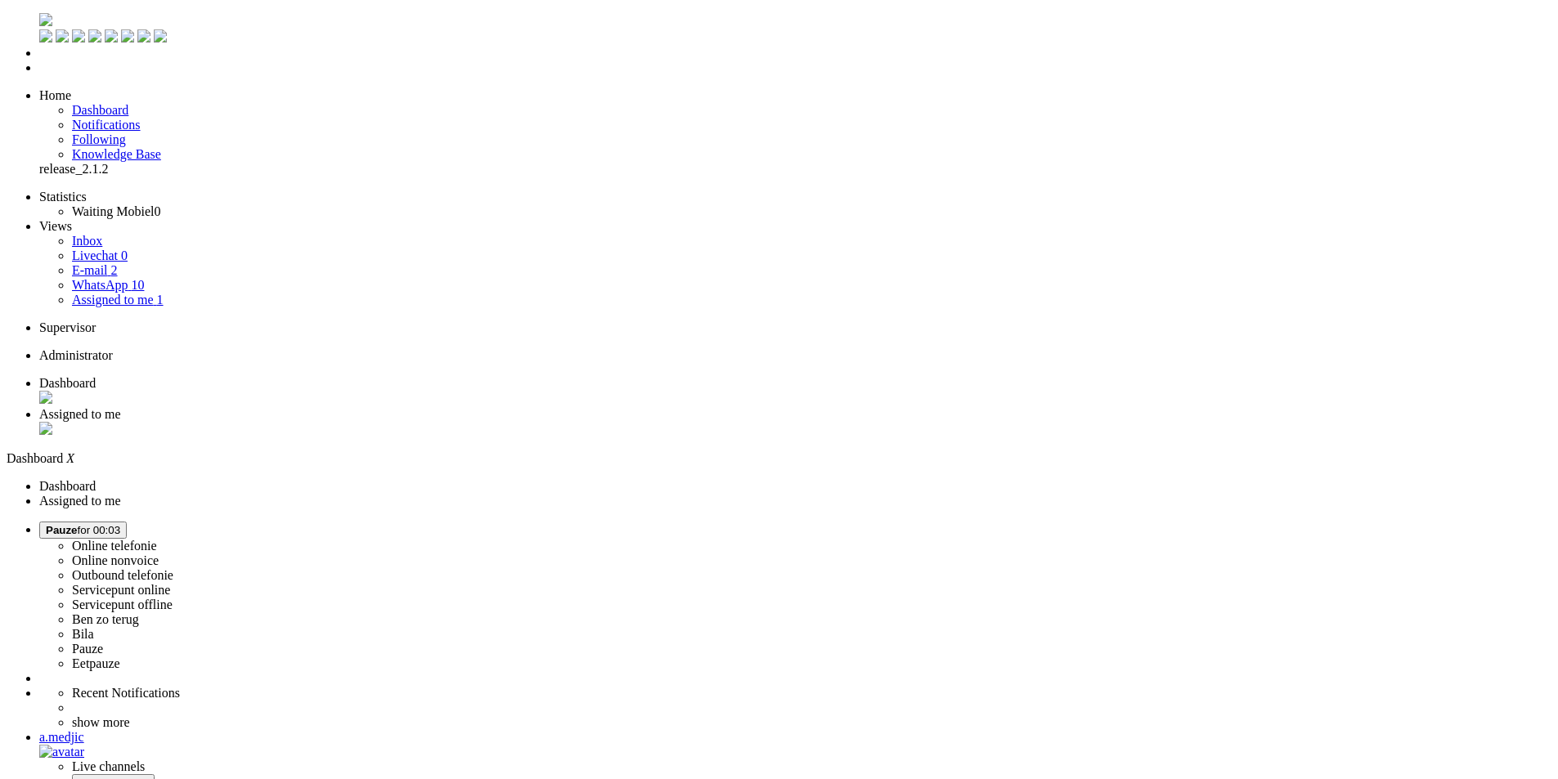
click at [121, 407] on span "Assigned to me" at bounding box center [80, 414] width 82 height 14
click at [529, 376] on ul "Dashboard Assigned to me" at bounding box center [785, 407] width 1557 height 62
click at [96, 376] on span "Dashboard" at bounding box center [67, 383] width 56 height 14
click at [121, 406] on span "Assigned to me" at bounding box center [80, 413] width 82 height 14
click at [474, 420] on div "Close tab" at bounding box center [801, 428] width 1525 height 16
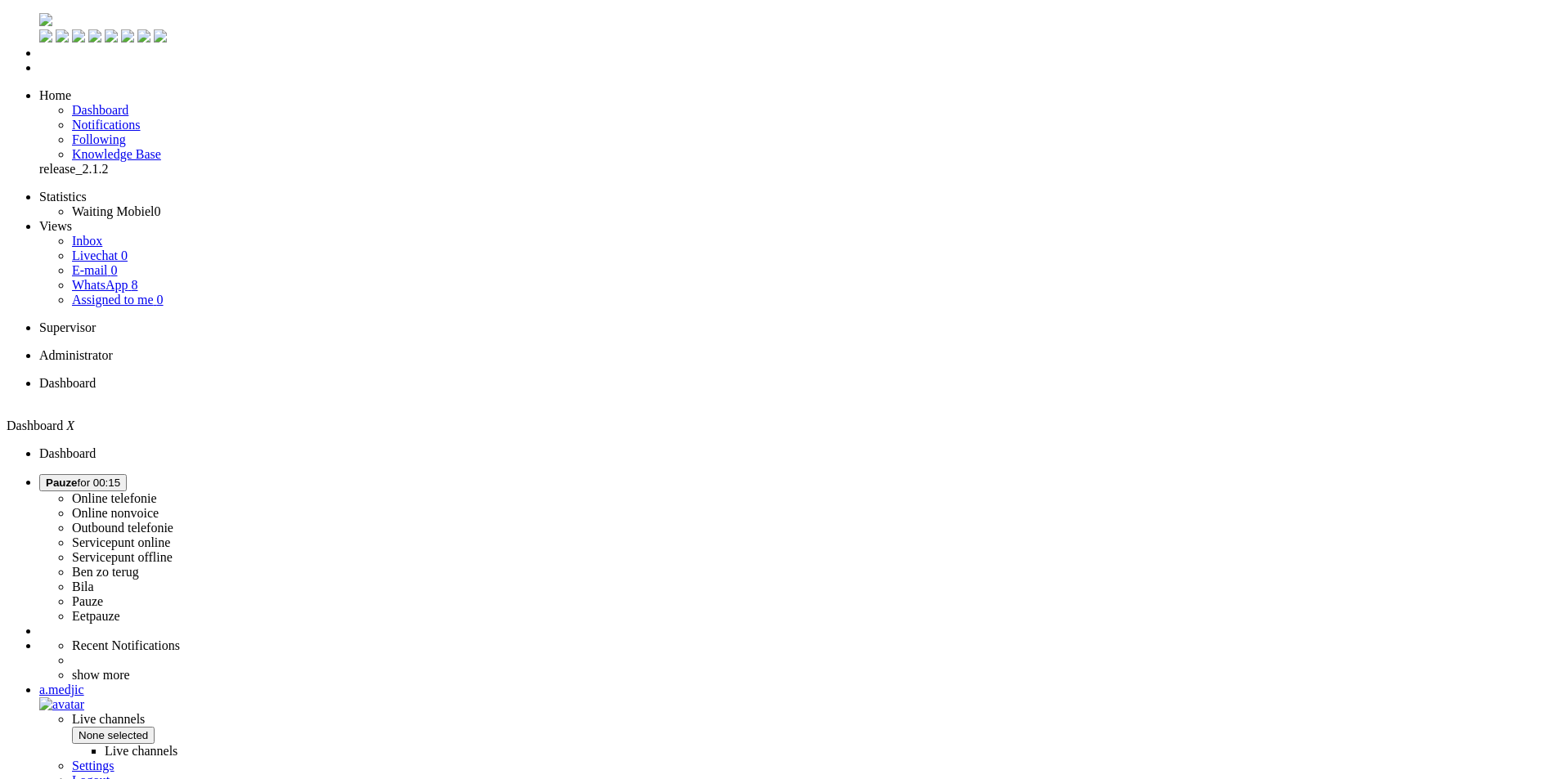
click at [127, 474] on button "Pauze for 00:15" at bounding box center [83, 482] width 88 height 17
click at [157, 492] on label "Online telefonie" at bounding box center [114, 499] width 85 height 14
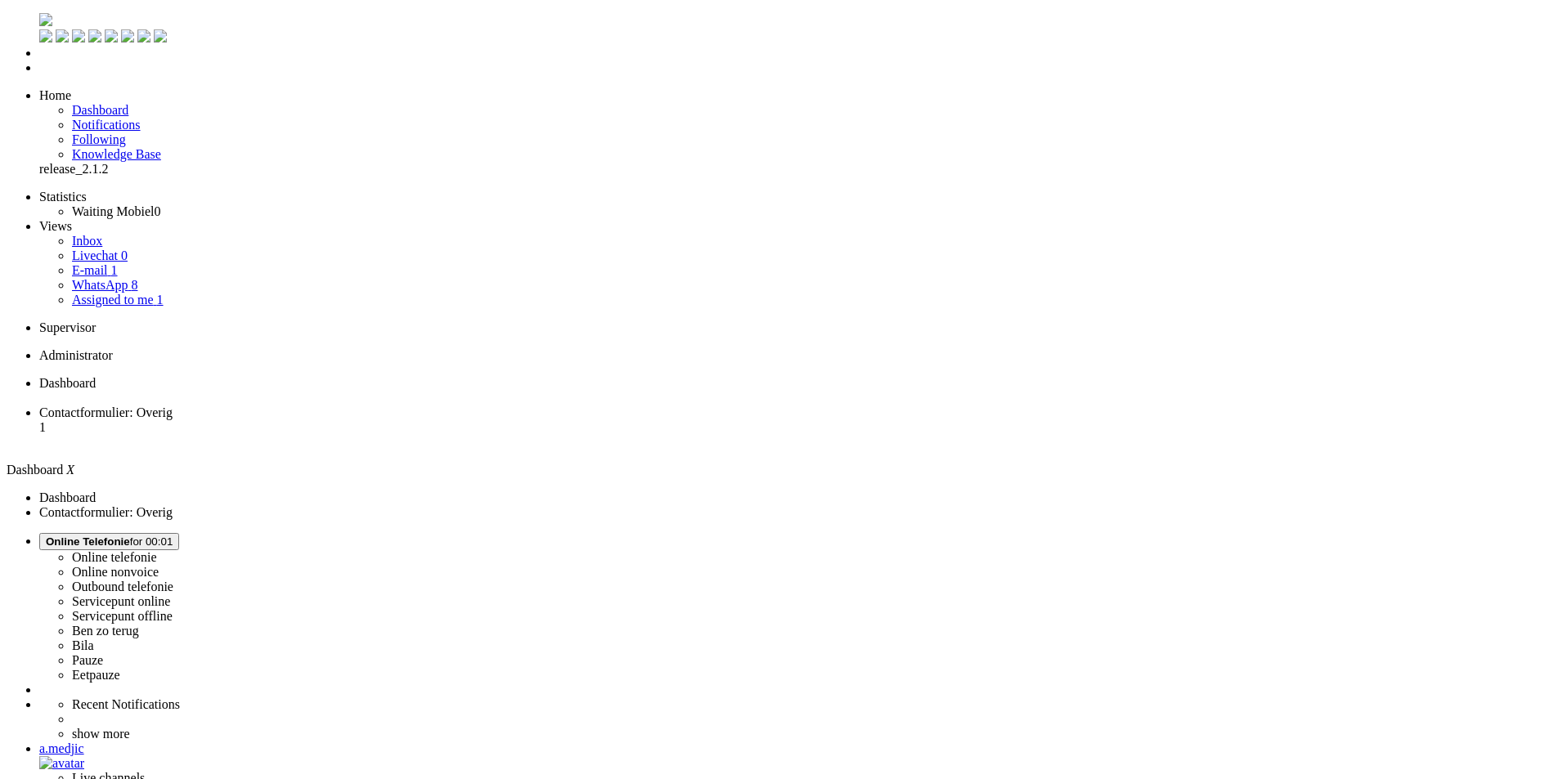
click at [402, 406] on li "Contactformulier: Overig 1" at bounding box center [795, 428] width 1512 height 44
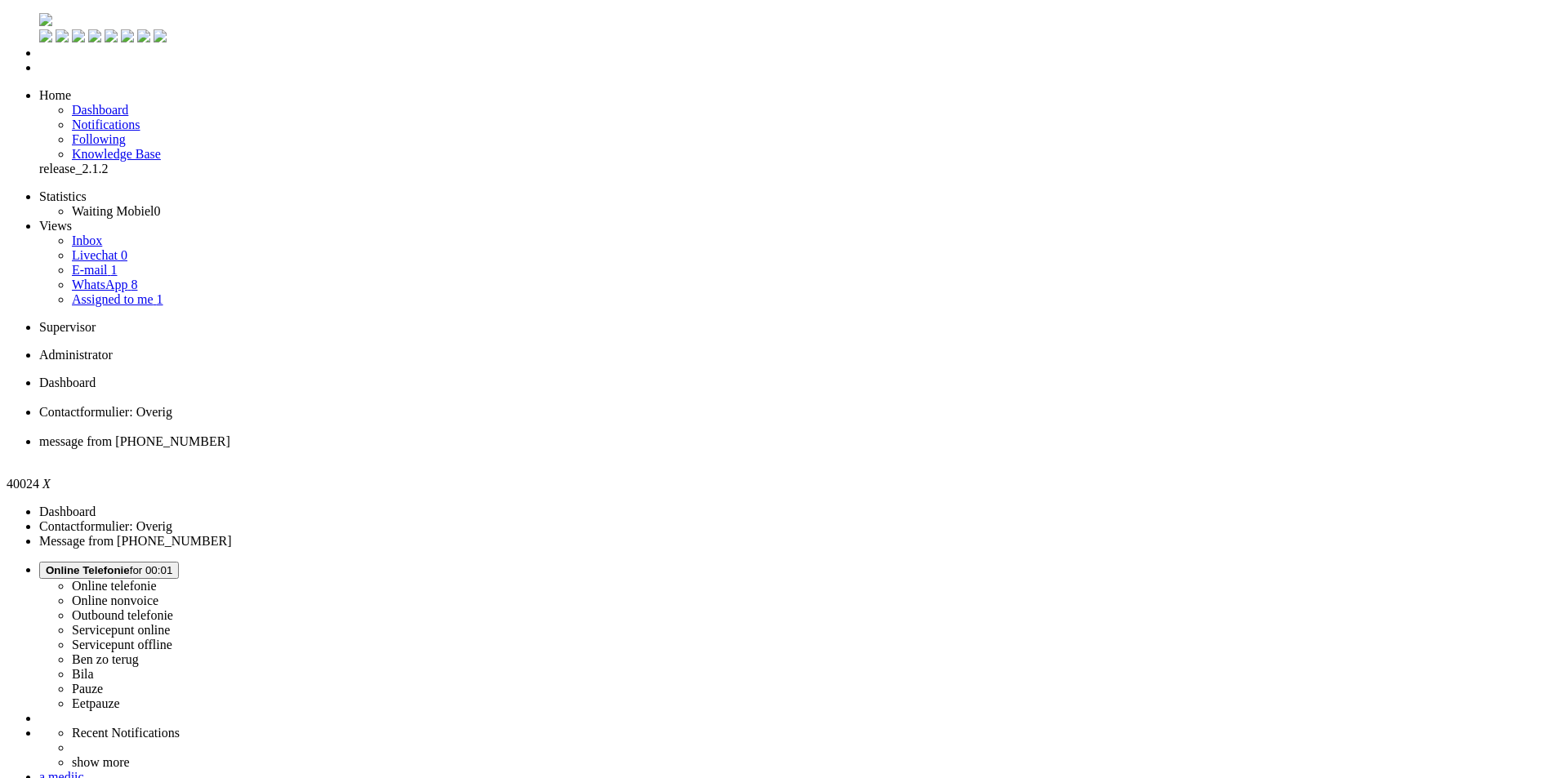
click at [609, 449] on div "Close tab" at bounding box center [800, 456] width 1523 height 15
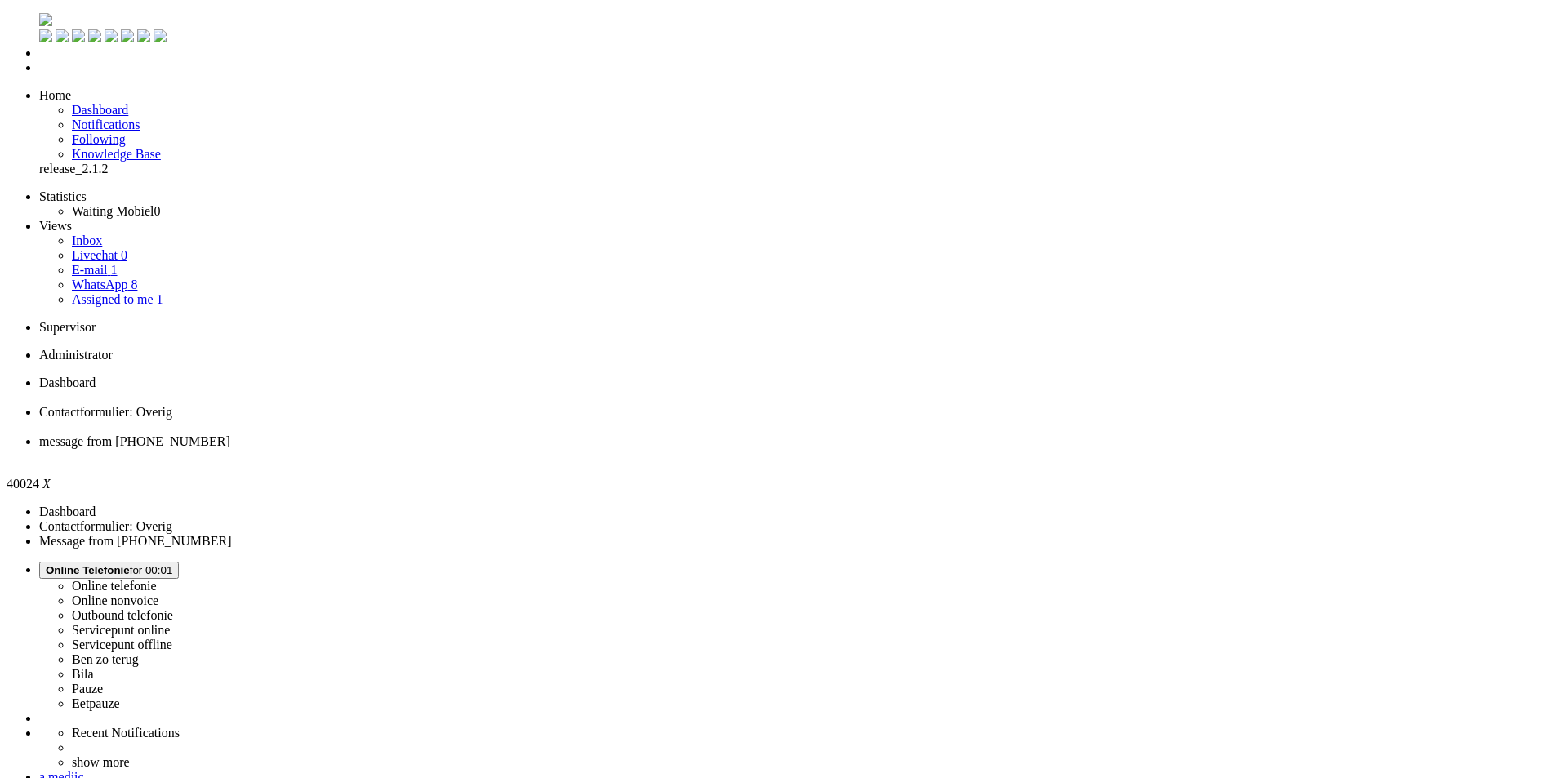
click at [173, 405] on span "Contactformulier: Overig" at bounding box center [105, 412] width 133 height 14
click at [231, 434] on span "message from +31650252217" at bounding box center [134, 441] width 191 height 14
click at [173, 405] on span "Contactformulier: Overig" at bounding box center [105, 412] width 133 height 14
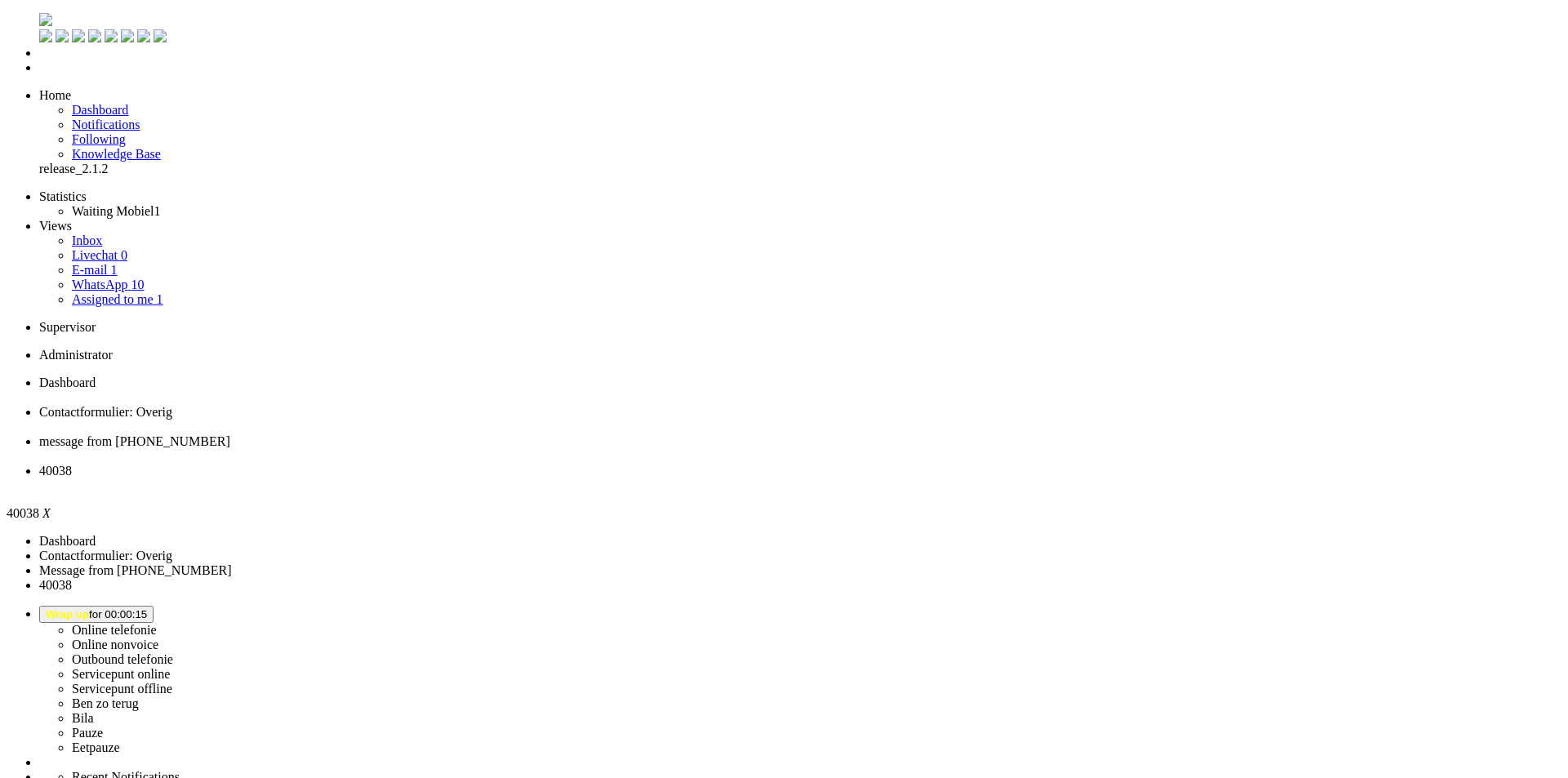
click at [750, 478] on div "Close tab" at bounding box center [800, 485] width 1523 height 15
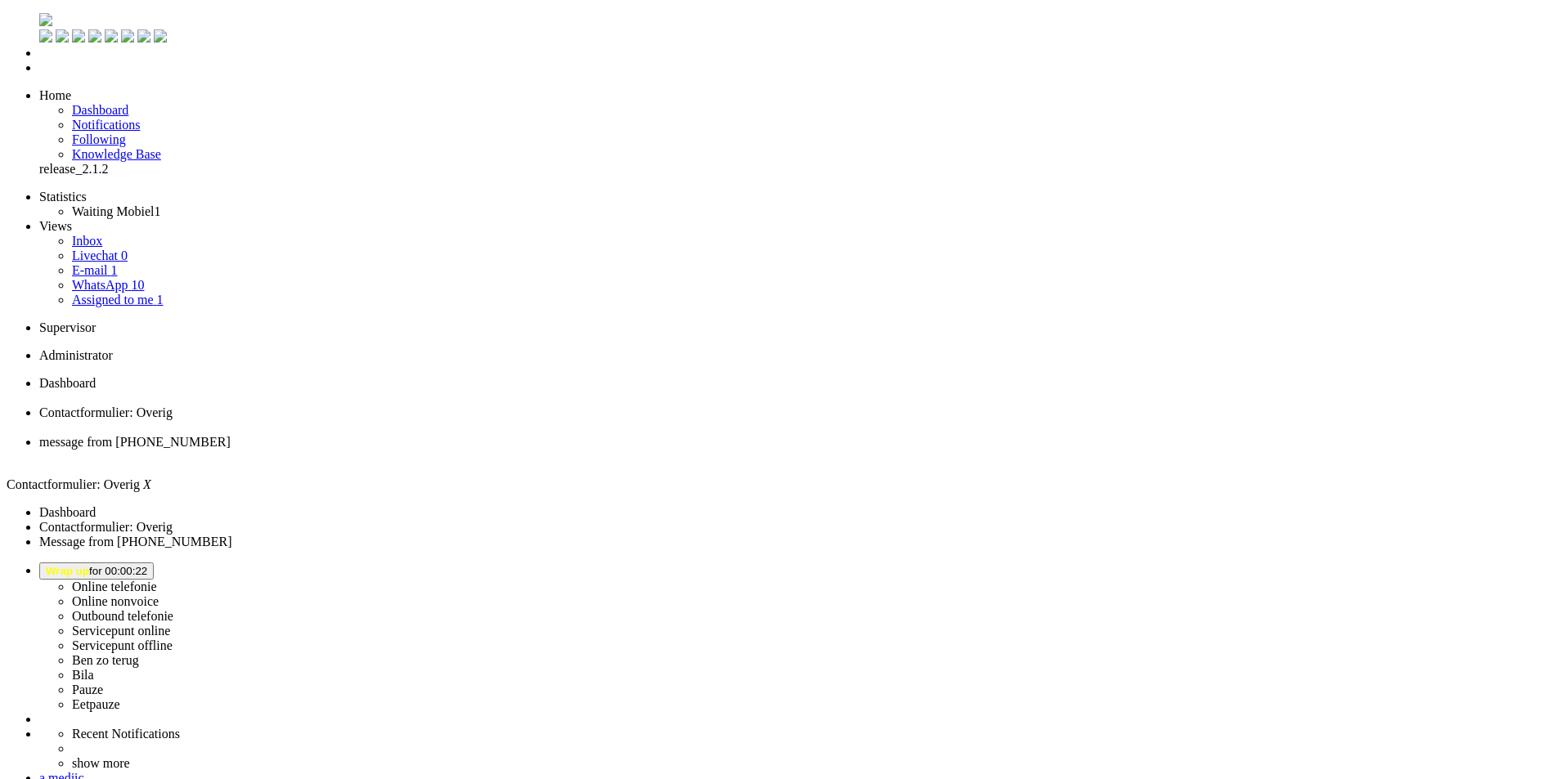
click at [231, 435] on span "message from +31650252217" at bounding box center [134, 442] width 191 height 14
drag, startPoint x: 412, startPoint y: 29, endPoint x: 8, endPoint y: 2, distance: 404.9
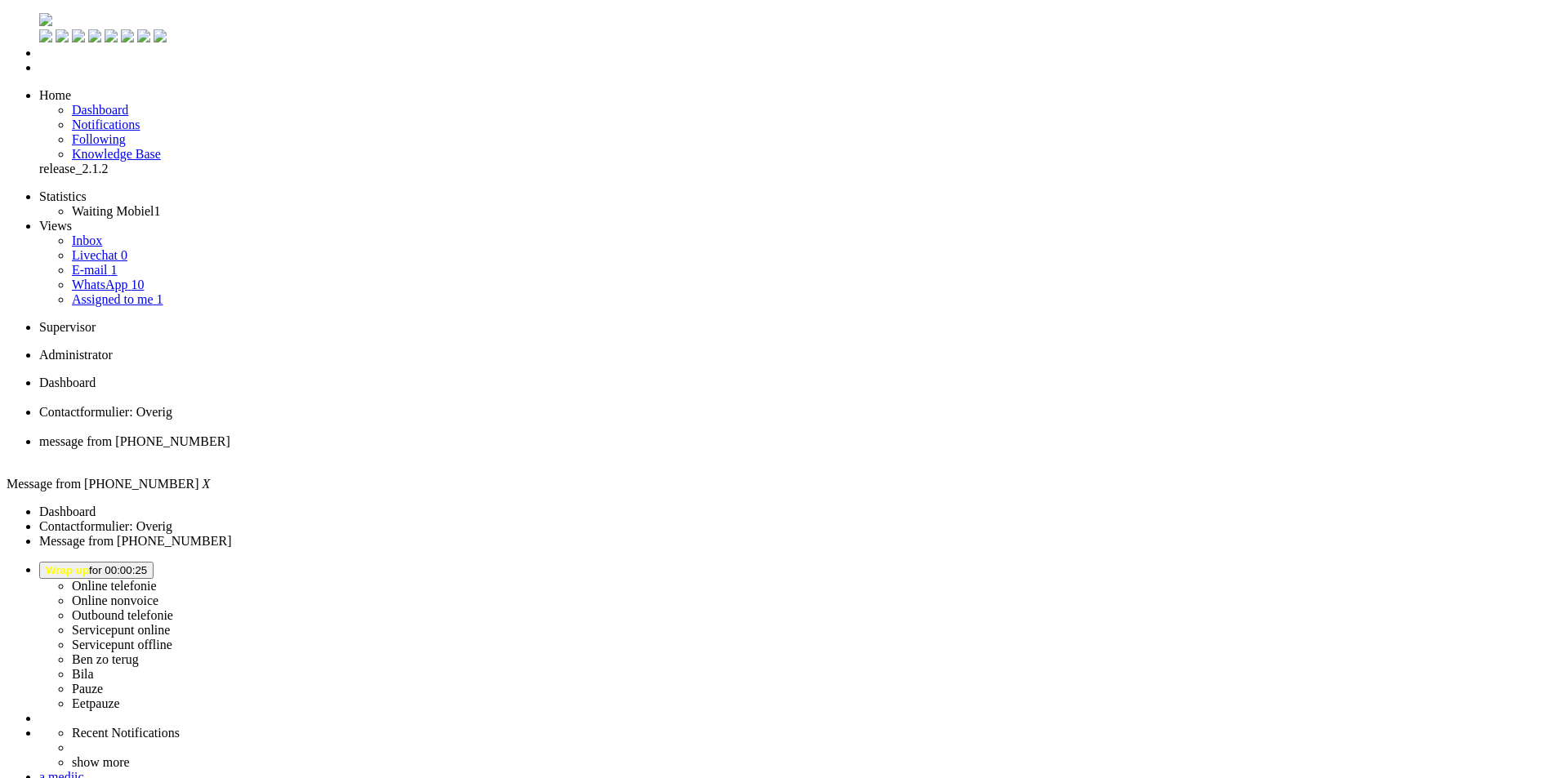
click at [173, 405] on span "Contactformulier: Overig" at bounding box center [105, 412] width 133 height 14
click at [147, 564] on span "Wrap up for 00:00:52" at bounding box center [96, 570] width 101 height 12
click at [139, 657] on label "Ben zo terug" at bounding box center [105, 664] width 67 height 14
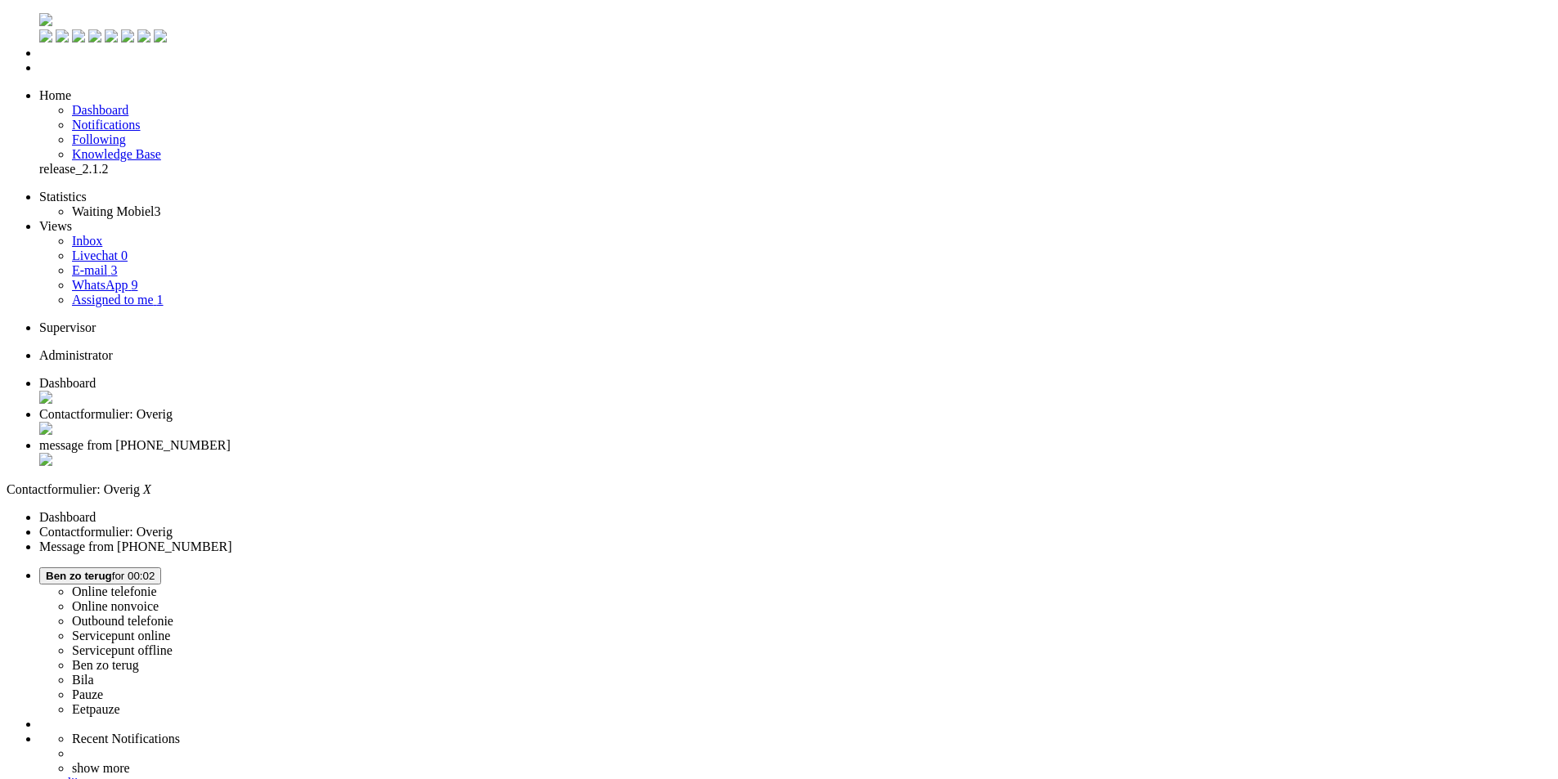
click at [161, 568] on button "Ben zo terug for 00:02" at bounding box center [100, 576] width 122 height 17
click at [157, 585] on label "Online telefonie" at bounding box center [114, 592] width 85 height 14
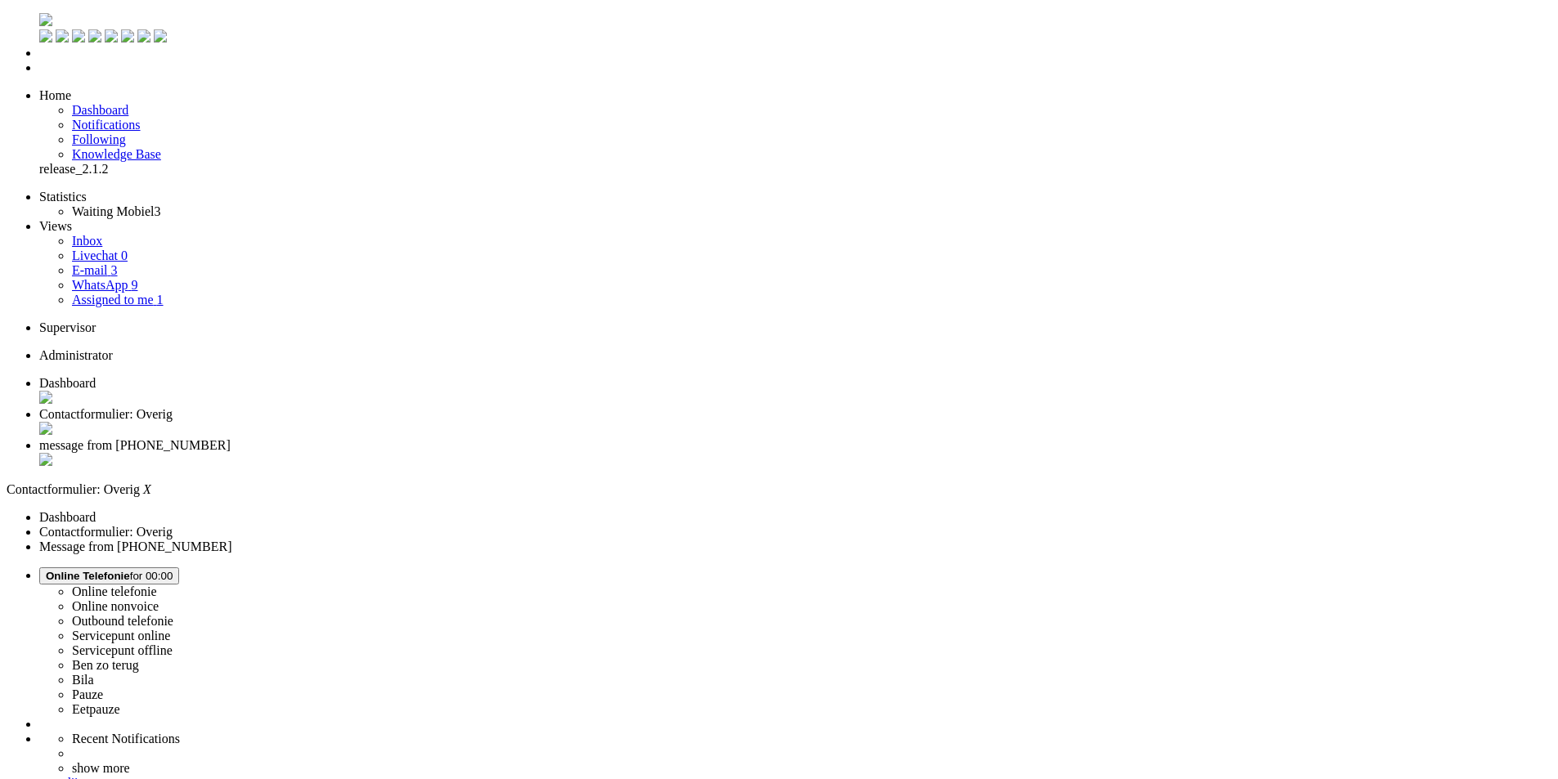
click at [547, 438] on li "message from +31650252217" at bounding box center [801, 453] width 1525 height 31
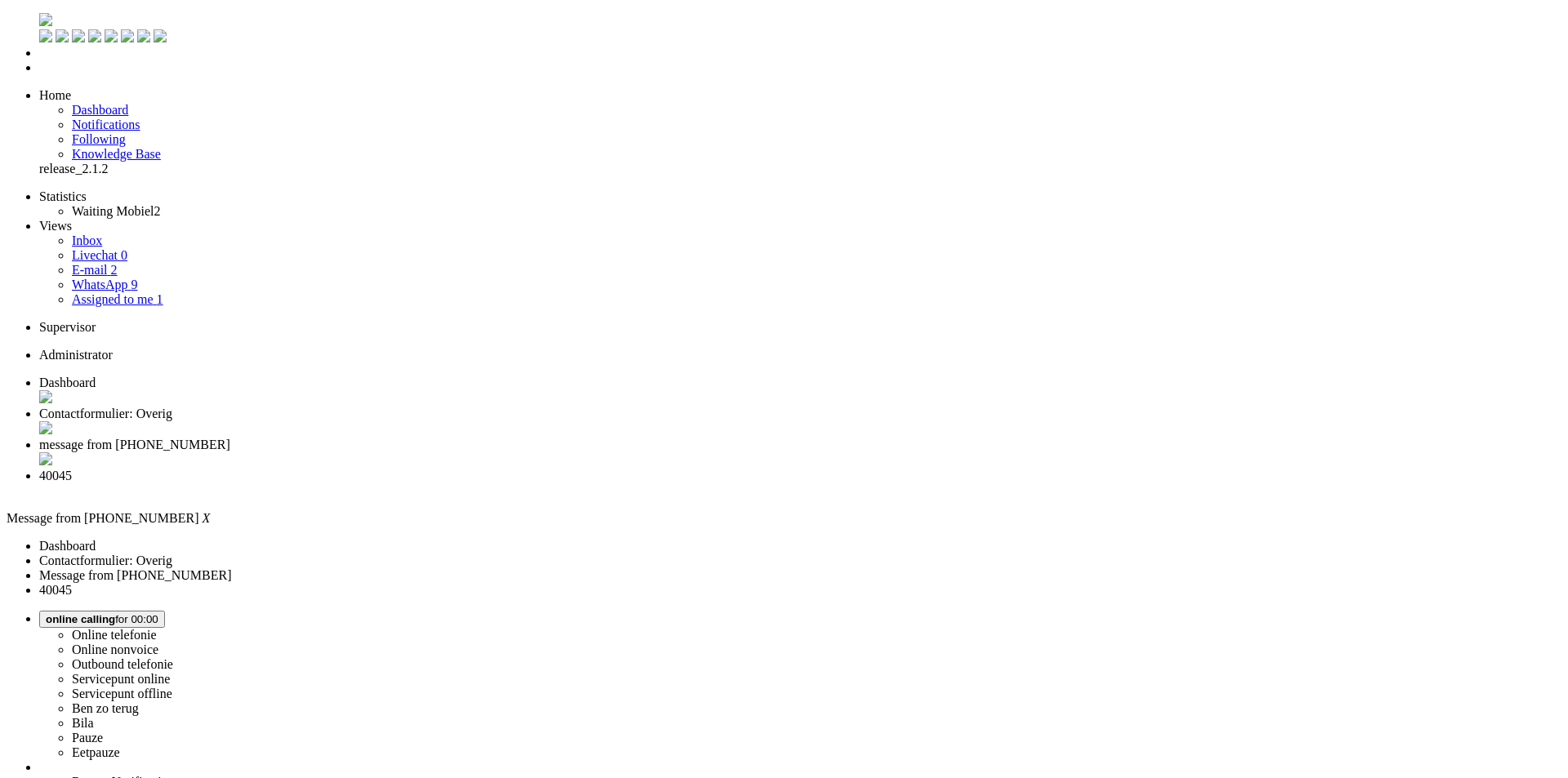
click at [608, 452] on div "Close tab" at bounding box center [800, 460] width 1523 height 16
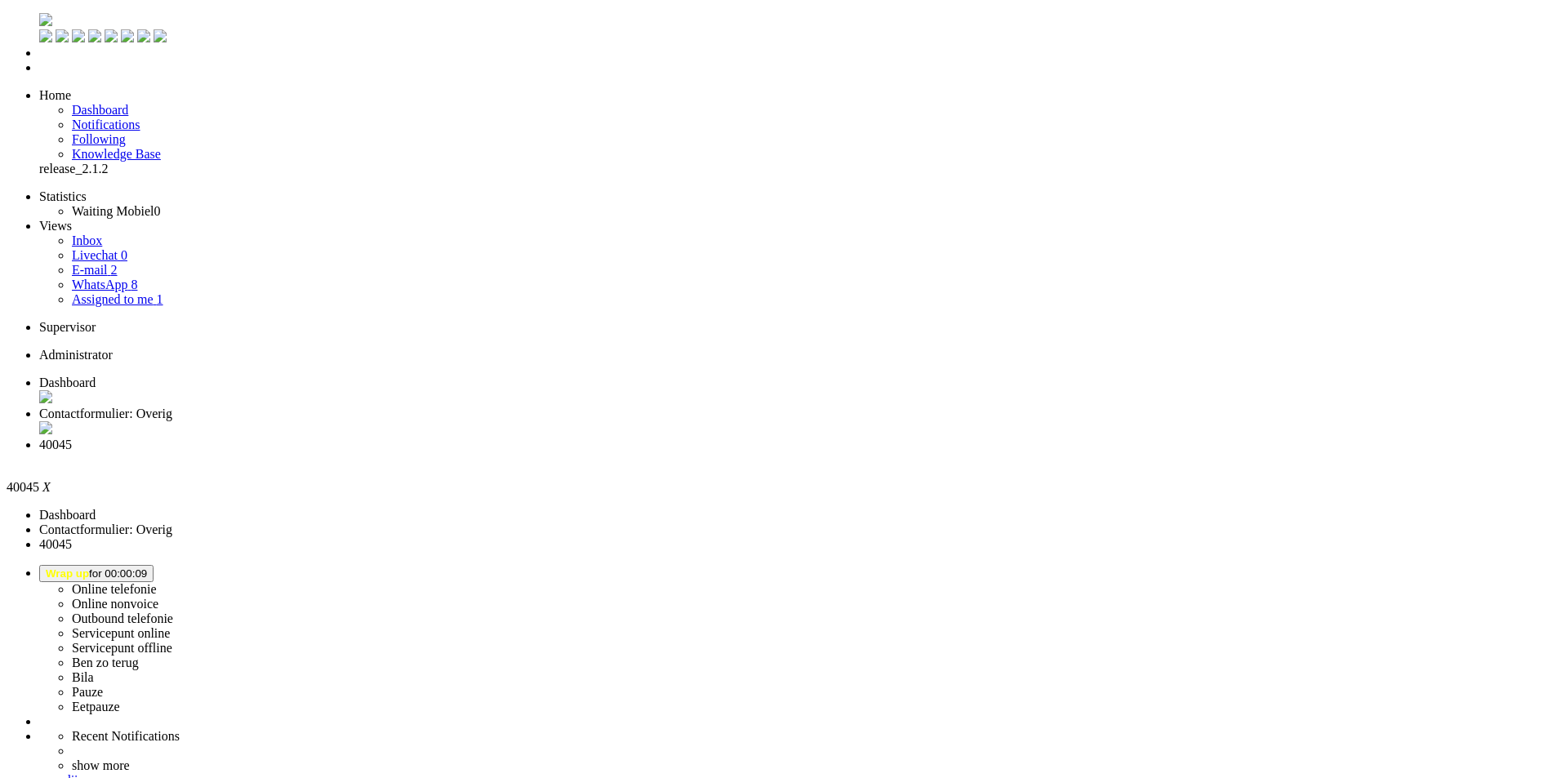
click at [609, 452] on div "Close tab" at bounding box center [800, 459] width 1523 height 15
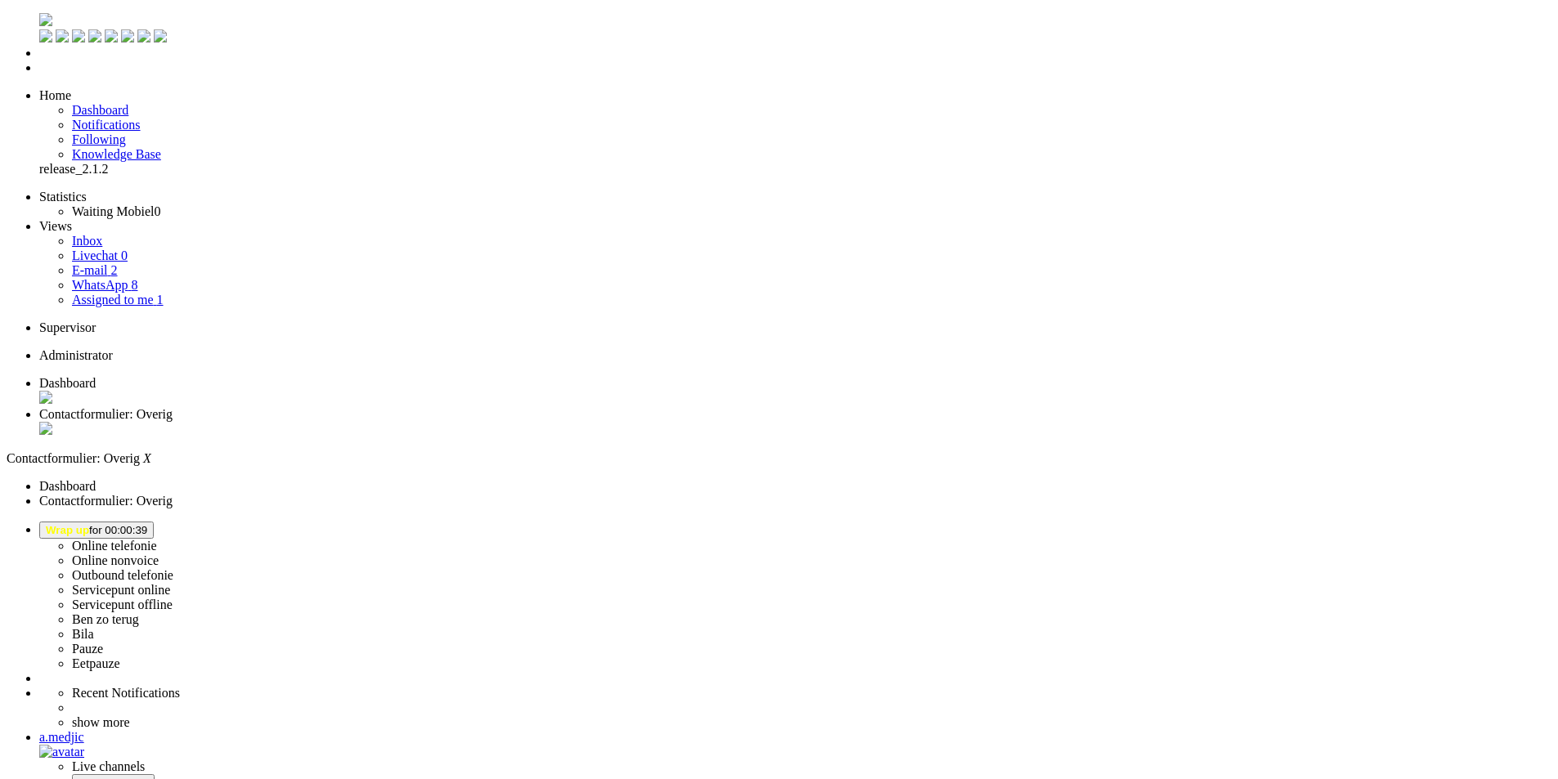
click at [477, 422] on div "Close tab" at bounding box center [795, 430] width 1512 height 16
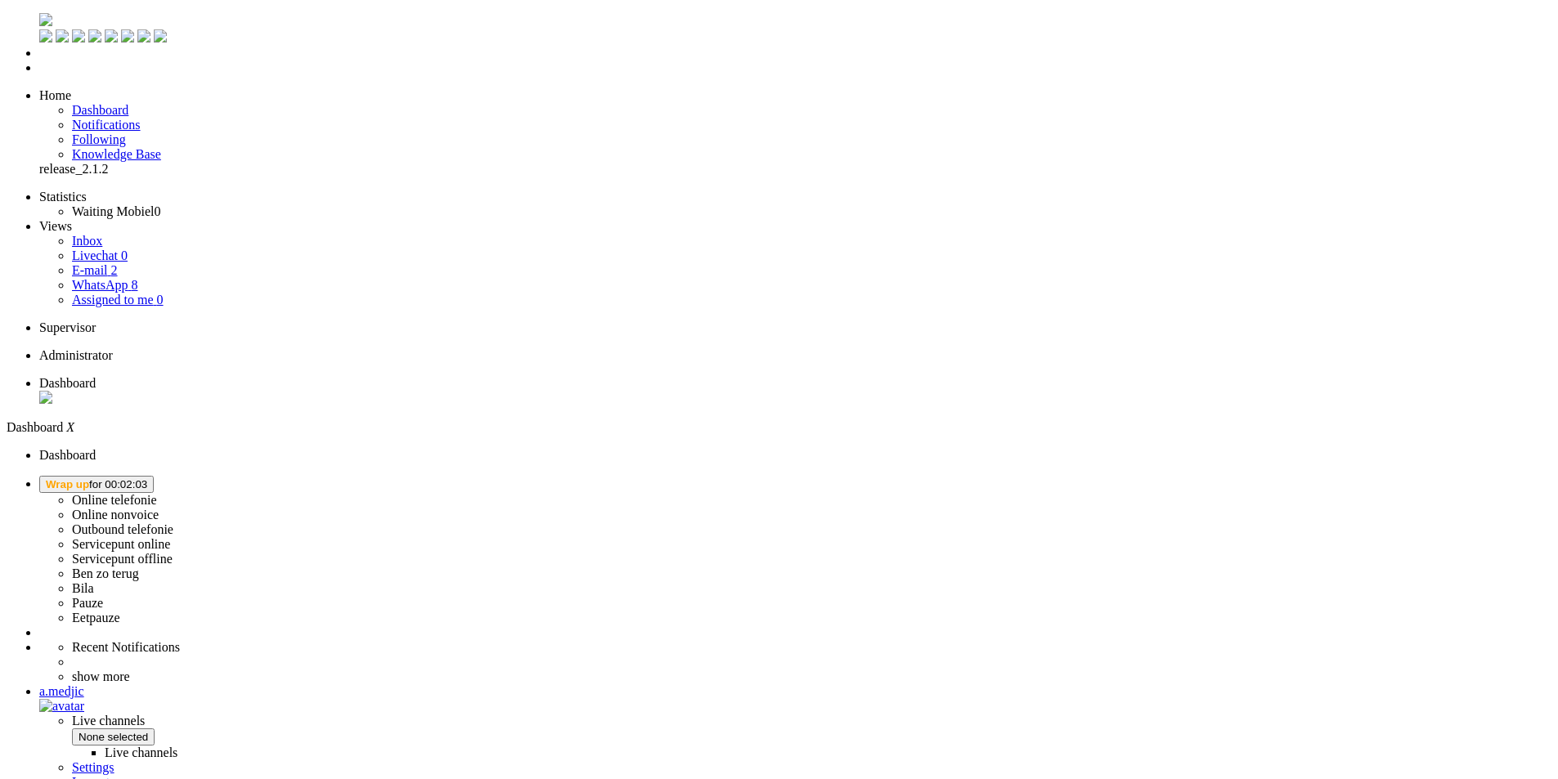
click at [147, 478] on span "Wrap up for 00:02:03" at bounding box center [96, 484] width 101 height 12
click at [157, 493] on label "Online telefonie" at bounding box center [114, 500] width 85 height 14
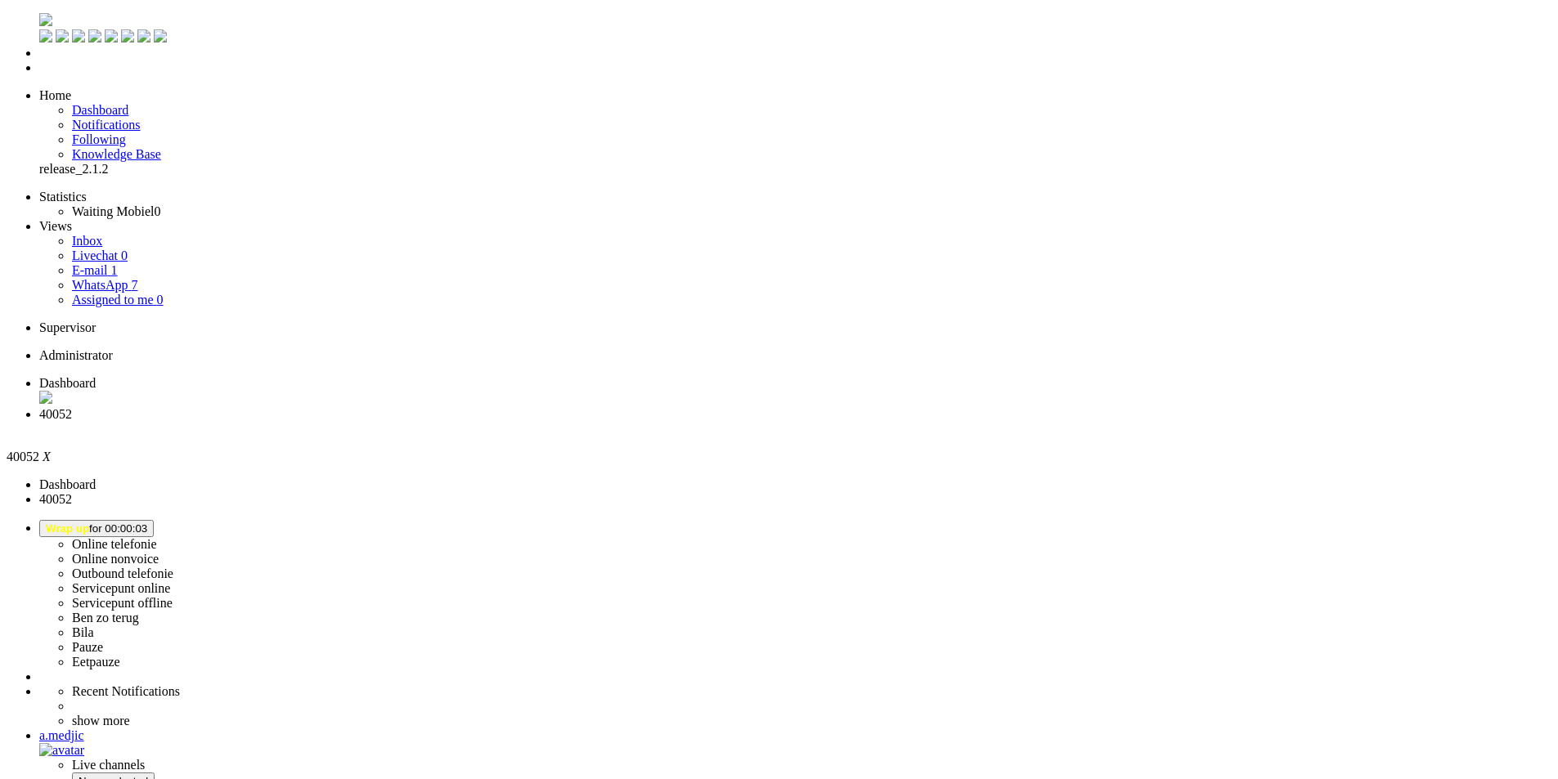
click at [474, 422] on div "Close tab" at bounding box center [795, 429] width 1512 height 15
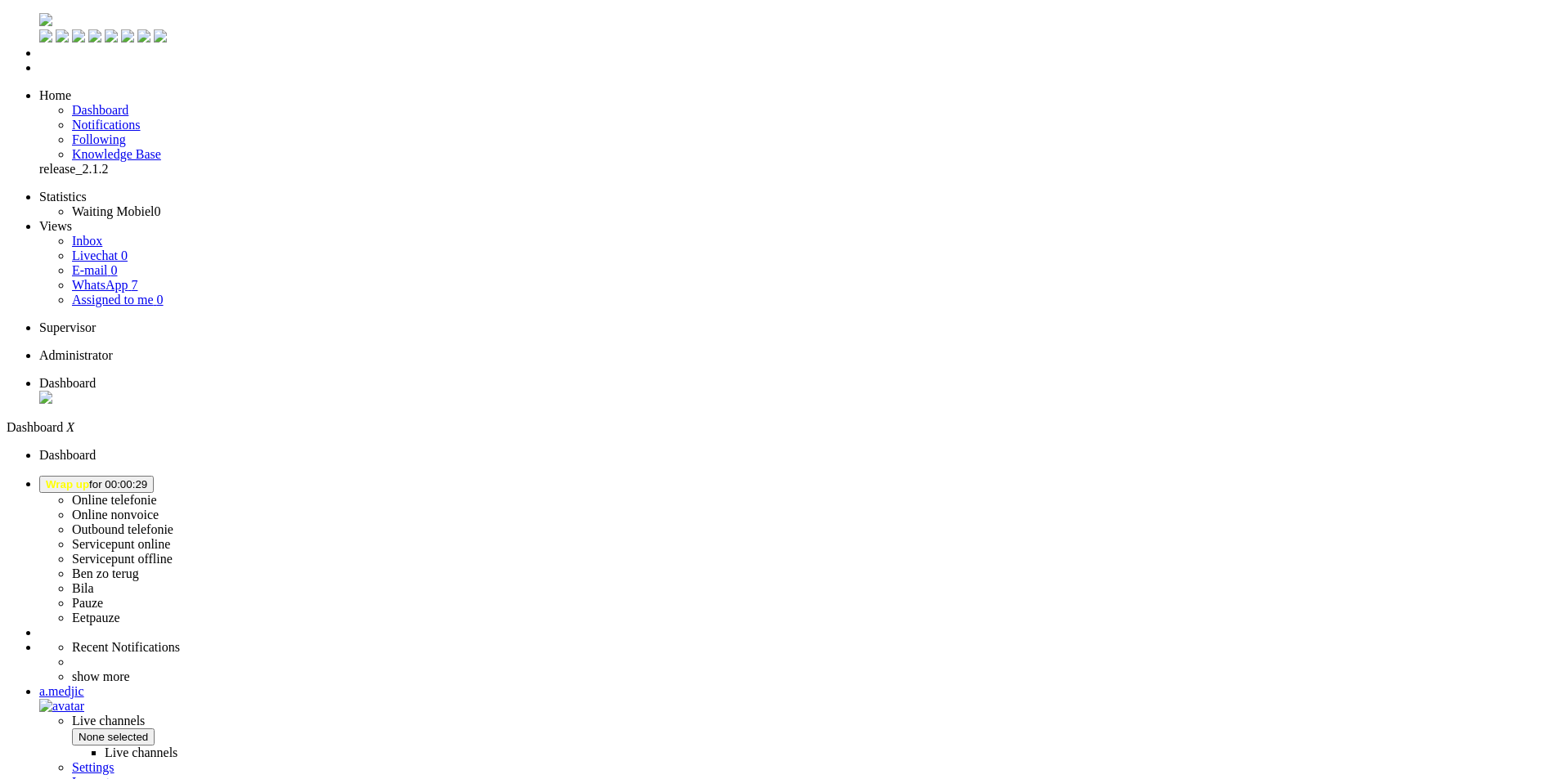
click at [148, 278] on li "WhatsApp 7" at bounding box center [812, 285] width 1480 height 15
click at [137, 278] on link "WhatsApp 7" at bounding box center [104, 285] width 65 height 14
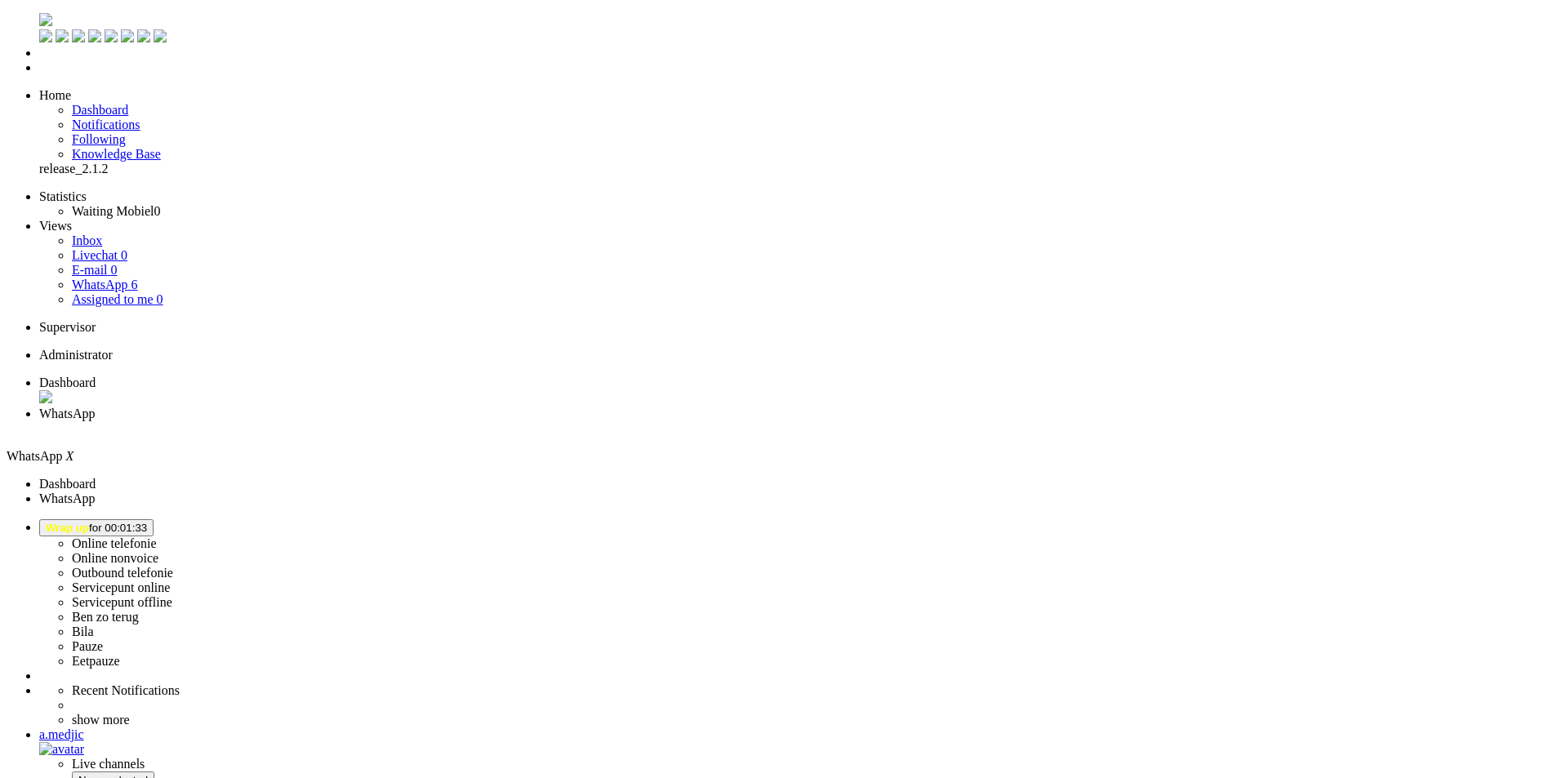
click at [147, 522] on span "Wrap up for 00:01:33" at bounding box center [96, 528] width 101 height 12
click at [157, 536] on label "Online telefonie" at bounding box center [114, 543] width 85 height 14
click at [130, 522] on span "Online Telefonie" at bounding box center [88, 528] width 84 height 12
click at [179, 519] on button "Online Telefonie for 00:00" at bounding box center [109, 527] width 140 height 17
click at [473, 421] on div "Close tab" at bounding box center [800, 428] width 1523 height 15
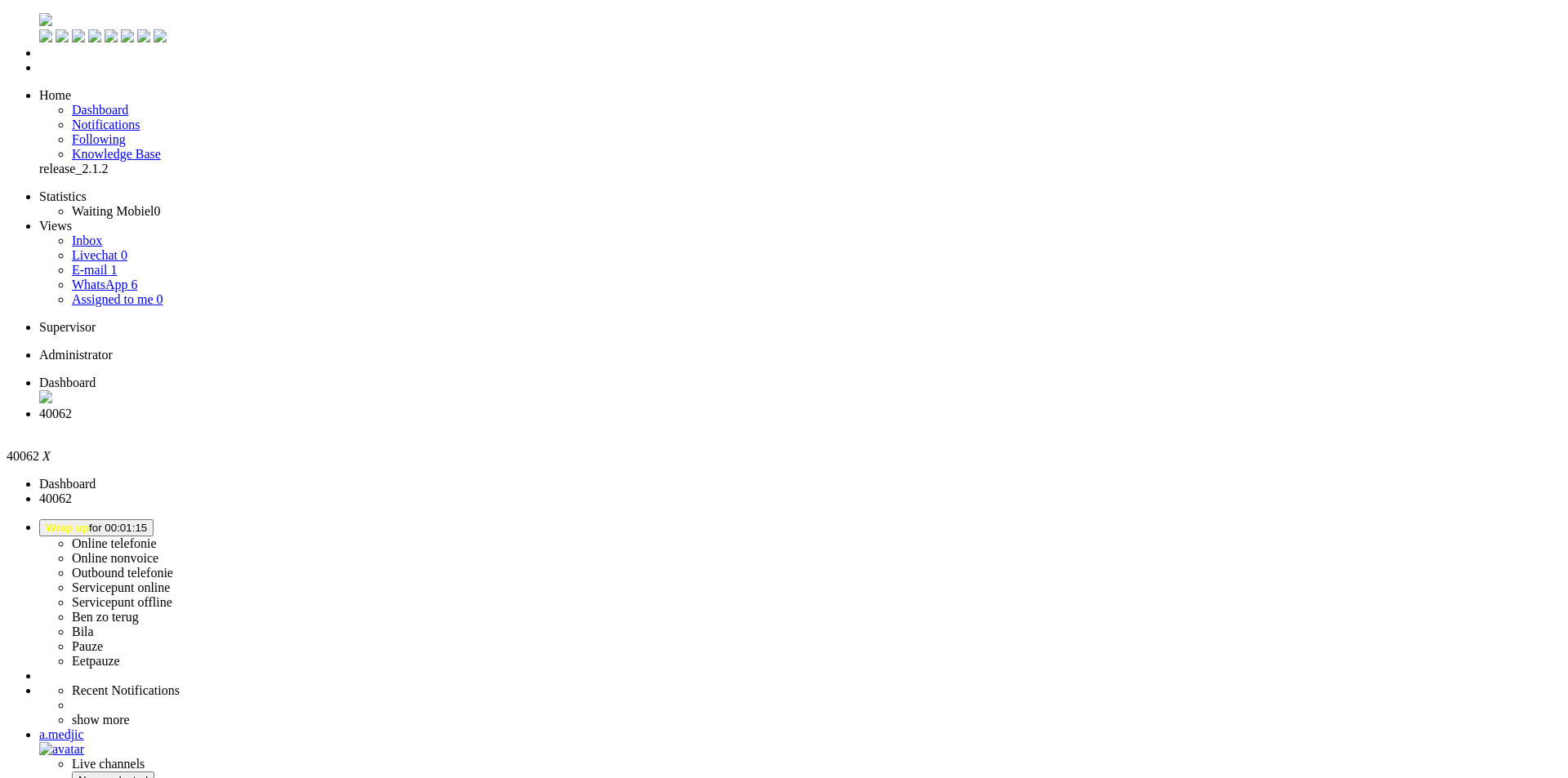
click at [478, 406] on li "40062" at bounding box center [800, 420] width 1523 height 29
click at [475, 421] on div "Close tab" at bounding box center [800, 428] width 1523 height 15
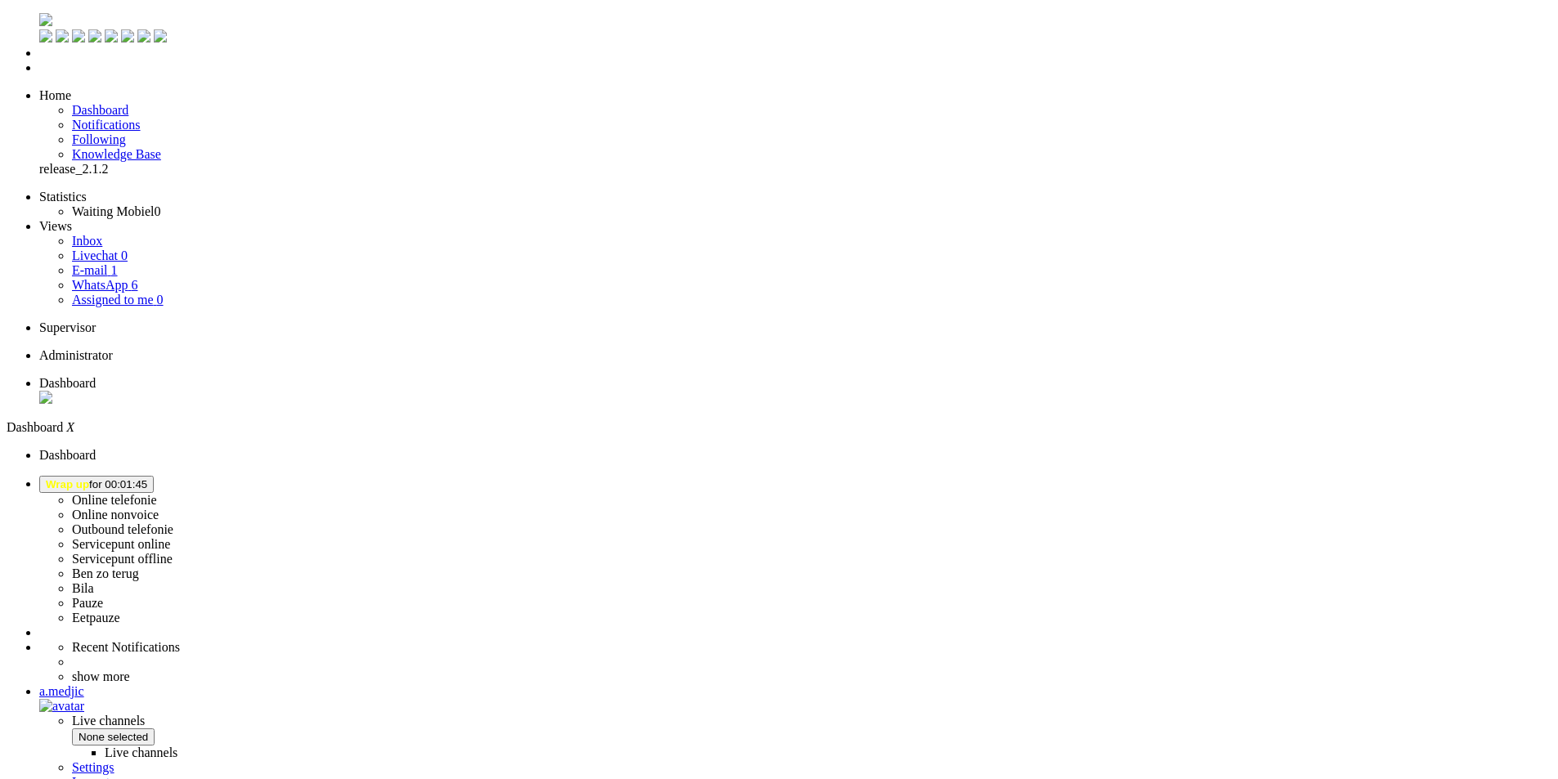
click at [147, 478] on span "Wrap up for 00:01:45" at bounding box center [96, 484] width 101 height 12
click at [157, 493] on label "Online telefonie" at bounding box center [114, 500] width 85 height 14
click at [112, 278] on link "WhatsApp 6" at bounding box center [104, 285] width 65 height 14
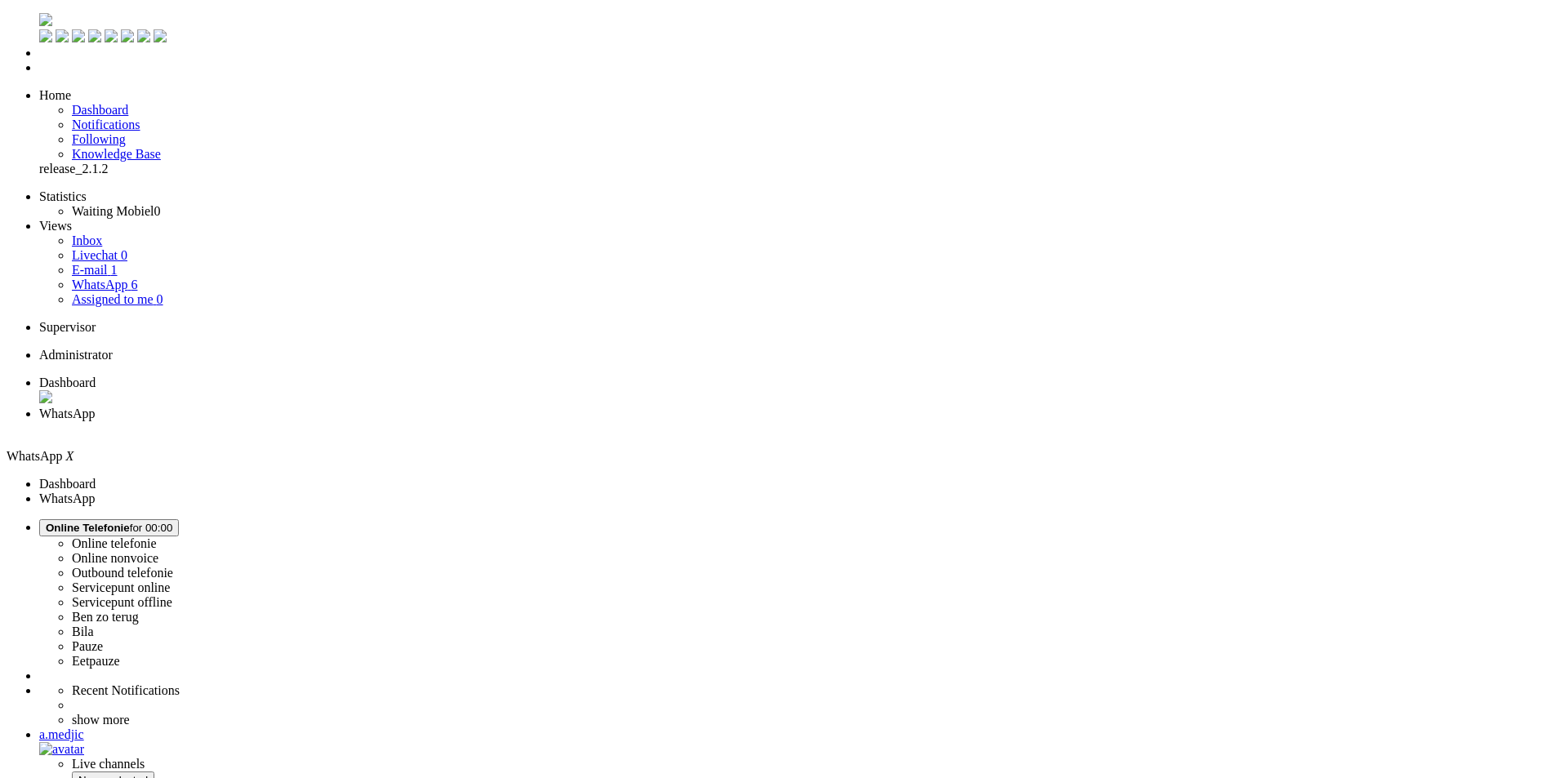
click at [114, 263] on link "E-mail 1" at bounding box center [95, 270] width 46 height 14
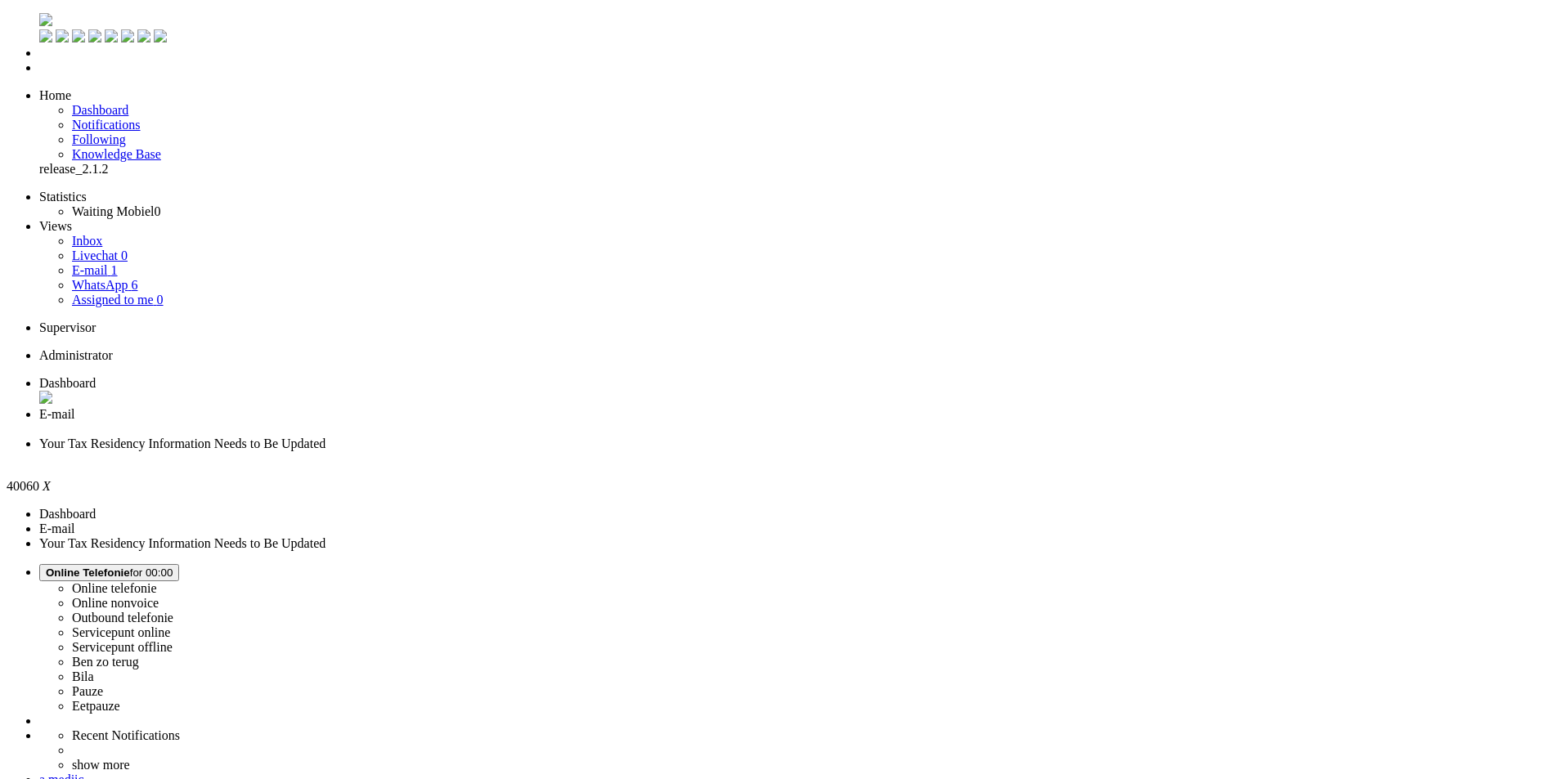
click at [609, 451] on div "Close tab" at bounding box center [795, 458] width 1512 height 15
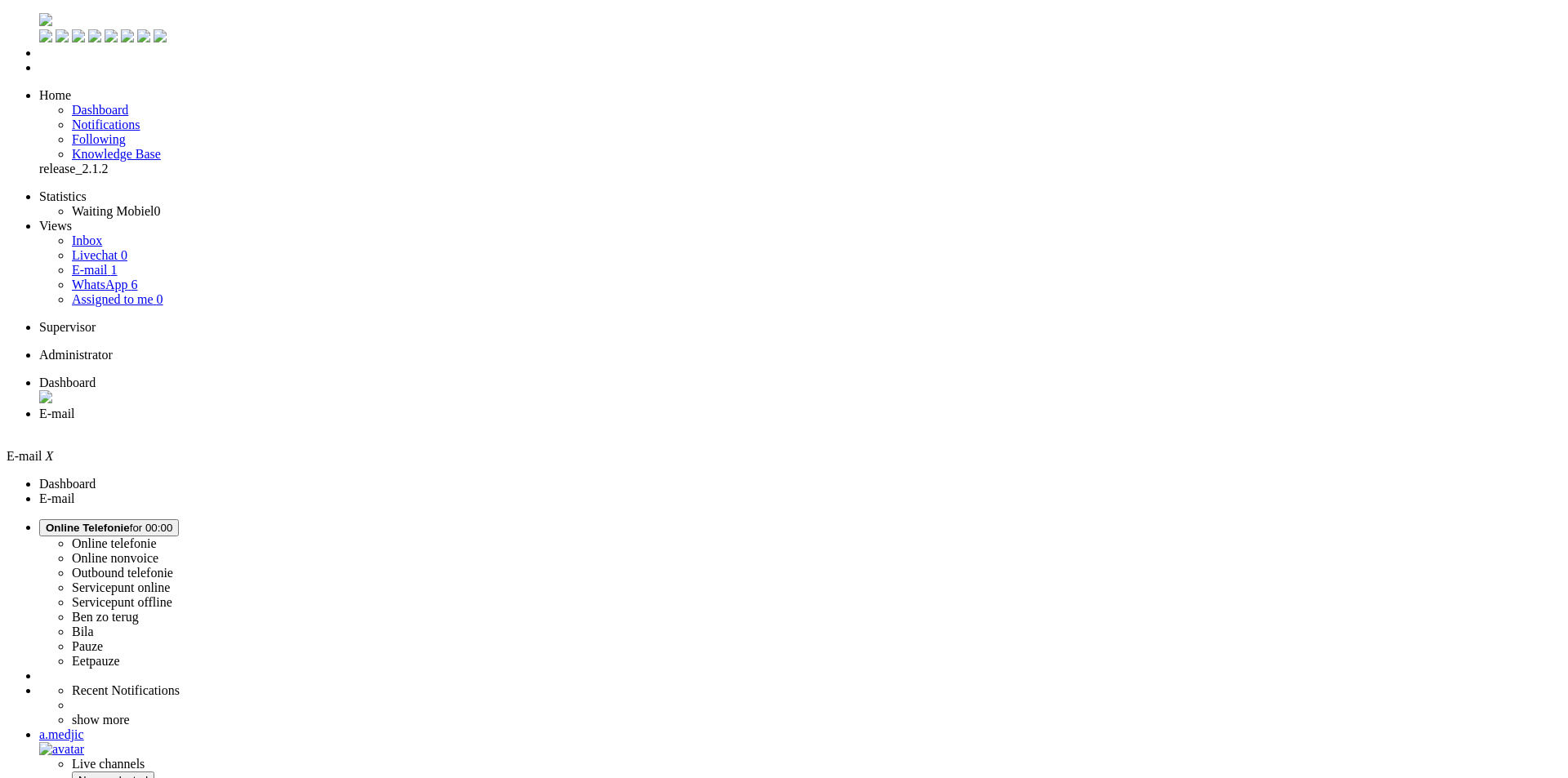
click at [137, 278] on link "WhatsApp 6" at bounding box center [104, 285] width 65 height 14
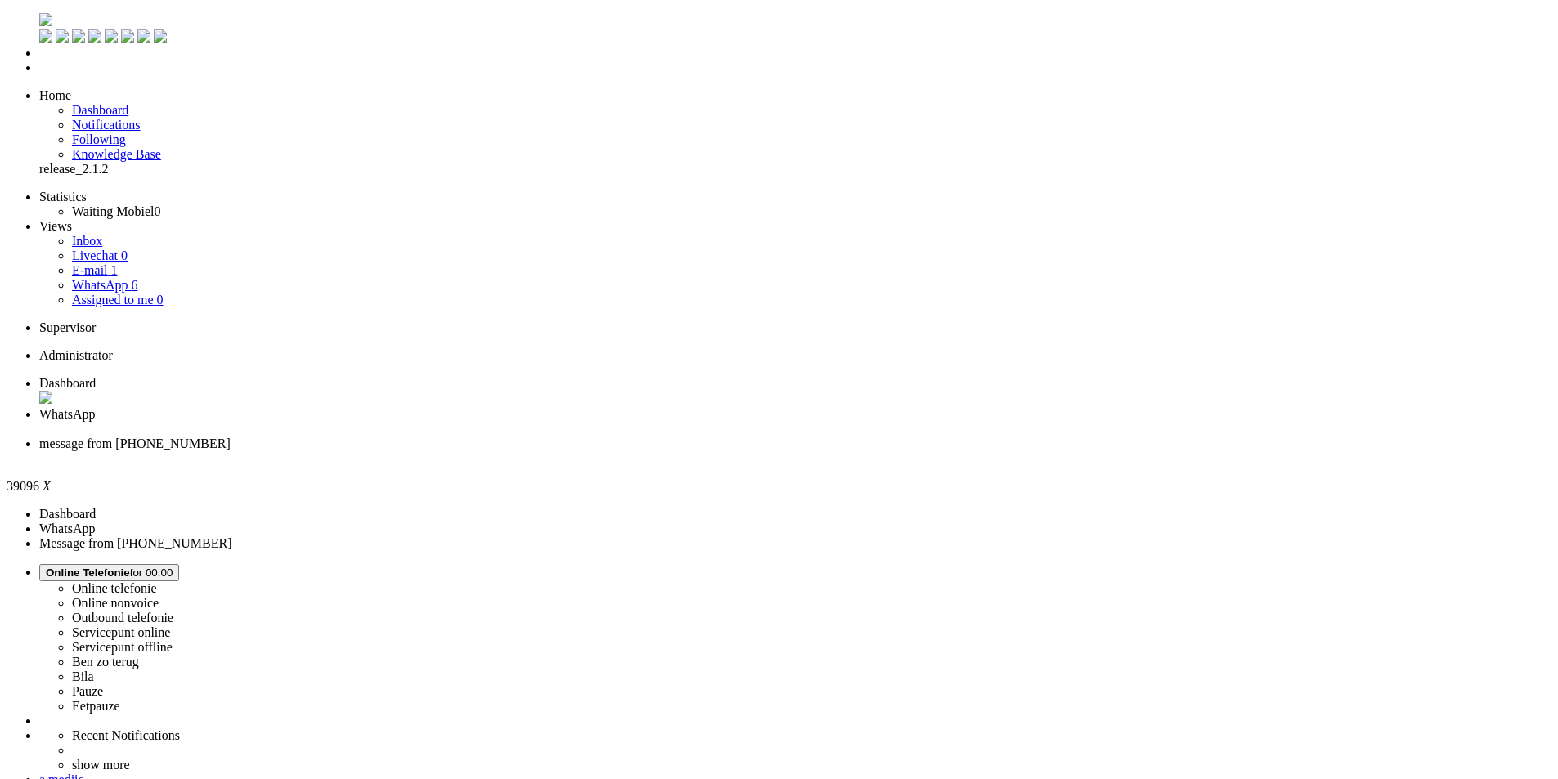
click at [608, 451] on div "Close tab" at bounding box center [795, 458] width 1512 height 15
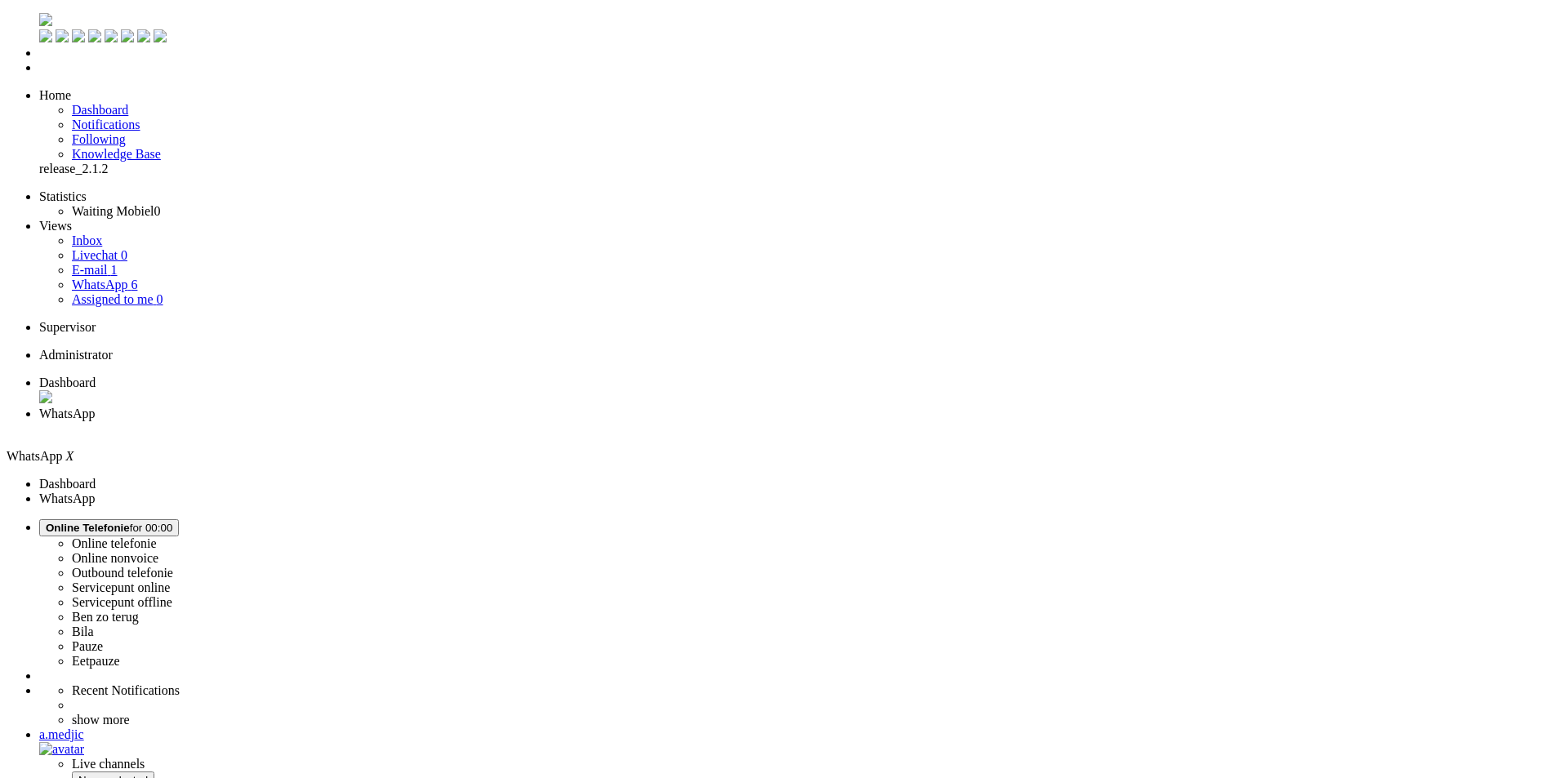
click at [473, 421] on div "Close tab" at bounding box center [800, 428] width 1523 height 15
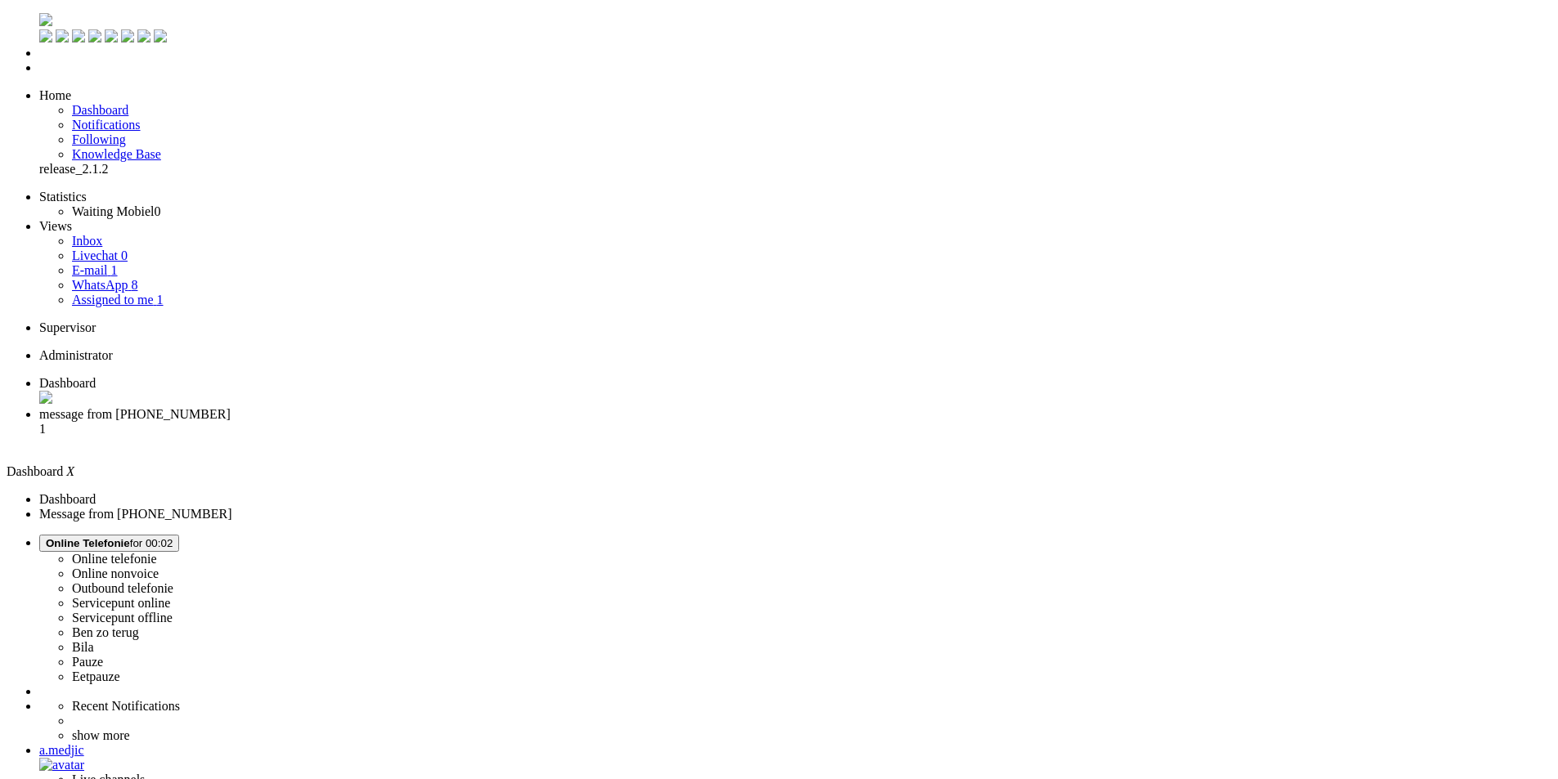
click at [450, 407] on li "message from +31621466943 1" at bounding box center [795, 429] width 1512 height 44
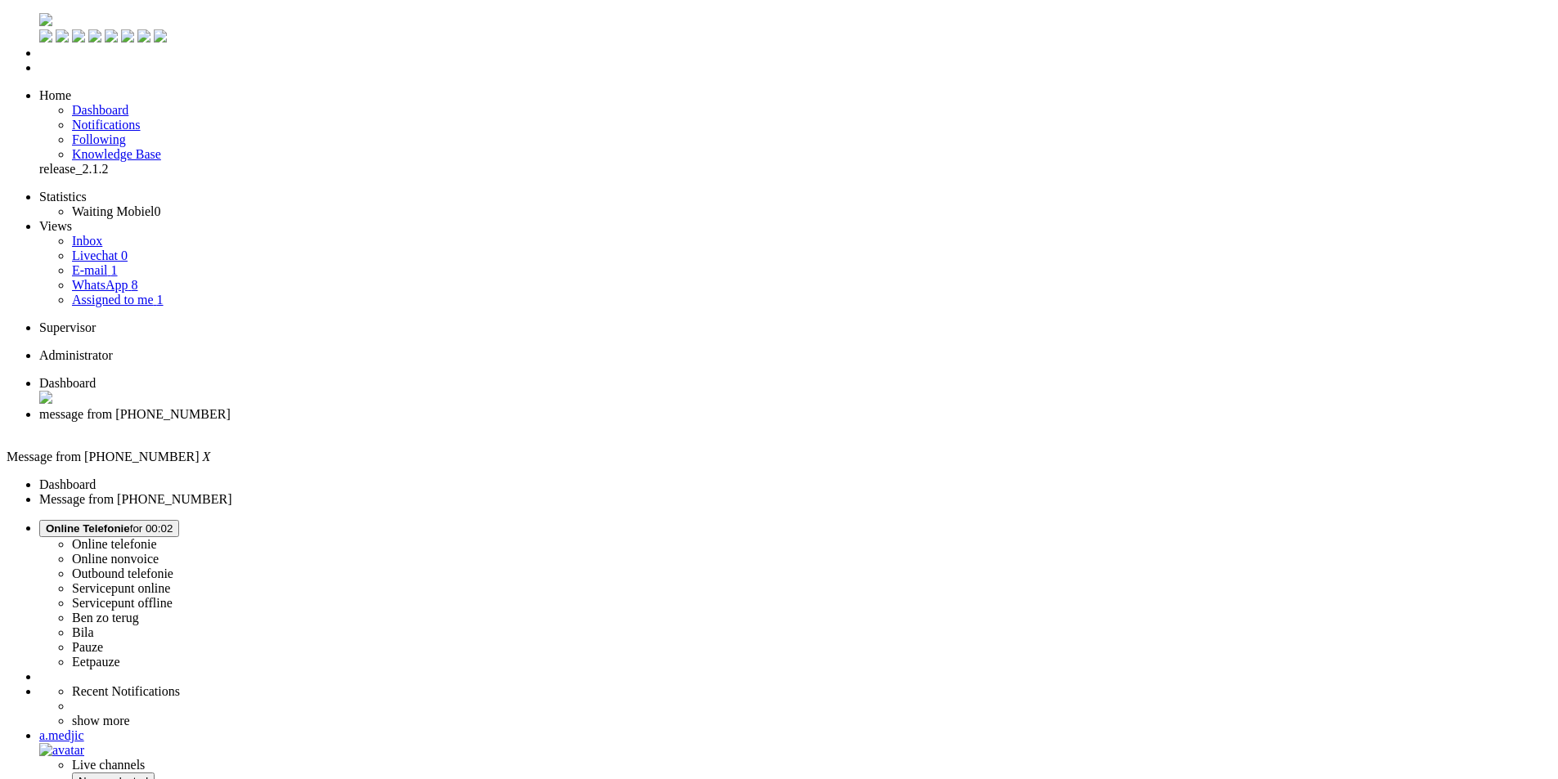
click at [310, 376] on li "Dashboard" at bounding box center [795, 391] width 1512 height 31
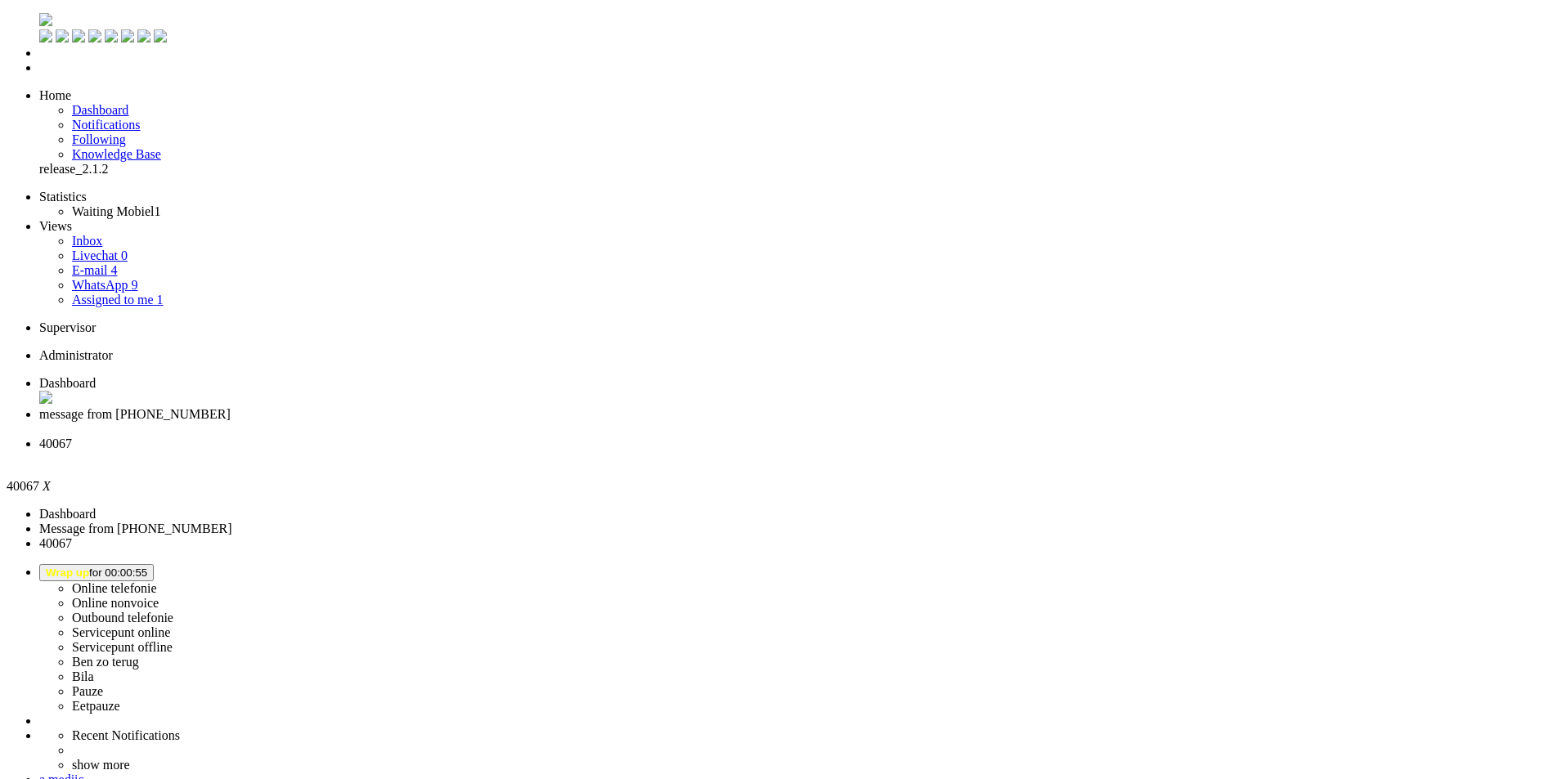
click at [609, 451] on div "Close tab" at bounding box center [795, 458] width 1512 height 15
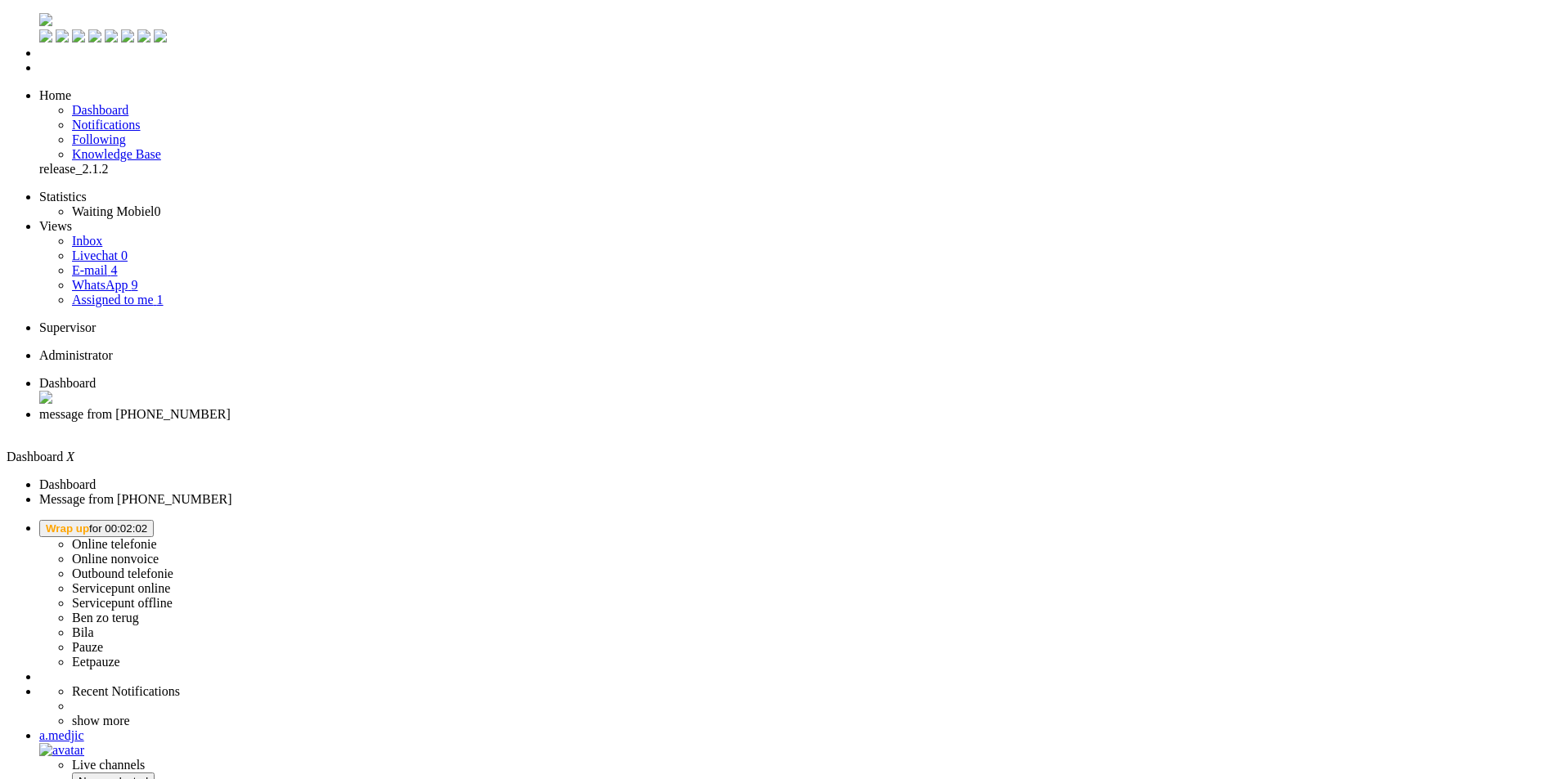
click at [147, 523] on span "Wrap up for 00:02:02" at bounding box center [96, 529] width 101 height 12
click at [157, 537] on label "Online telefonie" at bounding box center [114, 544] width 85 height 14
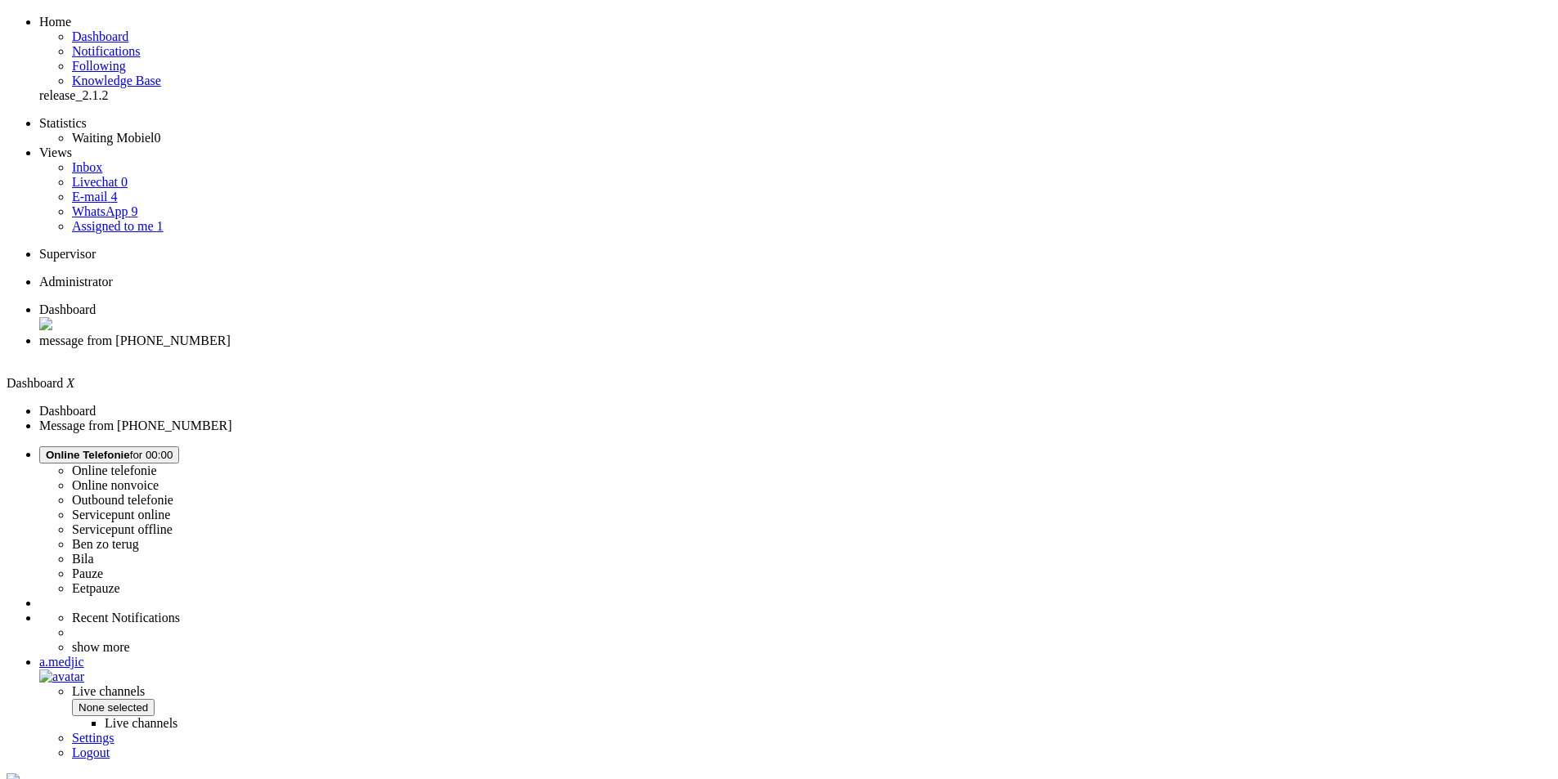
scroll to position [168, 0]
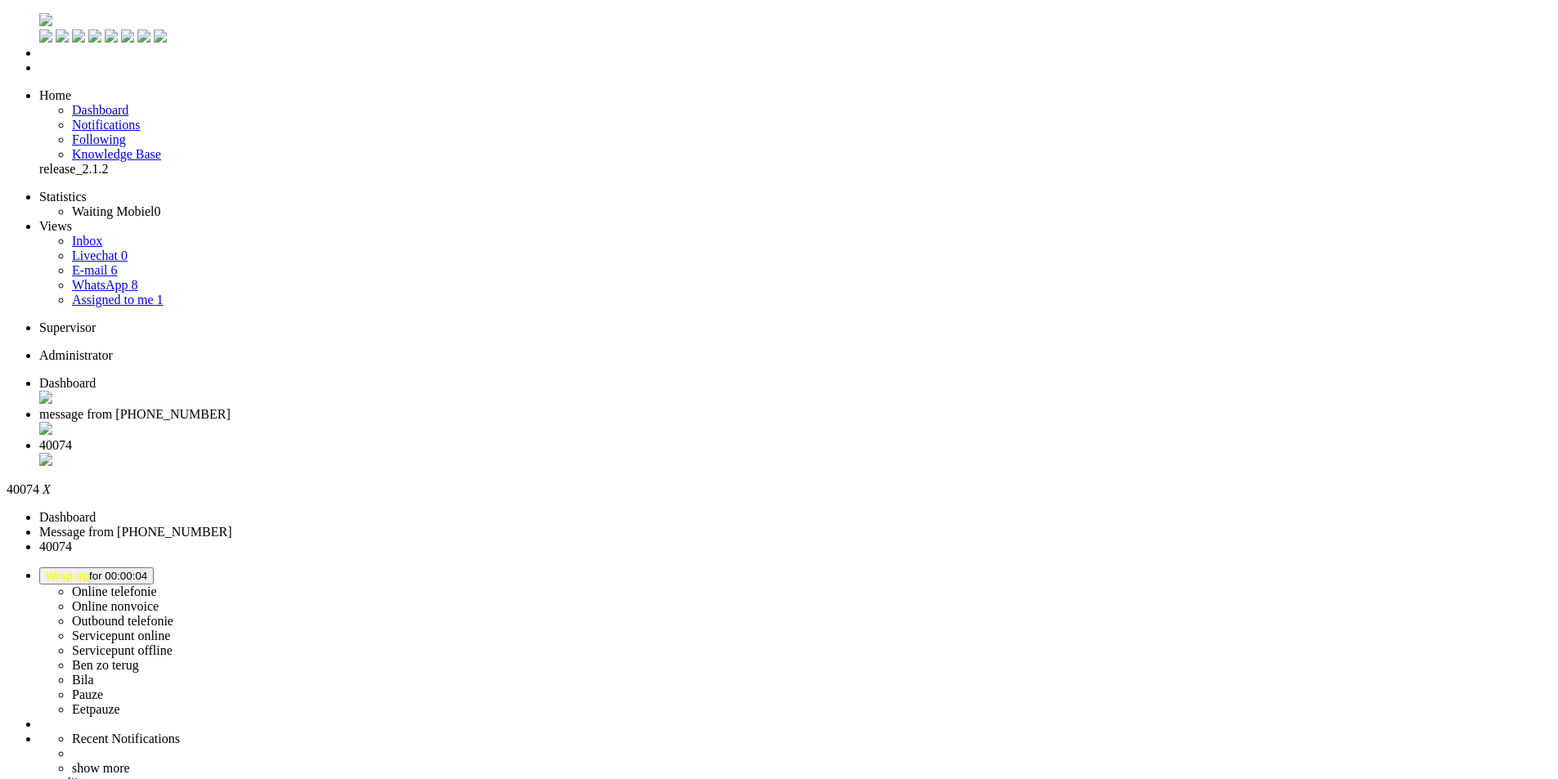
click at [613, 453] on div "Close tab" at bounding box center [795, 461] width 1512 height 16
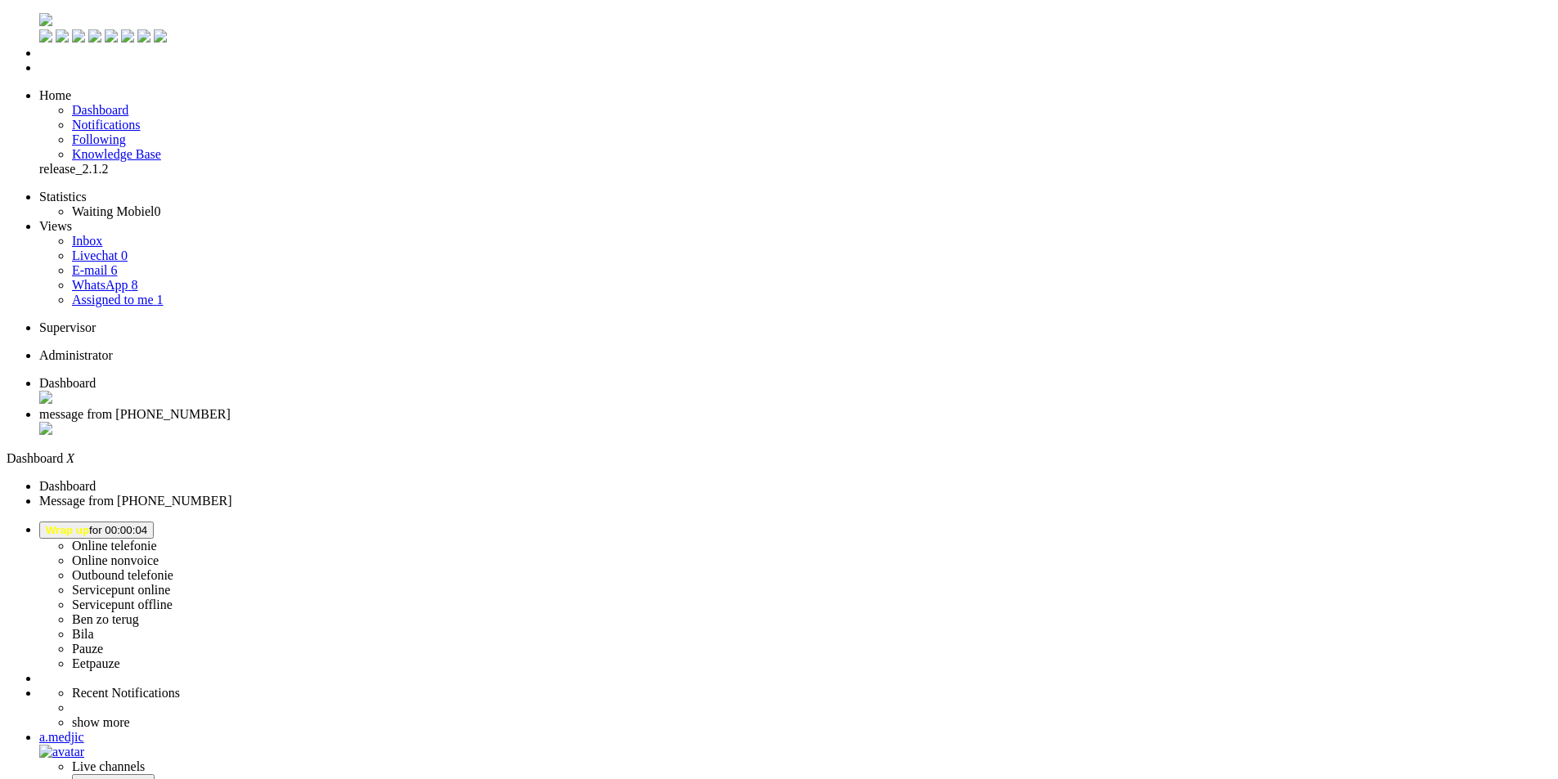
click at [231, 407] on span "message from +31621466943" at bounding box center [134, 414] width 191 height 14
click at [154, 522] on button "Wrap up for 00:00:04" at bounding box center [96, 530] width 115 height 17
click at [94, 627] on label "Bila" at bounding box center [83, 634] width 22 height 14
click at [474, 422] on div "Close tab" at bounding box center [795, 430] width 1512 height 16
